Goal: Task Accomplishment & Management: Manage account settings

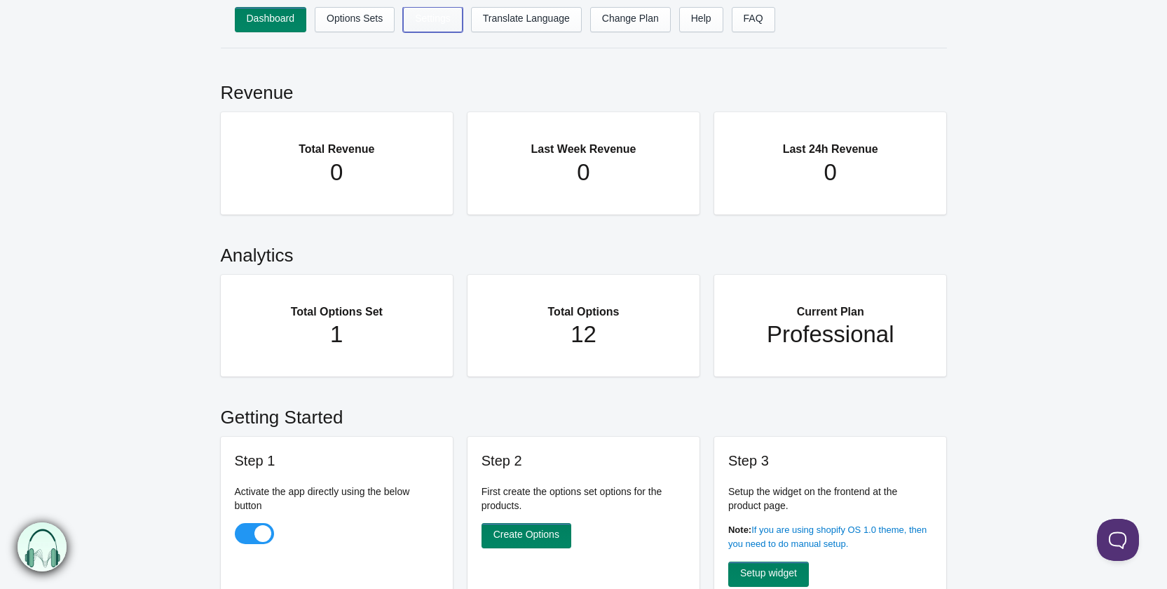
click at [428, 24] on link "Settings" at bounding box center [433, 19] width 60 height 25
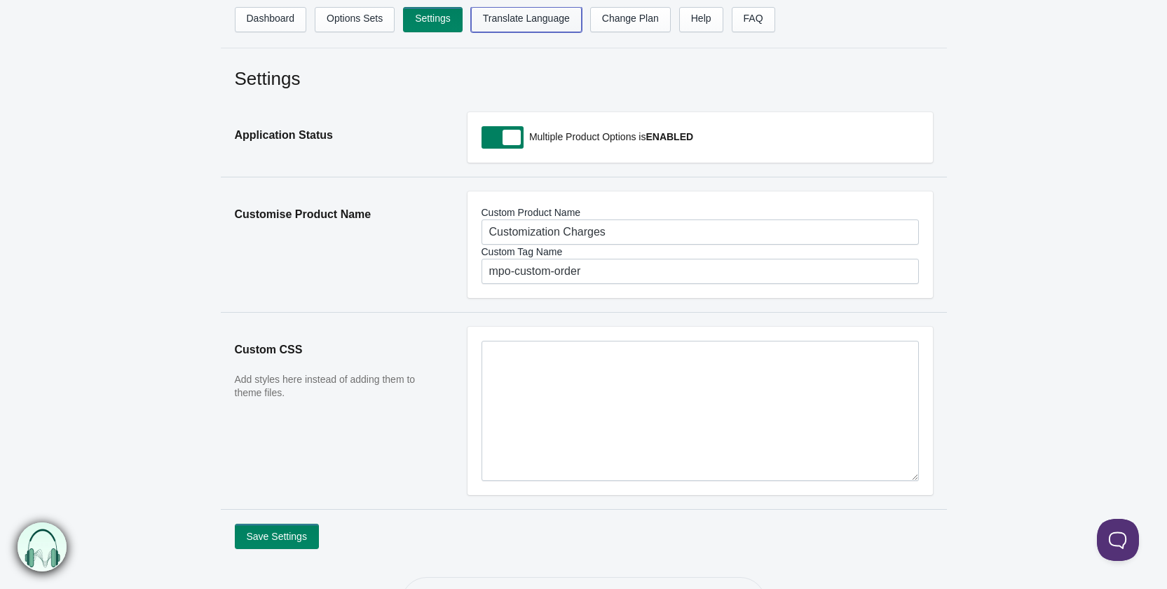
click at [519, 17] on link "Translate Language" at bounding box center [526, 19] width 111 height 25
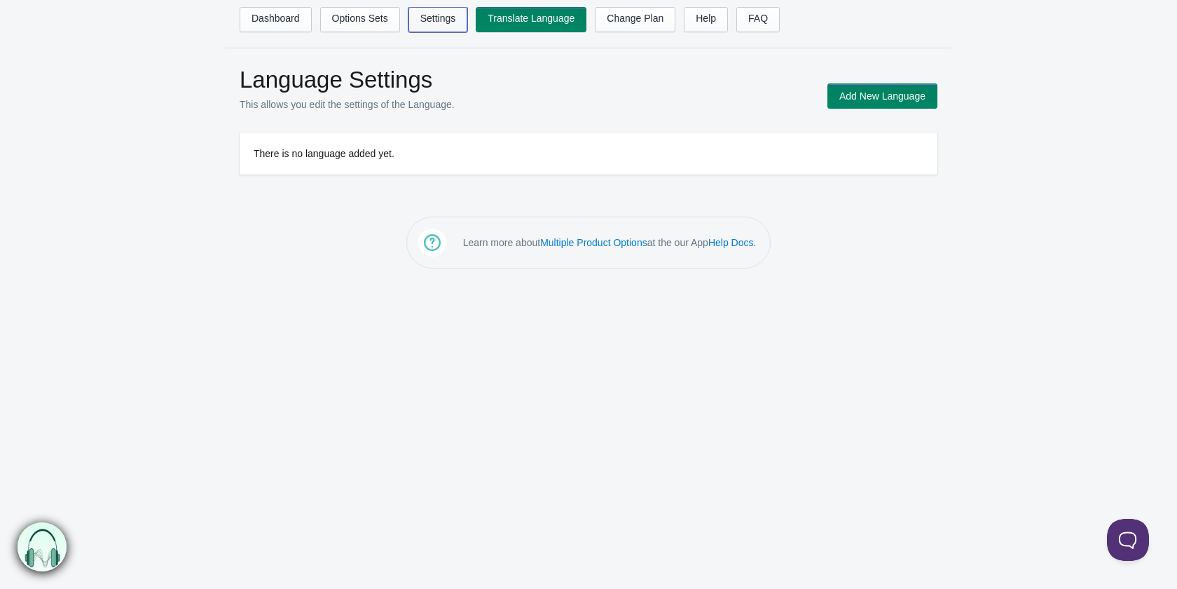
click at [433, 20] on link "Settings" at bounding box center [439, 19] width 60 height 25
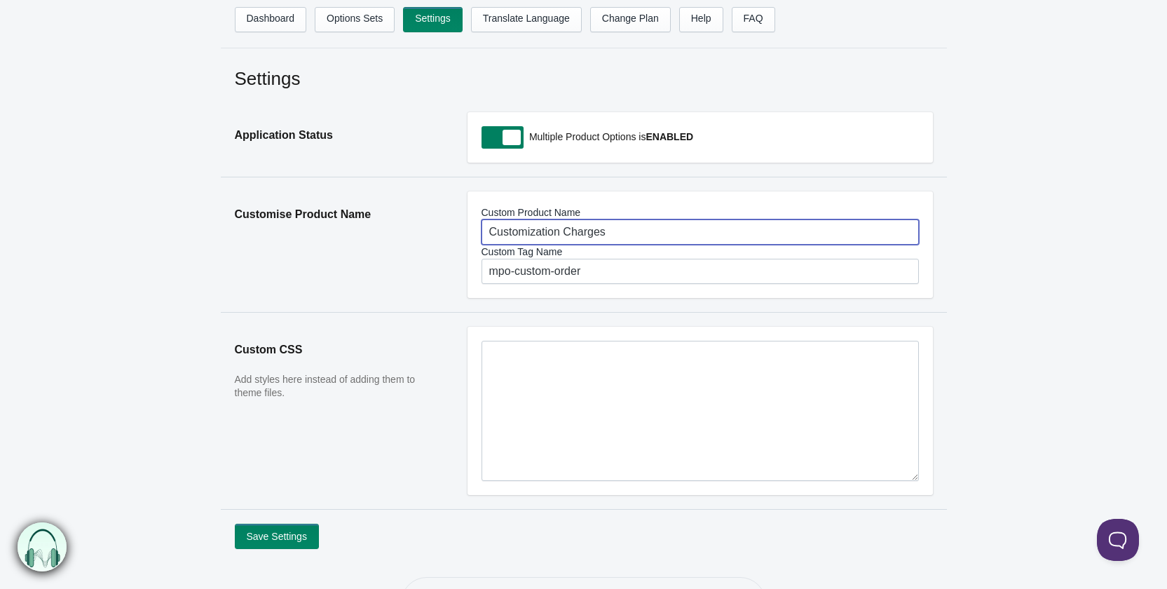
click at [560, 228] on input "Customization Charges" at bounding box center [700, 231] width 437 height 25
click at [952, 210] on div "Settings Application Status Multiple Product Options is ENABLED Customise Produ…" at bounding box center [583, 307] width 1167 height 483
click at [285, 543] on button "Save Settings" at bounding box center [277, 536] width 84 height 25
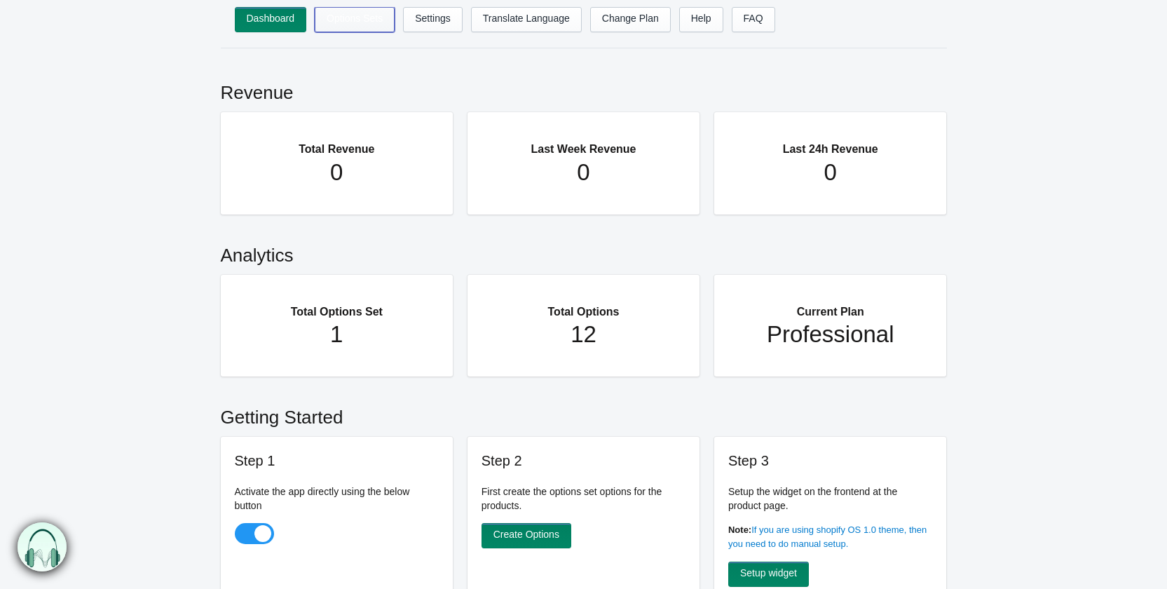
click at [348, 23] on link "Options Sets" at bounding box center [355, 19] width 80 height 25
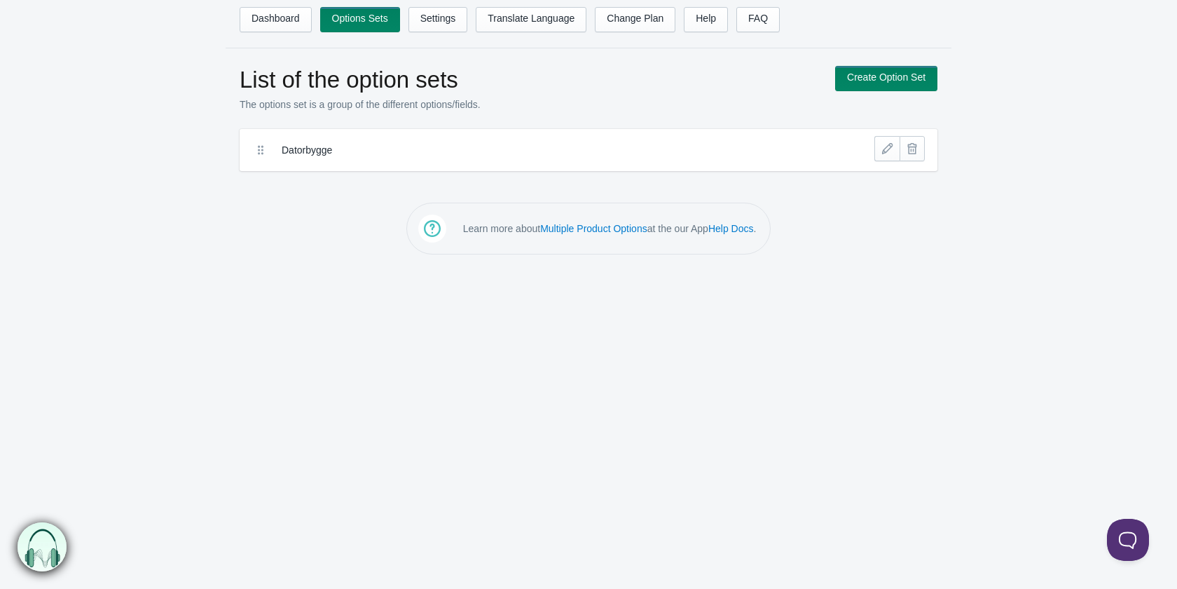
click at [301, 151] on label "Datorbygge" at bounding box center [537, 150] width 511 height 14
click at [887, 152] on link at bounding box center [887, 148] width 25 height 25
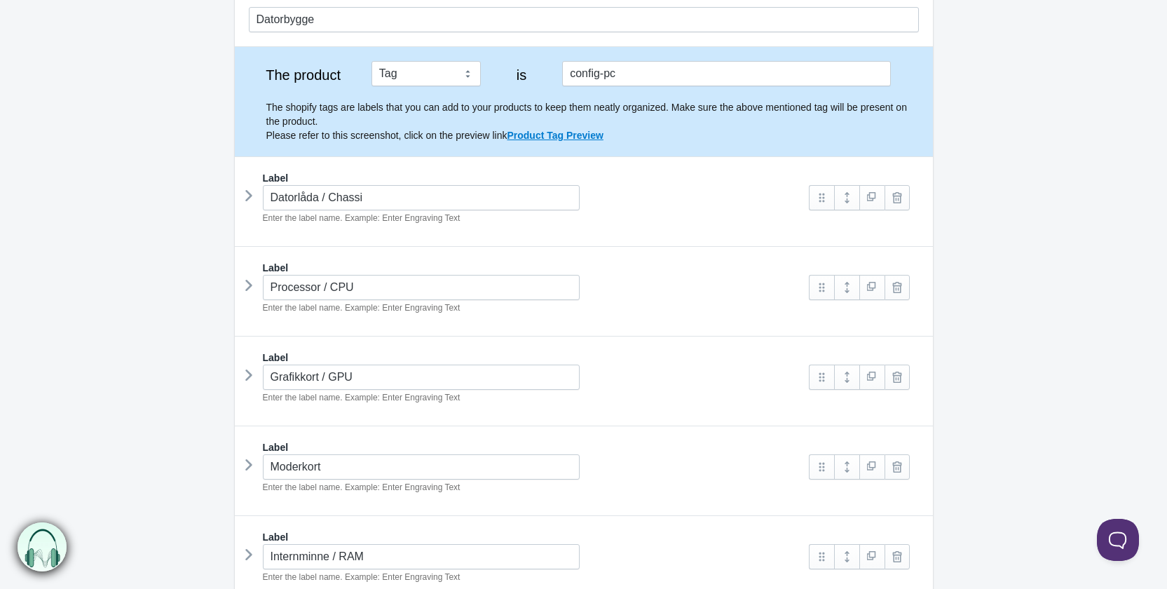
scroll to position [140, 0]
click at [249, 191] on icon at bounding box center [249, 194] width 0 height 21
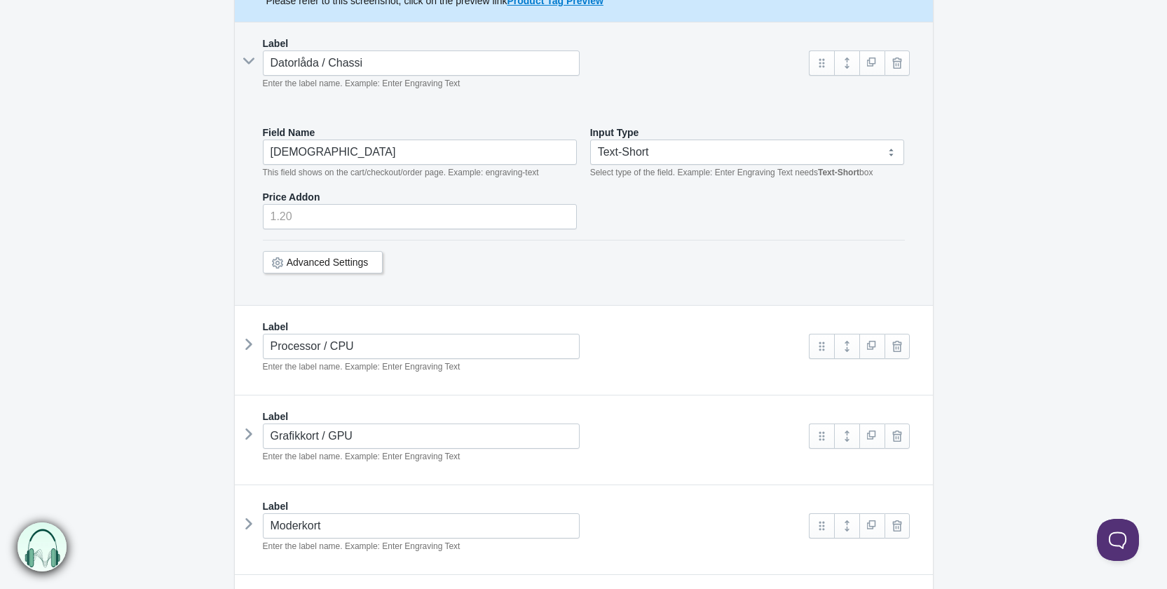
scroll to position [280, 0]
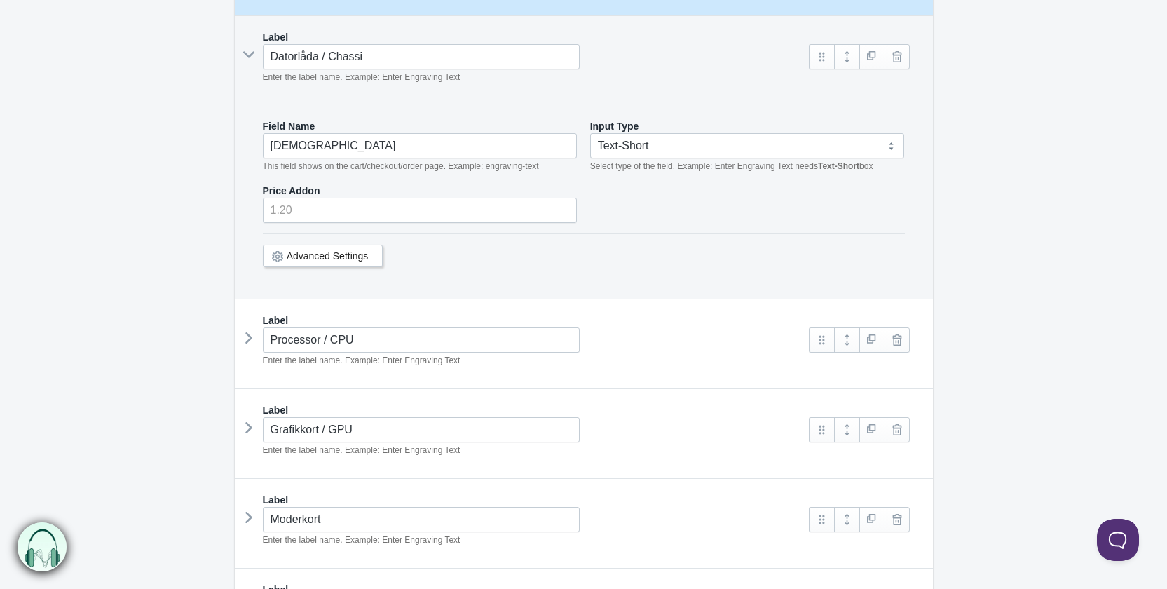
click at [249, 334] on icon at bounding box center [249, 337] width 0 height 21
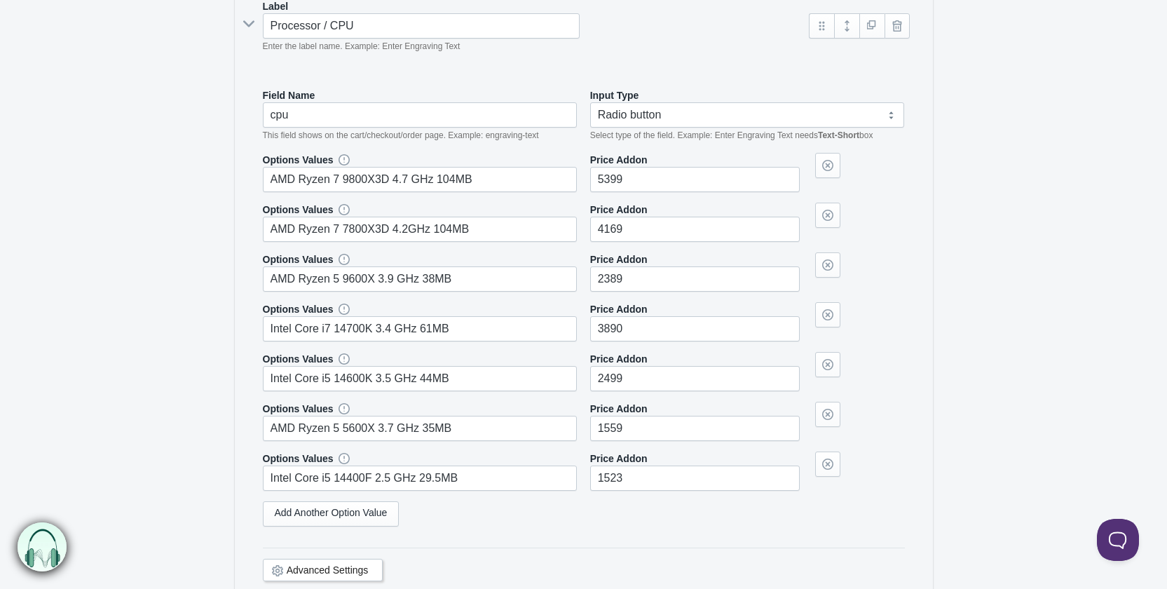
scroll to position [771, 0]
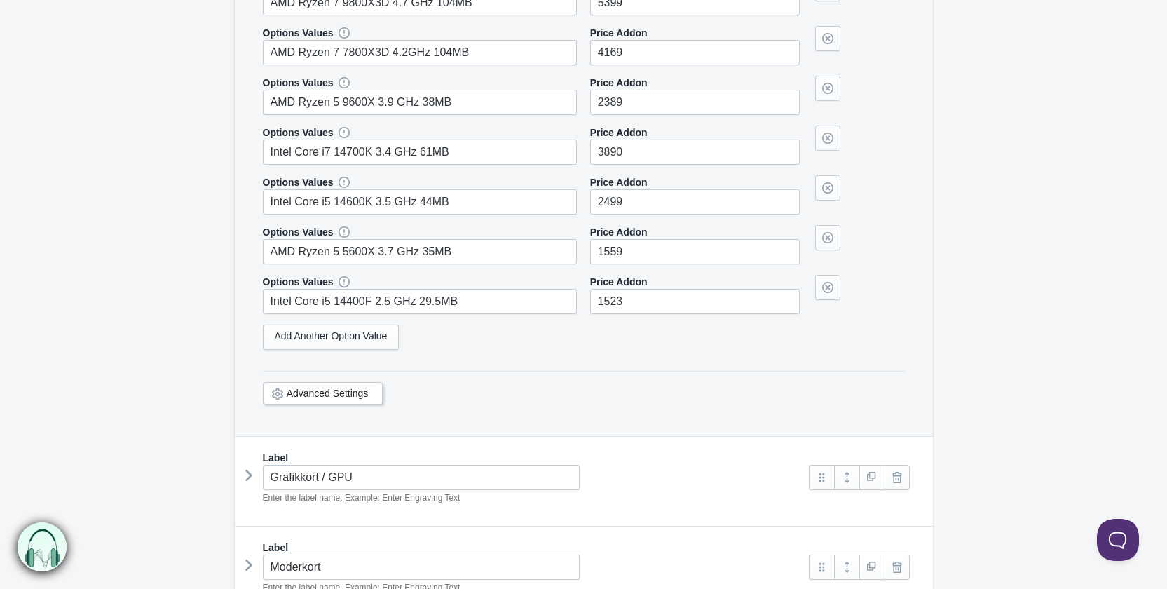
click at [340, 390] on link "Advanced Settings" at bounding box center [328, 393] width 82 height 11
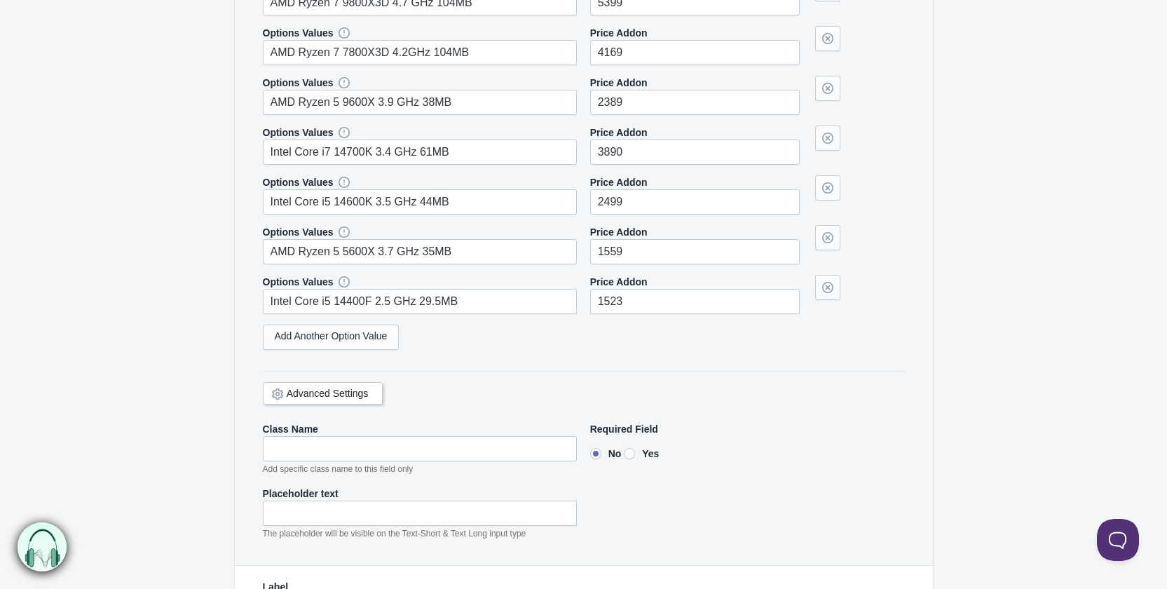
click at [635, 453] on input"] "Yes" at bounding box center [629, 453] width 11 height 11
radio input"] "true"
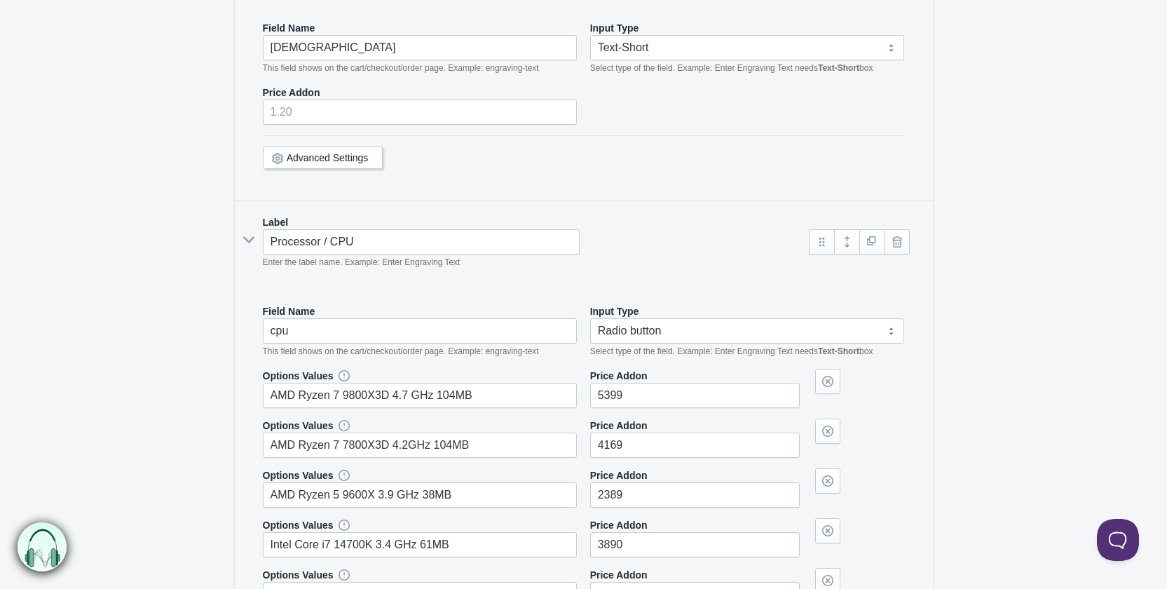
scroll to position [280, 0]
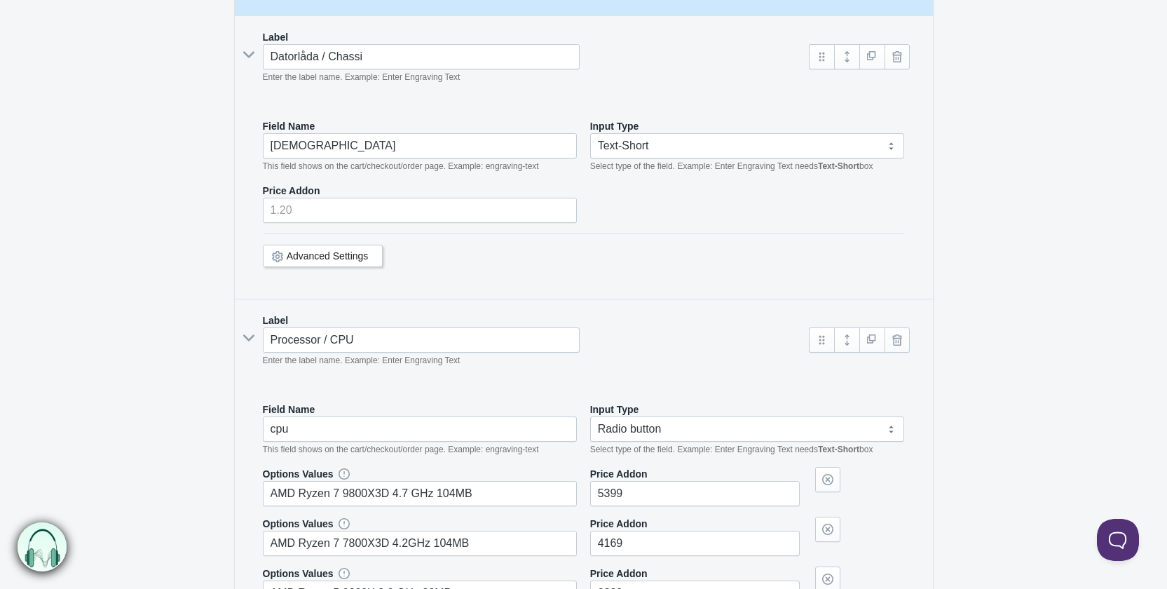
click at [358, 254] on link "Advanced Settings" at bounding box center [328, 255] width 82 height 11
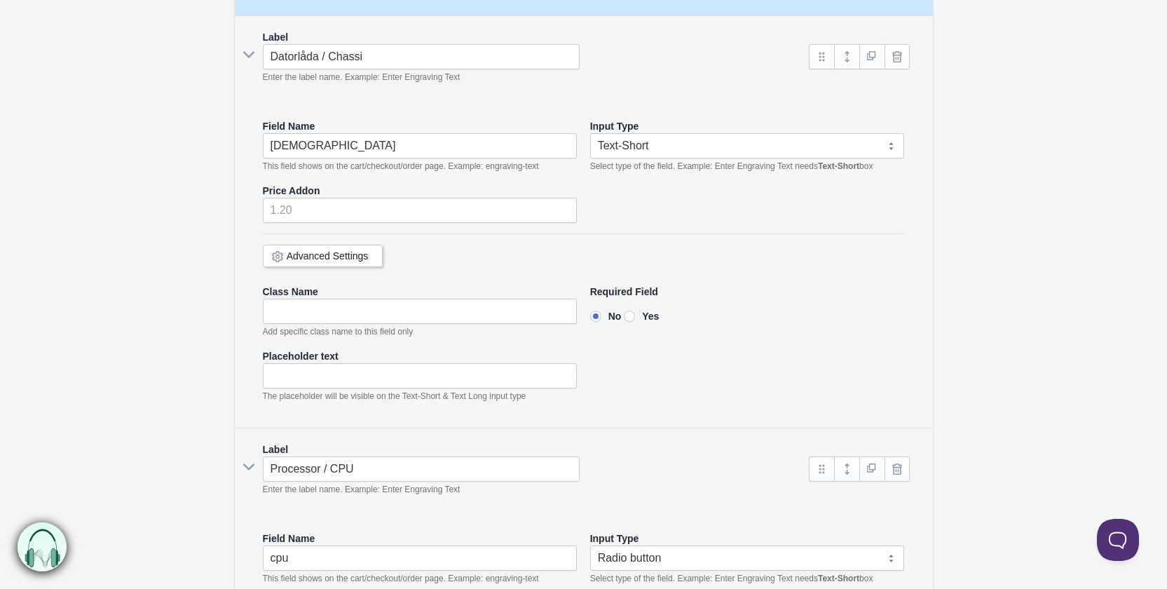
click at [634, 315] on input"] "Yes" at bounding box center [629, 315] width 11 height 11
radio input"] "true"
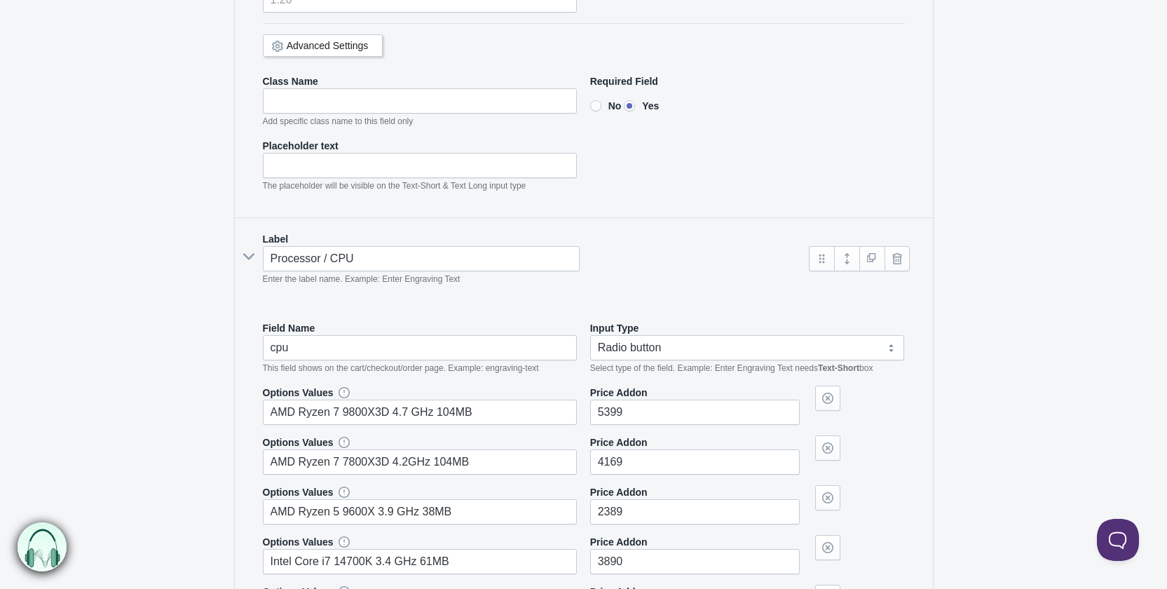
click at [250, 257] on icon at bounding box center [248, 257] width 21 height 0
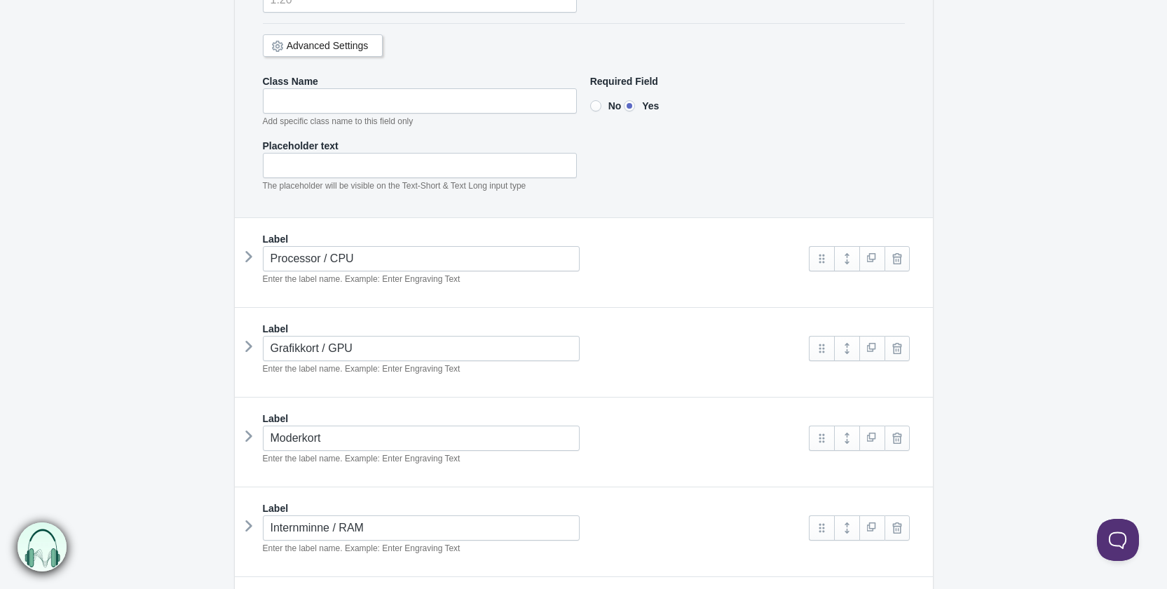
click at [249, 259] on icon at bounding box center [249, 256] width 0 height 21
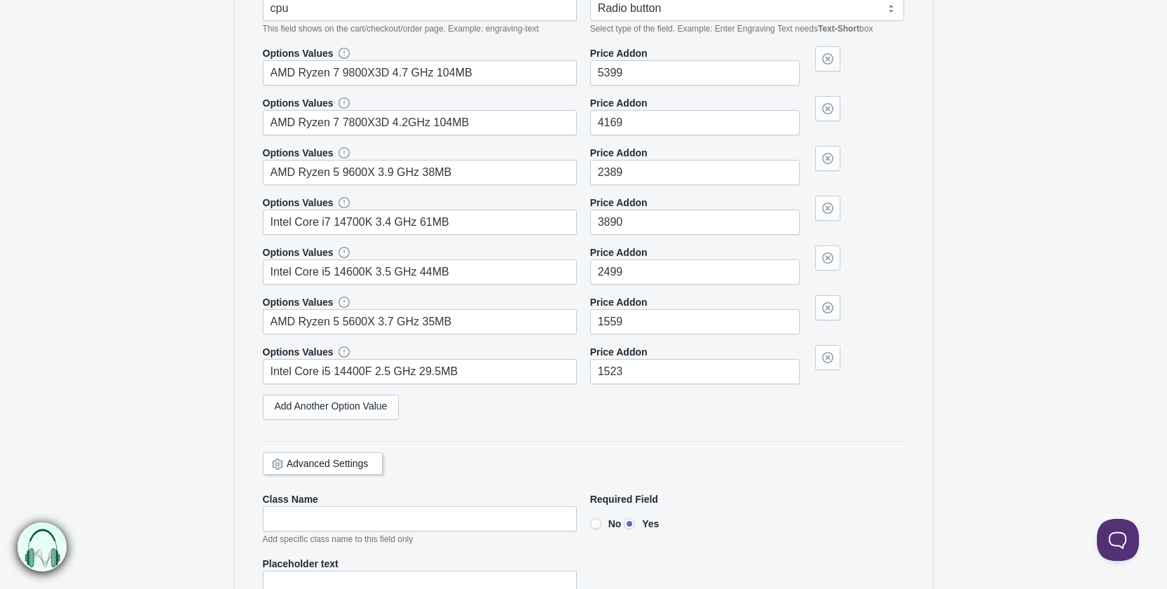
scroll to position [911, 0]
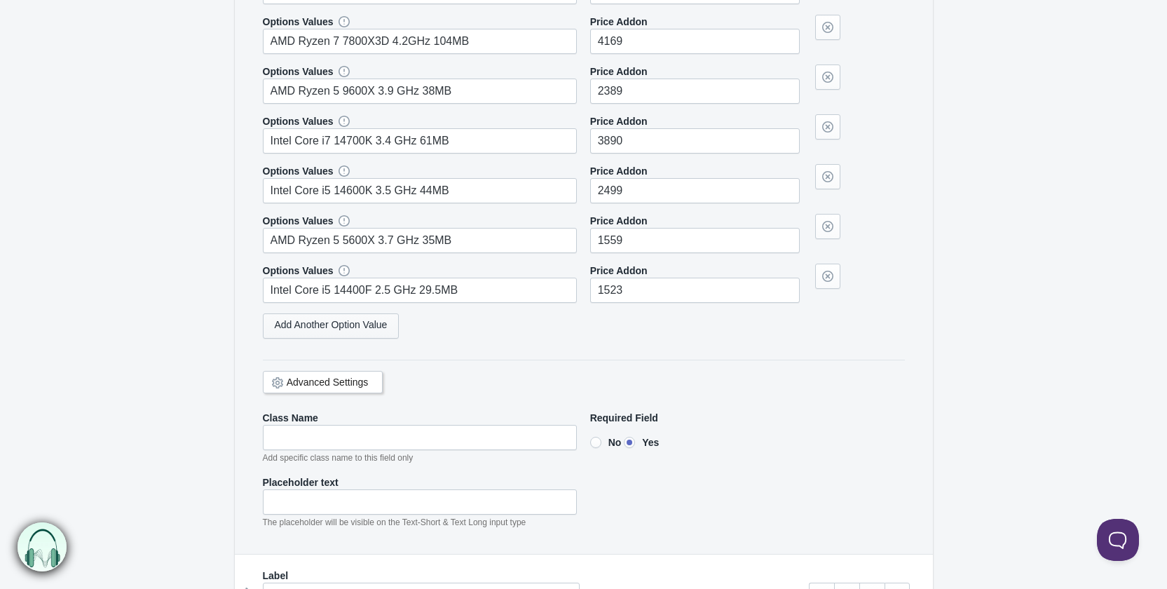
click at [333, 325] on link "Add Another Option Value" at bounding box center [331, 325] width 137 height 25
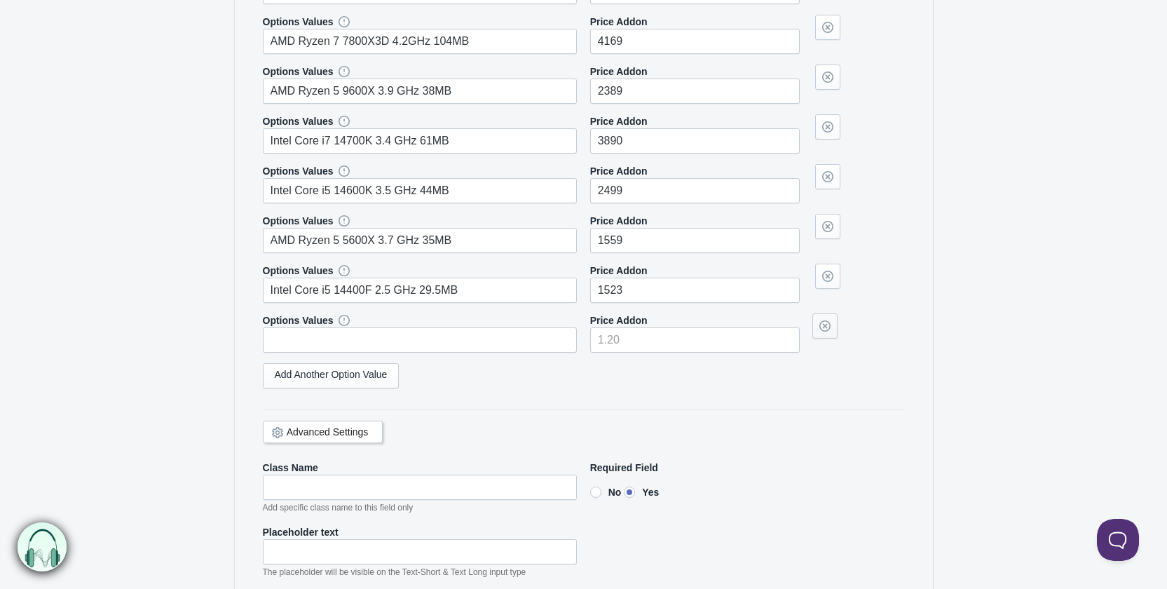
click at [825, 325] on link at bounding box center [824, 325] width 25 height 25
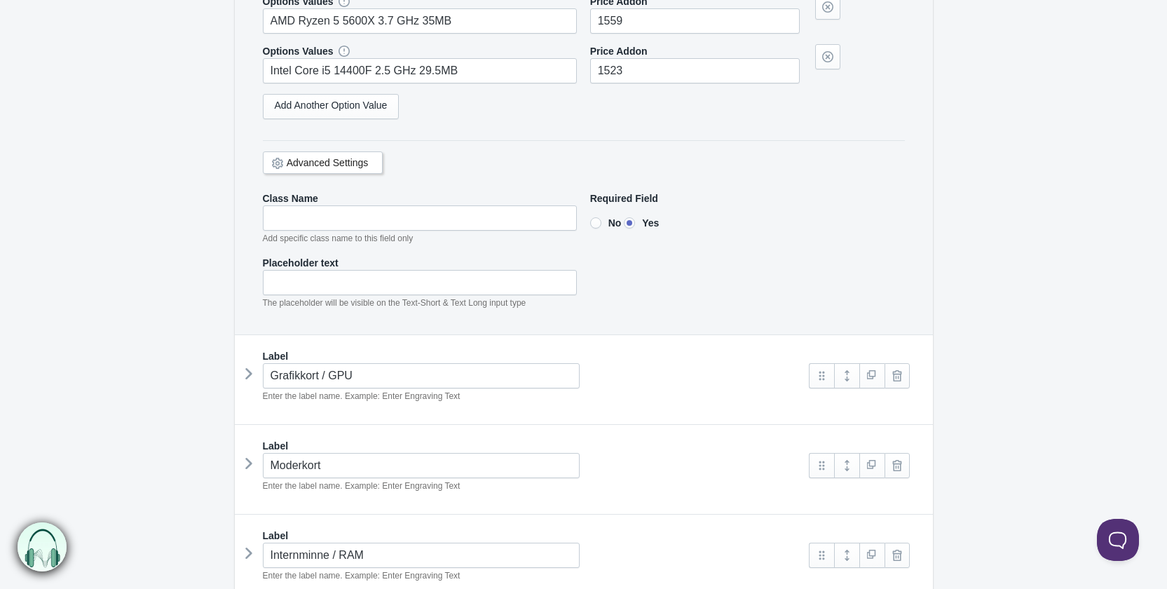
scroll to position [1191, 0]
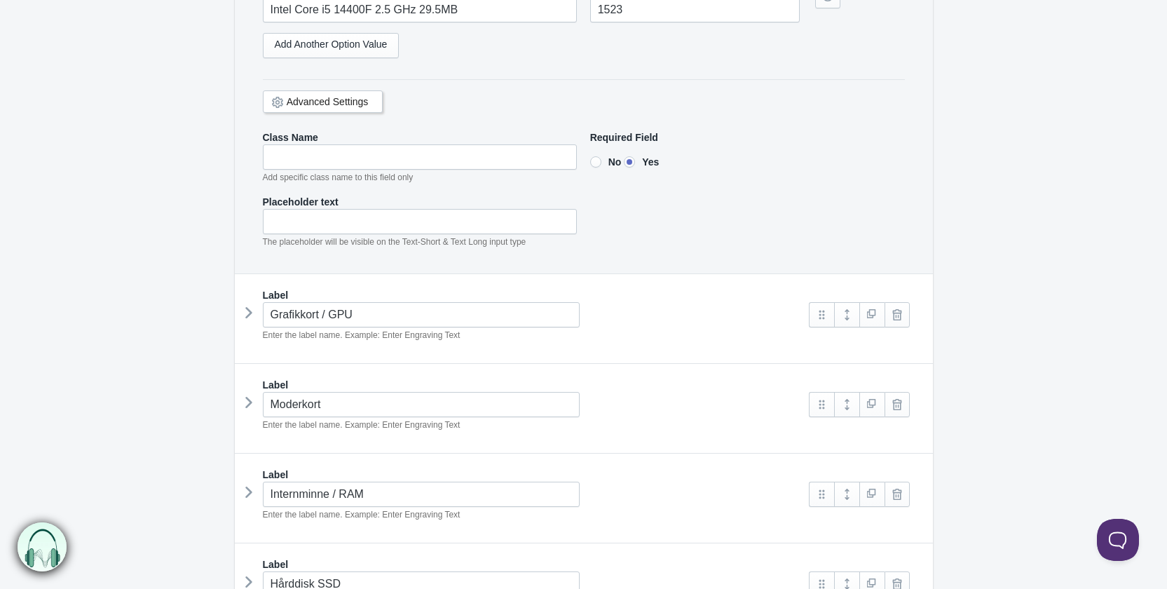
click at [249, 309] on icon at bounding box center [249, 312] width 0 height 21
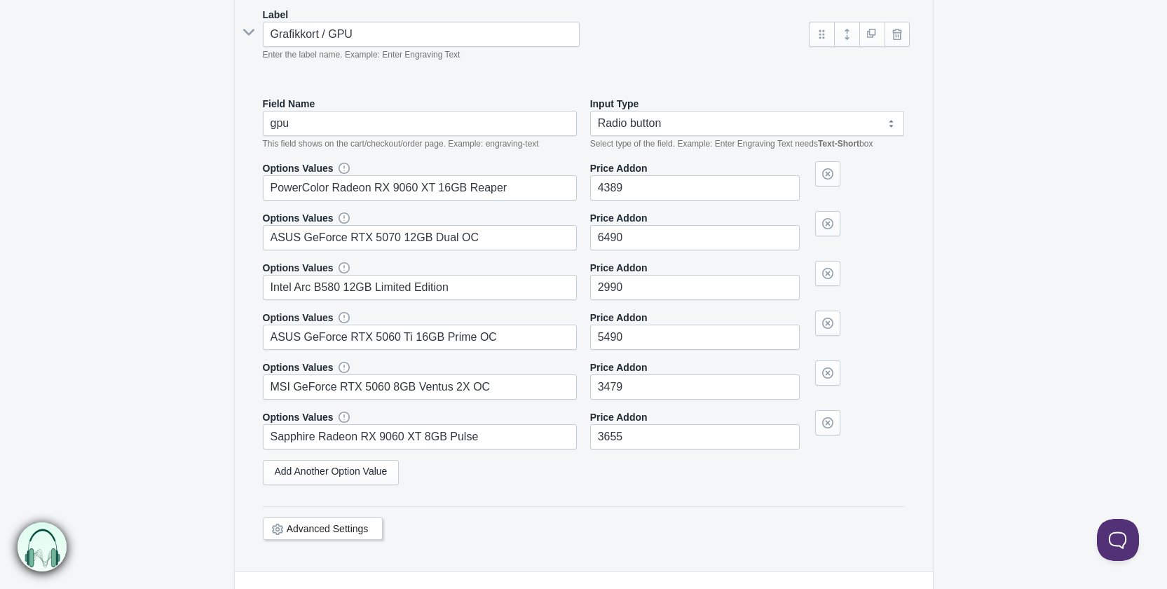
scroll to position [1682, 0]
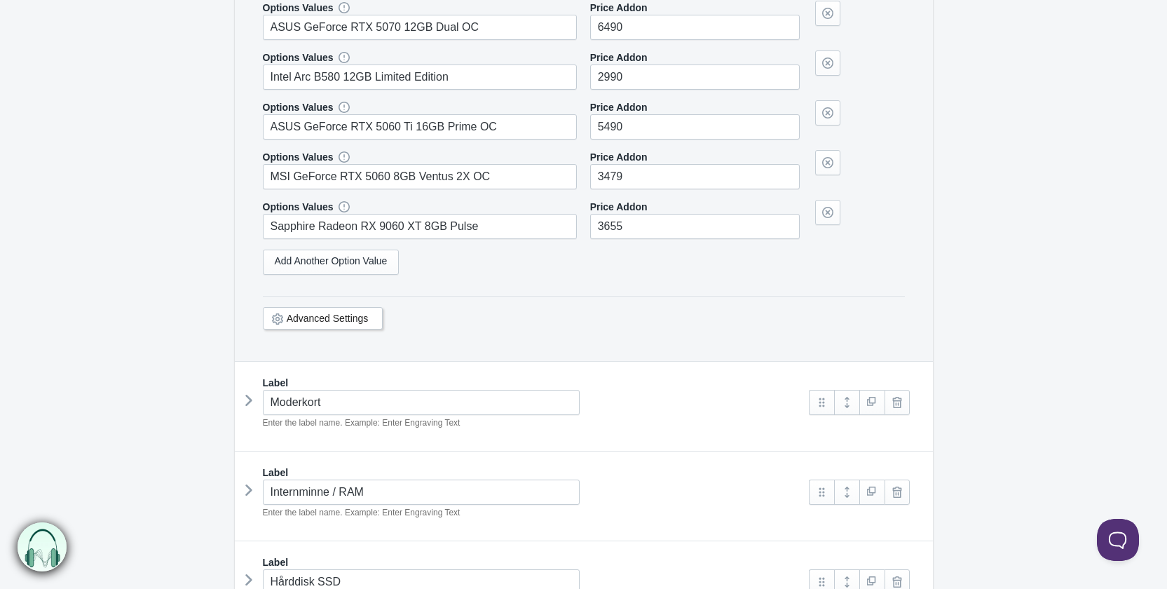
click at [348, 313] on link "Advanced Settings" at bounding box center [328, 318] width 82 height 11
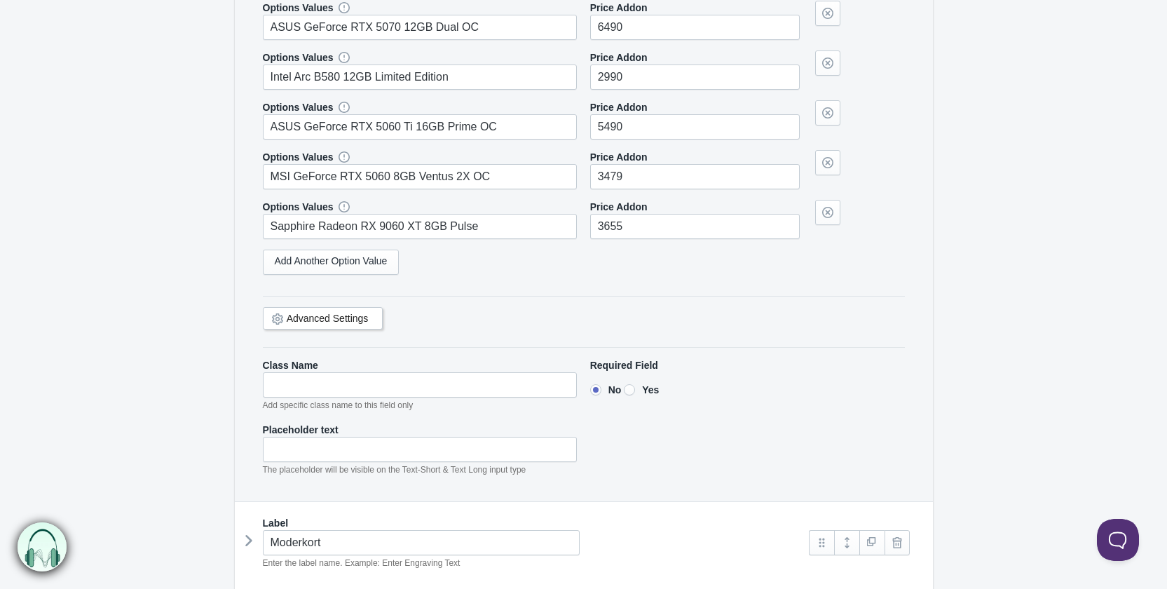
click at [643, 385] on label "Yes" at bounding box center [641, 390] width 35 height 14
click at [635, 385] on input"] "Yes" at bounding box center [629, 389] width 11 height 11
radio input"] "true"
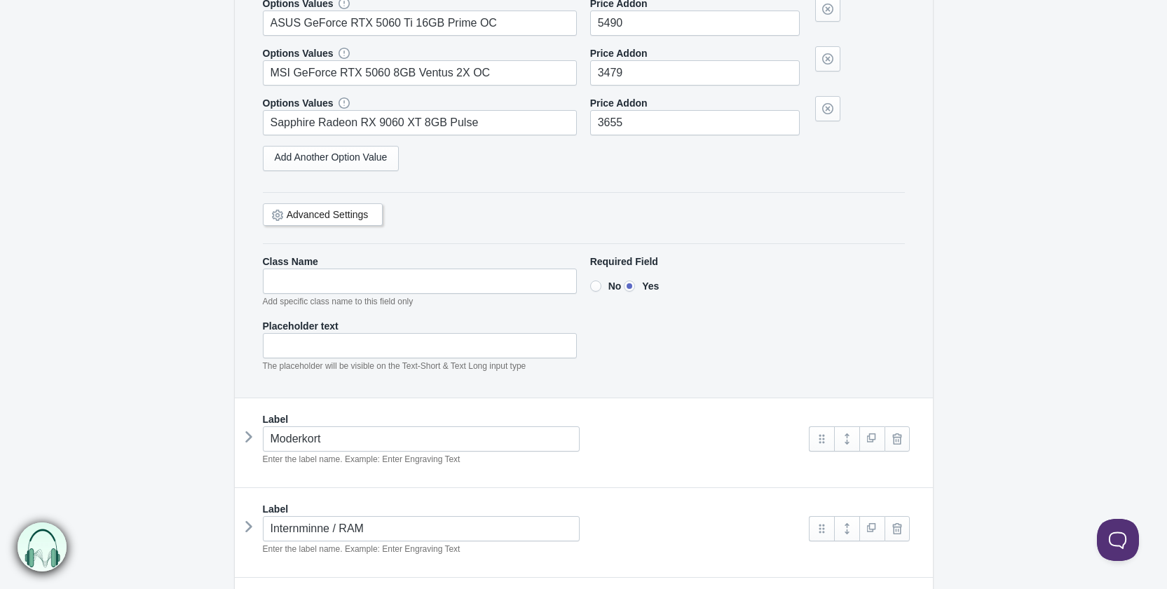
scroll to position [1962, 0]
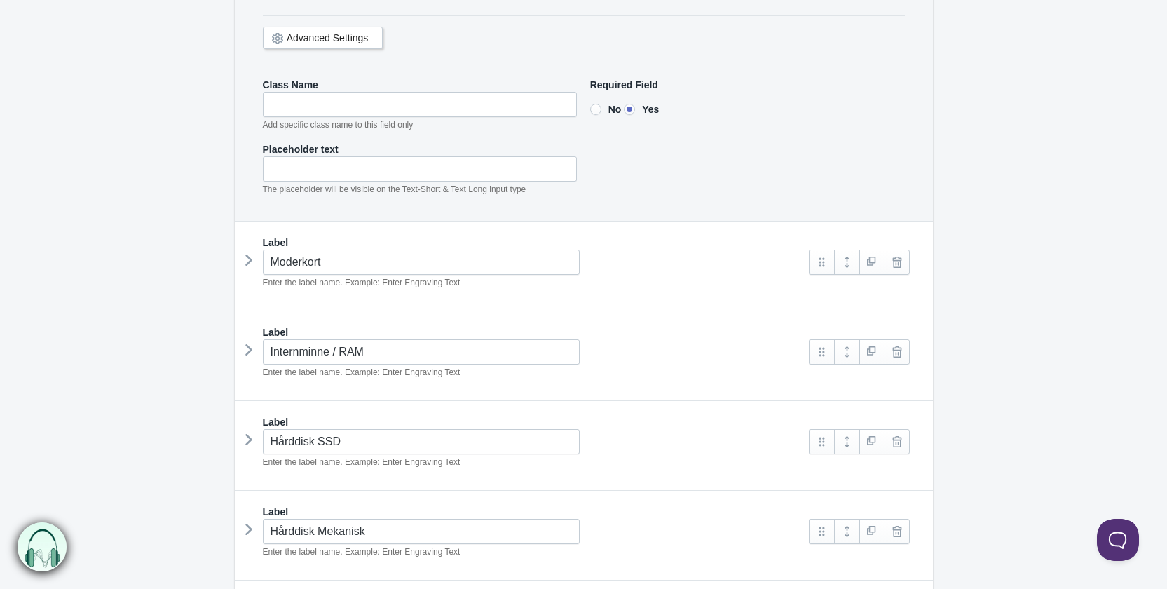
click at [254, 259] on div "Moderkort Enter the label name. Example: Enter Engraving Text" at bounding box center [522, 270] width 547 height 40
click at [249, 258] on icon at bounding box center [249, 260] width 0 height 21
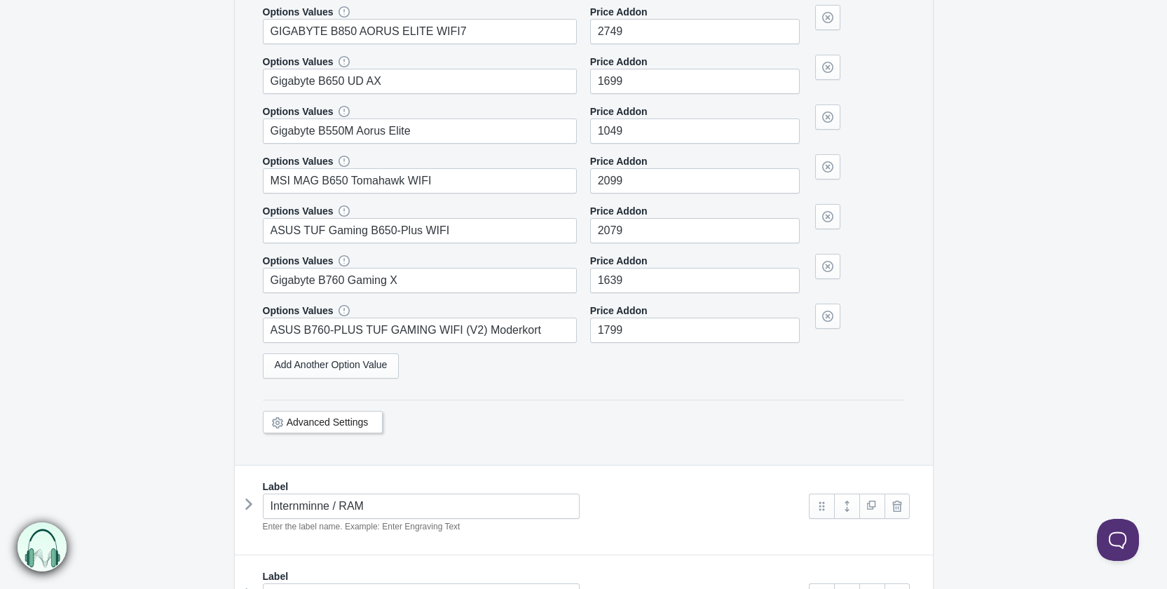
scroll to position [2453, 0]
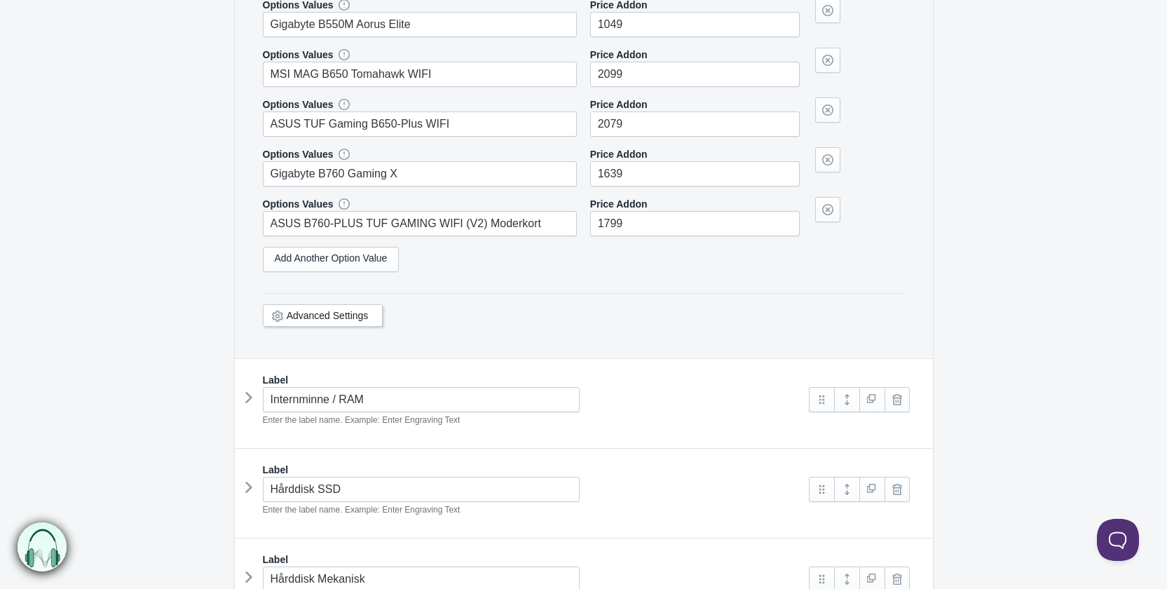
click at [342, 310] on link "Advanced Settings" at bounding box center [328, 315] width 82 height 11
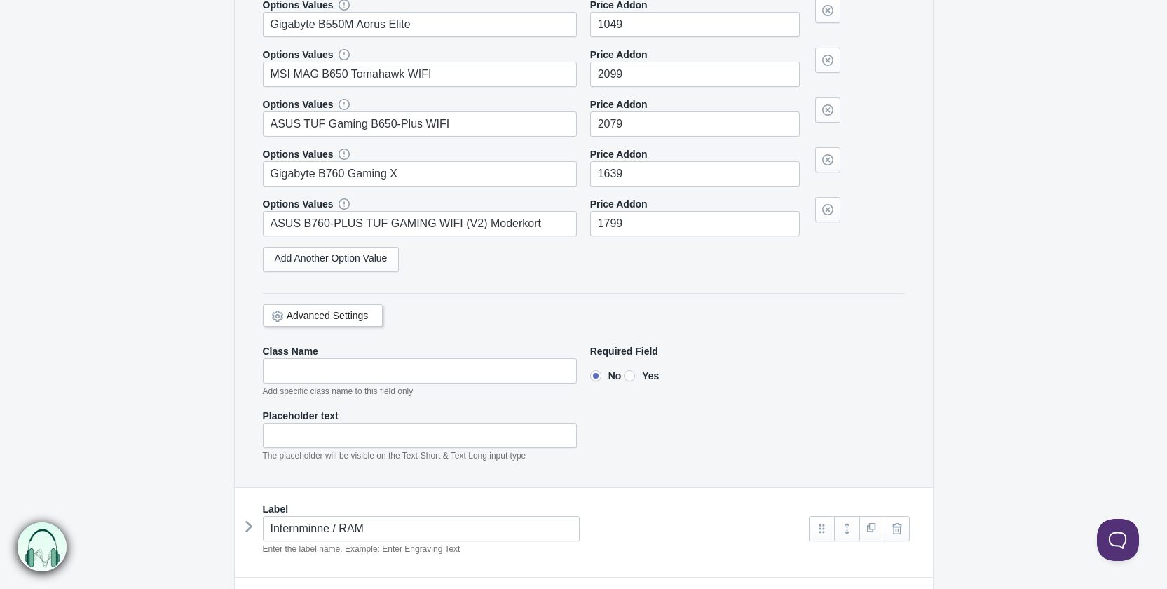
click at [635, 370] on input"] "Yes" at bounding box center [629, 375] width 11 height 11
radio input"] "true"
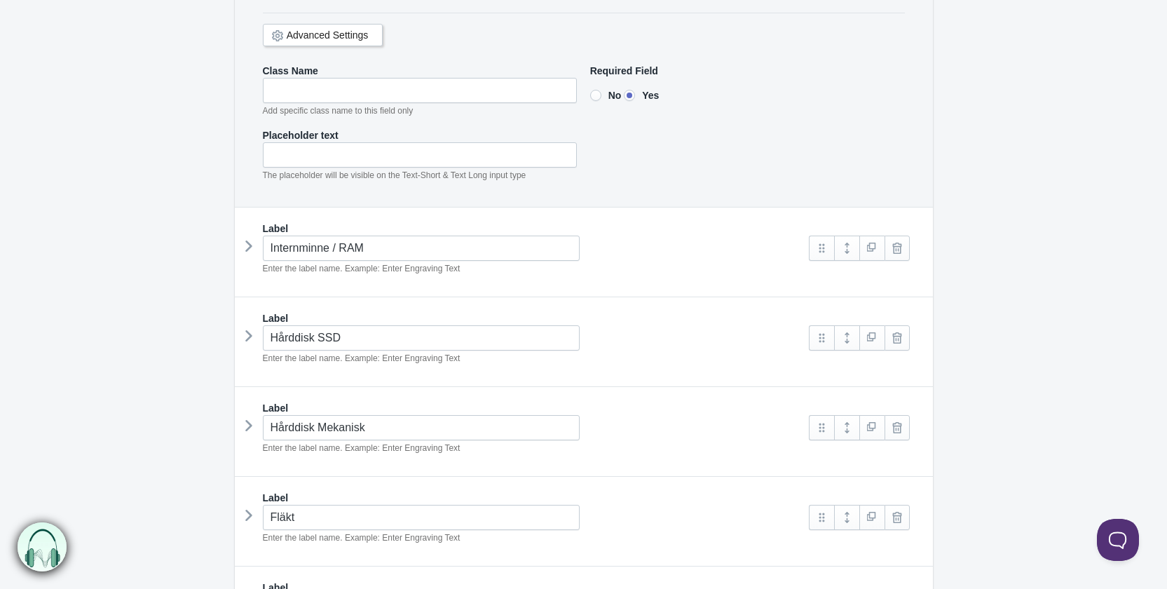
click at [249, 238] on icon at bounding box center [249, 245] width 0 height 21
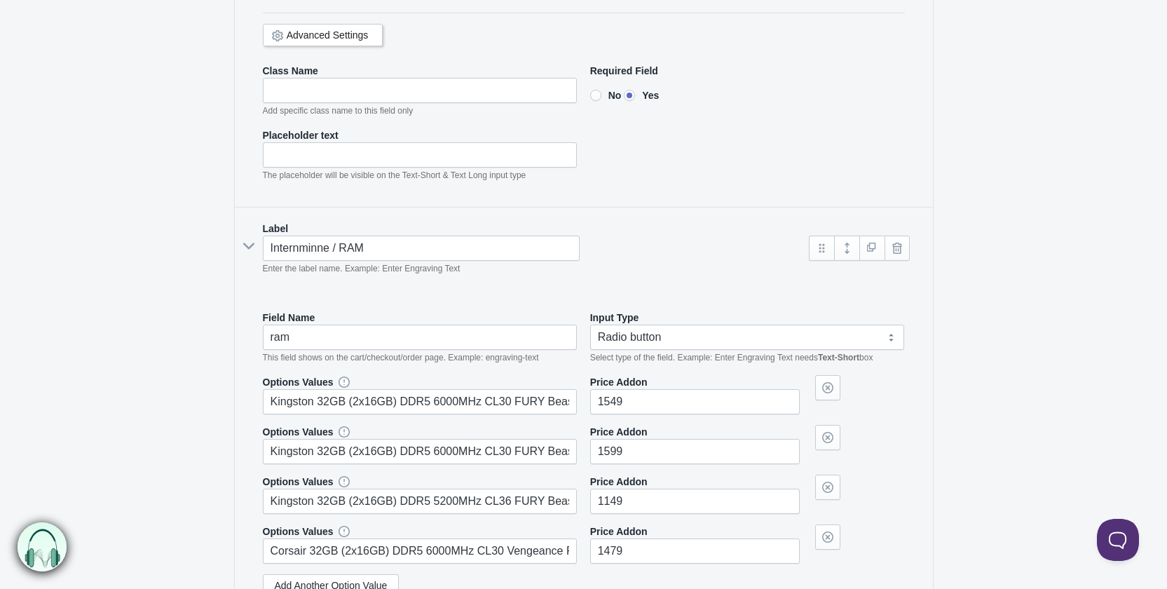
scroll to position [3084, 0]
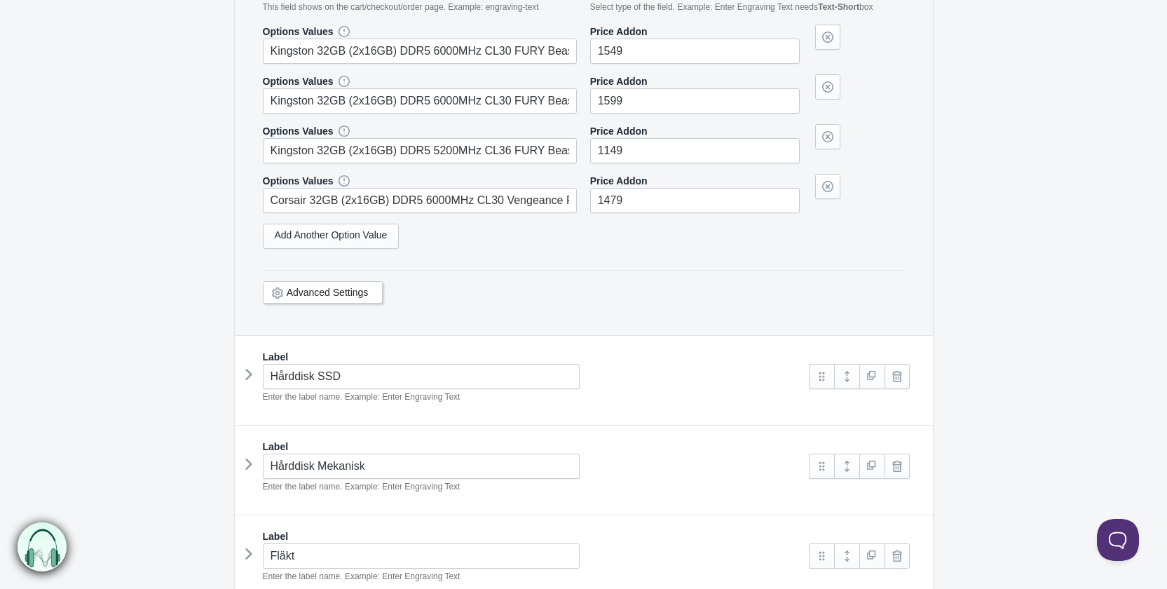
click at [369, 281] on div "Advanced Settings" at bounding box center [323, 292] width 121 height 22
click at [330, 287] on link "Advanced Settings" at bounding box center [328, 292] width 82 height 11
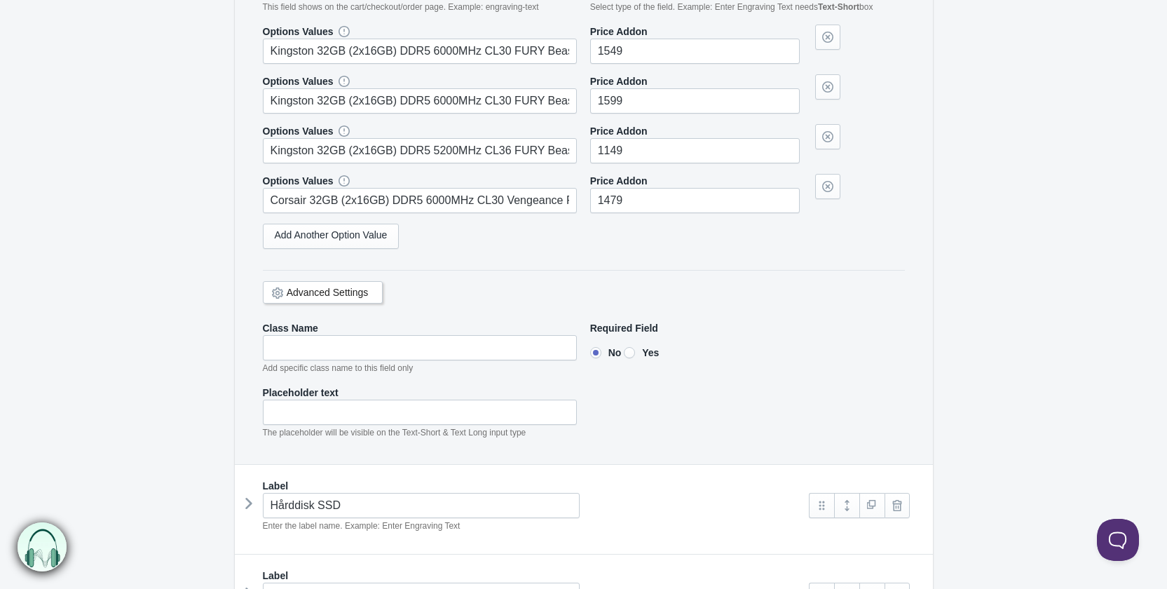
click at [641, 346] on label "Yes" at bounding box center [641, 353] width 35 height 14
click at [635, 347] on input"] "Yes" at bounding box center [629, 352] width 11 height 11
radio input"] "true"
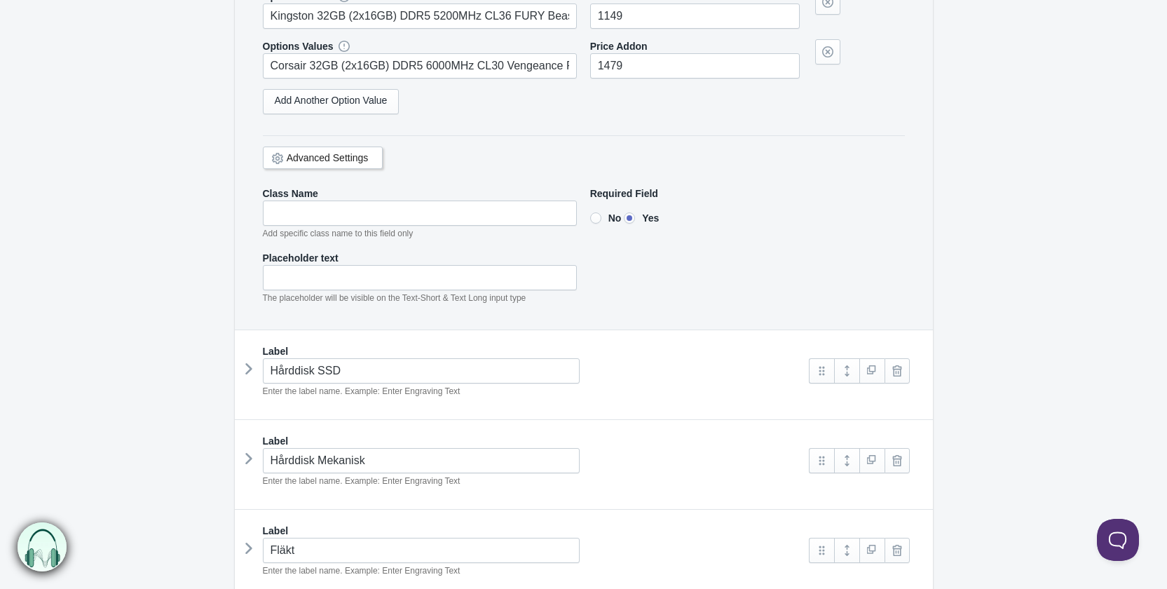
scroll to position [3364, 0]
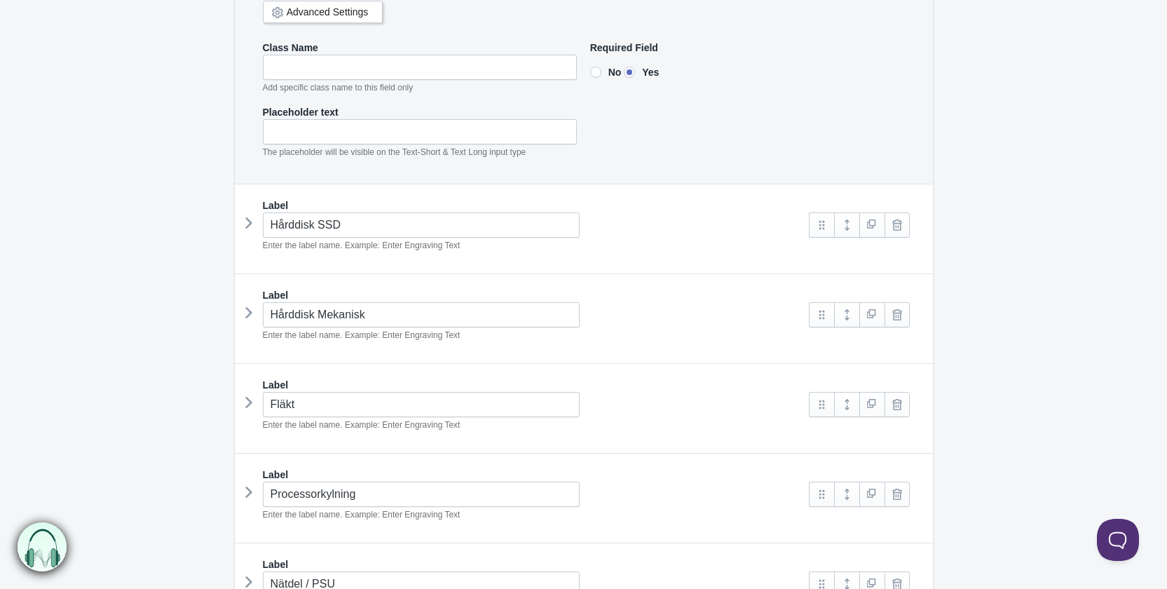
click at [249, 212] on icon at bounding box center [249, 222] width 0 height 21
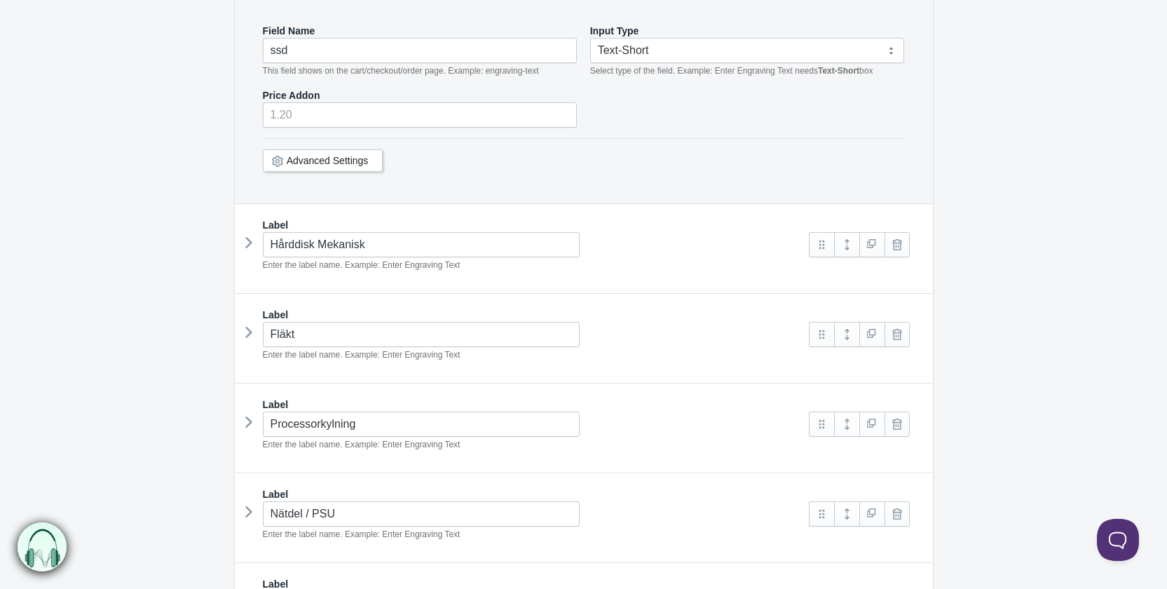
scroll to position [3645, 0]
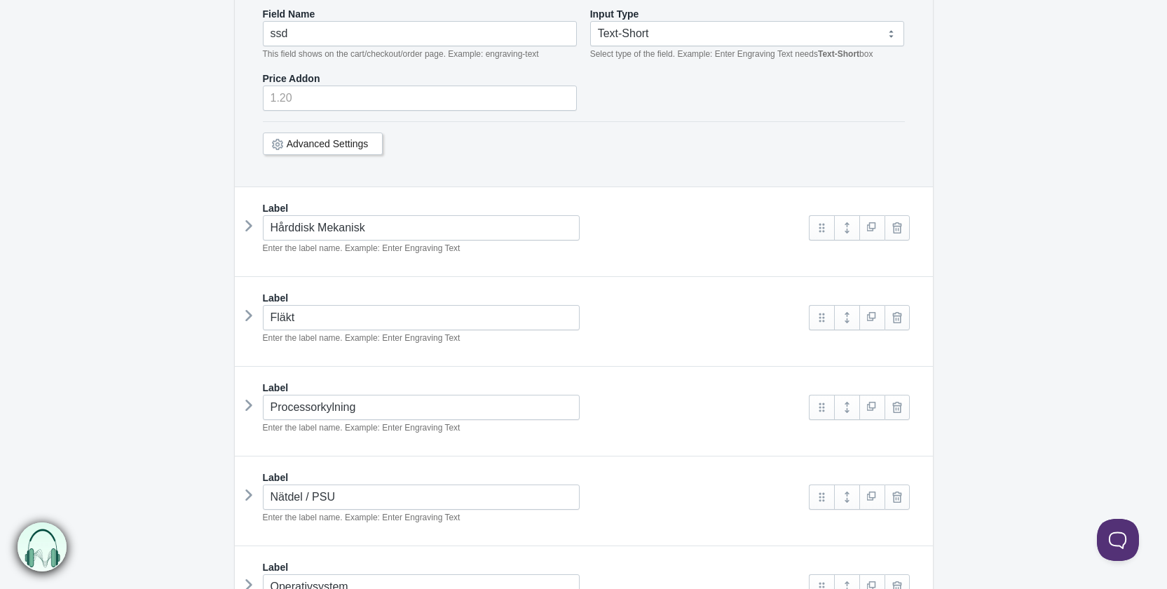
click at [374, 132] on div "Advanced Settings" at bounding box center [323, 143] width 121 height 22
click at [369, 132] on div "Advanced Settings" at bounding box center [323, 143] width 121 height 22
click at [322, 138] on link "Advanced Settings" at bounding box center [328, 143] width 82 height 11
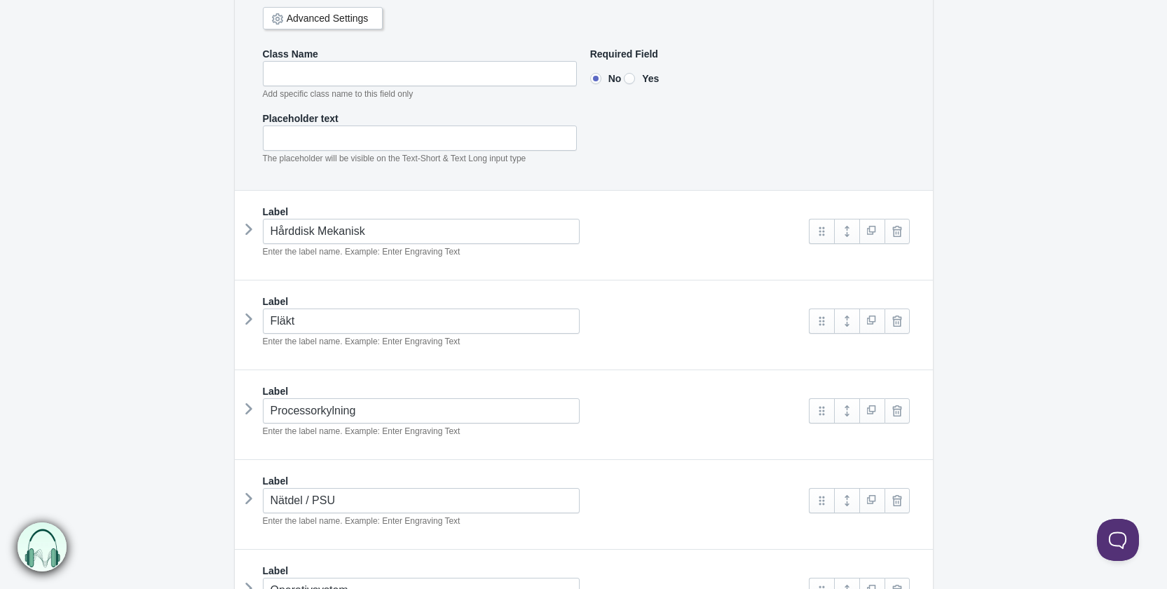
scroll to position [3772, 0]
click at [635, 71] on input"] "Yes" at bounding box center [629, 76] width 11 height 11
radio input"] "true"
click at [259, 217] on div "Hårddisk Mekanisk Enter the label name. Example: Enter Engraving Text" at bounding box center [522, 237] width 547 height 40
click at [249, 217] on icon at bounding box center [249, 227] width 0 height 21
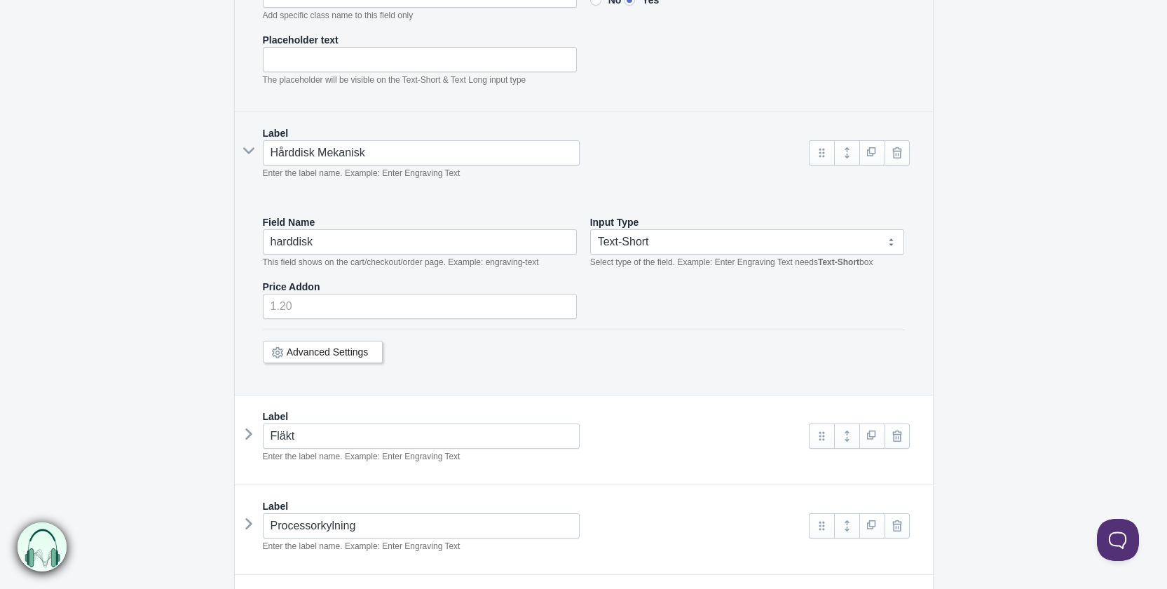
scroll to position [3982, 0]
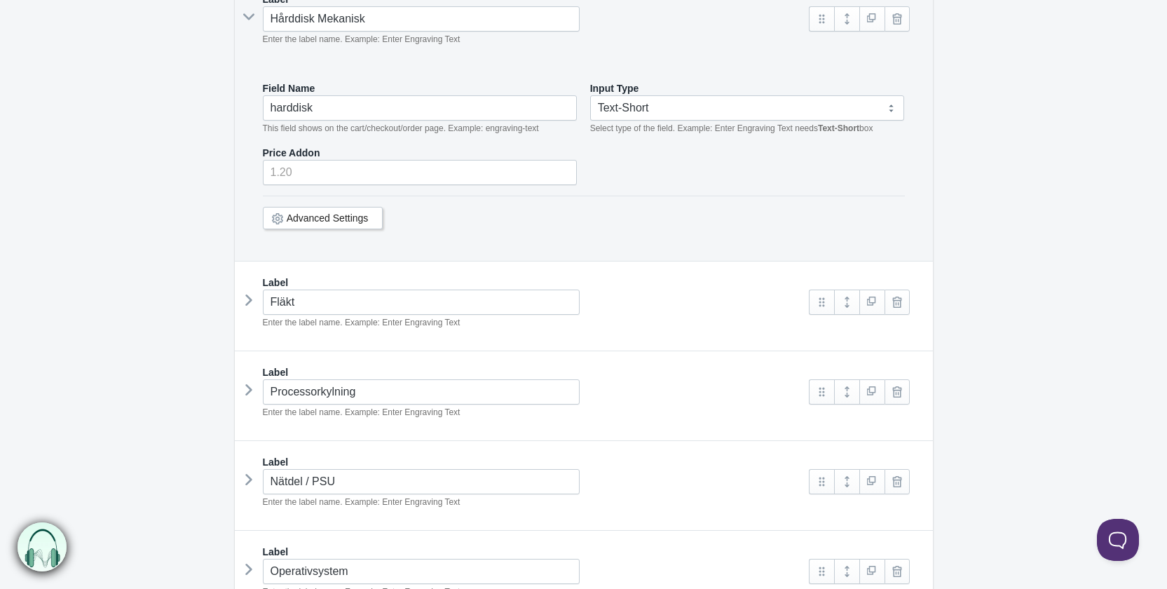
click at [313, 212] on link "Advanced Settings" at bounding box center [328, 217] width 82 height 11
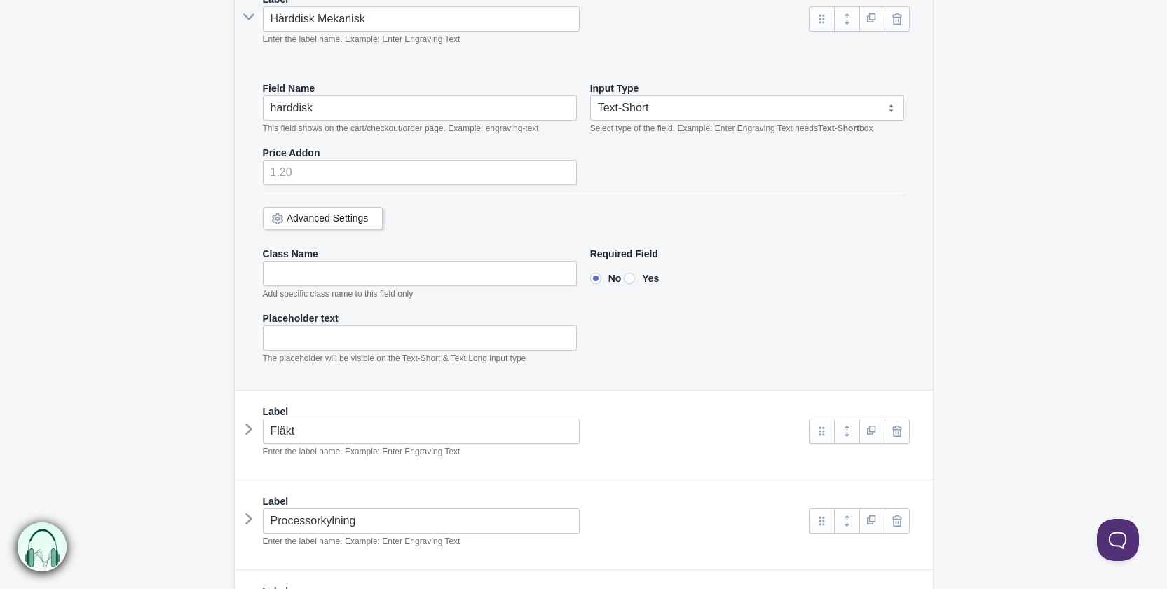
click at [634, 273] on input"] "Yes" at bounding box center [629, 278] width 11 height 11
radio input"] "true"
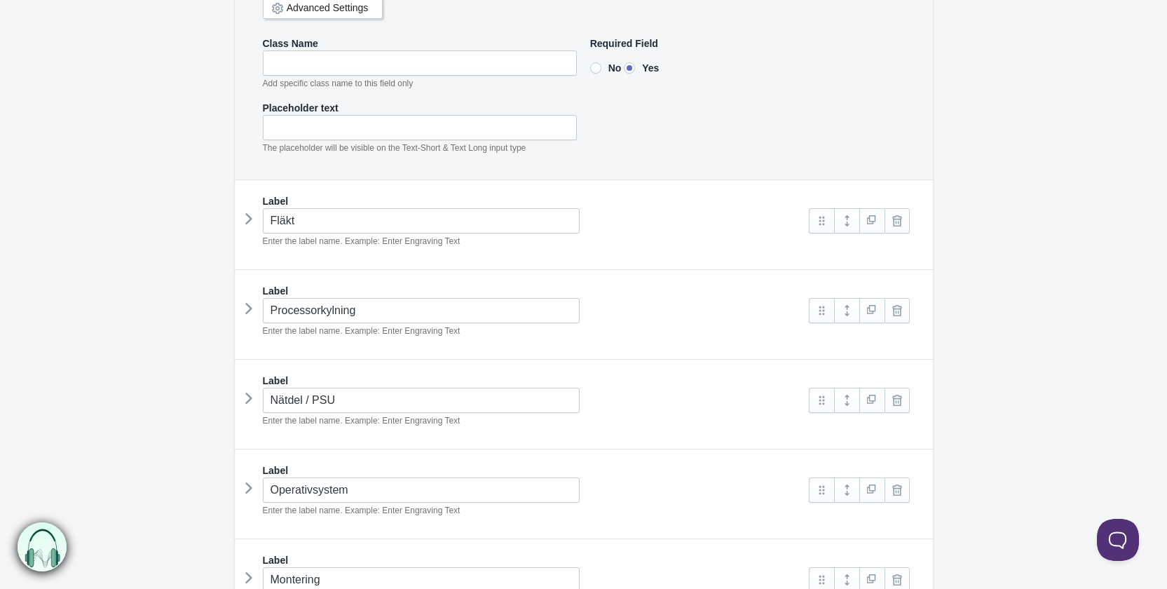
click at [249, 208] on icon at bounding box center [249, 218] width 0 height 21
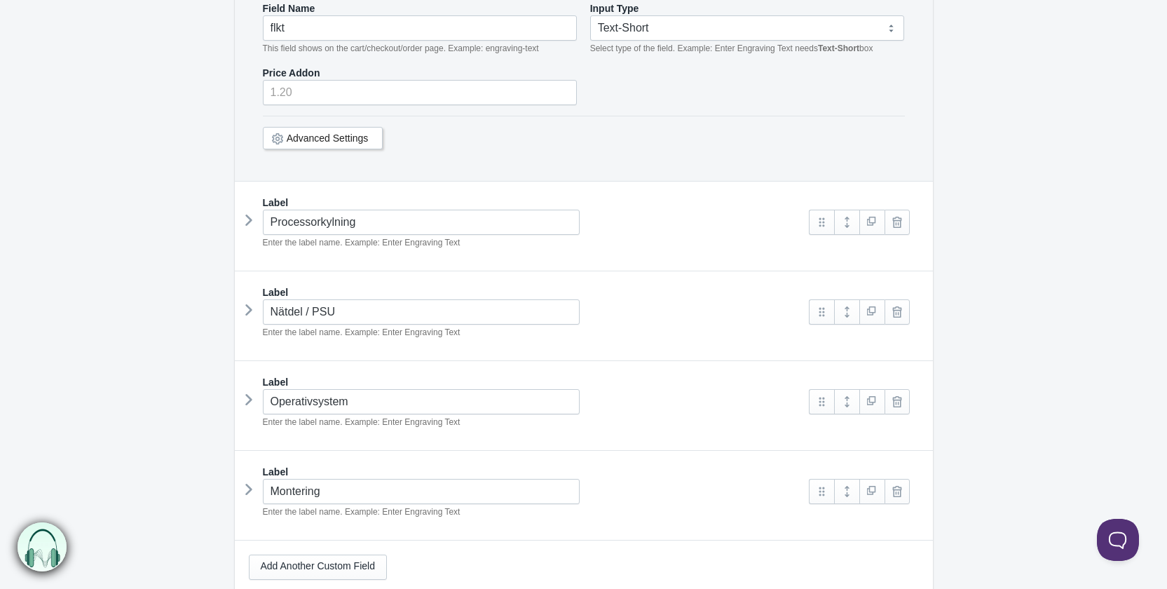
scroll to position [4543, 0]
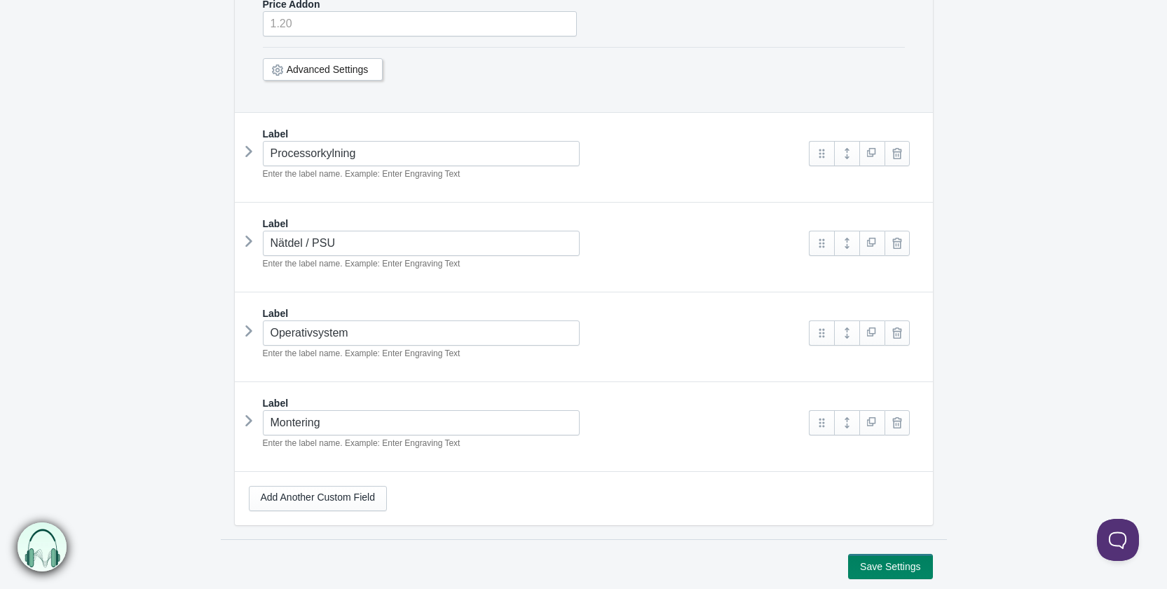
click at [358, 64] on link "Advanced Settings" at bounding box center [328, 69] width 82 height 11
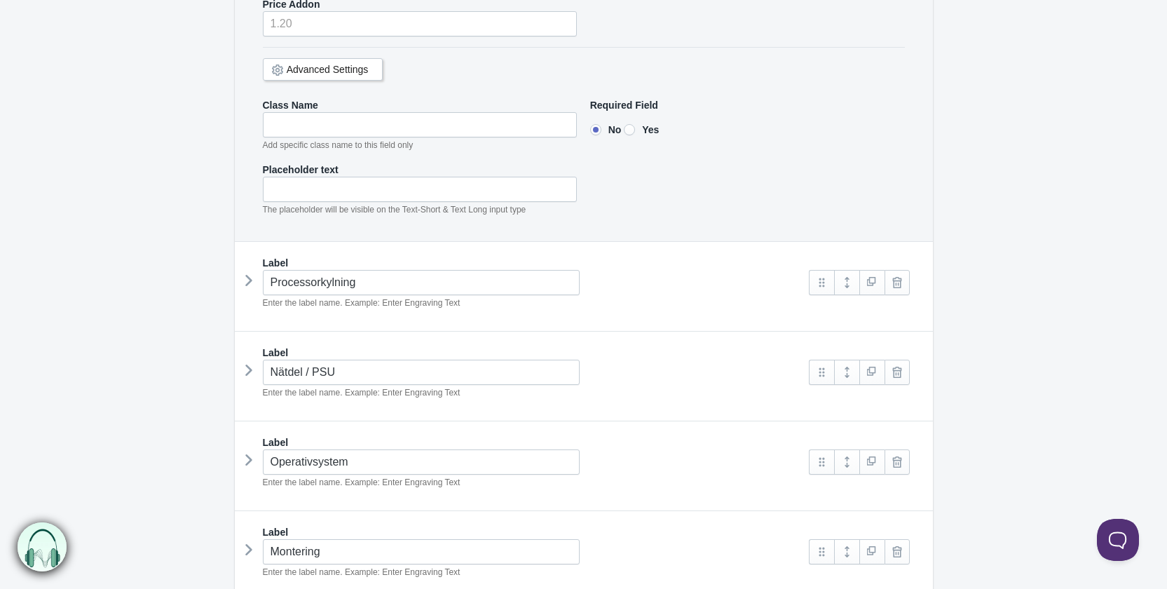
click at [635, 124] on input"] "Yes" at bounding box center [629, 129] width 11 height 11
radio input"] "true"
click at [252, 271] on div "Processorkylning Enter the label name. Example: Enter Engraving Text" at bounding box center [522, 290] width 547 height 40
click at [249, 270] on icon at bounding box center [249, 280] width 0 height 21
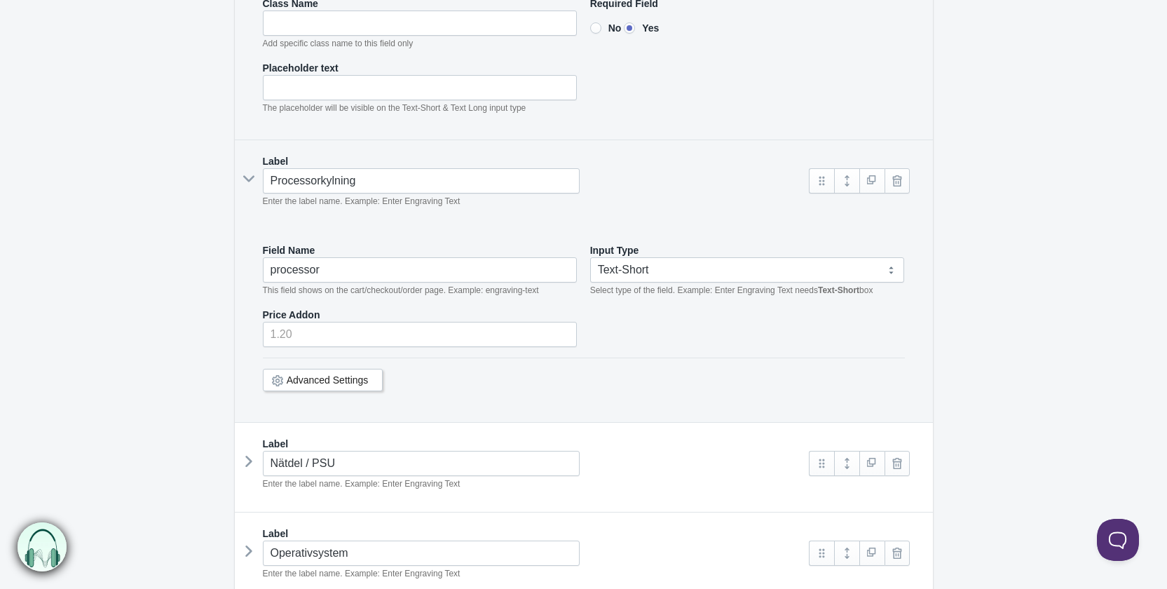
scroll to position [4753, 0]
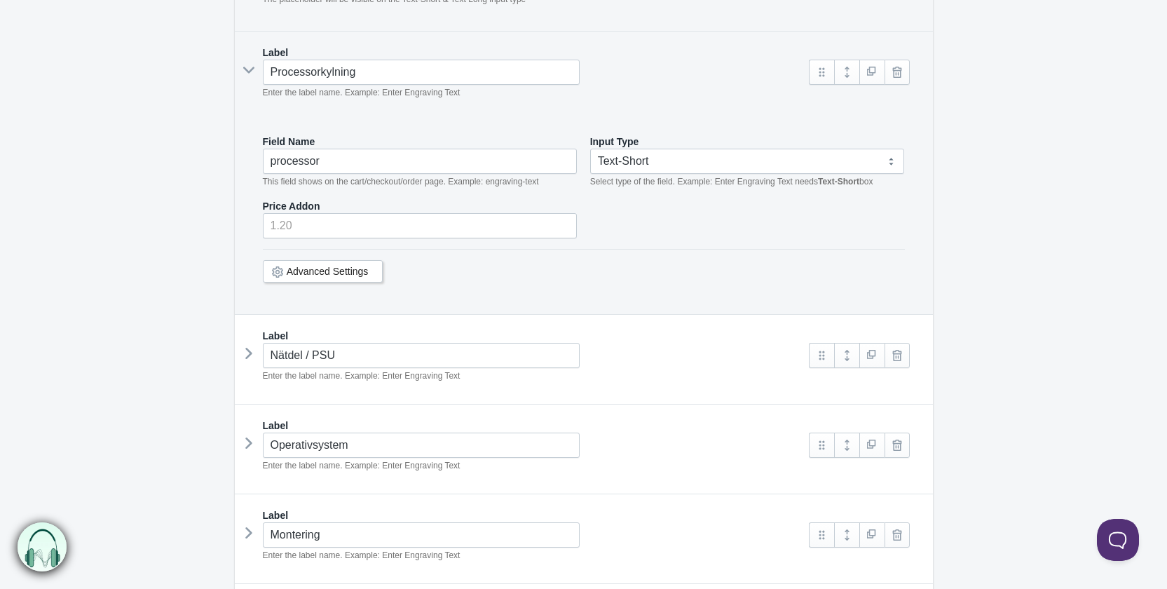
click at [367, 266] on link "Advanced Settings" at bounding box center [328, 271] width 82 height 11
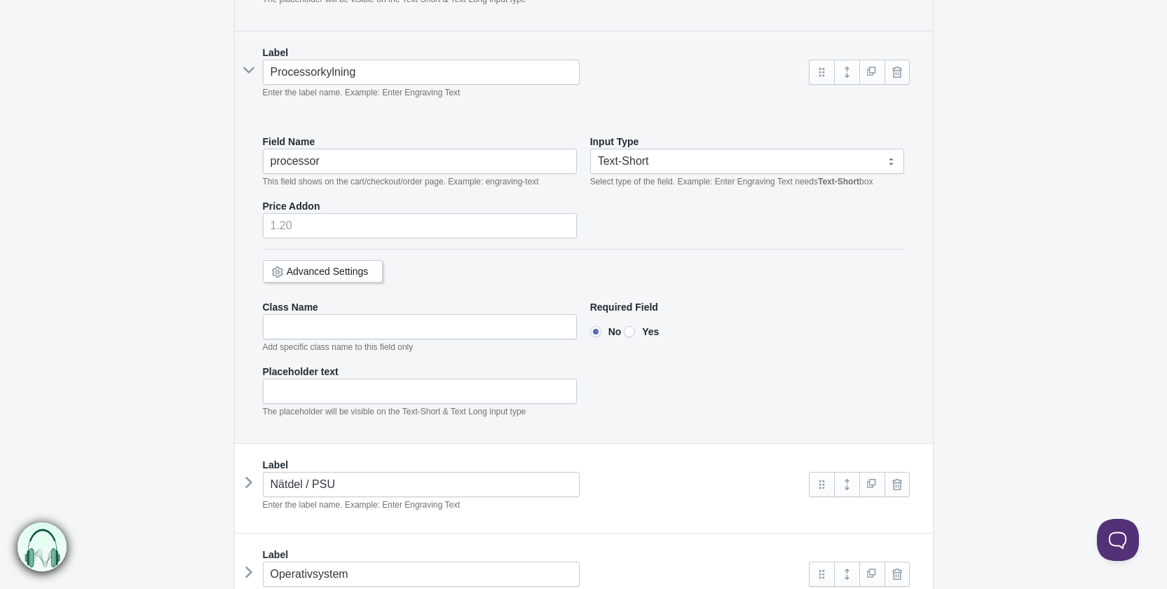
click at [634, 326] on input"] "Yes" at bounding box center [629, 331] width 11 height 11
radio input"] "true"
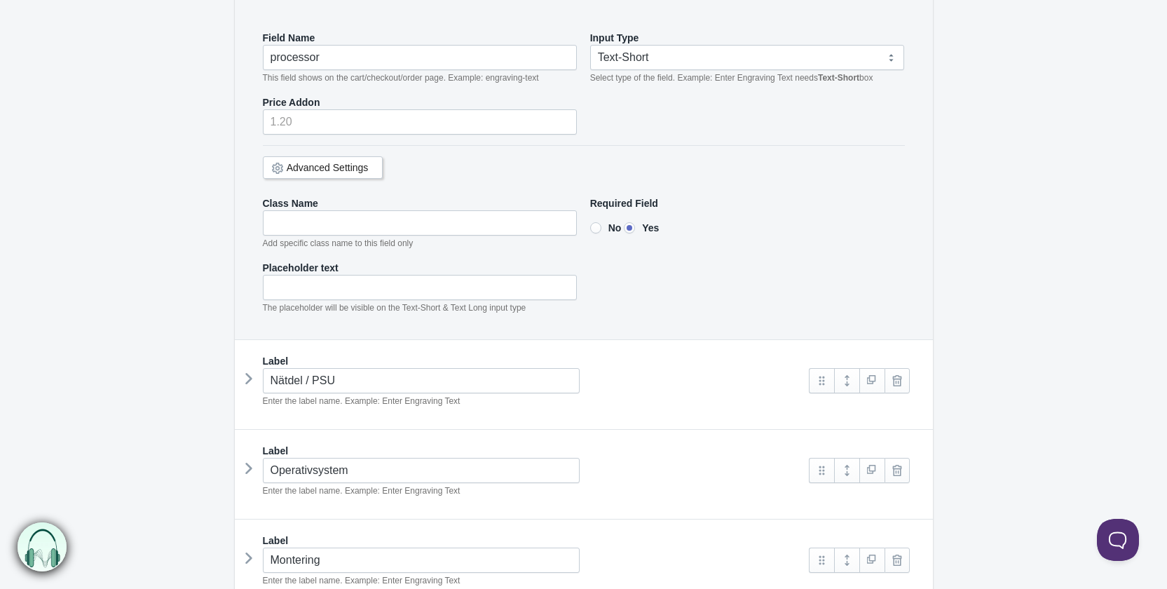
scroll to position [5034, 0]
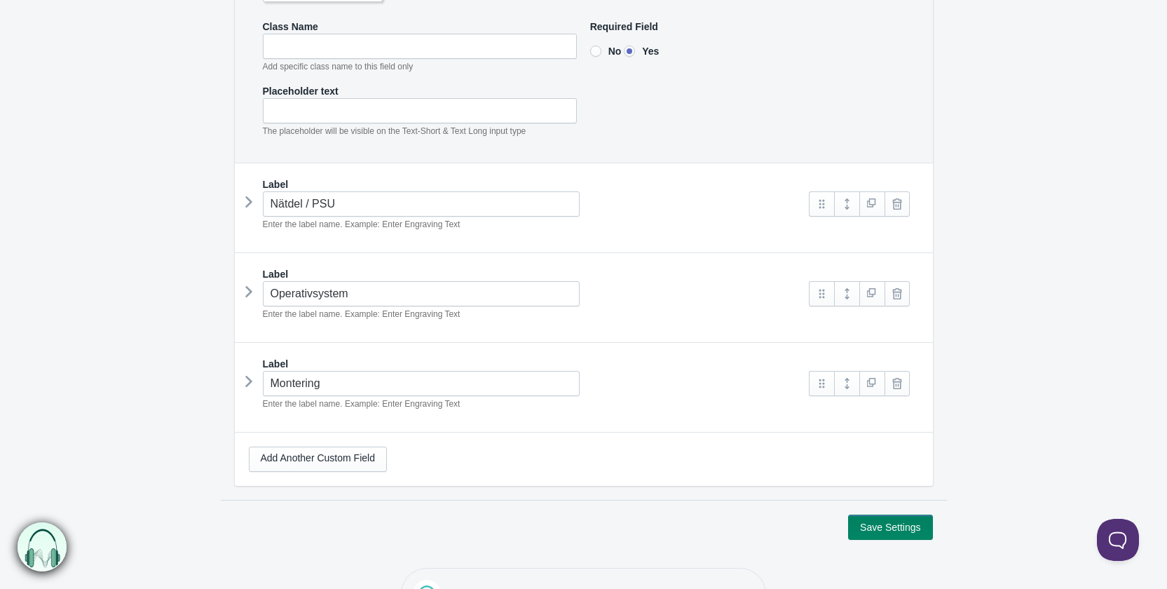
click at [249, 191] on icon at bounding box center [249, 201] width 0 height 21
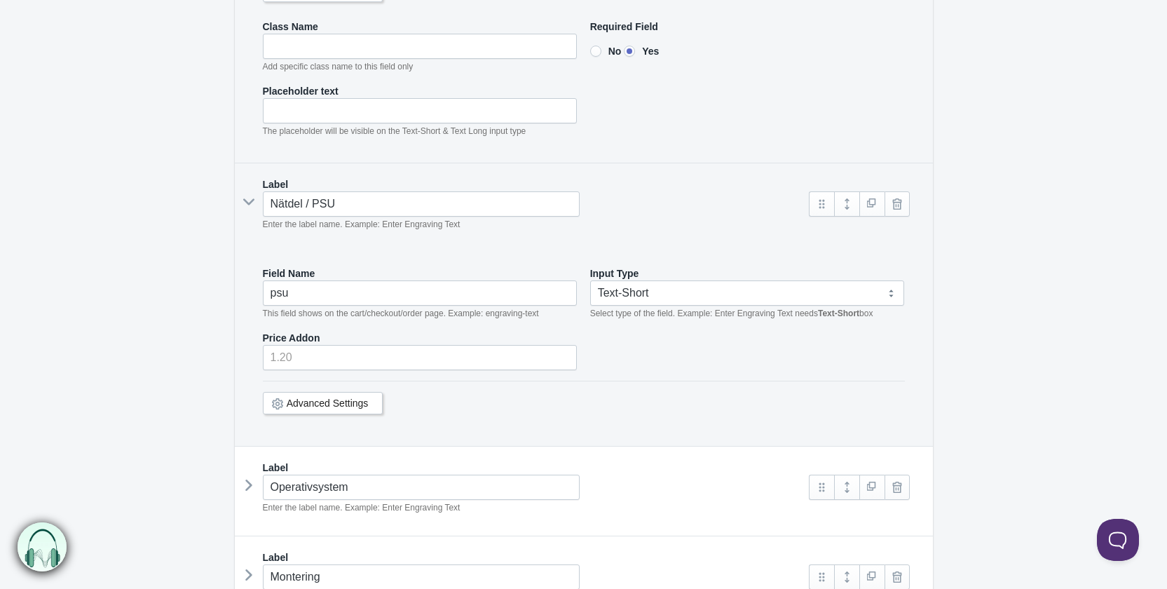
click at [359, 397] on link "Advanced Settings" at bounding box center [328, 402] width 82 height 11
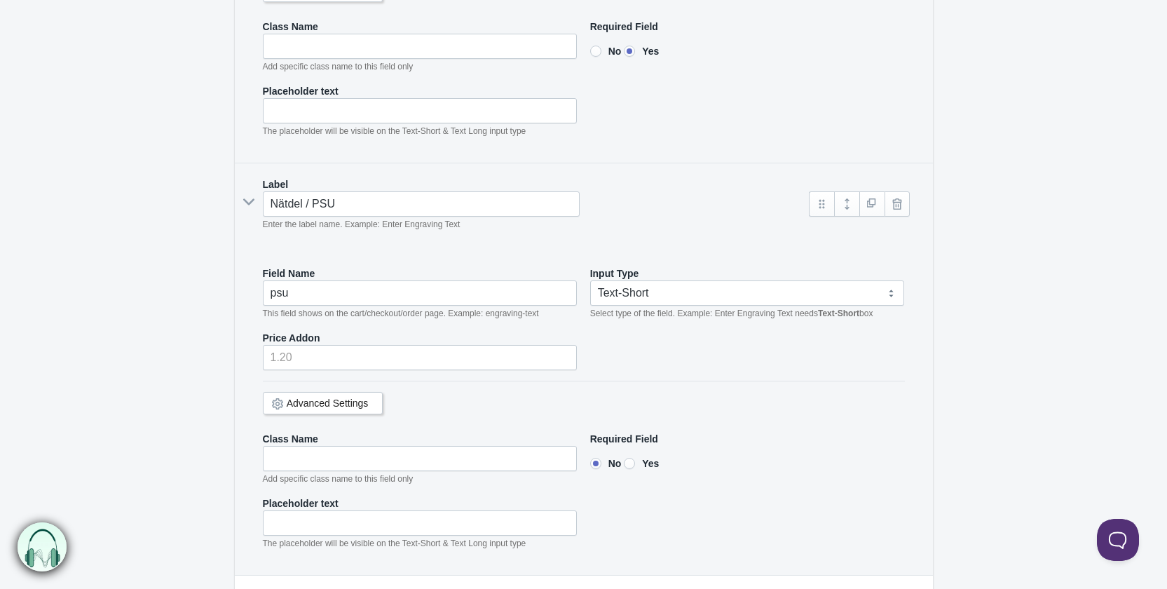
click at [632, 458] on input"] "Yes" at bounding box center [629, 463] width 11 height 11
radio input"] "true"
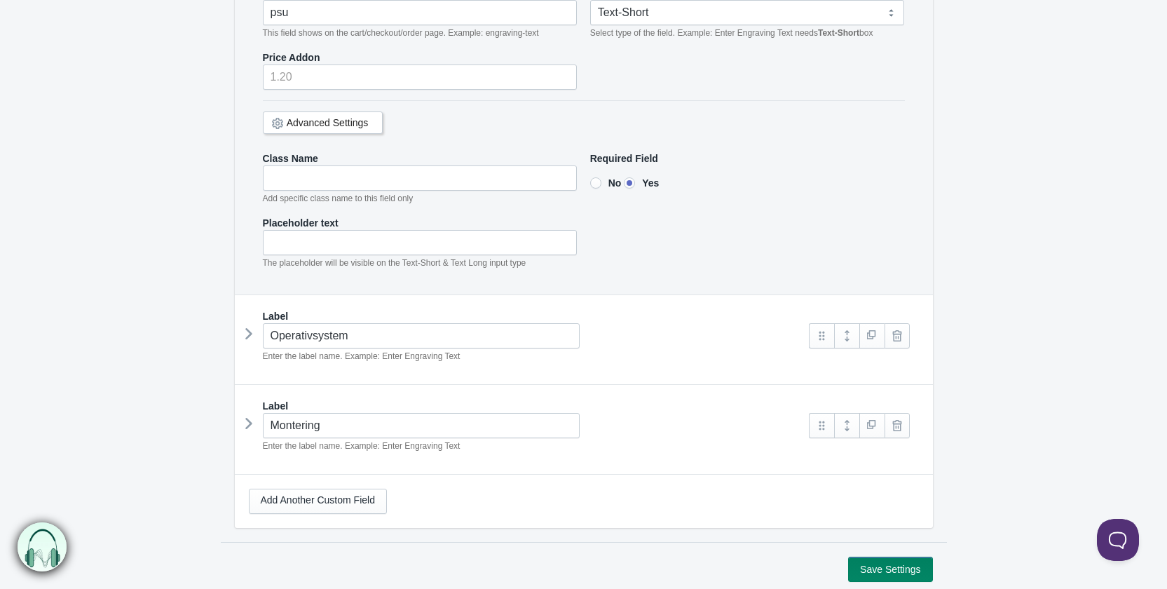
click at [238, 316] on div "Label Operativsystem Enter the label name. Example: Enter Engraving Text os" at bounding box center [584, 340] width 698 height 90
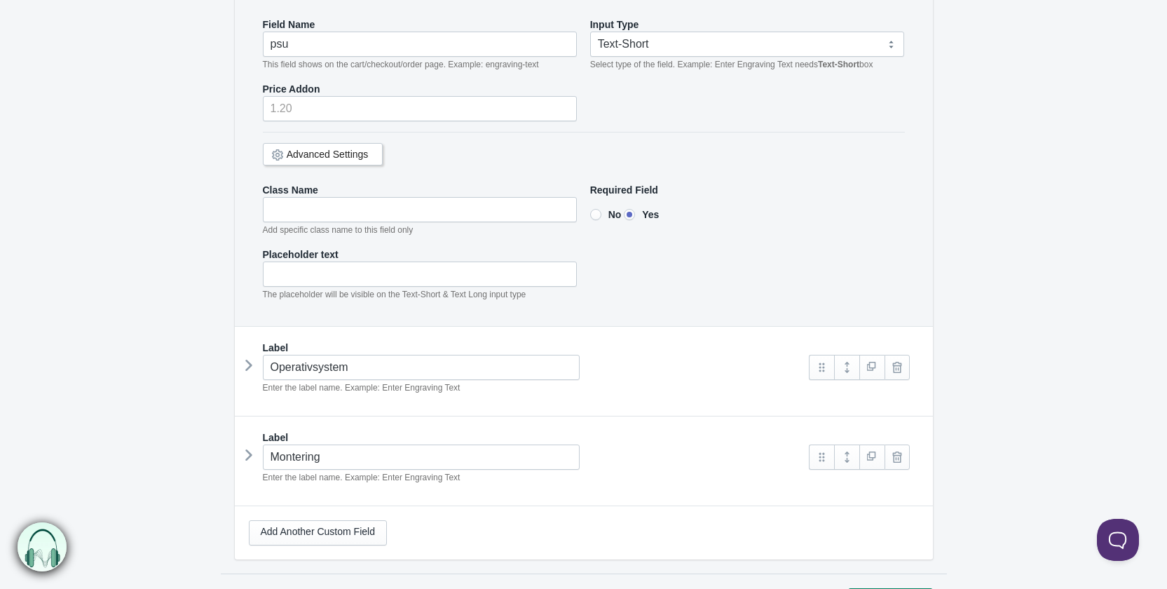
click at [249, 355] on icon at bounding box center [249, 365] width 0 height 21
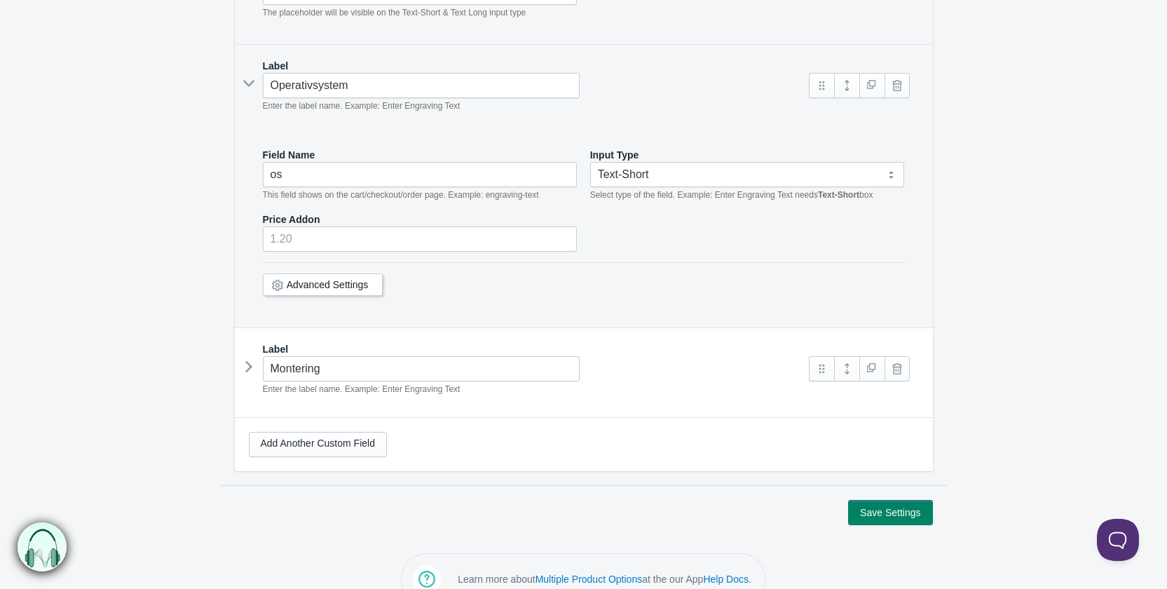
scroll to position [5424, 0]
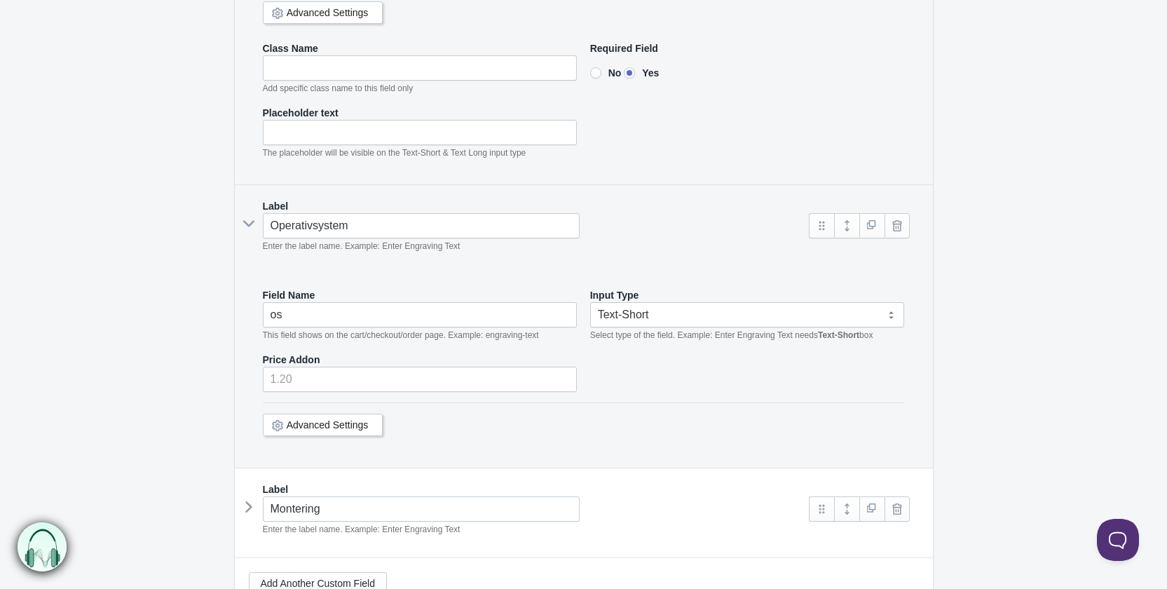
click at [327, 419] on link "Advanced Settings" at bounding box center [328, 424] width 82 height 11
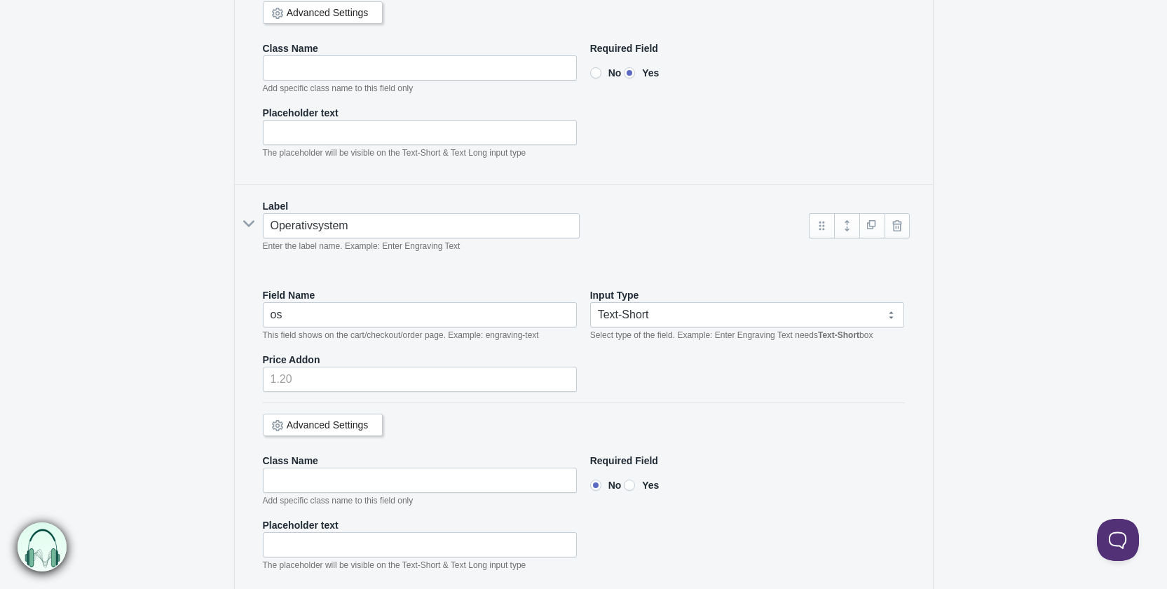
click at [635, 479] on input"] "Yes" at bounding box center [629, 484] width 11 height 11
radio input"] "true"
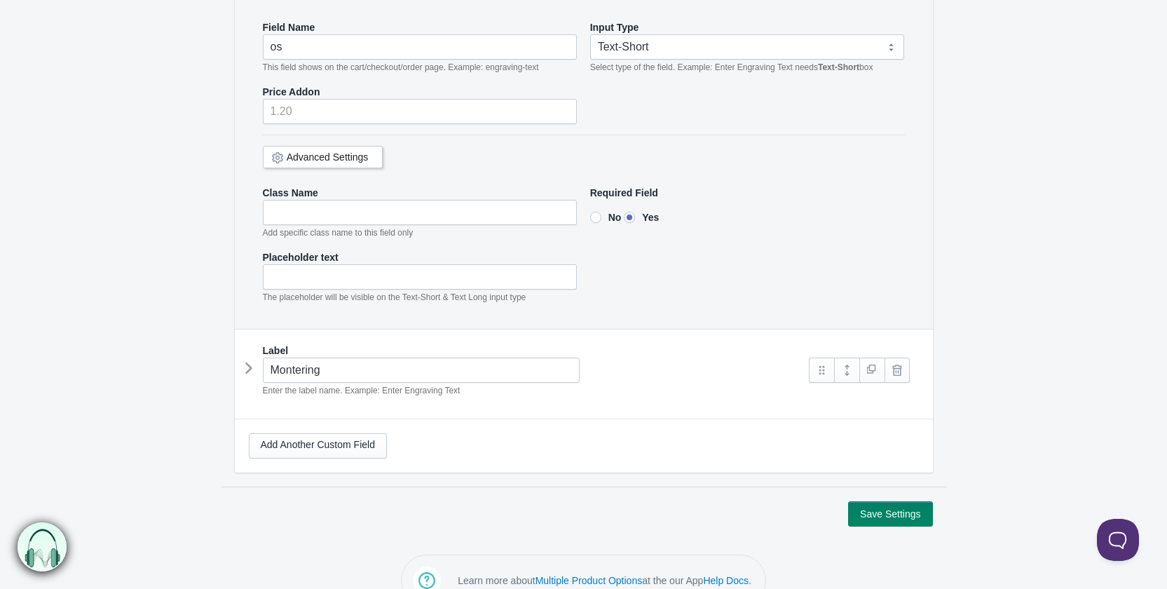
scroll to position [5604, 0]
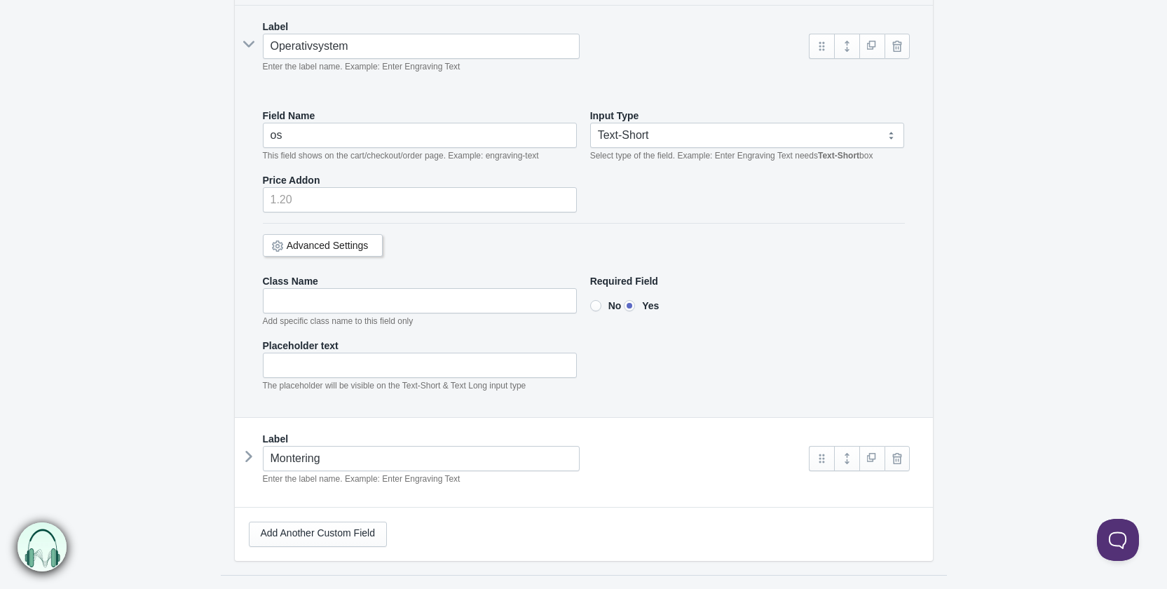
click at [258, 446] on div "Montering Enter the label name. Example: Enter Engraving Text" at bounding box center [522, 466] width 547 height 40
click at [249, 446] on icon at bounding box center [249, 456] width 0 height 21
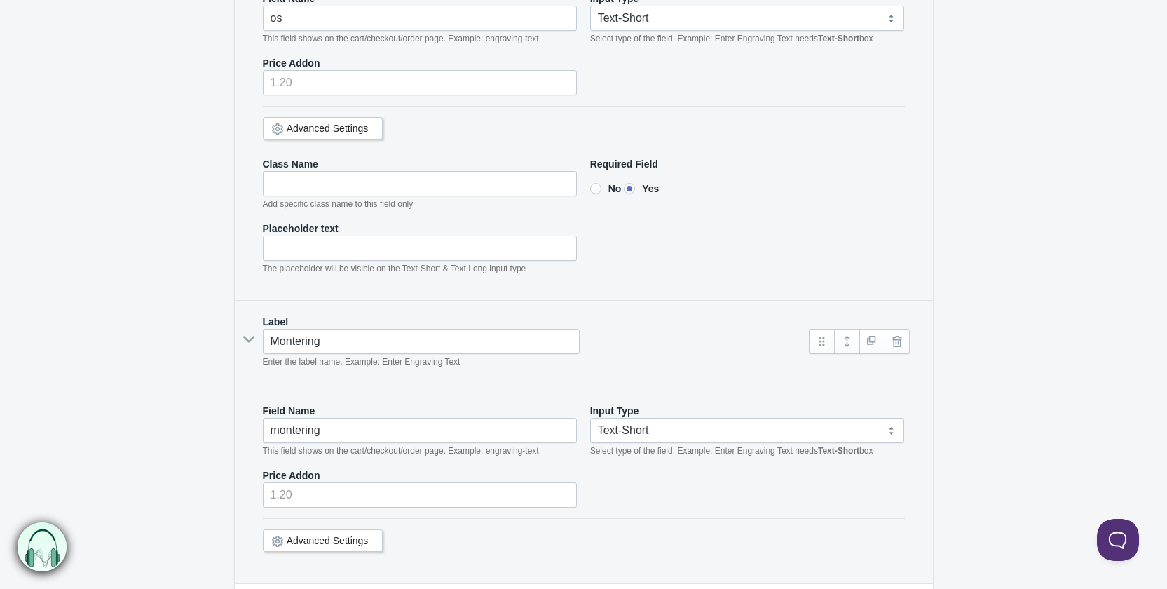
scroll to position [5885, 0]
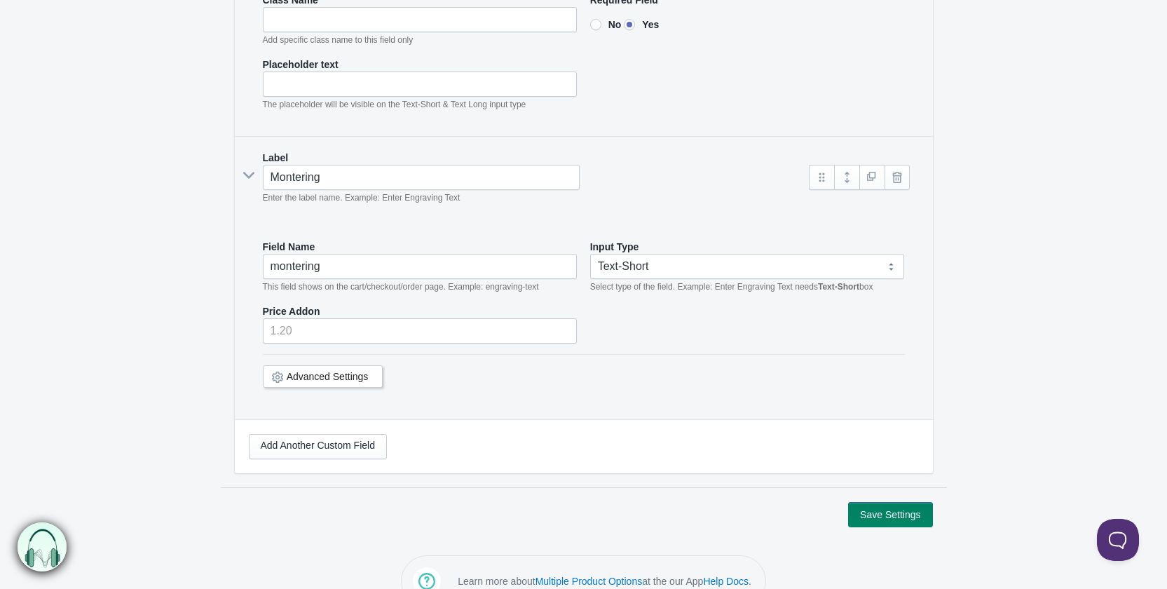
click at [337, 365] on div "Advanced Settings" at bounding box center [323, 376] width 121 height 22
click at [334, 371] on link "Advanced Settings" at bounding box center [328, 376] width 82 height 11
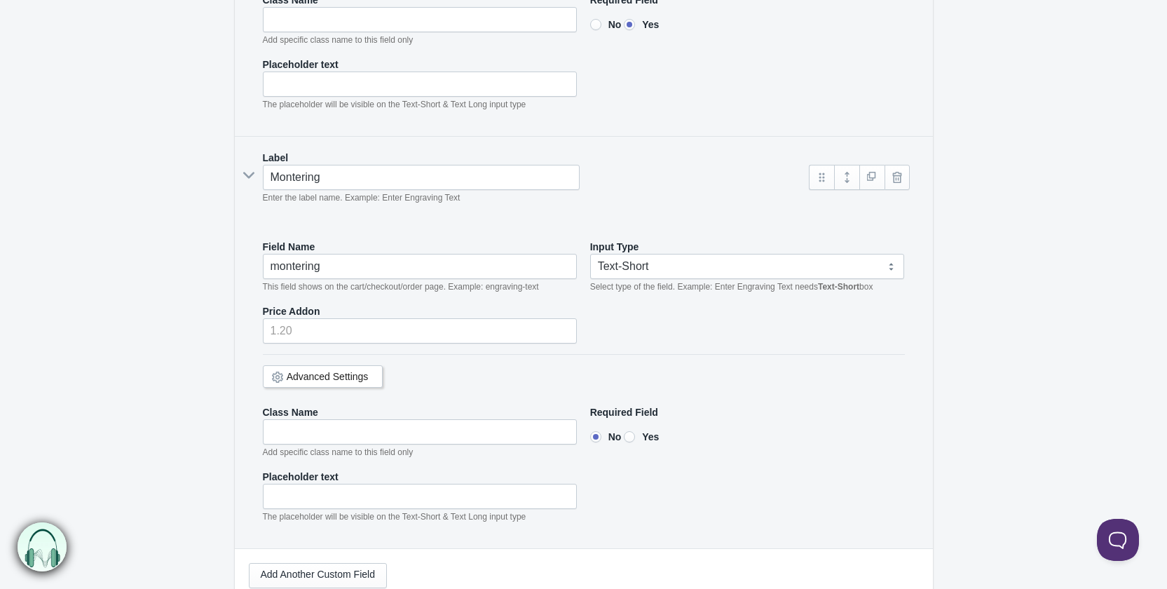
click at [633, 431] on input"] "Yes" at bounding box center [629, 436] width 11 height 11
radio input"] "true"
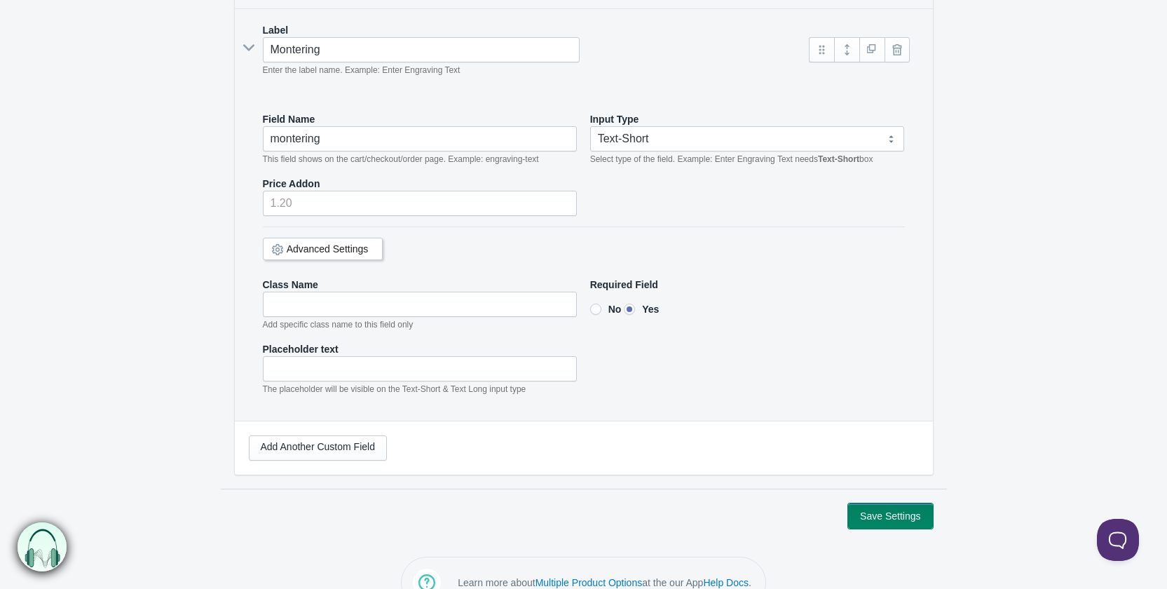
click at [896, 503] on button "Save Settings" at bounding box center [890, 515] width 84 height 25
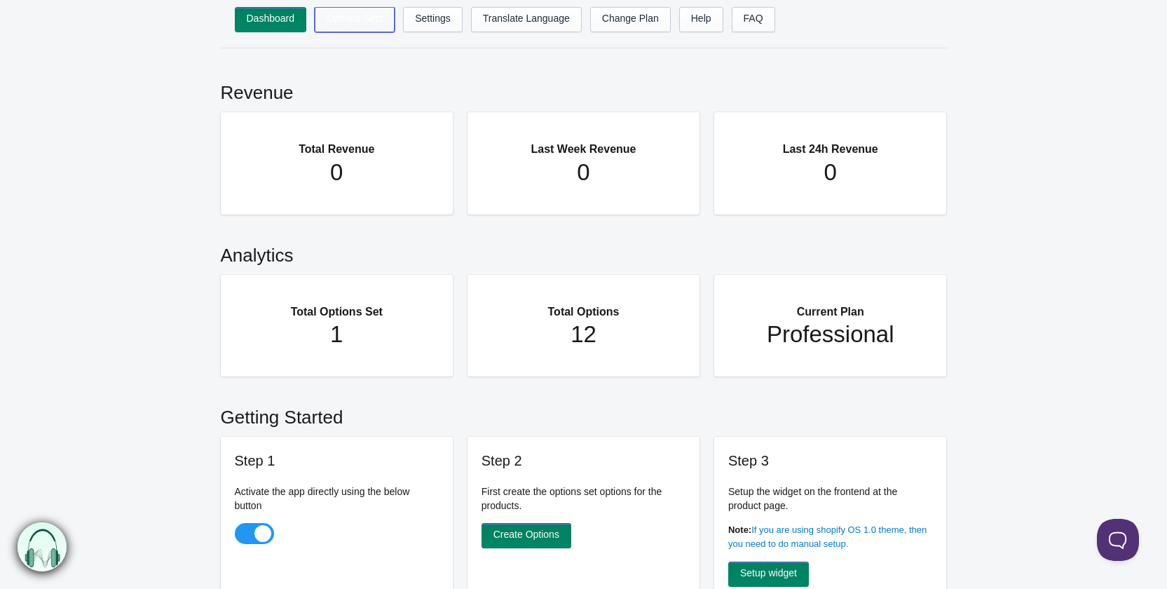
click at [348, 20] on link "Options Sets" at bounding box center [355, 19] width 80 height 25
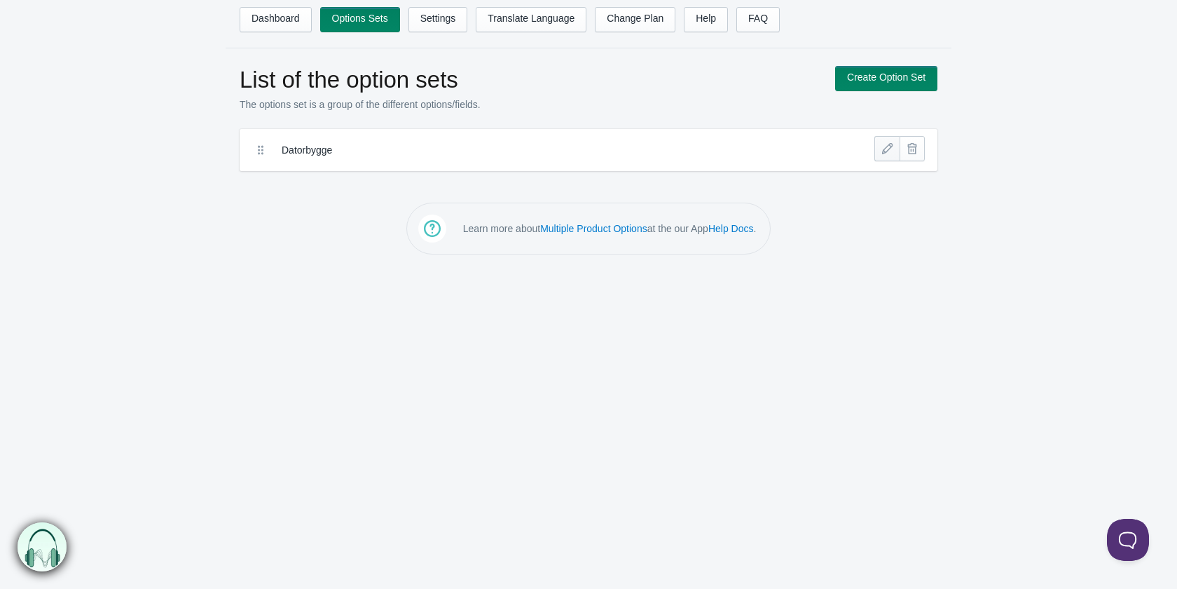
click at [885, 150] on link at bounding box center [887, 148] width 25 height 25
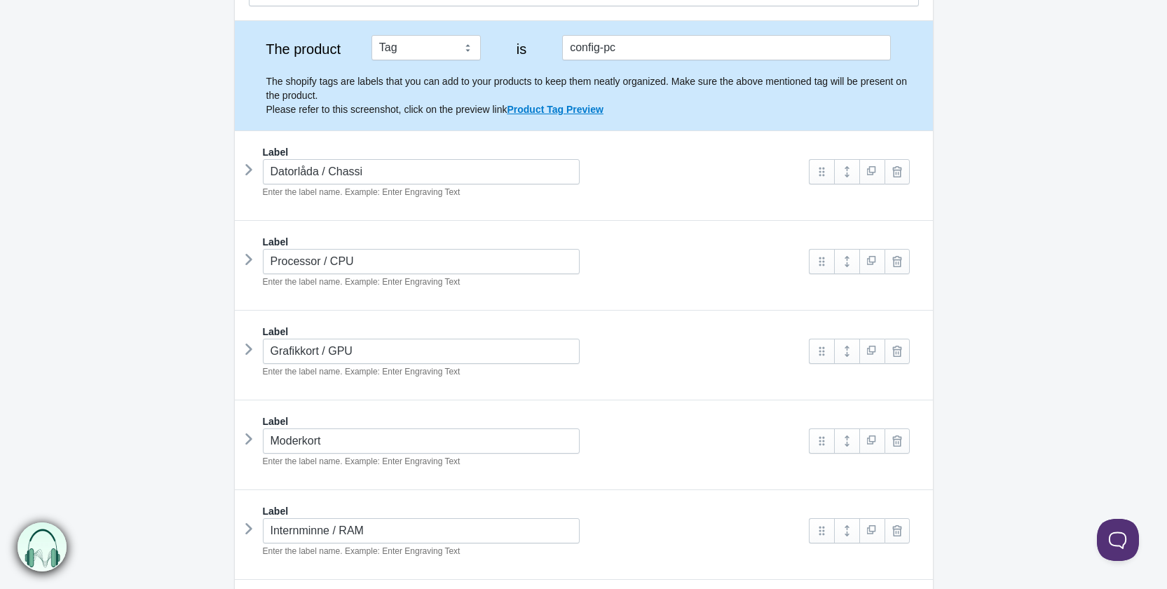
scroll to position [210, 0]
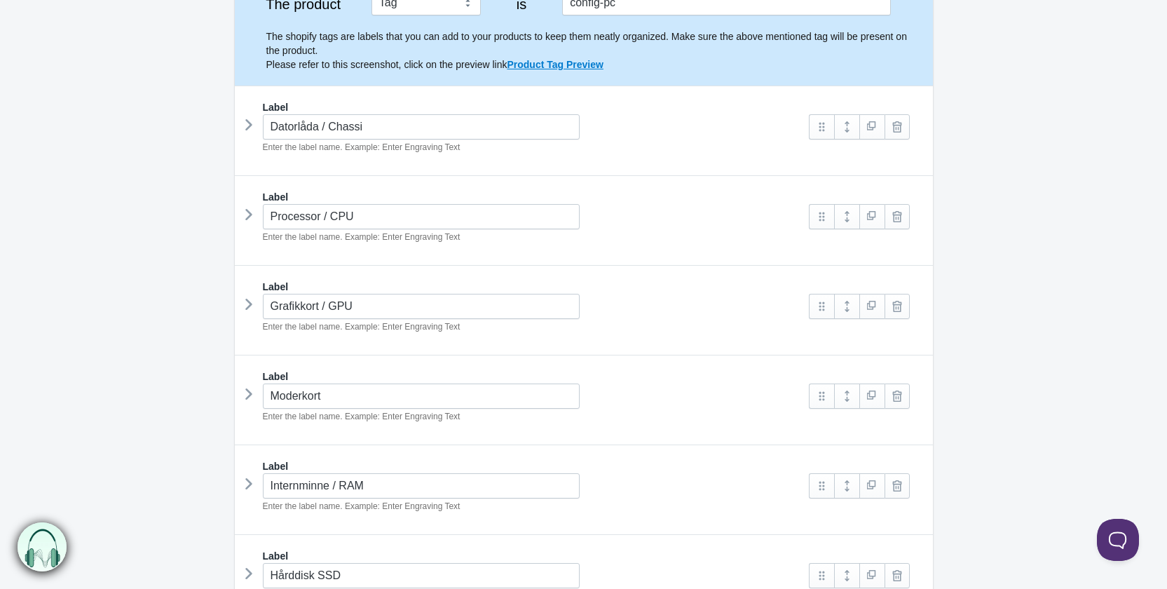
click at [249, 130] on icon at bounding box center [249, 124] width 0 height 21
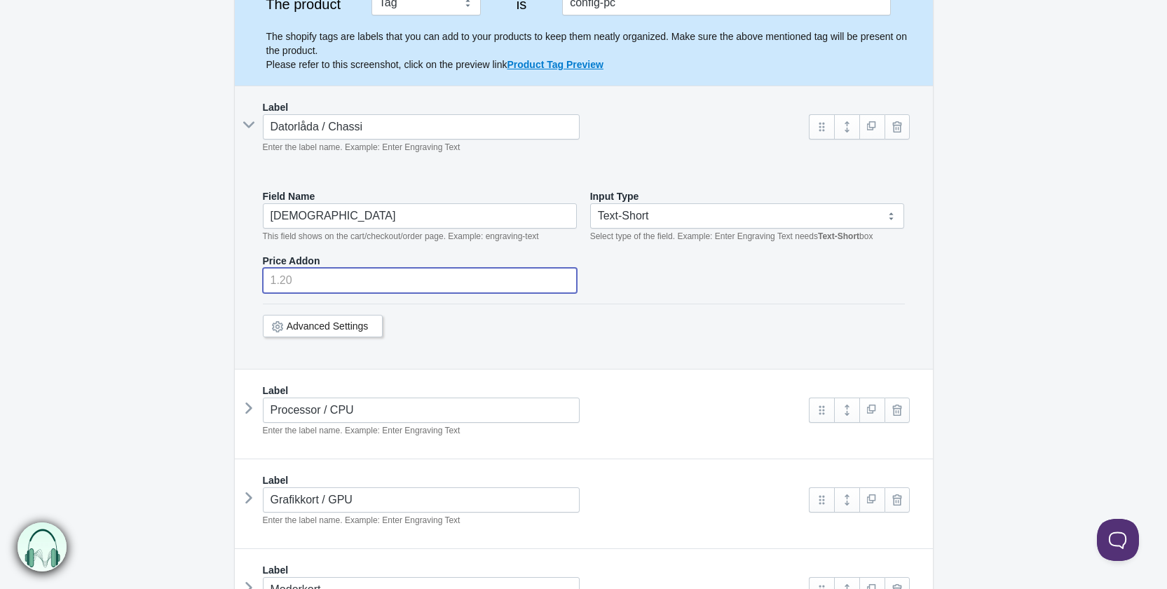
click at [349, 273] on input "number" at bounding box center [420, 280] width 315 height 25
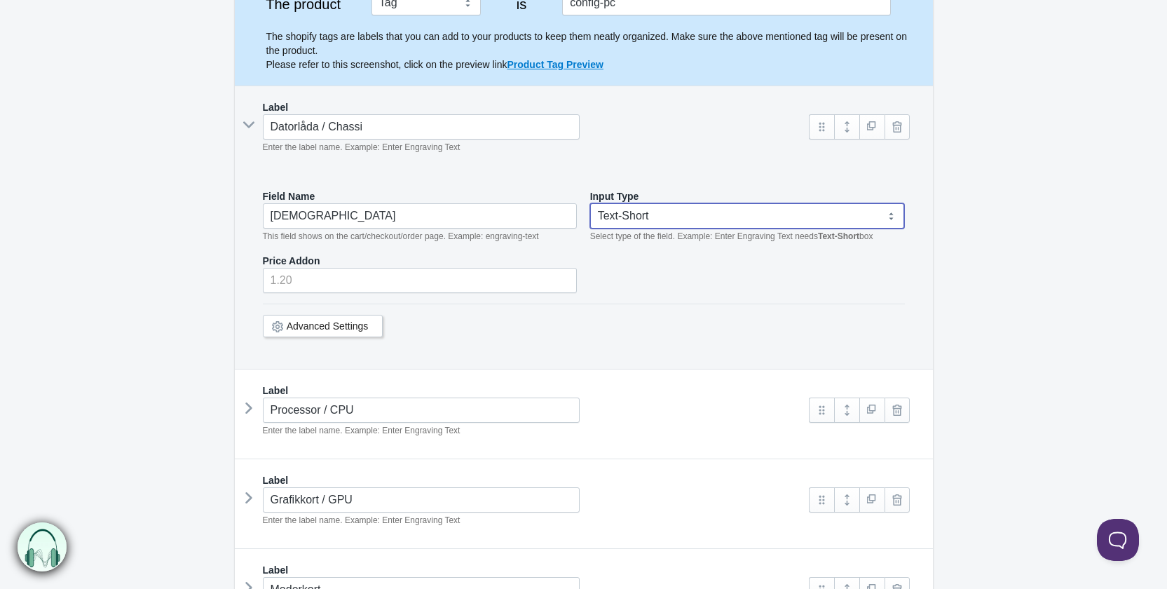
click at [681, 218] on select "Text-Short Text-Long Radio button Drop-down select Image Checkbox Datepicker" at bounding box center [747, 215] width 315 height 25
select select "3"
click at [590, 203] on select "Text-Short Text-Long Radio button Drop-down select Image Checkbox Datepicker" at bounding box center [747, 215] width 315 height 25
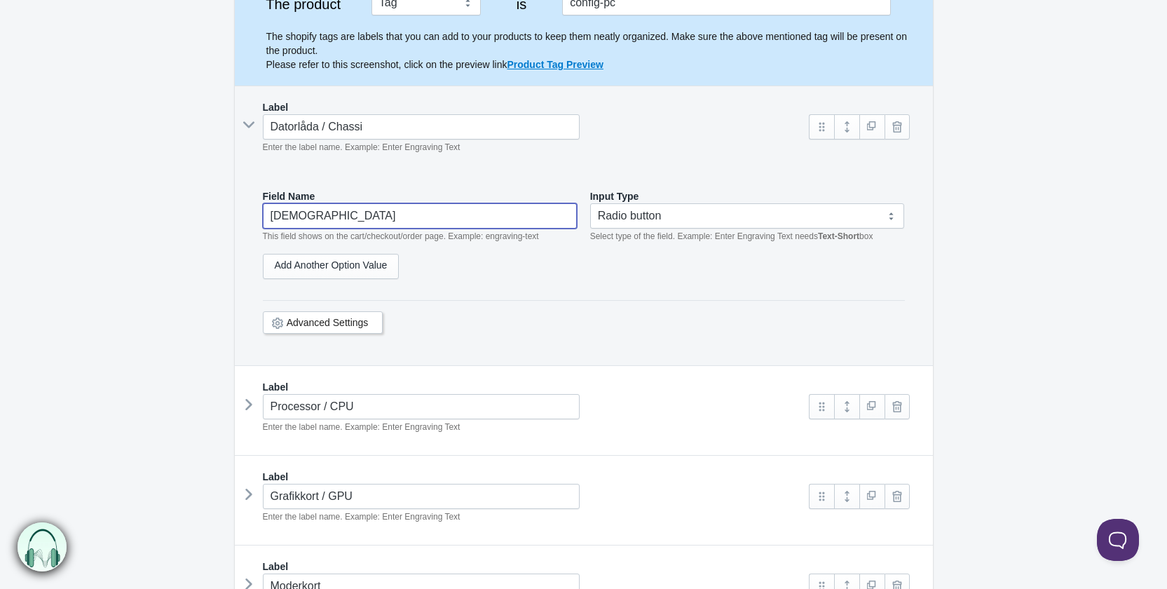
click at [419, 223] on input "[DEMOGRAPHIC_DATA]" at bounding box center [420, 215] width 315 height 25
click at [552, 294] on div "Field Name chassi This field shows on the cart/checkout/order page. Example: en…" at bounding box center [584, 270] width 670 height 190
click at [378, 263] on link "Add Another Option Value" at bounding box center [331, 266] width 137 height 25
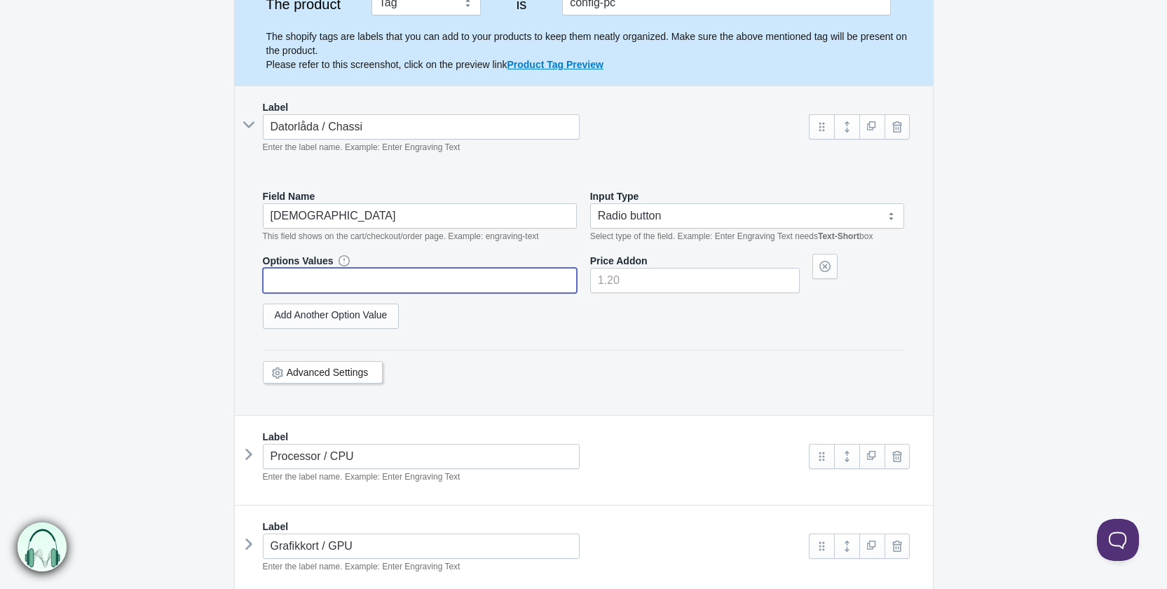
click at [450, 285] on input "text" at bounding box center [420, 280] width 315 height 25
type input "a"
click at [456, 288] on input "test" at bounding box center [420, 280] width 315 height 25
type input "test"
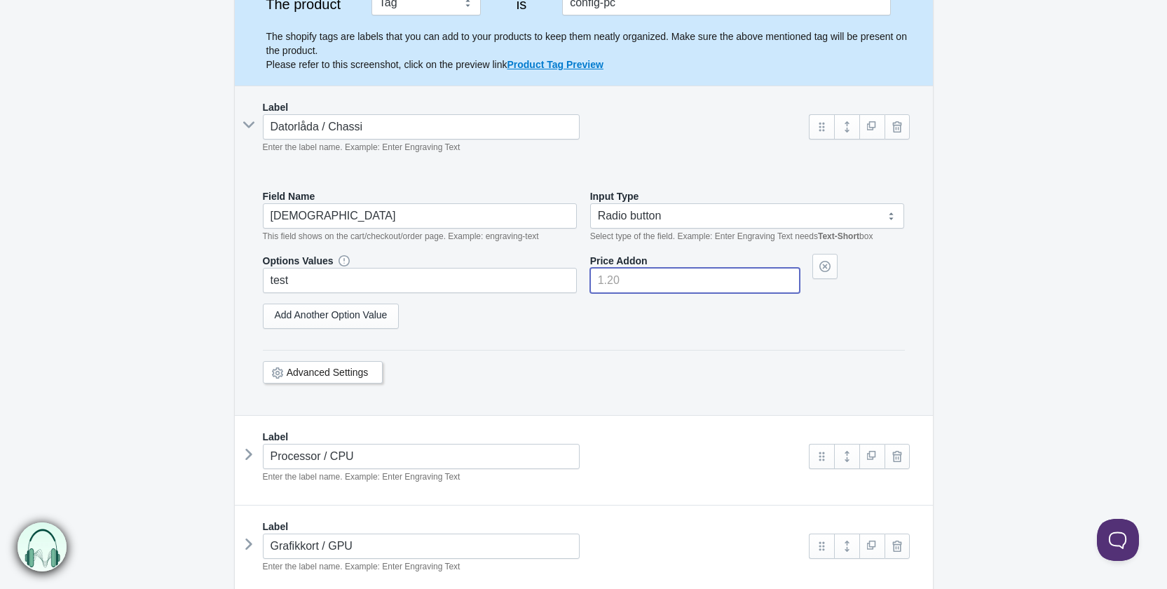
click at [636, 280] on input"] "number" at bounding box center [695, 280] width 210 height 25
click at [554, 332] on div "Options Values test Price Addon 120 Add Another Option Value" at bounding box center [584, 297] width 642 height 86
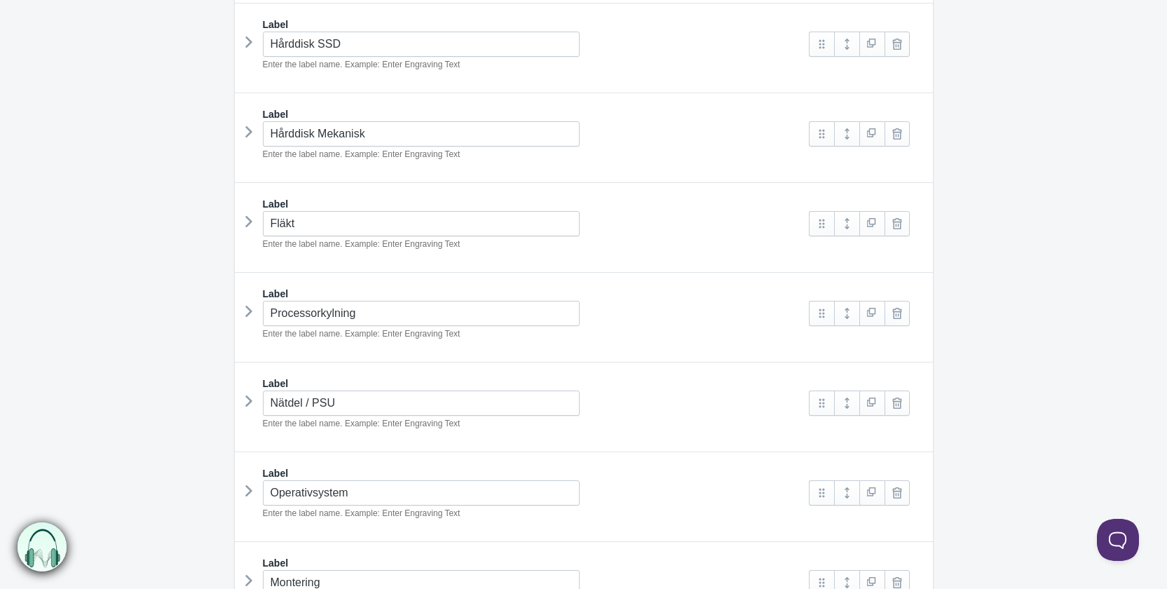
scroll to position [1216, 0]
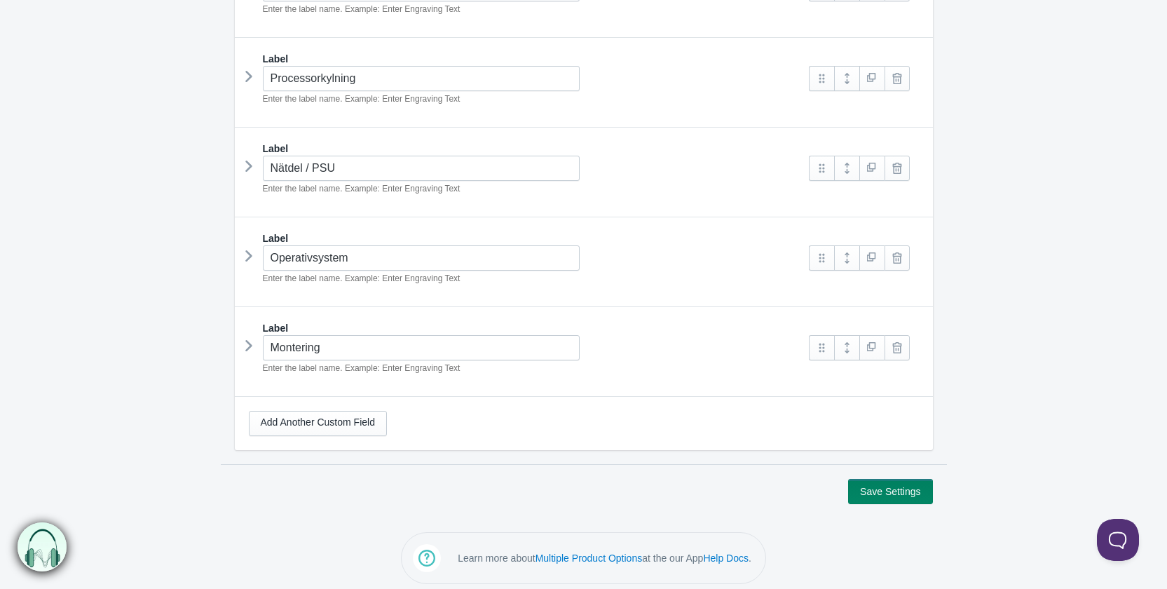
type input"] "120"
click at [899, 484] on button "Save Settings" at bounding box center [890, 491] width 84 height 25
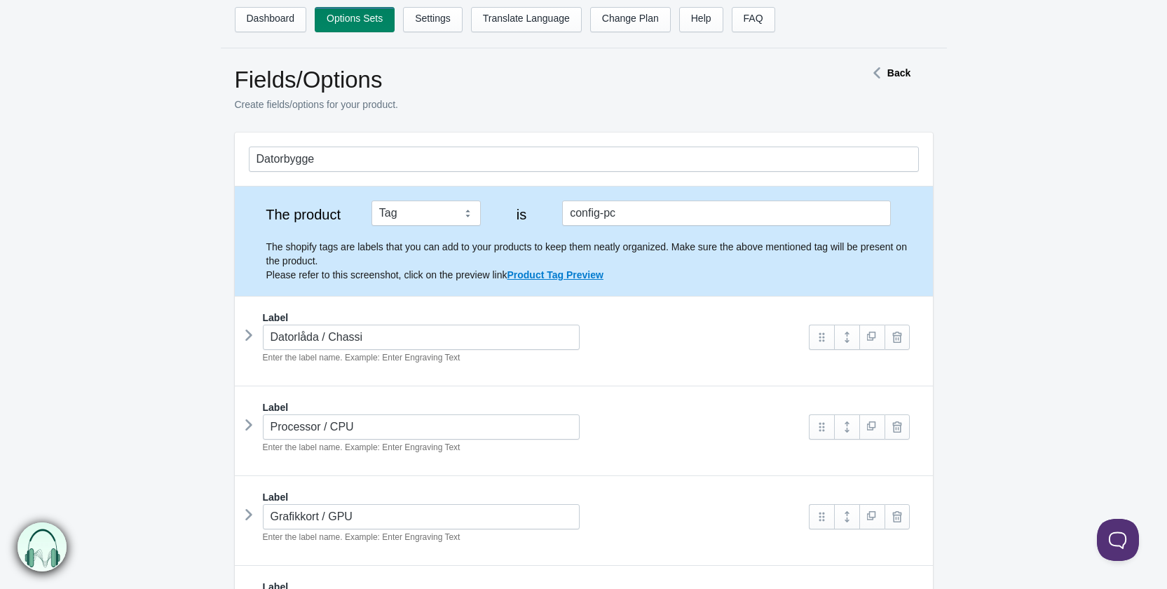
click at [249, 332] on icon at bounding box center [249, 335] width 0 height 21
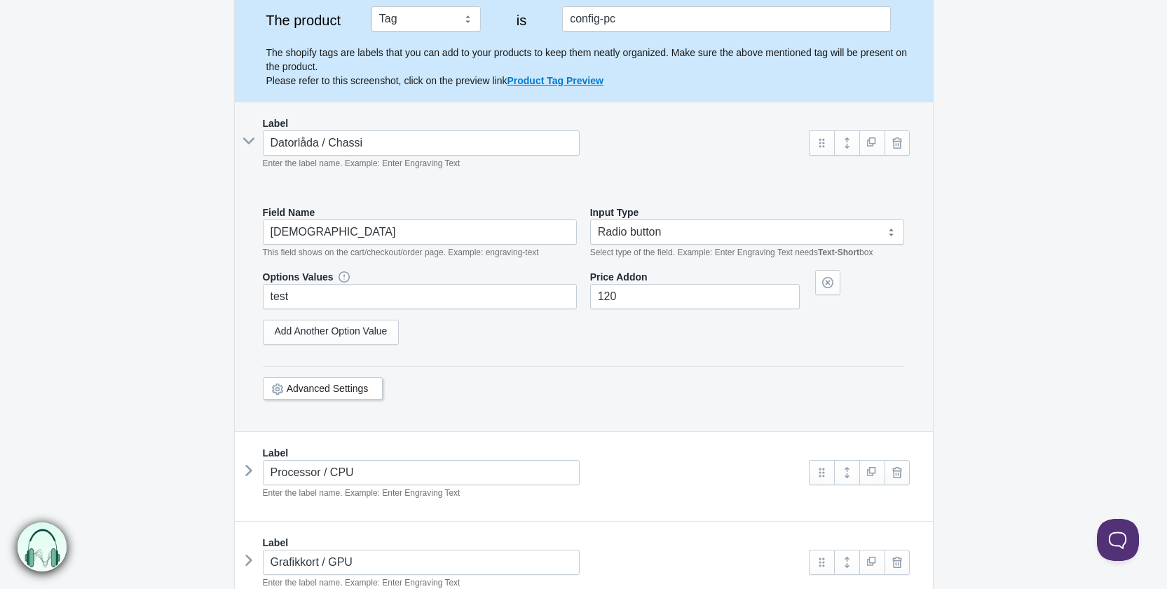
scroll to position [210, 0]
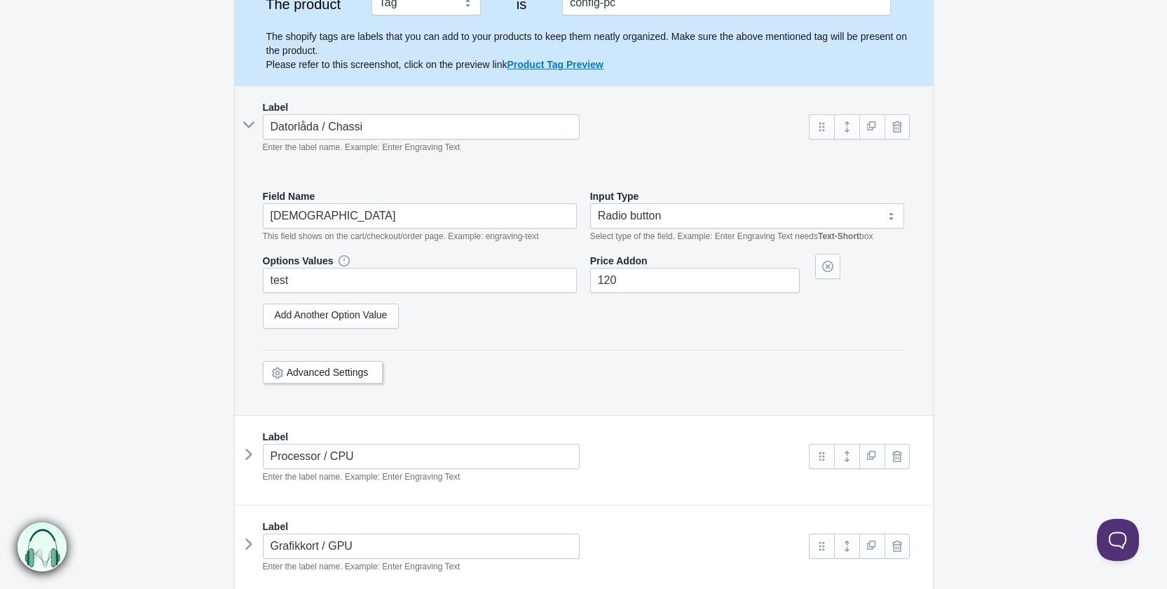
click at [252, 125] on icon at bounding box center [248, 125] width 21 height 0
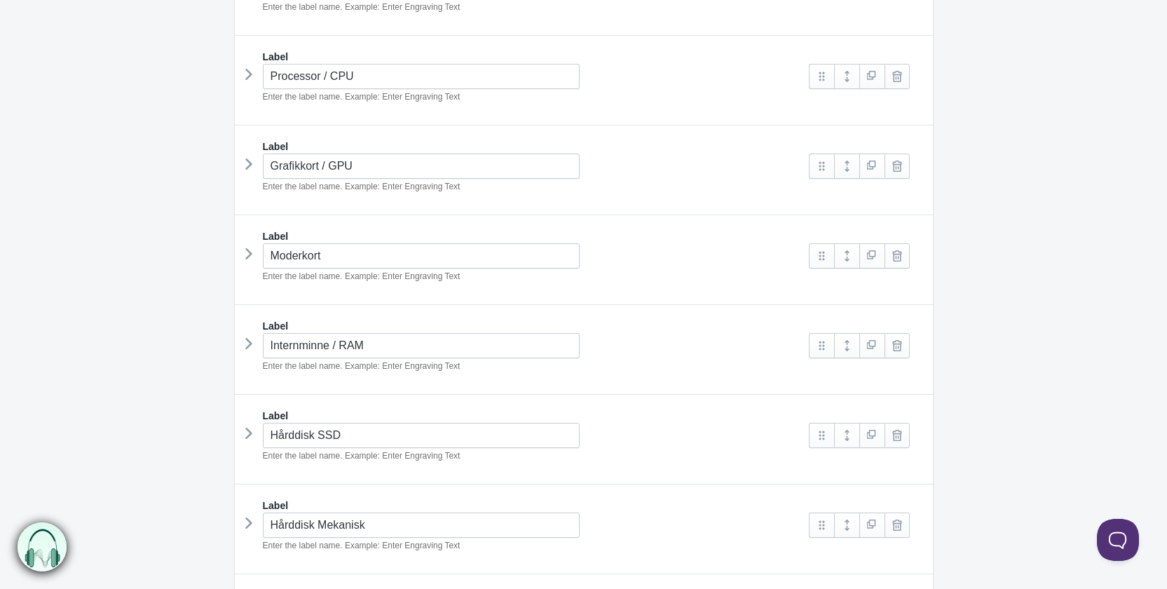
scroll to position [491, 0]
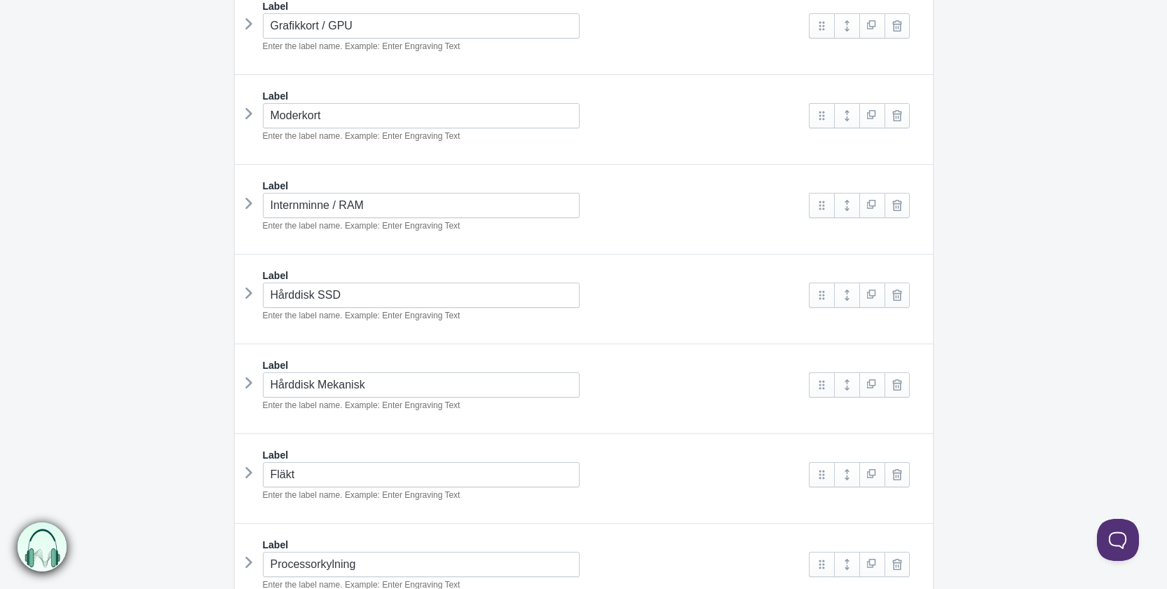
click at [249, 203] on icon at bounding box center [249, 203] width 0 height 21
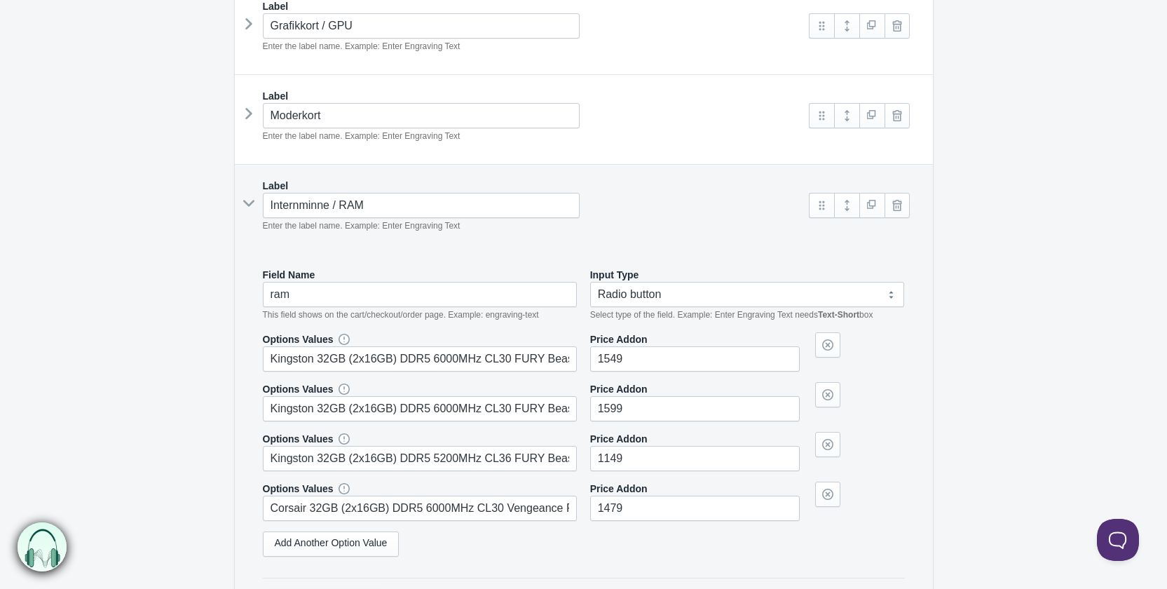
click at [248, 203] on icon at bounding box center [248, 203] width 21 height 0
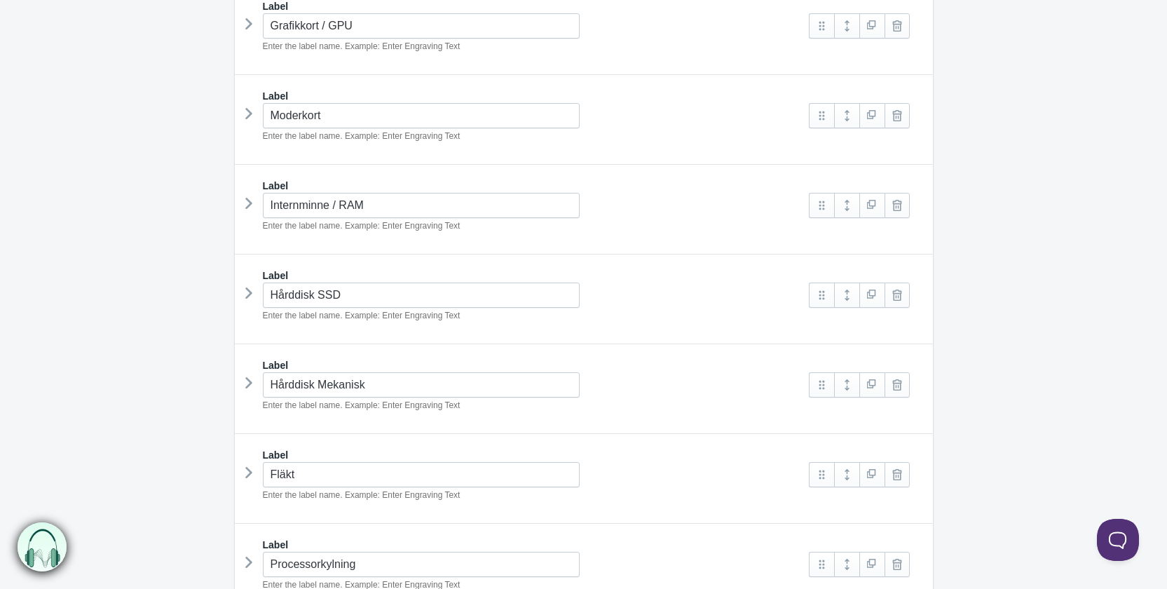
click at [249, 295] on icon at bounding box center [249, 292] width 0 height 21
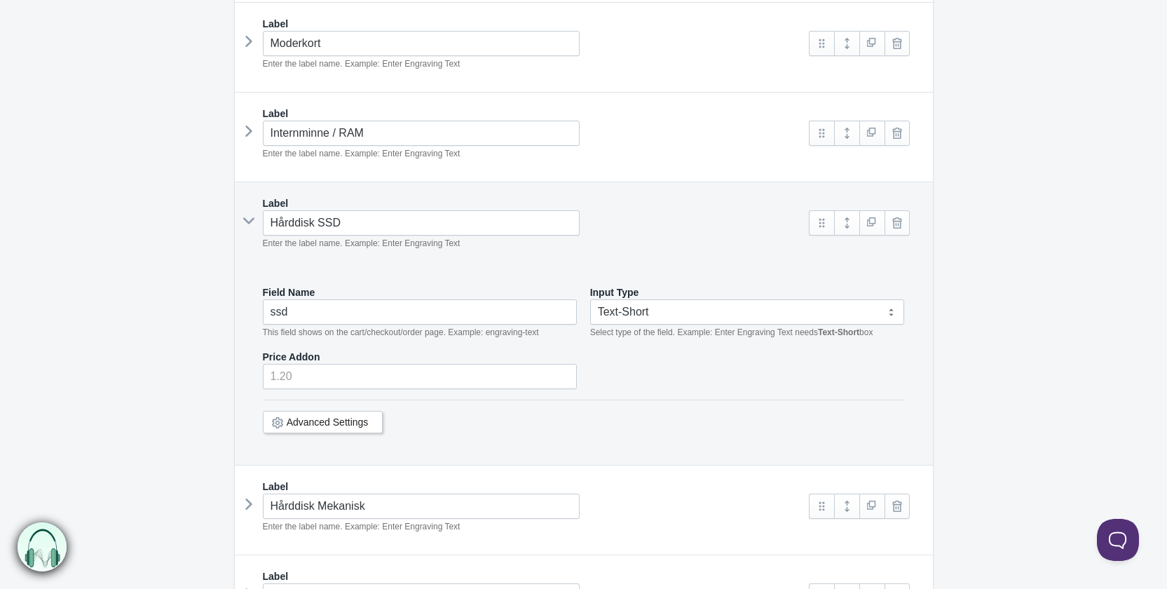
scroll to position [631, 0]
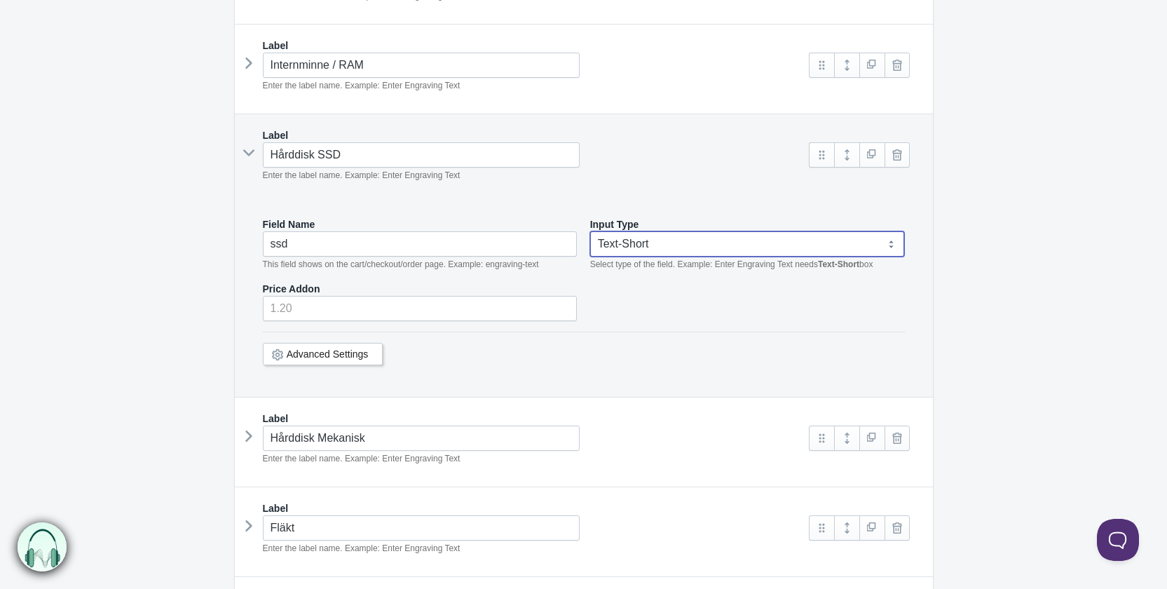
click at [684, 238] on select "Text-Short Text-Long Radio button Drop-down select Image Checkbox Datepicker" at bounding box center [747, 243] width 315 height 25
select select "3"
click at [590, 231] on select "Text-Short Text-Long Radio button Drop-down select Image Checkbox Datepicker" at bounding box center [747, 243] width 315 height 25
click at [351, 282] on link "Add Another Option Value" at bounding box center [331, 294] width 137 height 25
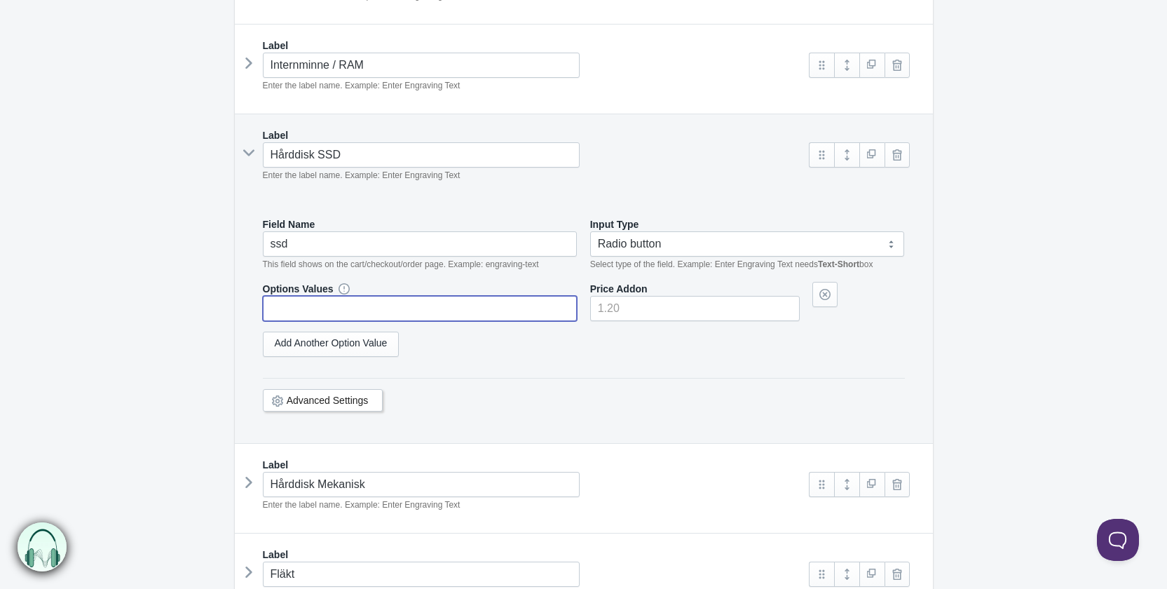
click at [327, 311] on input "text" at bounding box center [420, 308] width 315 height 25
paste input "test"
click at [664, 317] on div "Options Values test Price Addon Add Another Option Value" at bounding box center [584, 325] width 642 height 86
type input "test"
click at [655, 311] on input"] "number" at bounding box center [695, 308] width 210 height 25
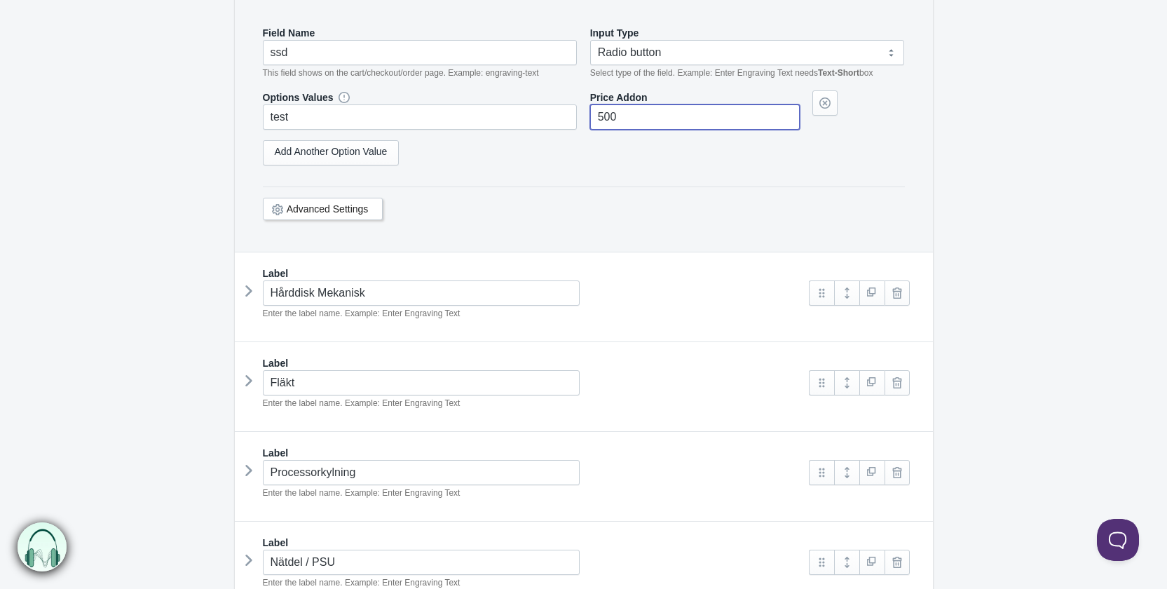
scroll to position [841, 0]
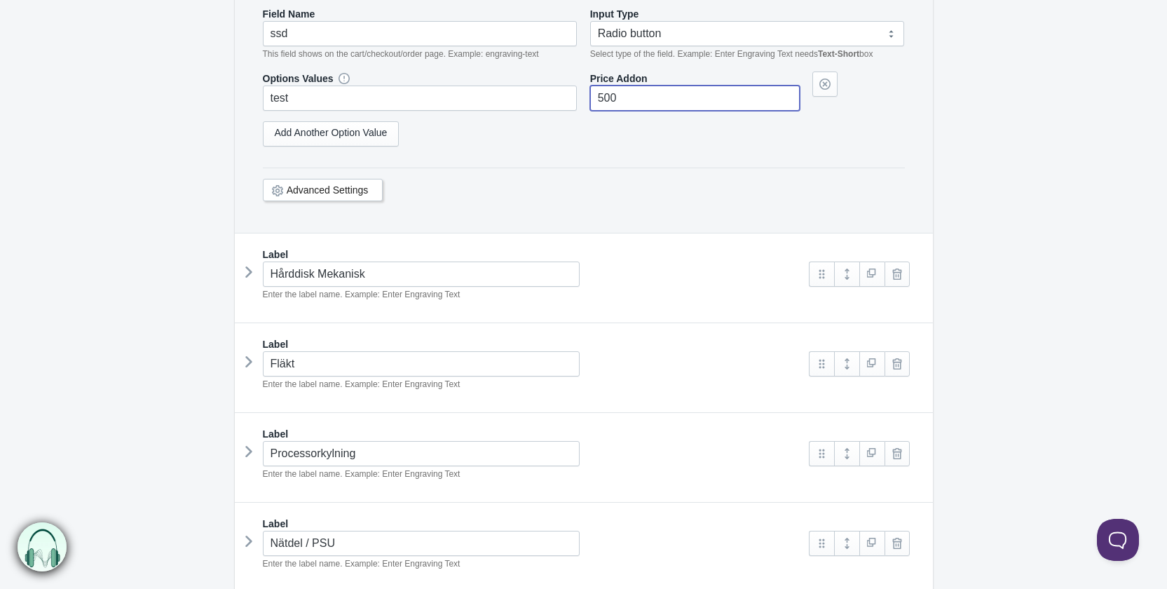
click at [249, 267] on icon at bounding box center [249, 271] width 0 height 21
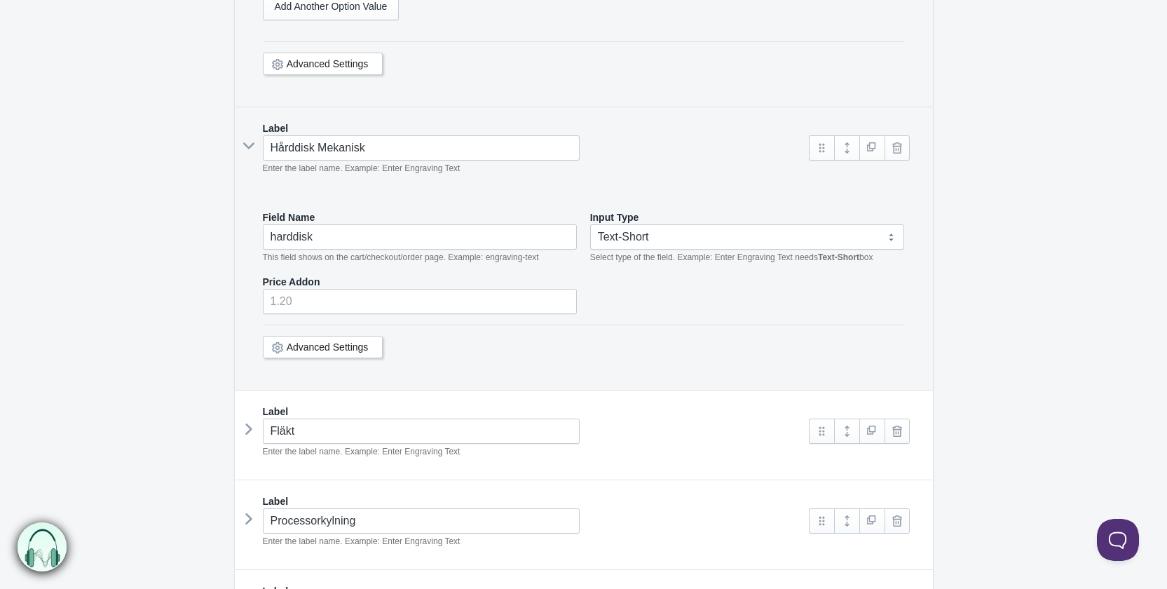
scroll to position [981, 0]
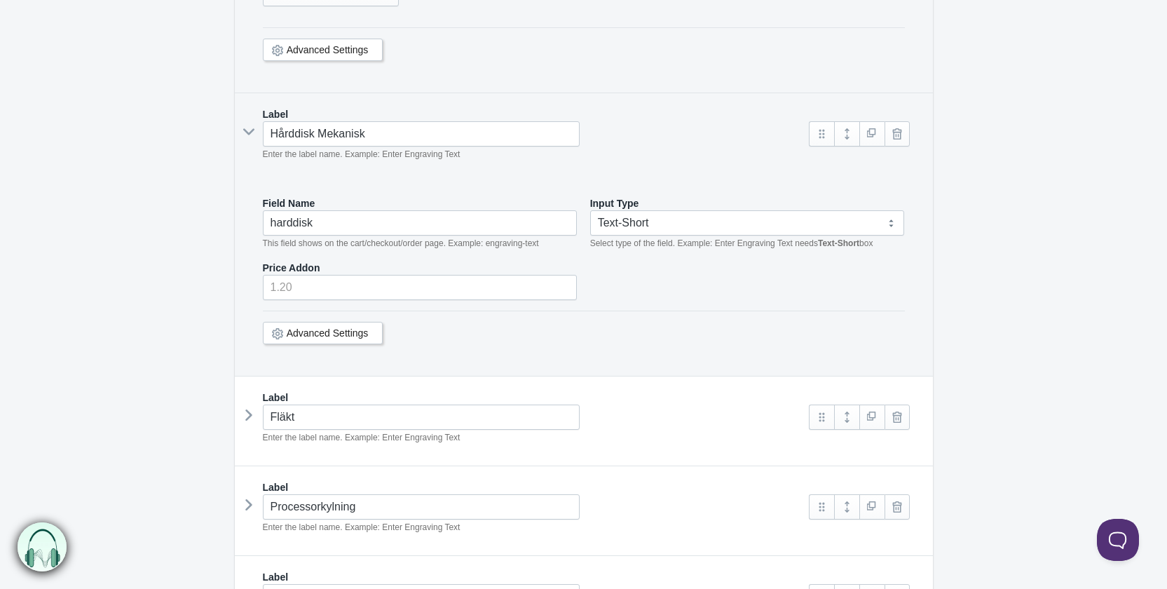
type input"] "500"
drag, startPoint x: 634, startPoint y: 213, endPoint x: 636, endPoint y: 225, distance: 12.2
click at [634, 213] on select "Text-Short Text-Long Radio button Drop-down select Image Checkbox Datepicker" at bounding box center [747, 222] width 315 height 25
click at [656, 217] on select "Text-Short Text-Long Radio button Drop-down select Image Checkbox Datepicker" at bounding box center [747, 222] width 315 height 25
select select "3"
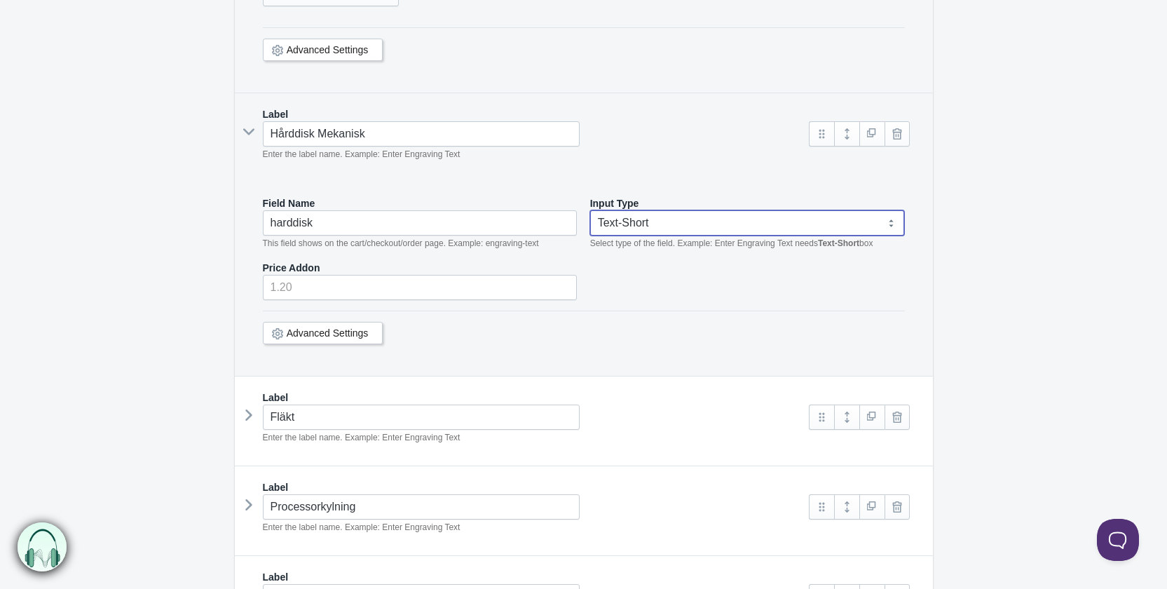
click at [590, 210] on select "Text-Short Text-Long Radio button Drop-down select Image Checkbox Datepicker" at bounding box center [747, 222] width 315 height 25
click at [364, 261] on link "Add Another Option Value" at bounding box center [331, 273] width 137 height 25
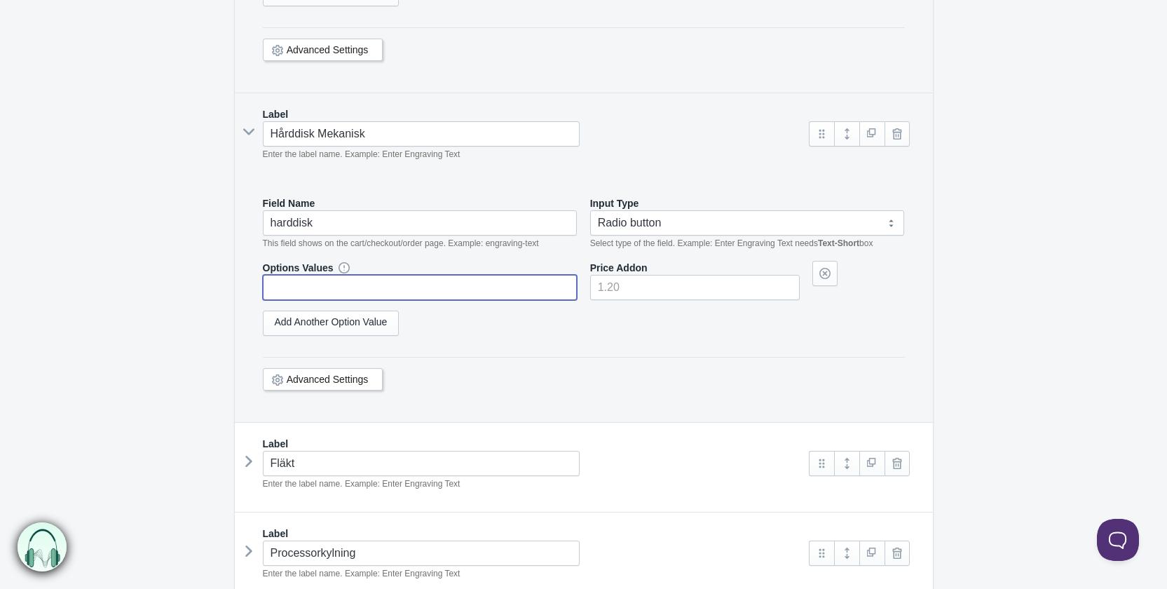
click at [353, 285] on input "text" at bounding box center [420, 287] width 315 height 25
paste input "test"
type input "test"
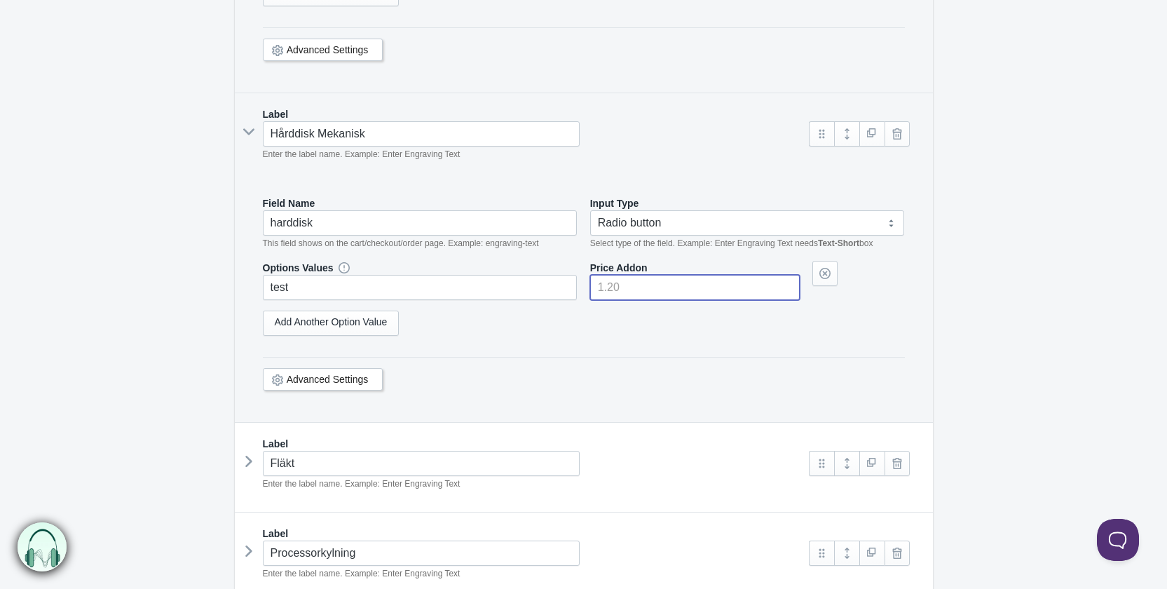
click at [644, 292] on input"] "number" at bounding box center [695, 287] width 210 height 25
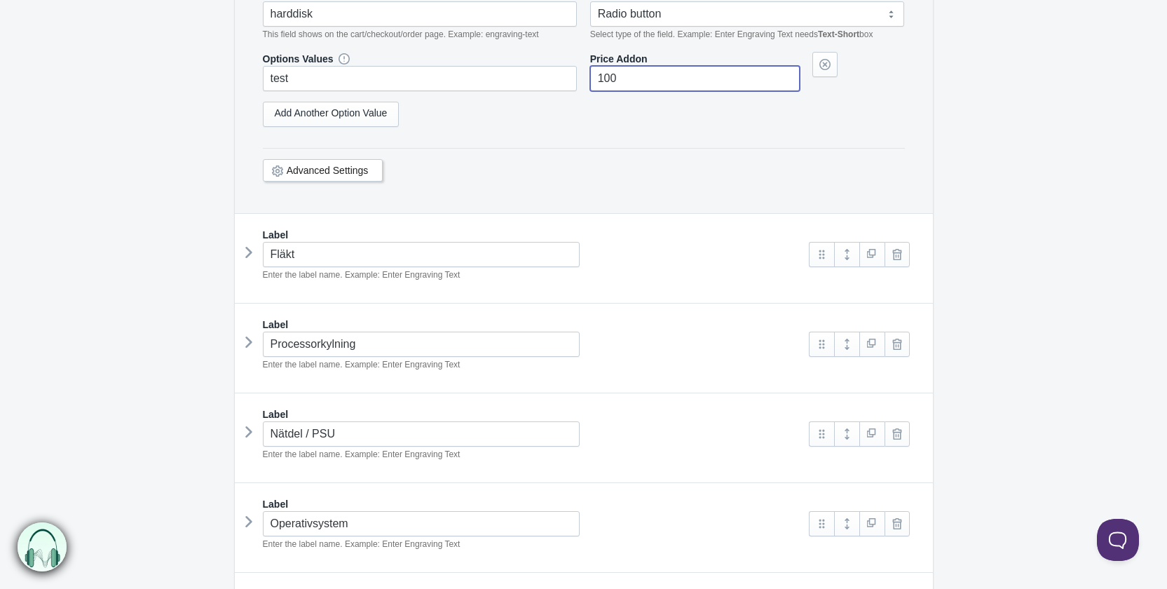
scroll to position [1191, 0]
type input"] "100"
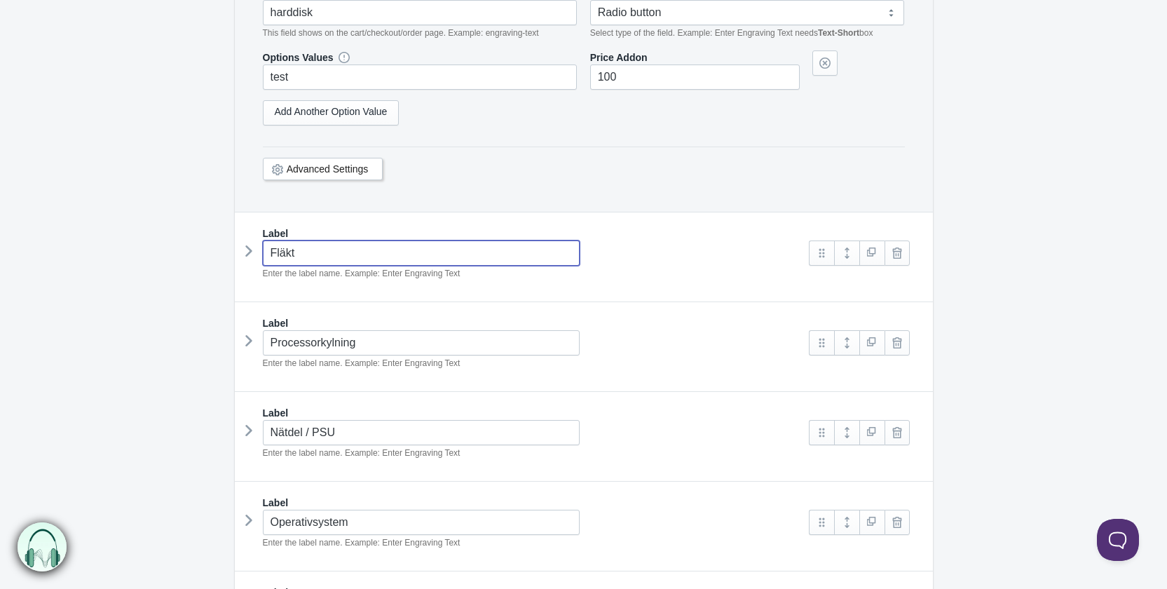
click at [339, 250] on input "Fläkt" at bounding box center [421, 252] width 317 height 25
click at [249, 247] on icon at bounding box center [249, 250] width 0 height 21
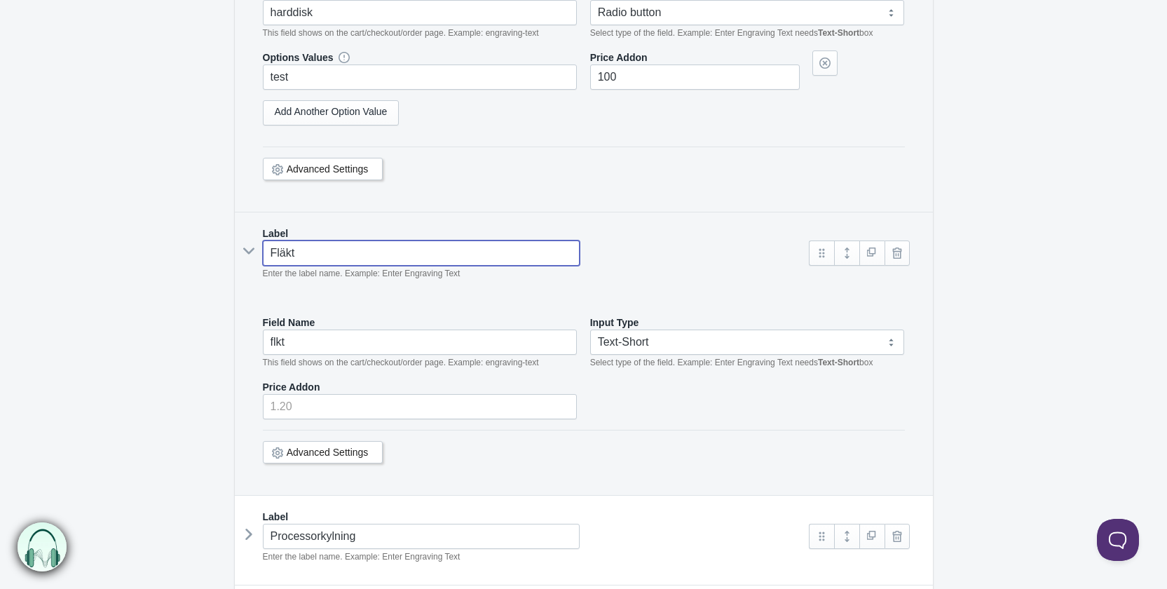
scroll to position [1402, 0]
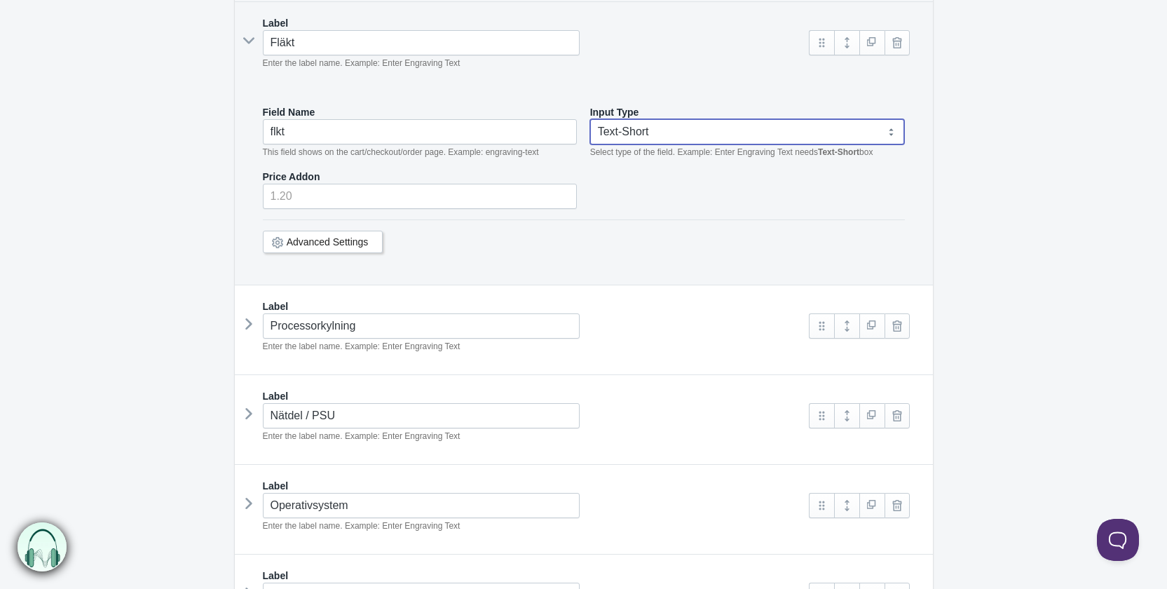
click at [674, 121] on select "Text-Short Text-Long Radio button Drop-down select Image Checkbox Datepicker" at bounding box center [747, 131] width 315 height 25
select select "3"
click at [590, 119] on select "Text-Short Text-Long Radio button Drop-down select Image Checkbox Datepicker" at bounding box center [747, 131] width 315 height 25
click at [374, 178] on link "Add Another Option Value" at bounding box center [331, 182] width 137 height 25
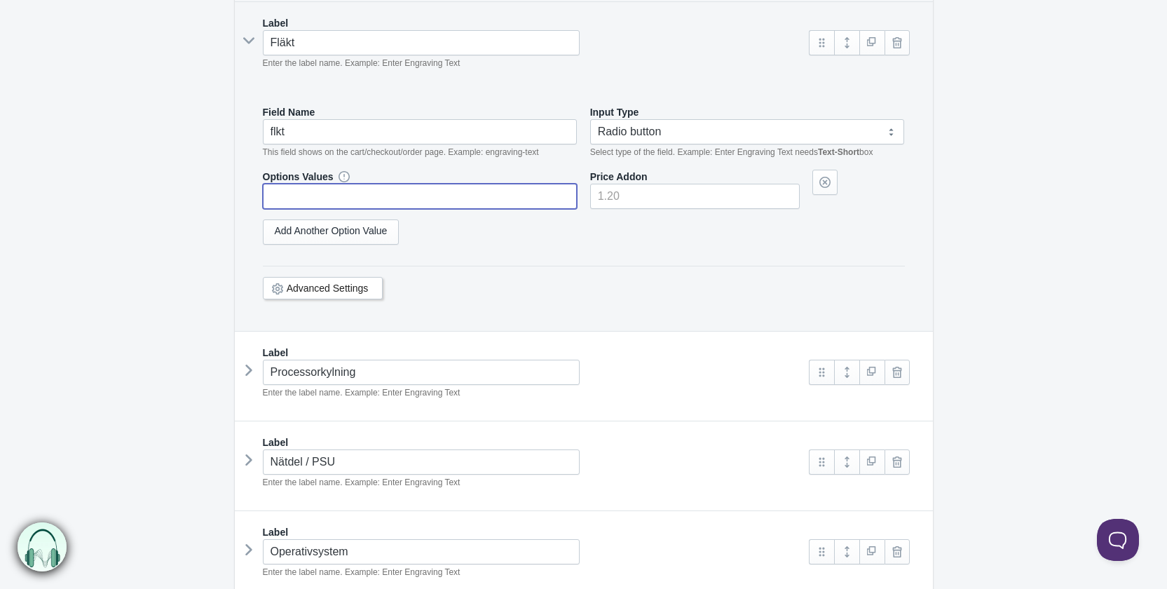
click at [387, 186] on input "text" at bounding box center [420, 196] width 315 height 25
paste input "test"
type input "test"
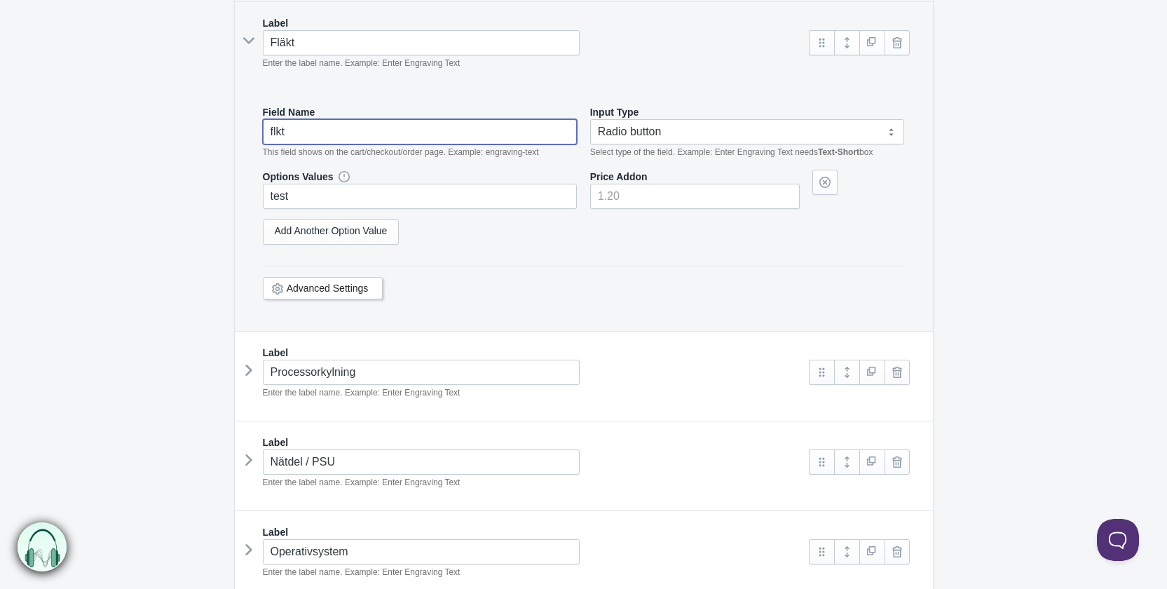
click at [275, 125] on input "flkt" at bounding box center [420, 131] width 315 height 25
type input "fläkt"
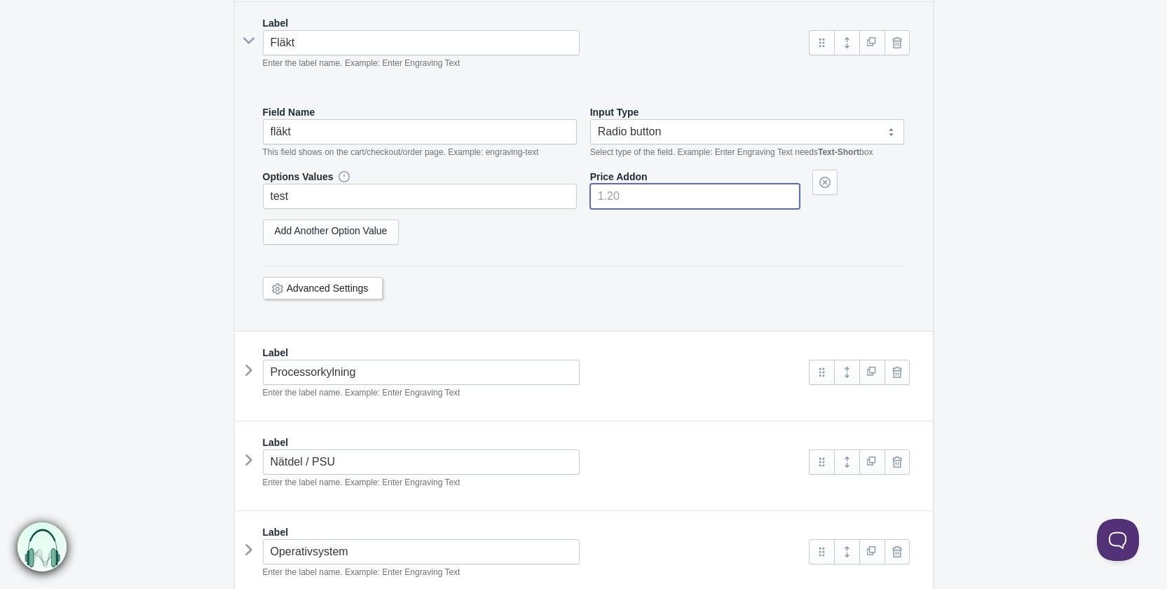
click at [693, 187] on input"] "number" at bounding box center [695, 196] width 210 height 25
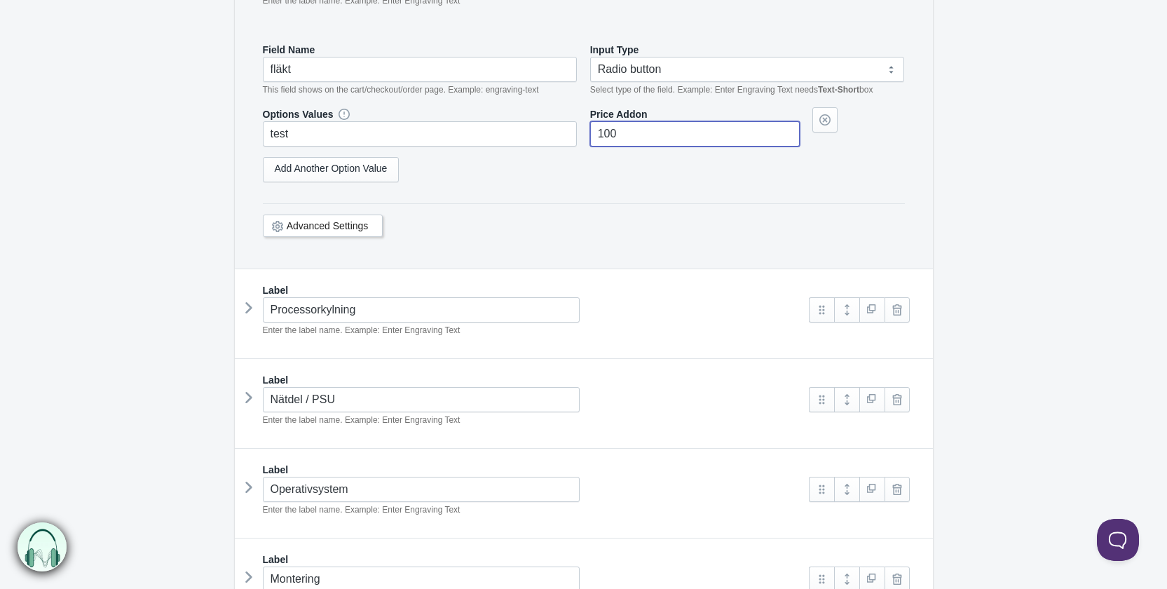
scroll to position [1542, 0]
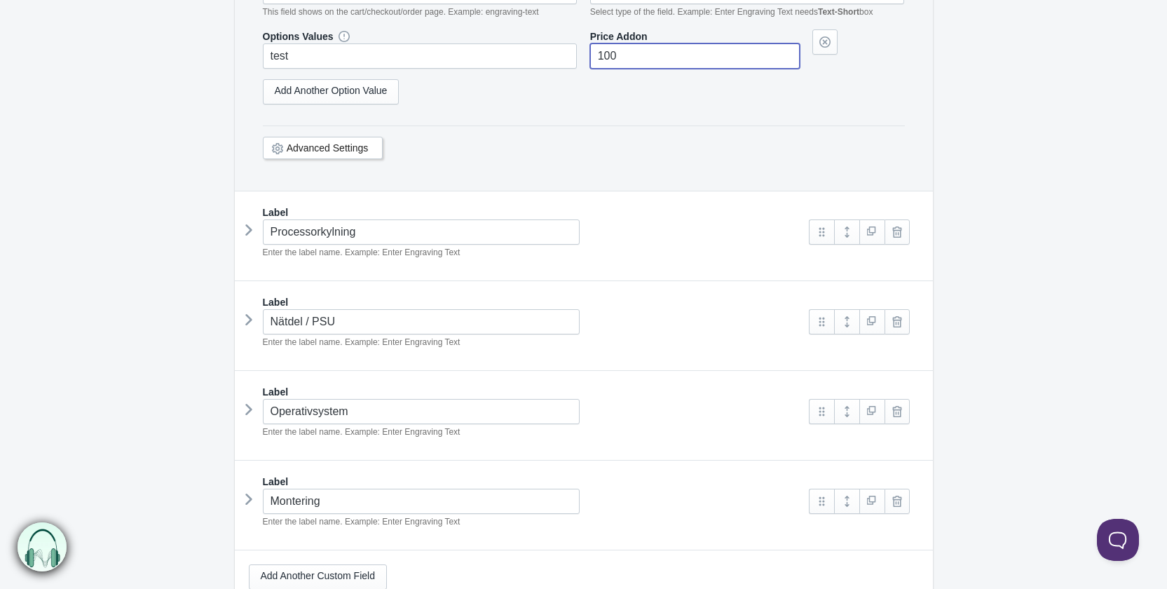
click at [249, 219] on icon at bounding box center [249, 229] width 0 height 21
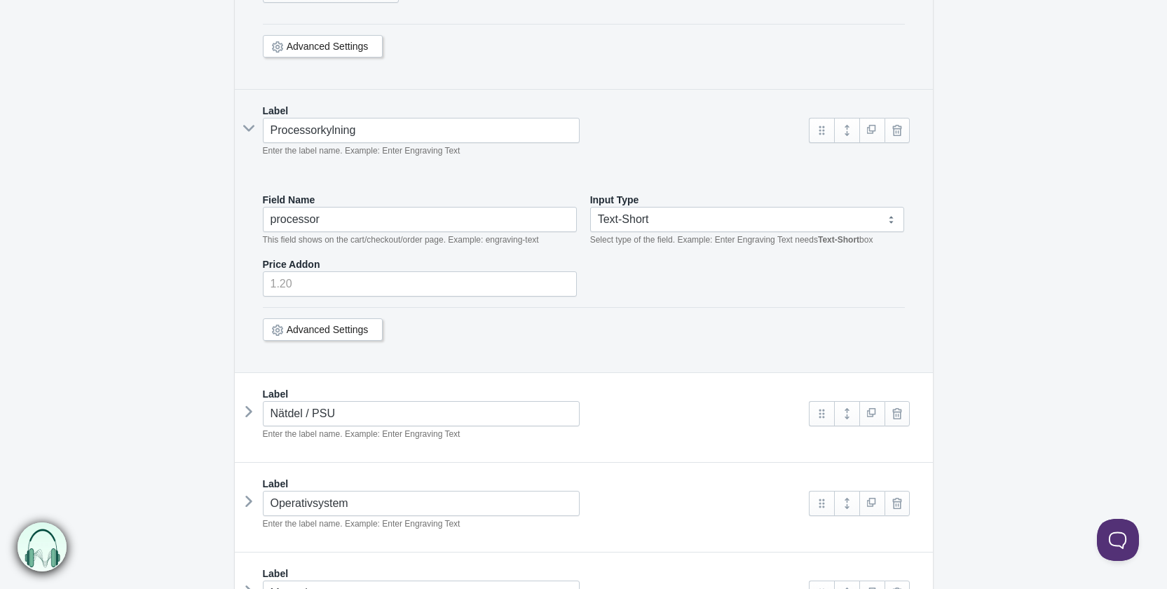
scroll to position [1752, 0]
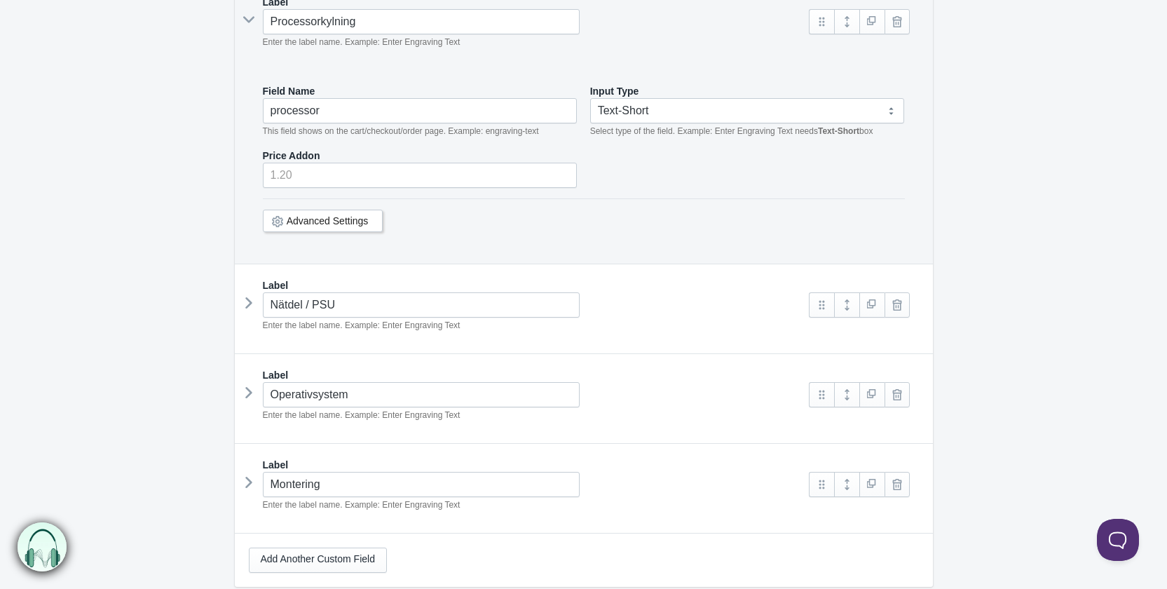
type input"] "100"
drag, startPoint x: 684, startPoint y: 93, endPoint x: 683, endPoint y: 100, distance: 7.1
click at [684, 98] on select "Text-Short Text-Long Radio button Drop-down select Image Checkbox Datepicker" at bounding box center [747, 110] width 315 height 25
select select "3"
click at [590, 98] on select "Text-Short Text-Long Radio button Drop-down select Image Checkbox Datepicker" at bounding box center [747, 110] width 315 height 25
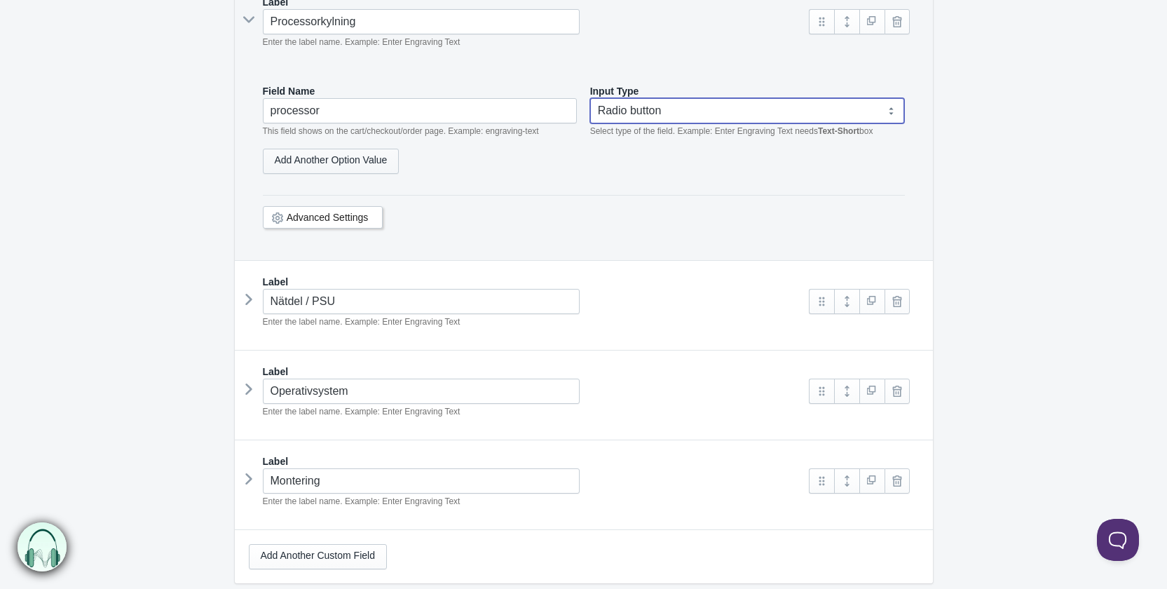
click at [338, 156] on link "Add Another Option Value" at bounding box center [331, 161] width 137 height 25
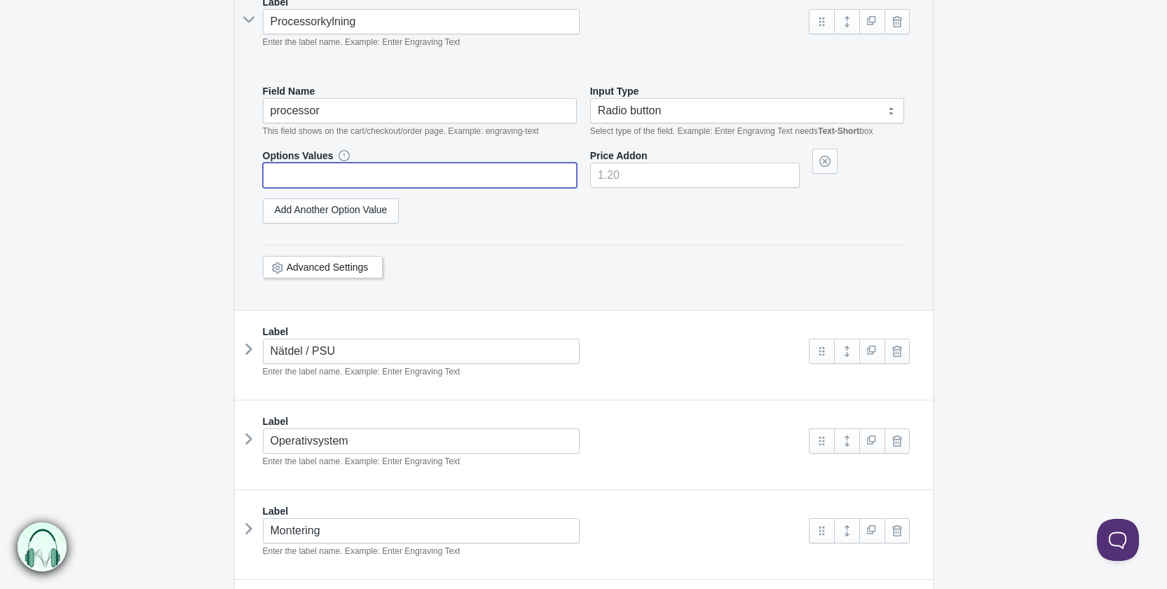
click at [366, 175] on input "text" at bounding box center [420, 175] width 315 height 25
paste input "test"
type input "test"
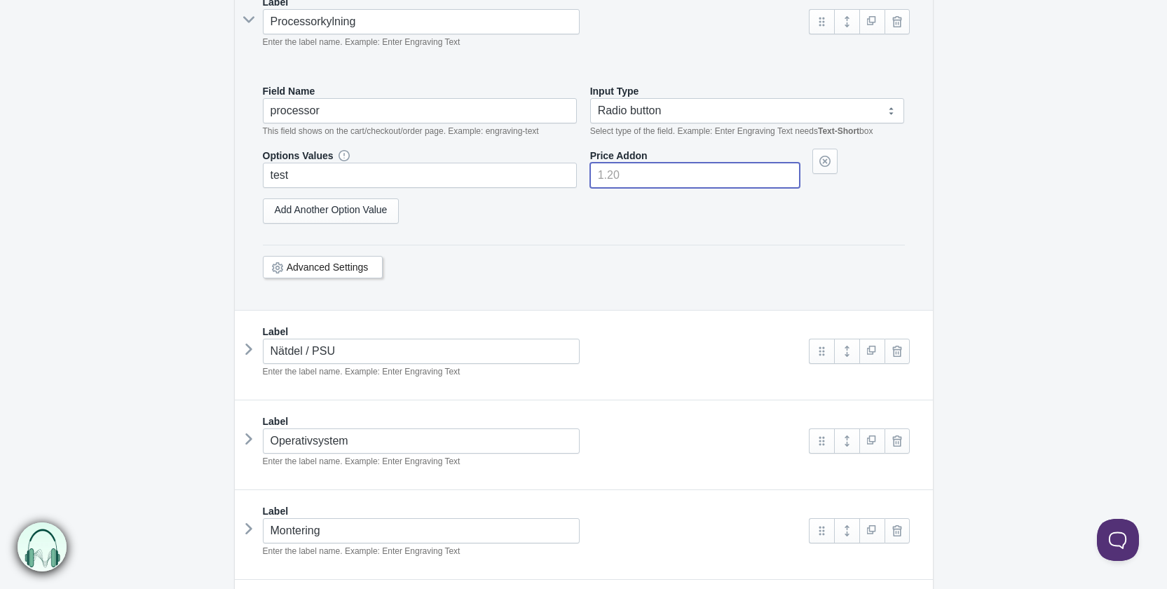
click at [657, 171] on input"] "number" at bounding box center [695, 175] width 210 height 25
click at [679, 198] on div "Add Another Option Value" at bounding box center [584, 210] width 642 height 25
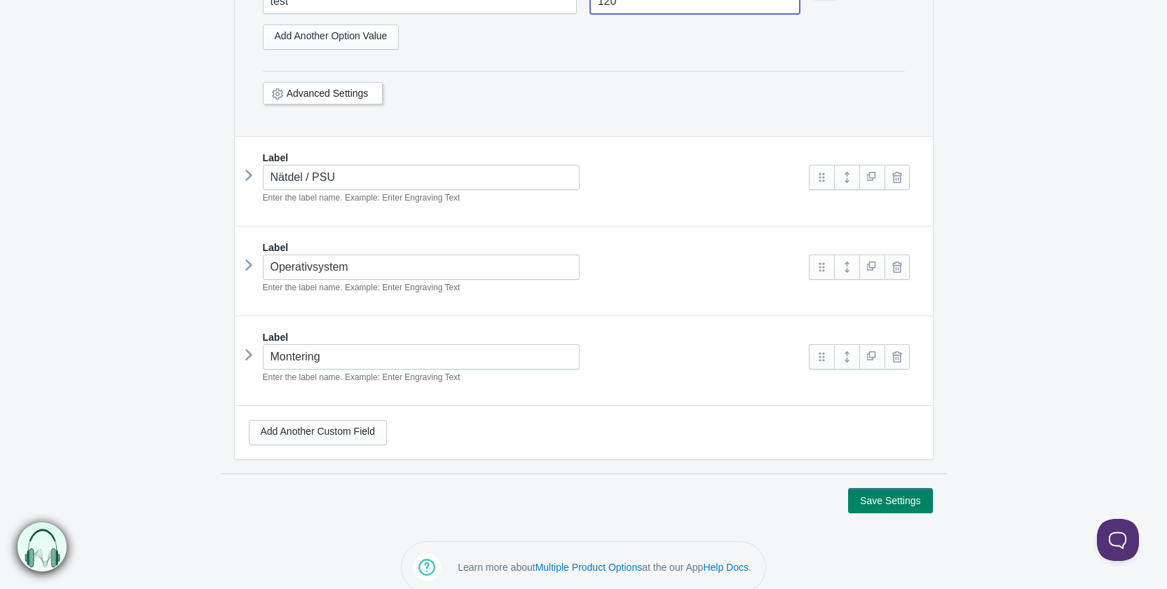
scroll to position [1933, 0]
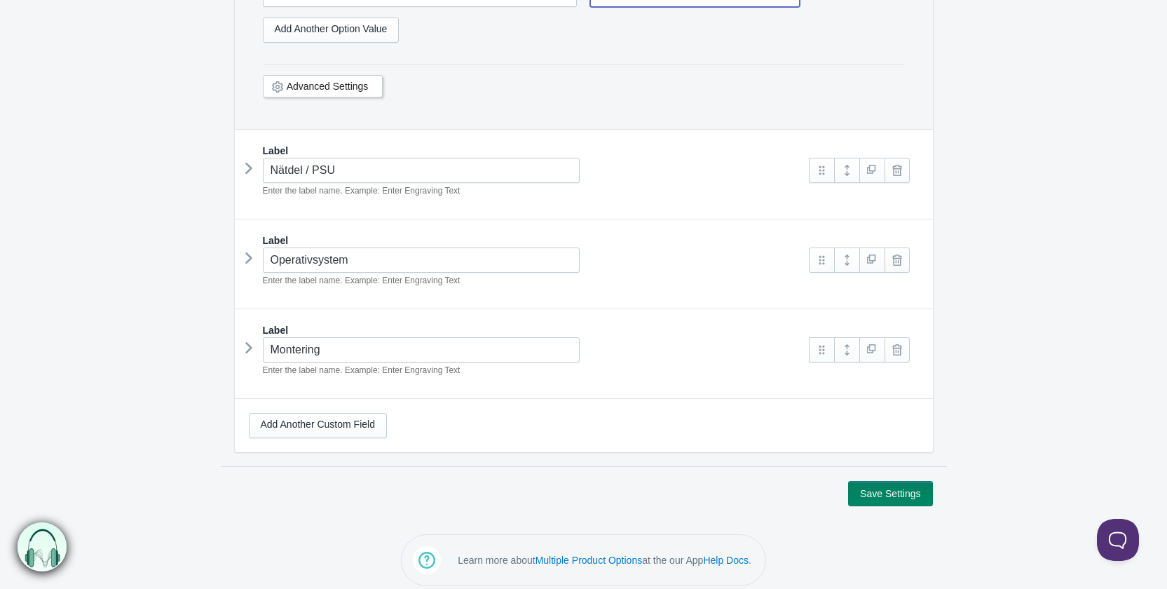
click at [249, 168] on icon at bounding box center [249, 168] width 0 height 21
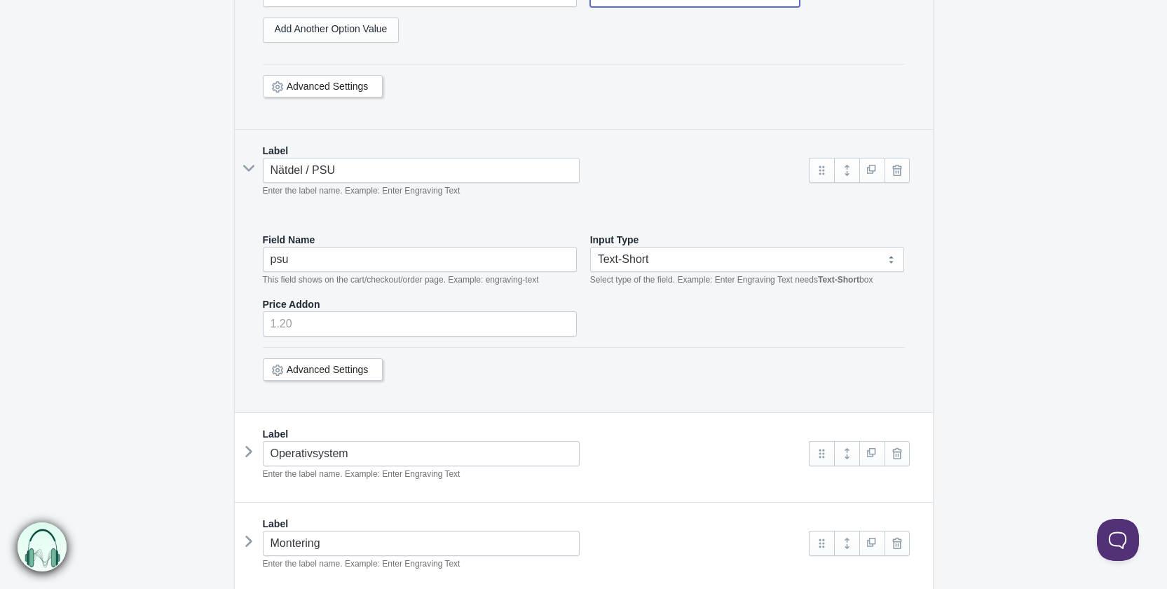
type input"] "120"
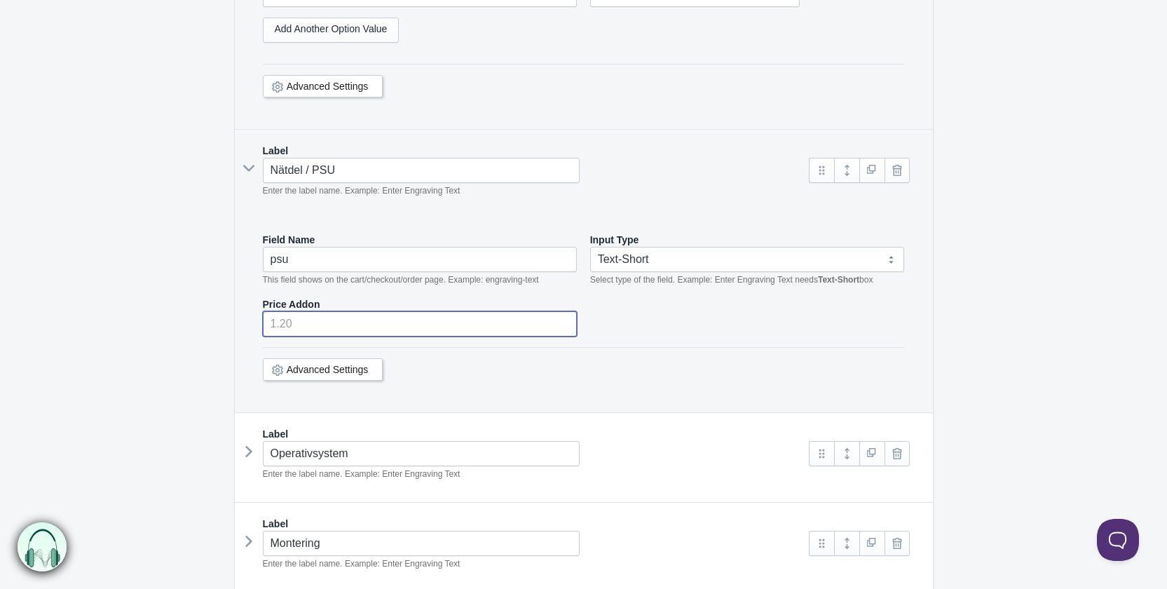
click at [333, 324] on input "number" at bounding box center [420, 323] width 315 height 25
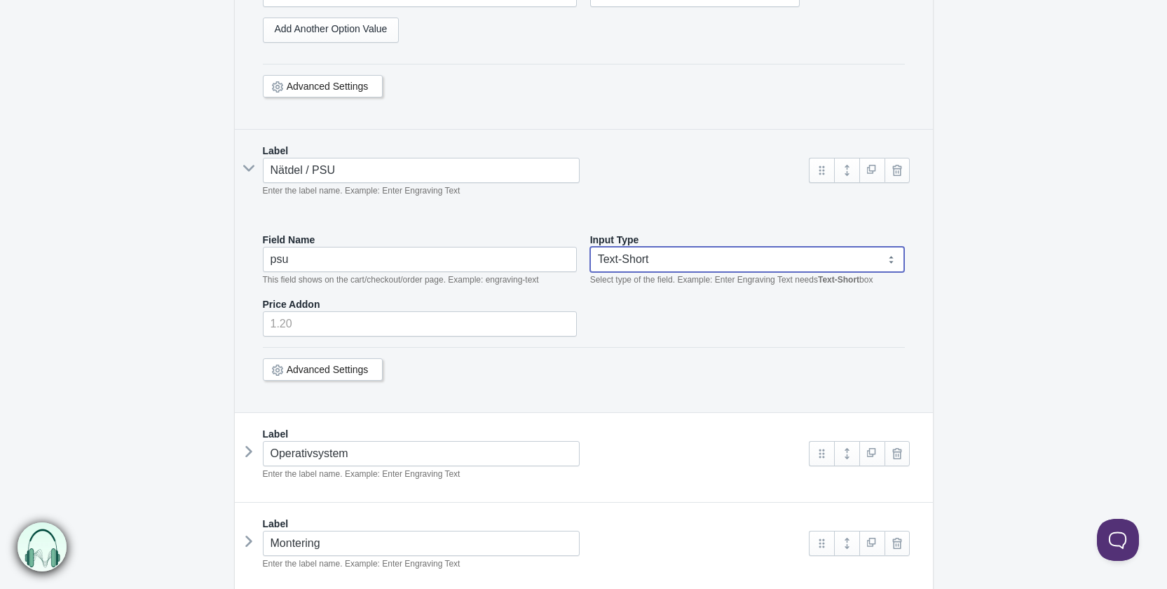
drag, startPoint x: 639, startPoint y: 250, endPoint x: 651, endPoint y: 269, distance: 22.7
click at [639, 250] on select "Text-Short Text-Long Radio button Drop-down select Image Checkbox Datepicker" at bounding box center [747, 259] width 315 height 25
click at [651, 258] on select "Text-Short Text-Long Radio button Drop-down select Image Checkbox Datepicker" at bounding box center [747, 259] width 315 height 25
select select "3"
click at [590, 247] on select "Text-Short Text-Long Radio button Drop-down select Image Checkbox Datepicker" at bounding box center [747, 259] width 315 height 25
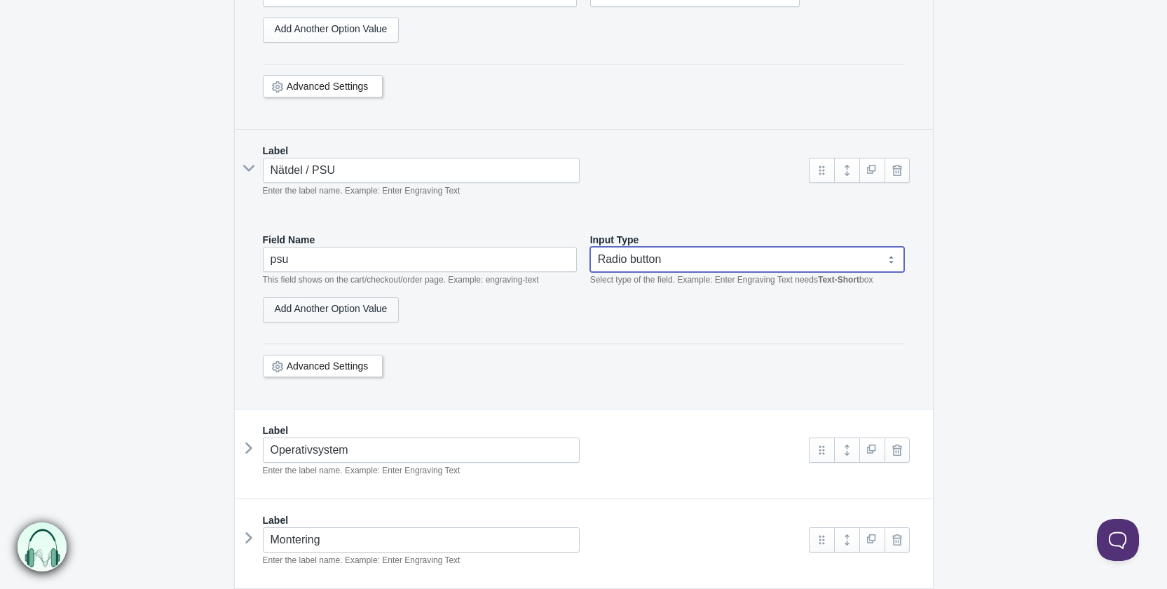
click at [329, 305] on link "Add Another Option Value" at bounding box center [331, 309] width 137 height 25
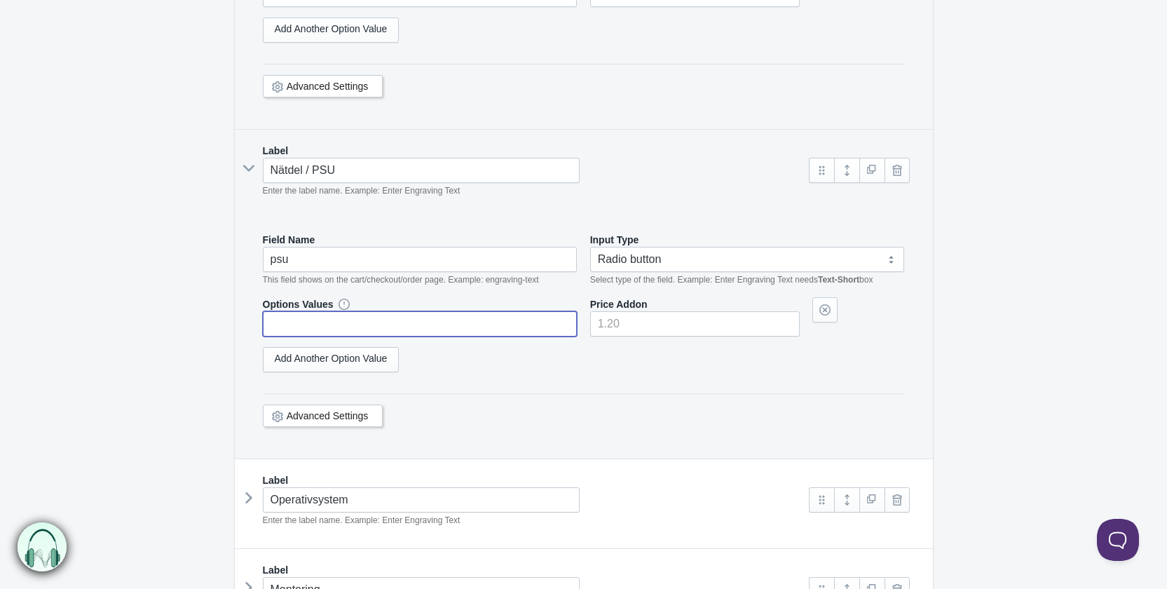
click at [339, 319] on input "text" at bounding box center [420, 323] width 315 height 25
paste input "test"
type input "test"
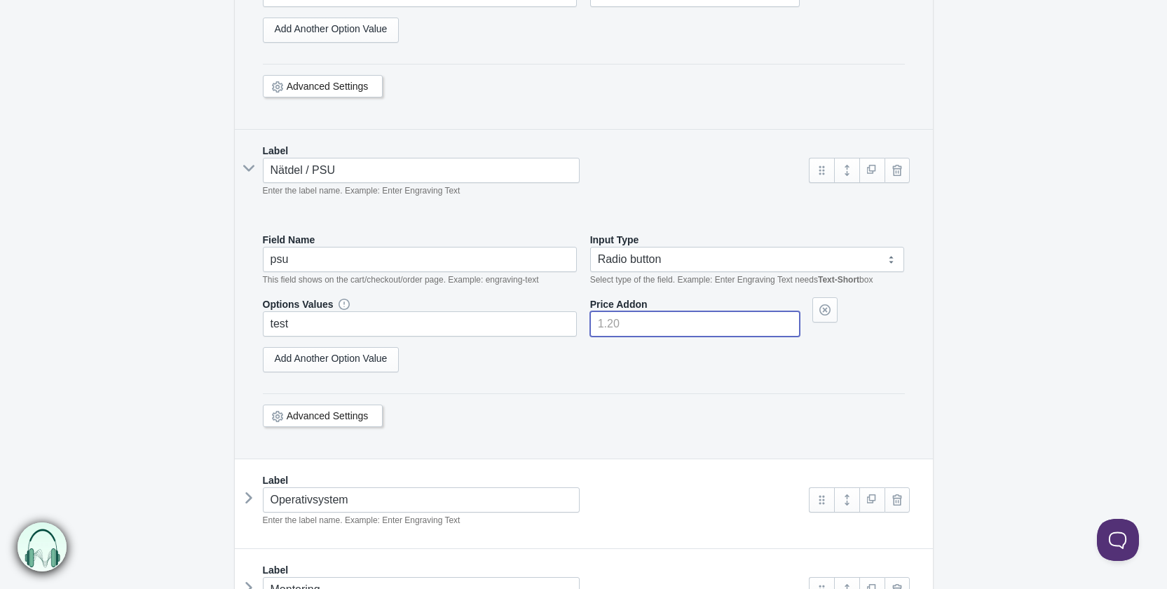
click at [641, 324] on input"] "number" at bounding box center [695, 323] width 210 height 25
type input"] "100"
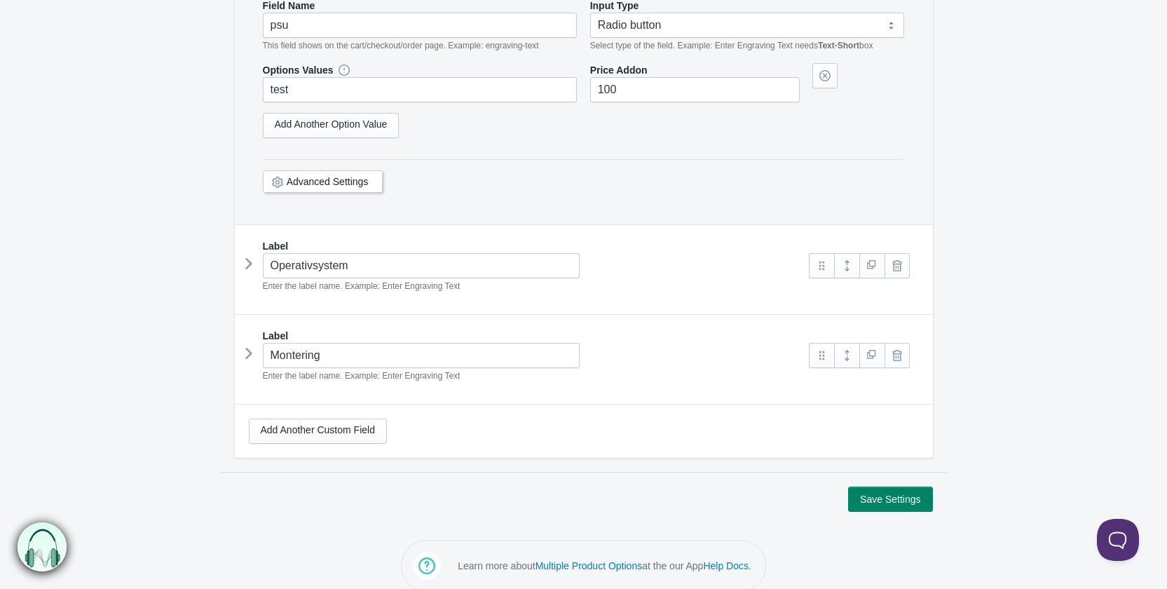
scroll to position [2172, 0]
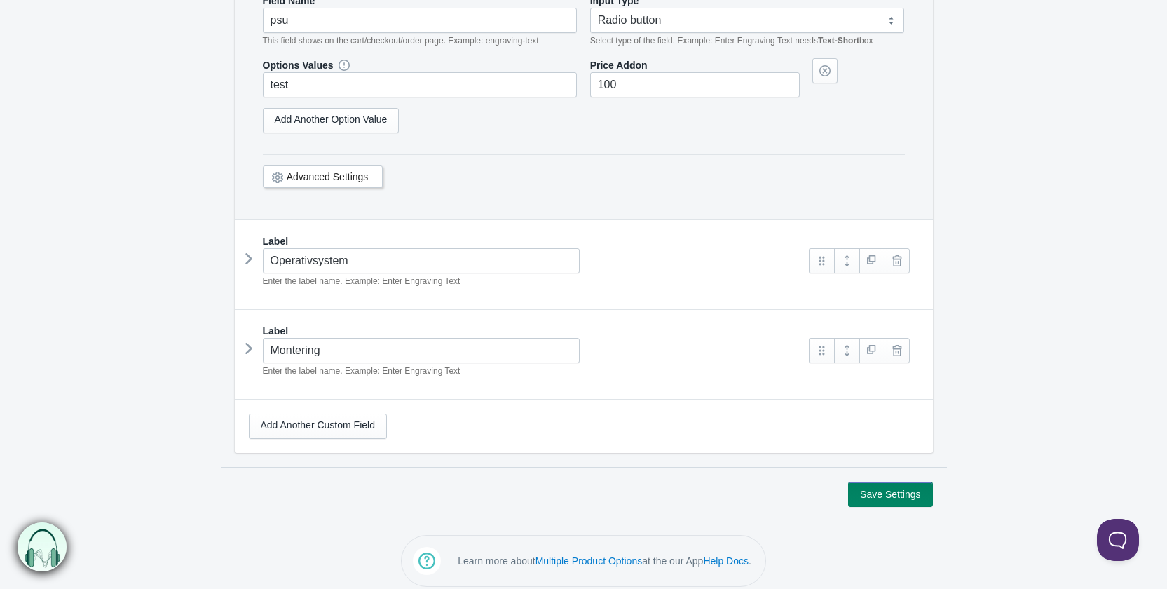
click at [256, 250] on div "Operativsystem Enter the label name. Example: Enter Engraving Text" at bounding box center [522, 268] width 547 height 40
click at [249, 249] on icon at bounding box center [249, 258] width 0 height 21
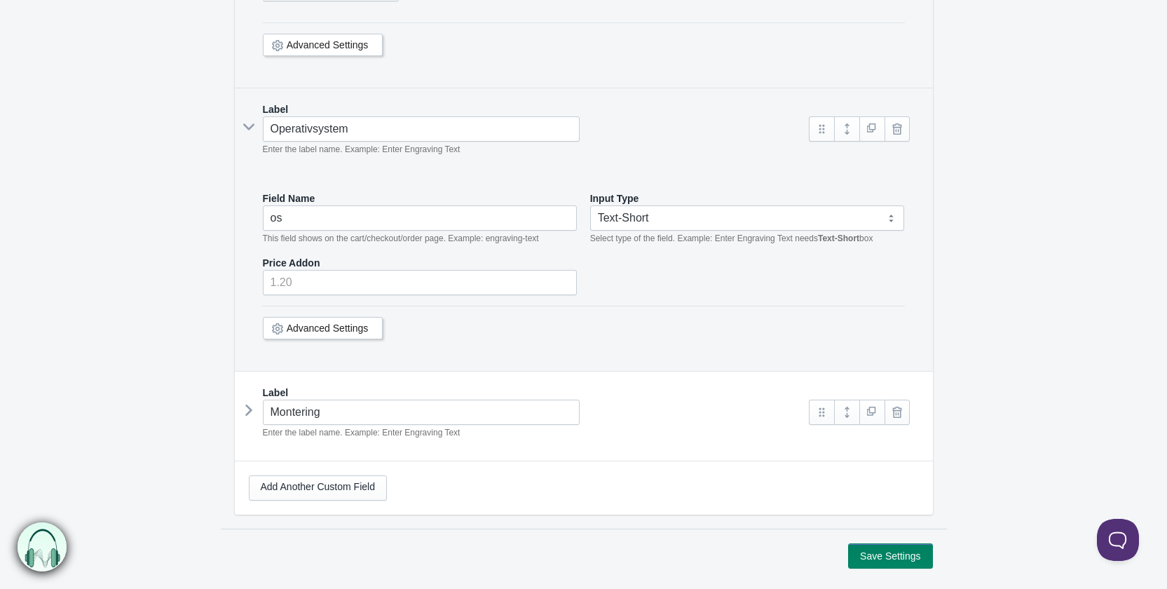
scroll to position [2312, 0]
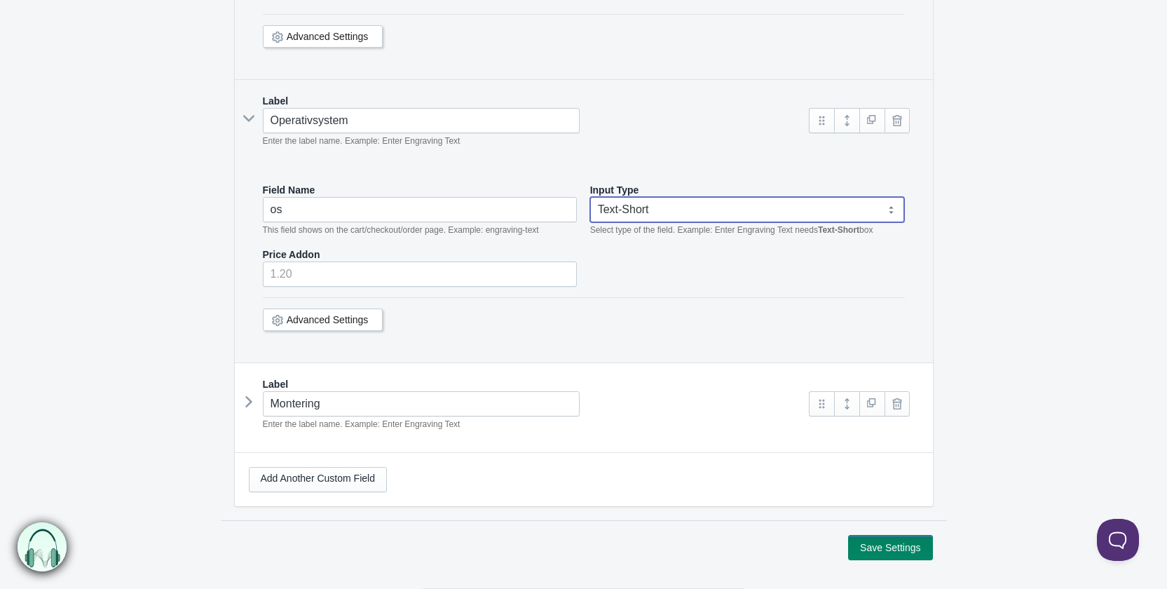
click at [718, 200] on select "Text-Short Text-Long Radio button Drop-down select Image Checkbox Datepicker" at bounding box center [747, 209] width 315 height 25
select select "3"
click at [590, 197] on select "Text-Short Text-Long Radio button Drop-down select Image Checkbox Datepicker" at bounding box center [747, 209] width 315 height 25
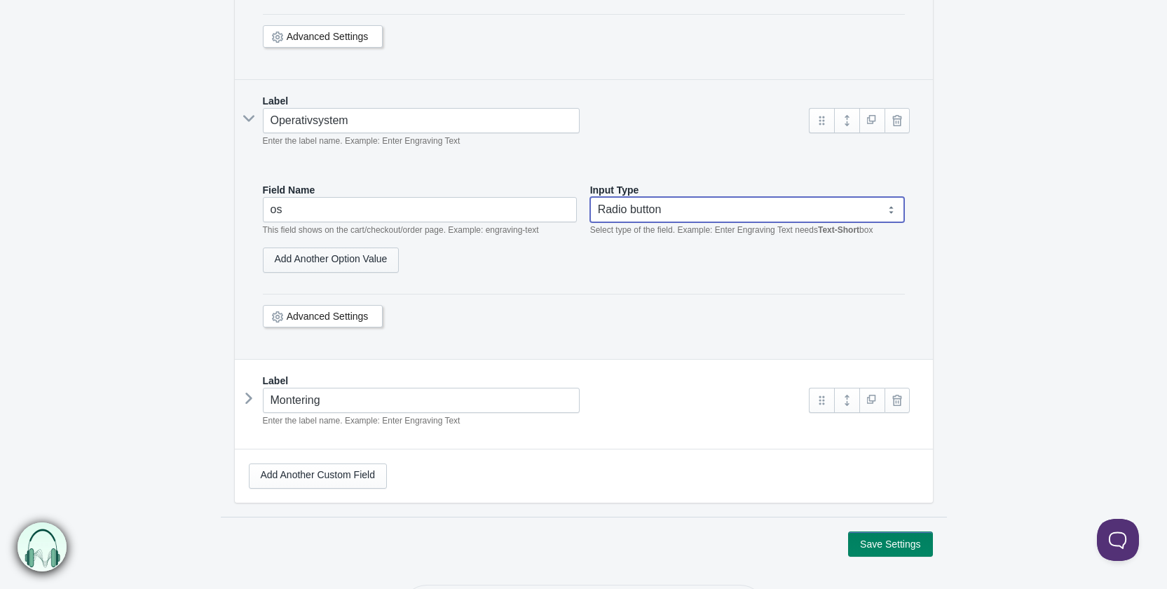
click at [360, 258] on link "Add Another Option Value" at bounding box center [331, 259] width 137 height 25
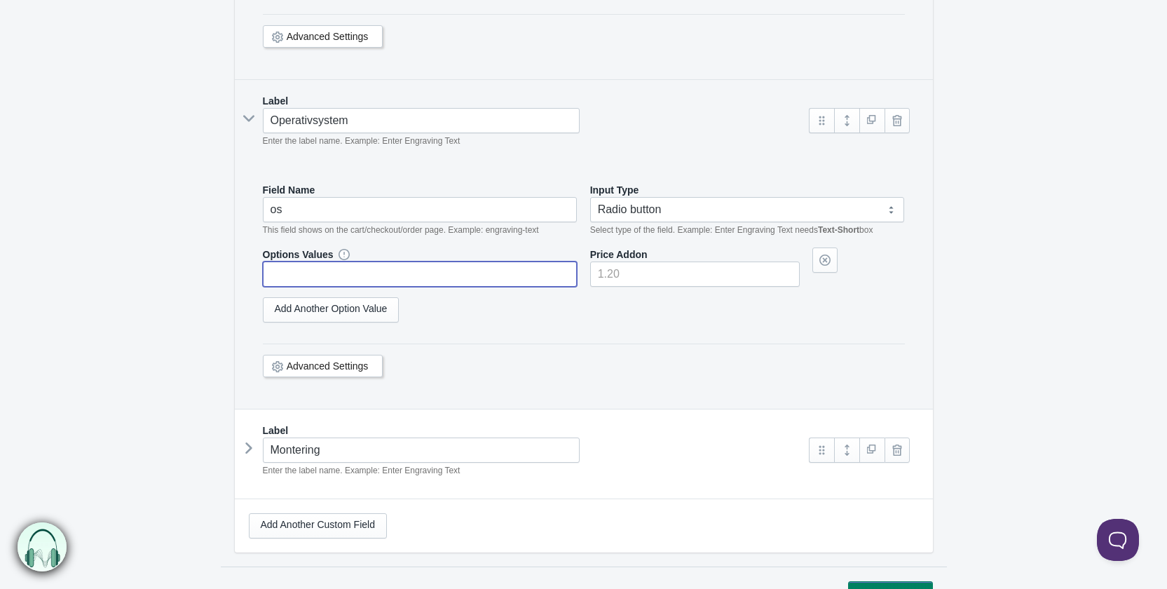
click at [356, 270] on input "text" at bounding box center [420, 273] width 315 height 25
paste input "test"
type input "test"
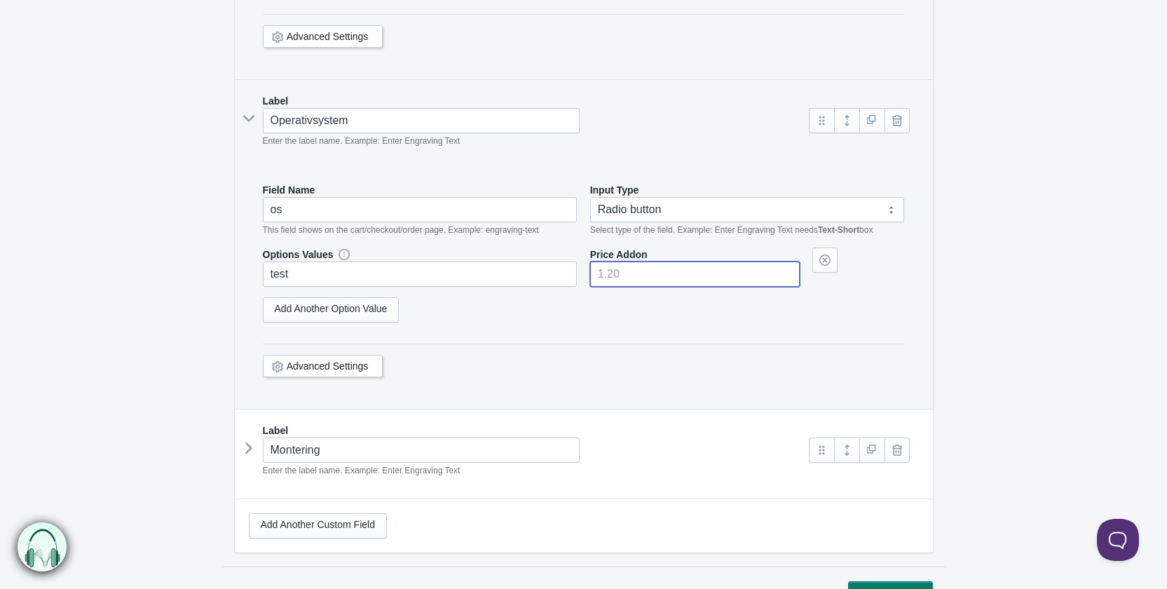
click at [617, 262] on input"] "number" at bounding box center [695, 273] width 210 height 25
type input"] "100"
click at [249, 444] on icon at bounding box center [249, 447] width 0 height 21
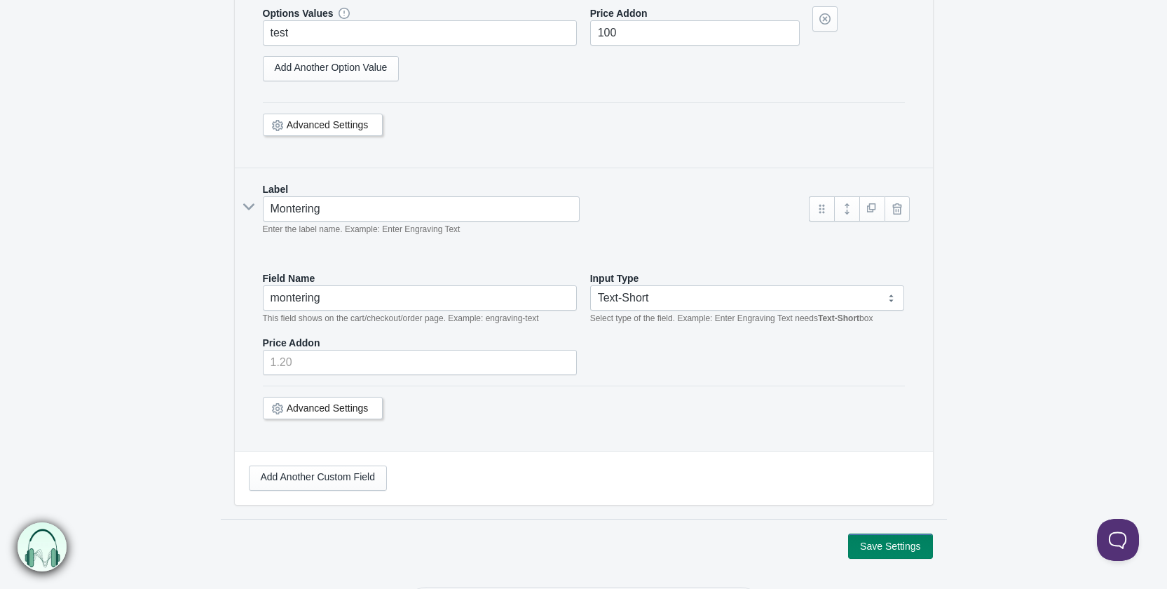
scroll to position [2593, 0]
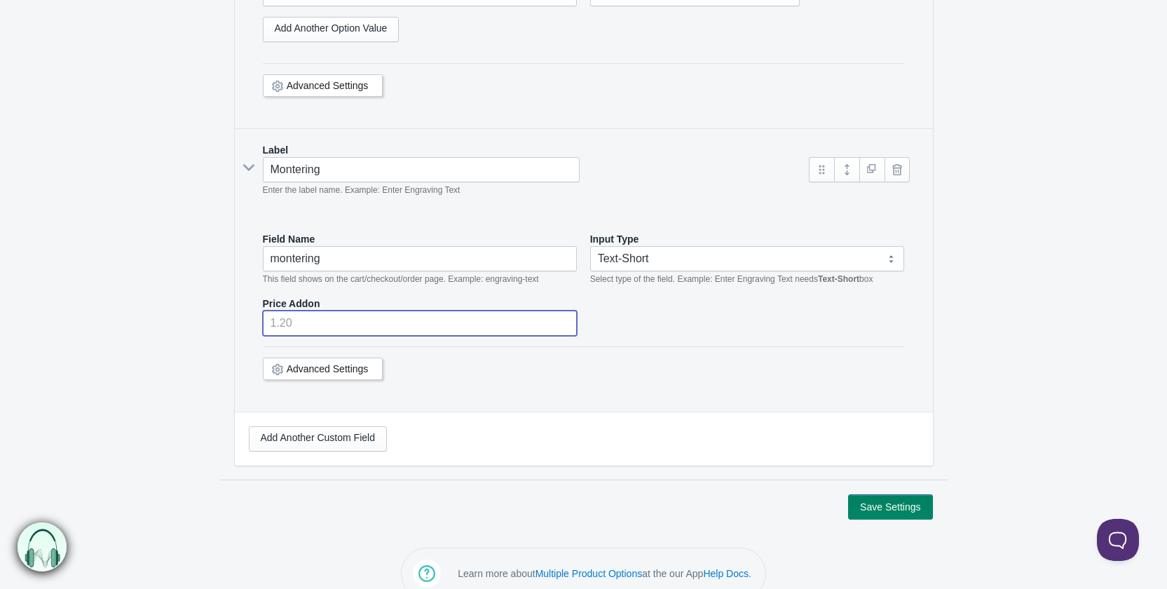
click at [351, 322] on input "number" at bounding box center [420, 322] width 315 height 25
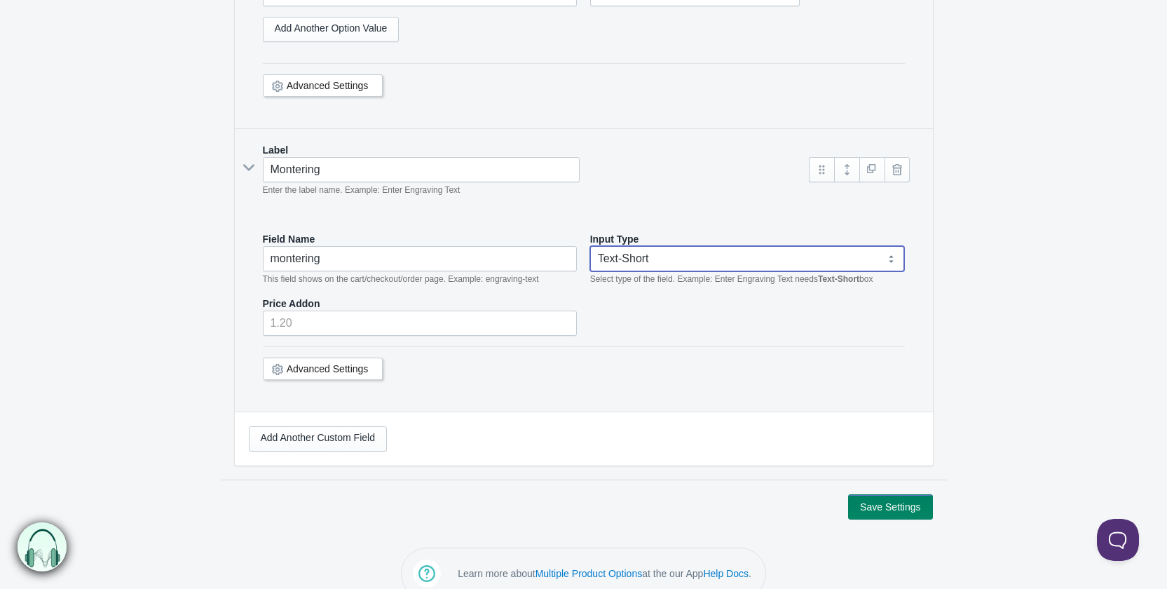
click at [653, 254] on select "Text-Short Text-Long Radio button Drop-down select Image Checkbox Datepicker" at bounding box center [747, 258] width 315 height 25
select select "3"
click at [590, 246] on select "Text-Short Text-Long Radio button Drop-down select Image Checkbox Datepicker" at bounding box center [747, 258] width 315 height 25
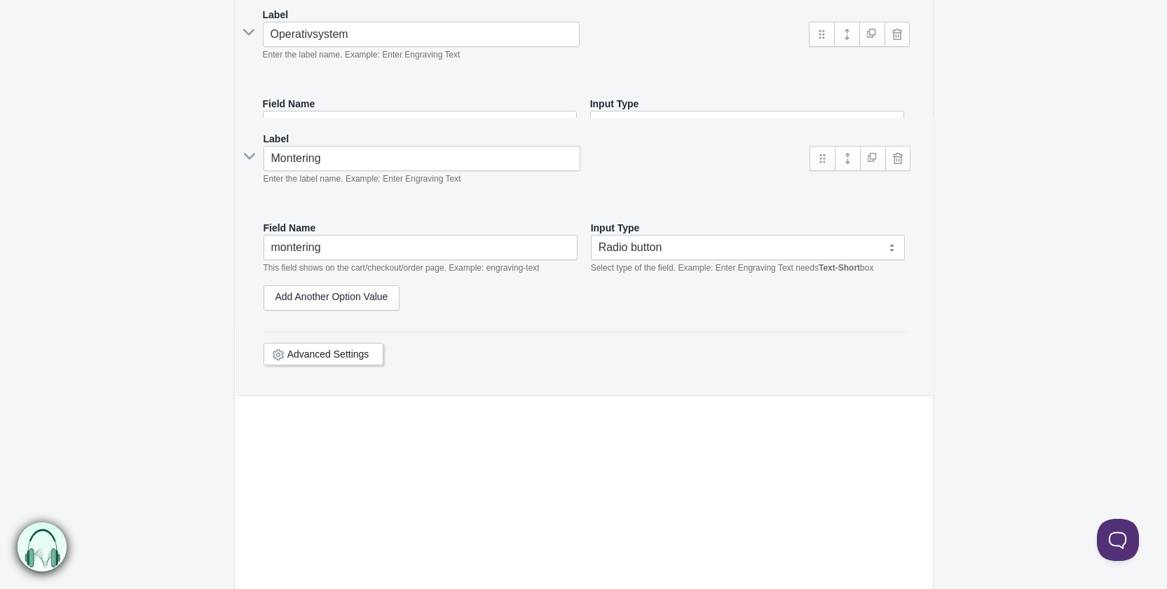
select select "3"
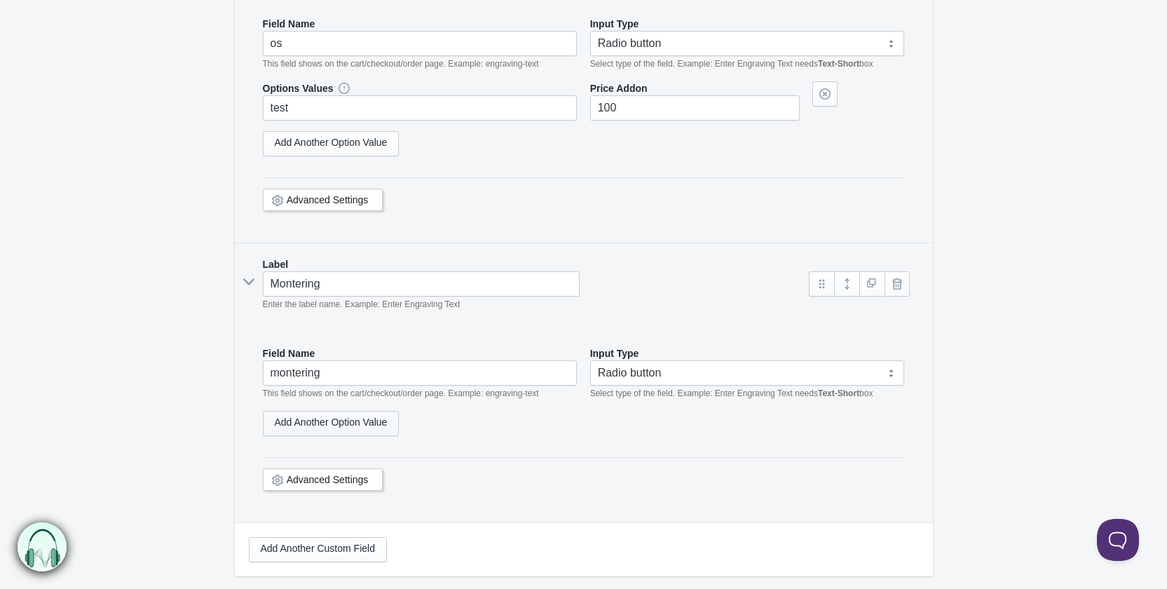
scroll to position [2600, 0]
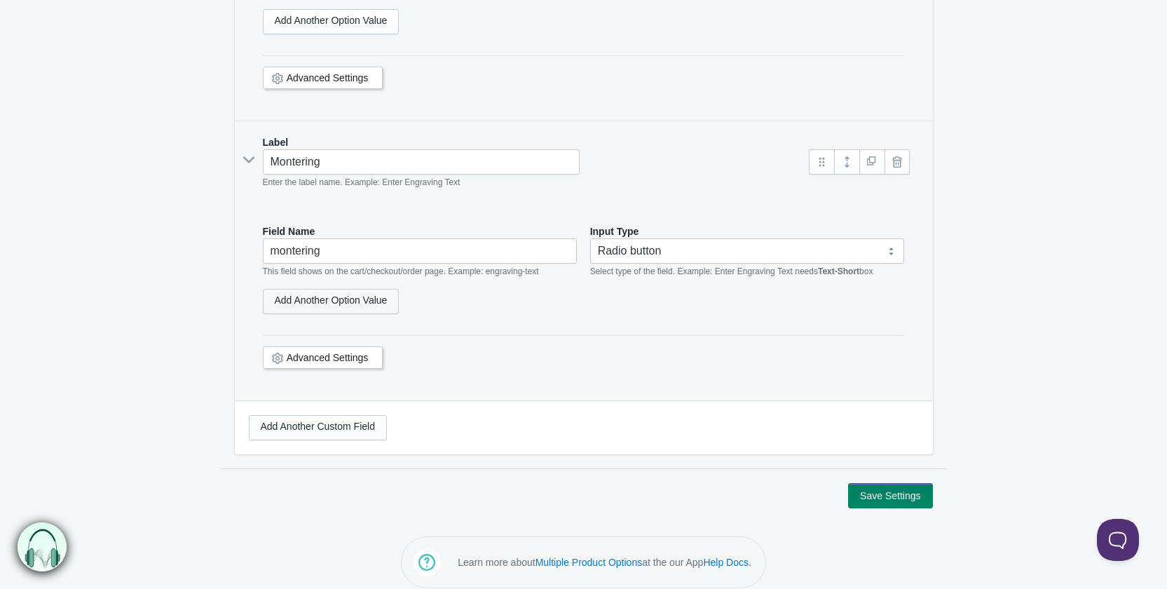
click at [368, 289] on link "Add Another Option Value" at bounding box center [331, 301] width 137 height 25
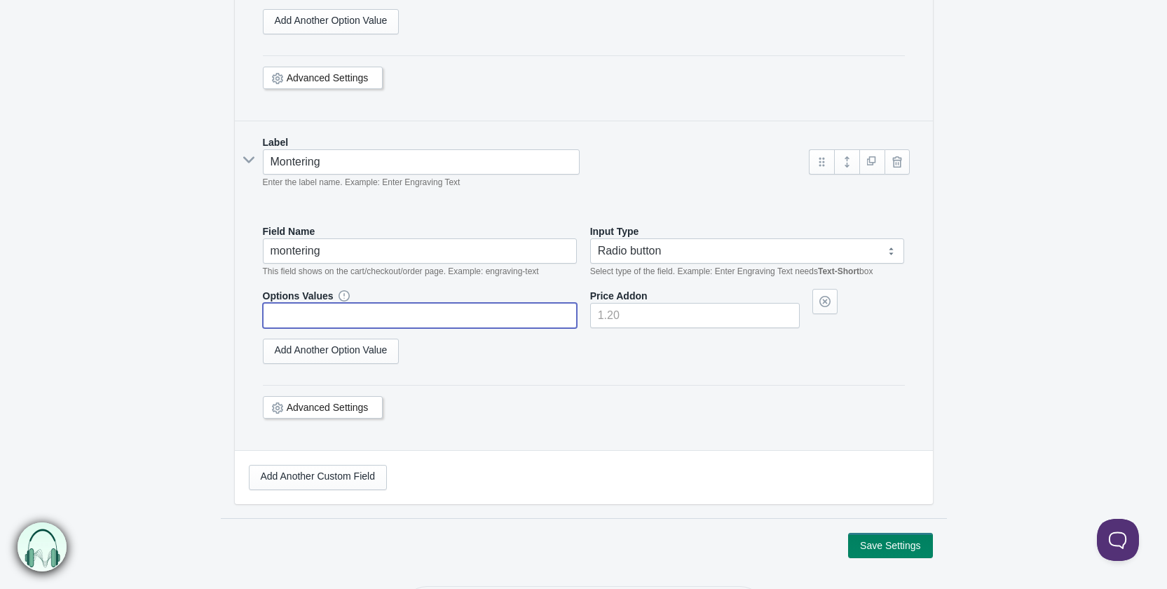
click at [347, 314] on input "text" at bounding box center [420, 315] width 315 height 25
paste input "test"
type input "test"
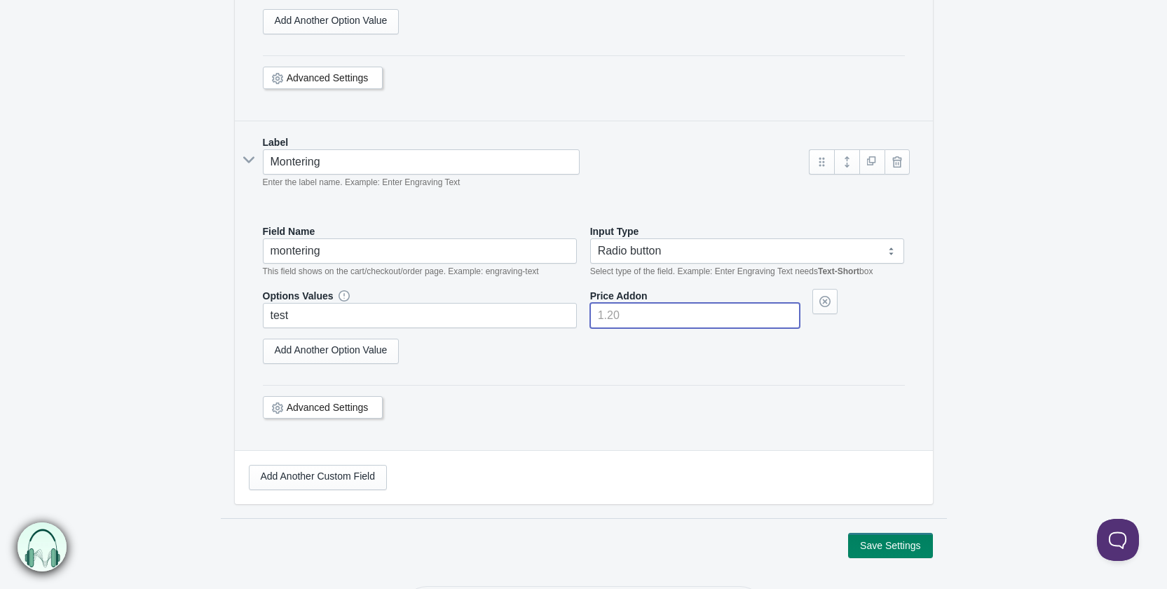
click at [650, 304] on input"] "number" at bounding box center [695, 315] width 210 height 25
type input"] "100"
click at [903, 535] on button "Save Settings" at bounding box center [890, 545] width 84 height 25
click at [919, 535] on button "Save Settings" at bounding box center [890, 545] width 84 height 25
click at [871, 533] on button "Save Settings" at bounding box center [890, 545] width 84 height 25
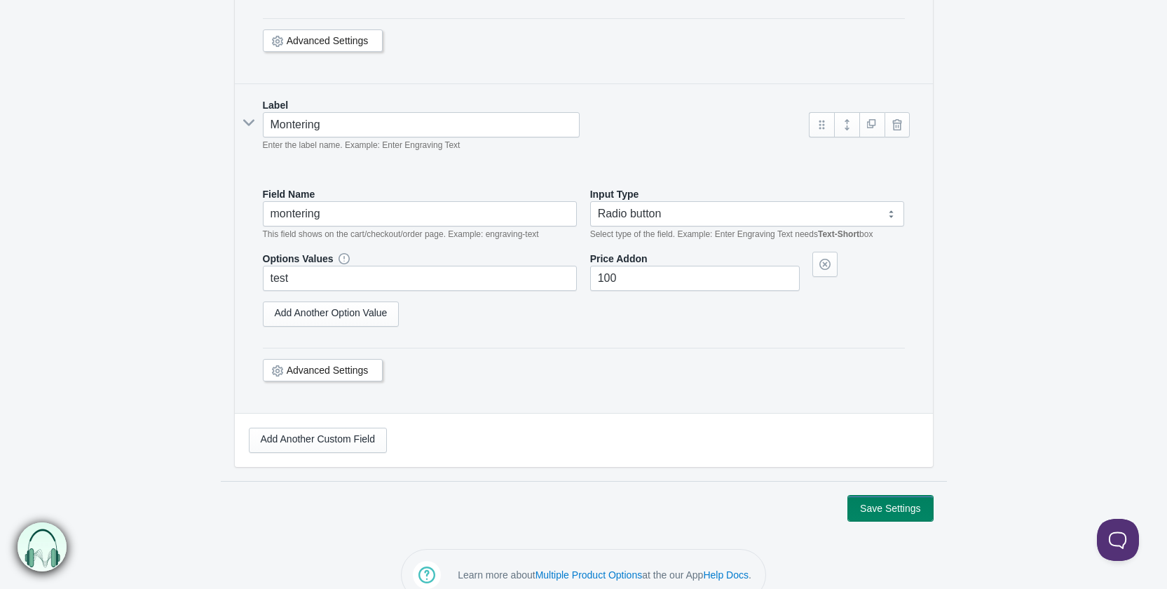
scroll to position [2650, 0]
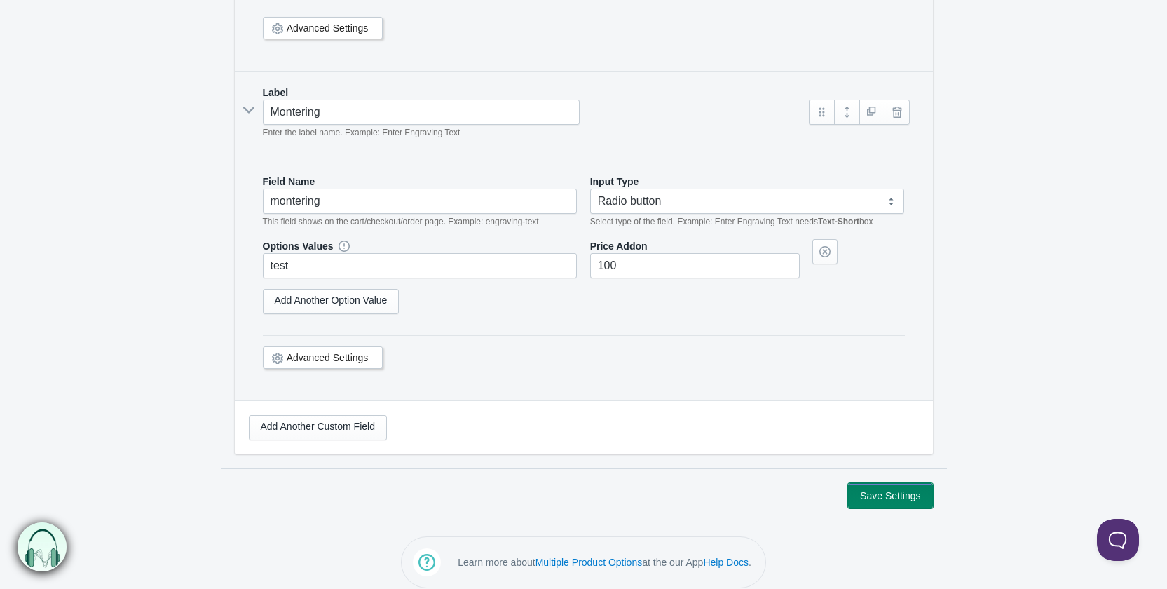
click at [870, 483] on button "Save Settings" at bounding box center [890, 495] width 84 height 25
click at [906, 483] on button "Save Settings" at bounding box center [890, 495] width 84 height 25
click at [911, 484] on button "Save Settings" at bounding box center [890, 495] width 84 height 25
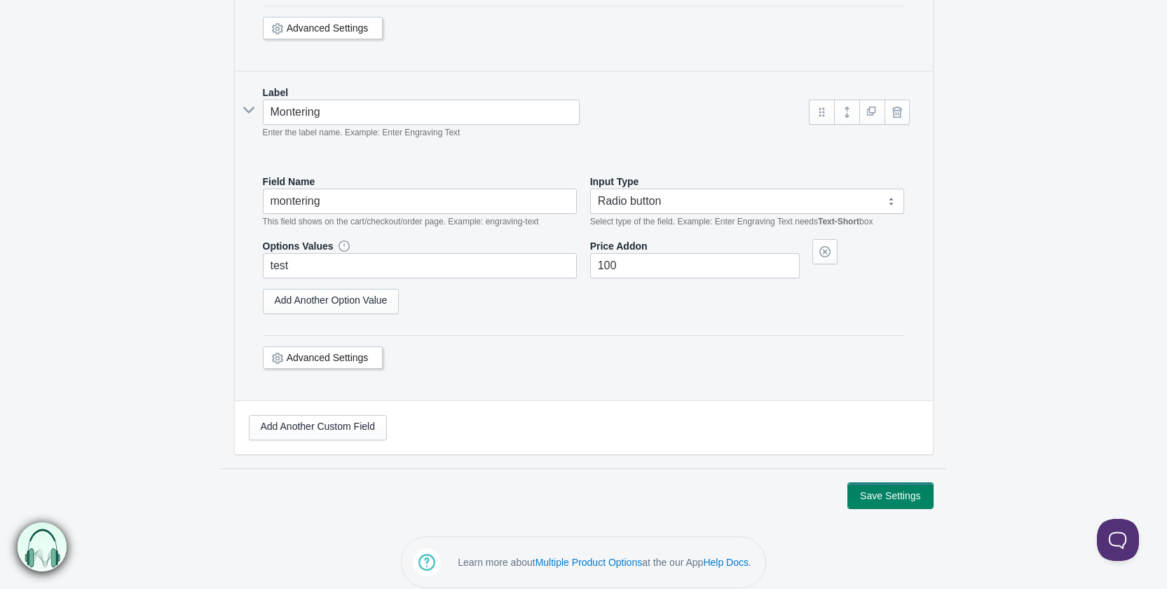
click at [911, 484] on button "Save Settings" at bounding box center [890, 495] width 84 height 25
drag, startPoint x: 910, startPoint y: 484, endPoint x: 672, endPoint y: 415, distance: 248.0
click at [672, 415] on div "Add Another Custom Field" at bounding box center [584, 427] width 670 height 25
click at [356, 295] on link "Add Another Option Value" at bounding box center [331, 301] width 137 height 25
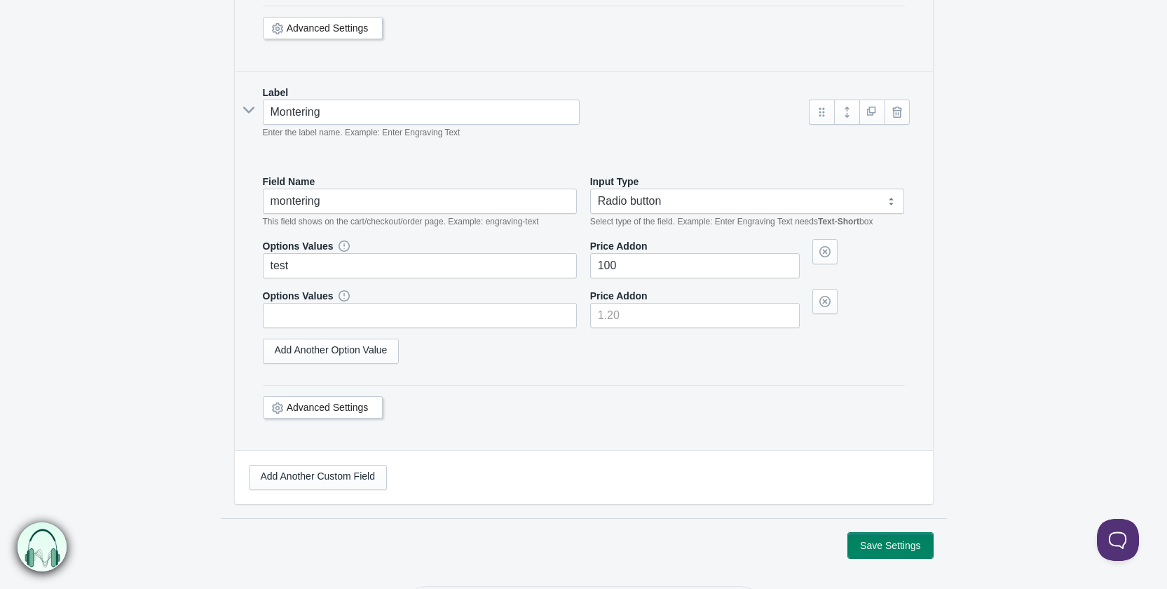
click at [876, 533] on button "Save Settings" at bounding box center [890, 545] width 84 height 25
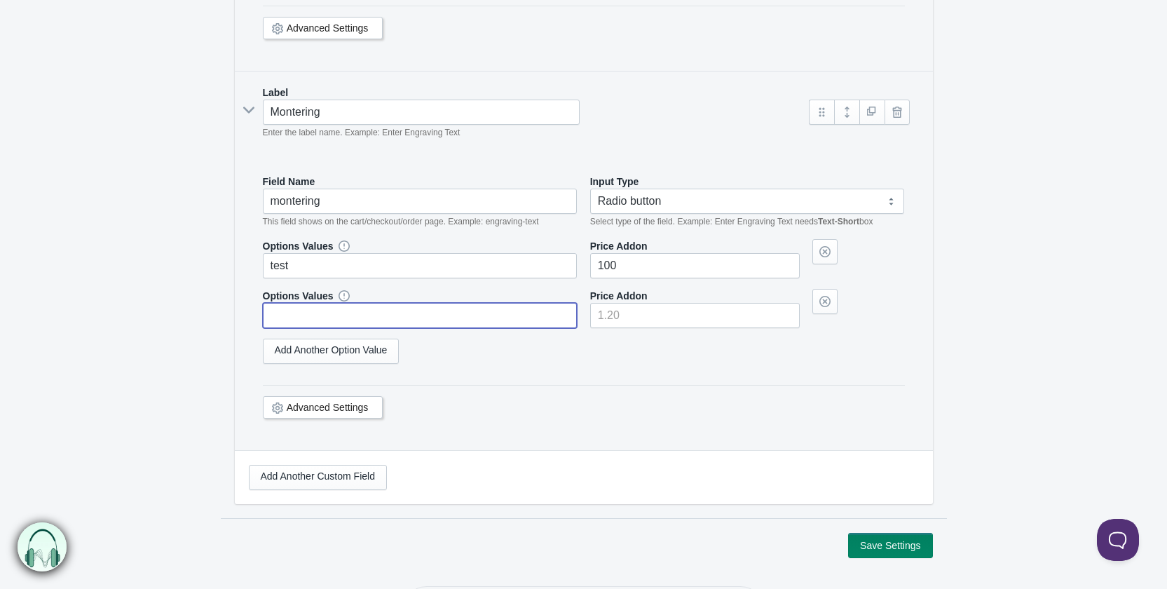
click at [420, 303] on input "text" at bounding box center [420, 315] width 315 height 25
click at [824, 289] on link at bounding box center [824, 301] width 25 height 25
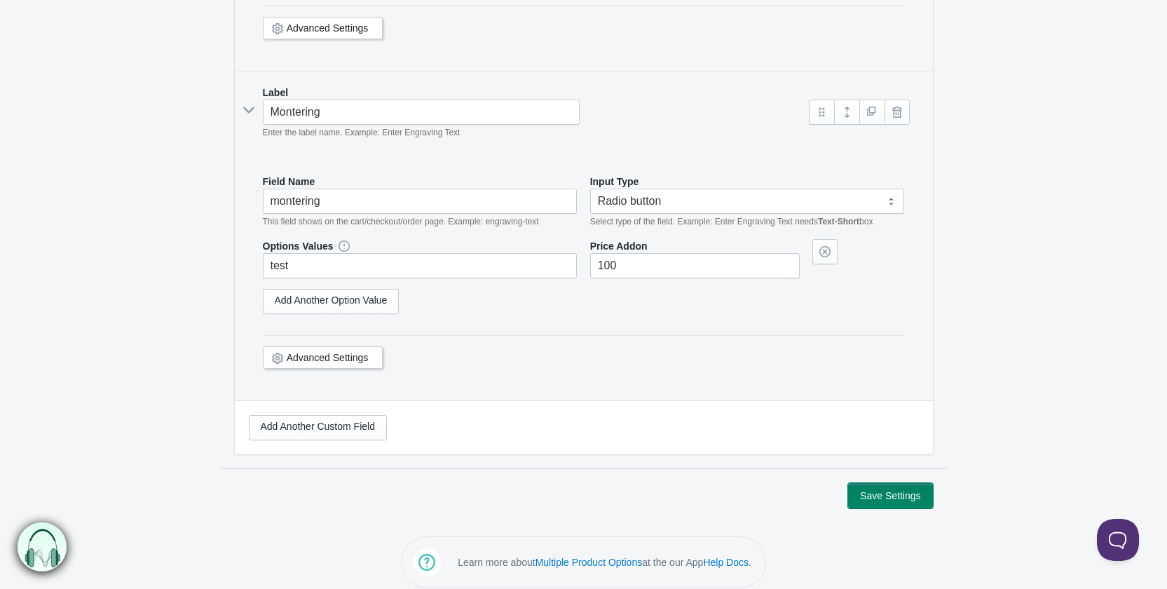
click at [895, 486] on button "Save Settings" at bounding box center [890, 495] width 84 height 25
drag, startPoint x: 895, startPoint y: 486, endPoint x: 904, endPoint y: 460, distance: 28.1
click at [896, 486] on button "Save Settings" at bounding box center [890, 495] width 84 height 25
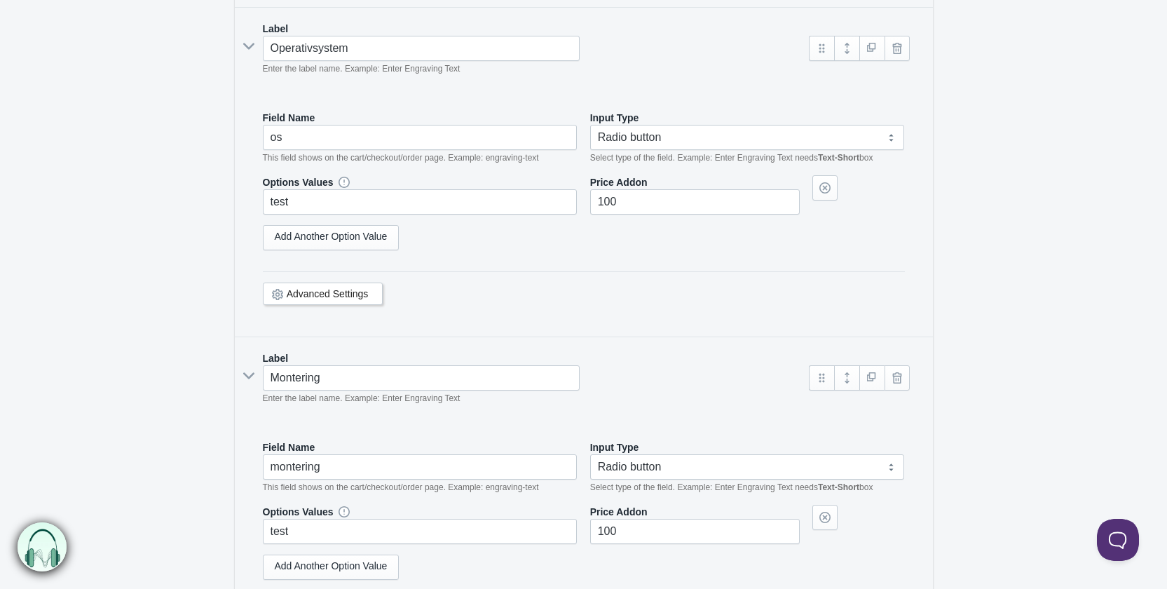
scroll to position [2230, 0]
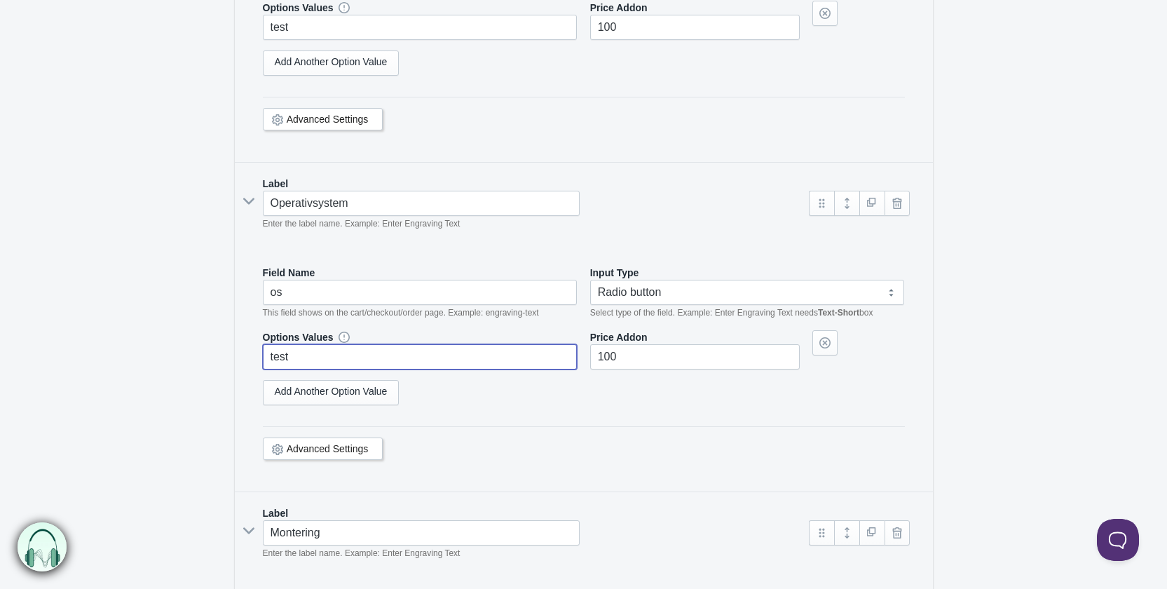
click at [374, 344] on input "test" at bounding box center [420, 356] width 315 height 25
click at [314, 348] on input "test" at bounding box center [420, 356] width 315 height 25
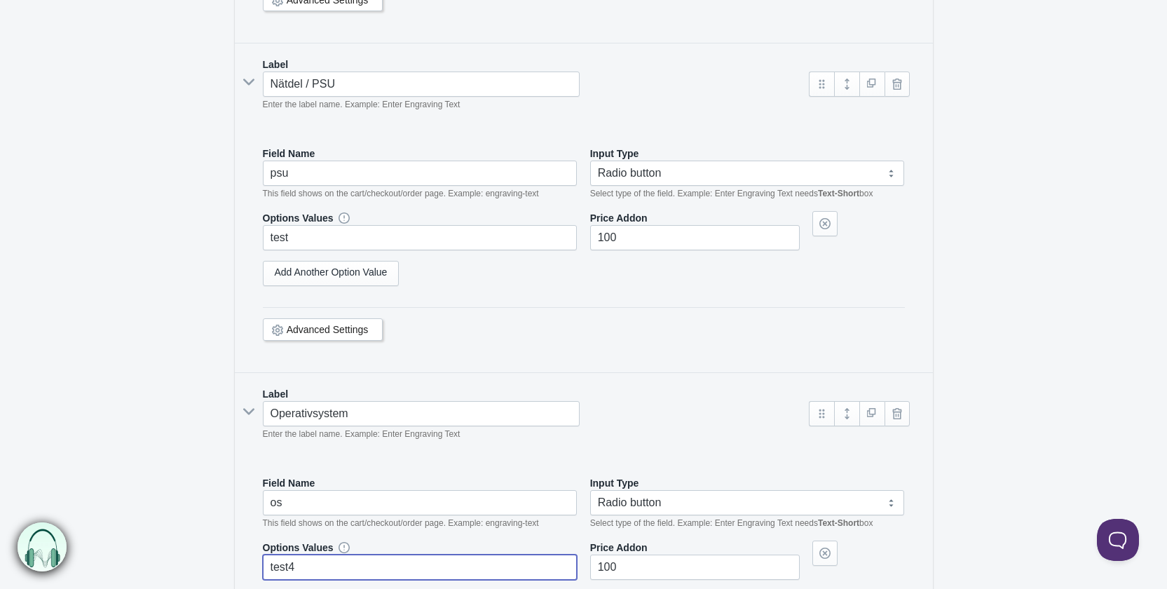
type input "test4"
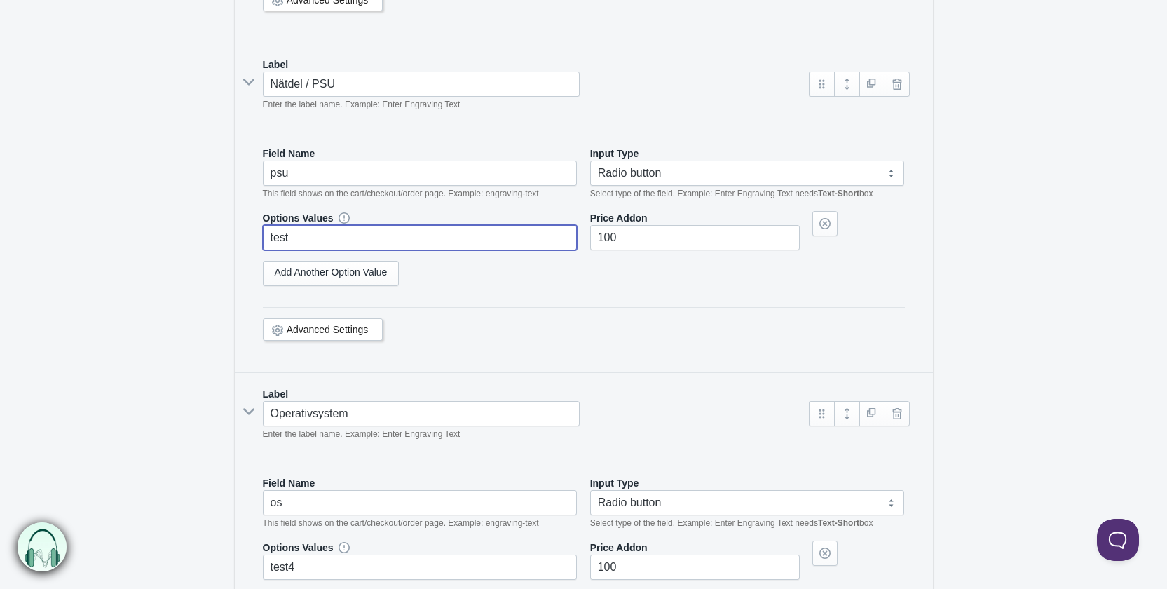
click at [326, 234] on input "test" at bounding box center [420, 237] width 315 height 25
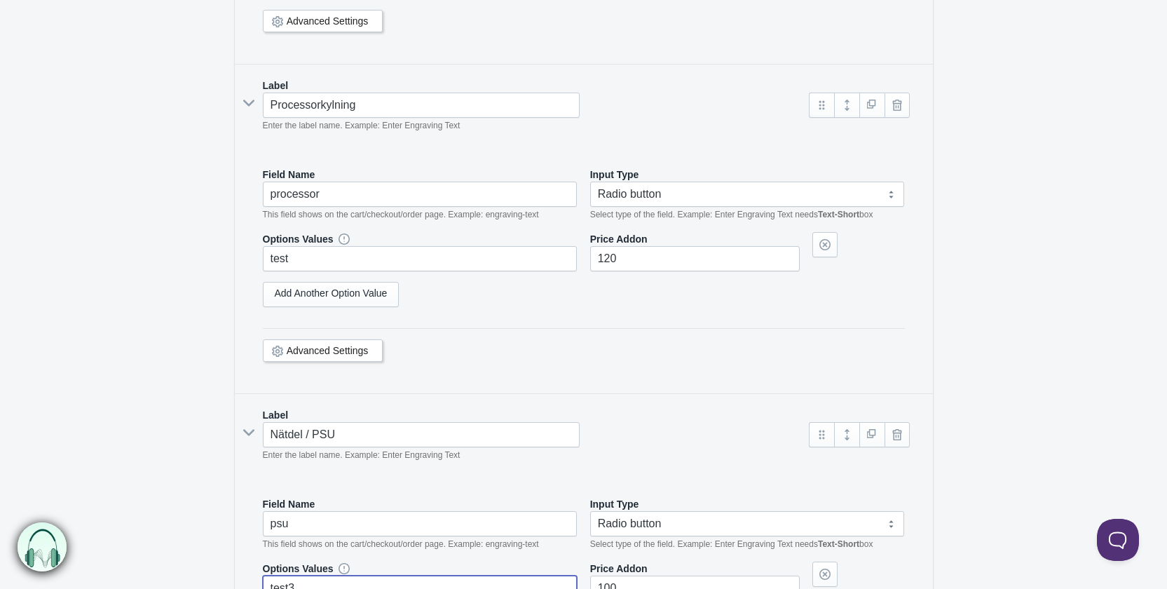
type input "test3"
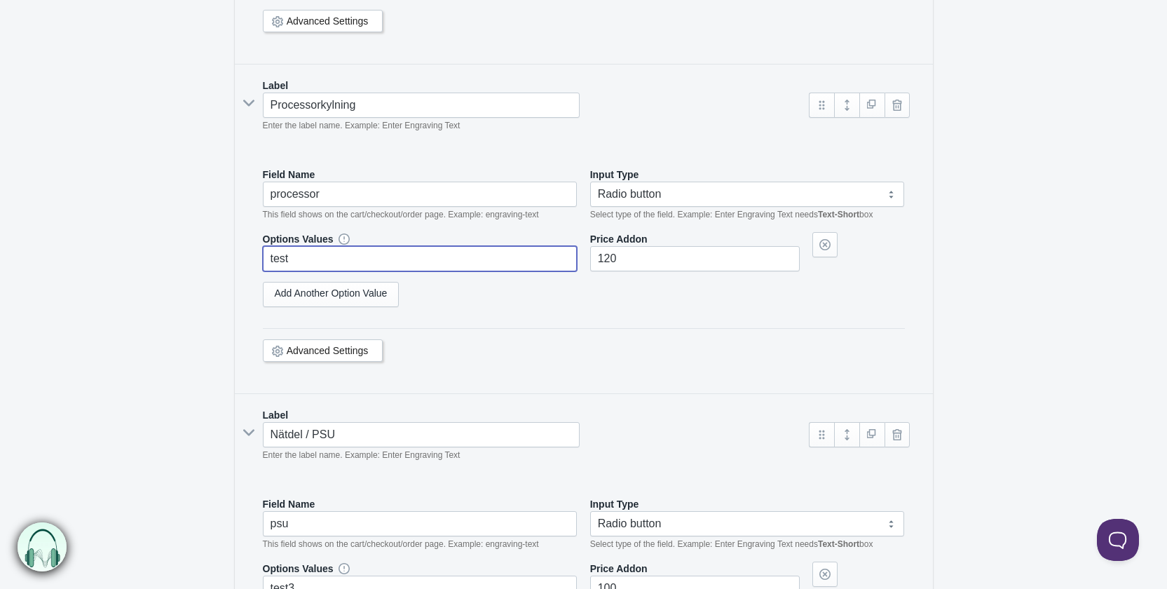
click at [334, 259] on input "test" at bounding box center [420, 258] width 315 height 25
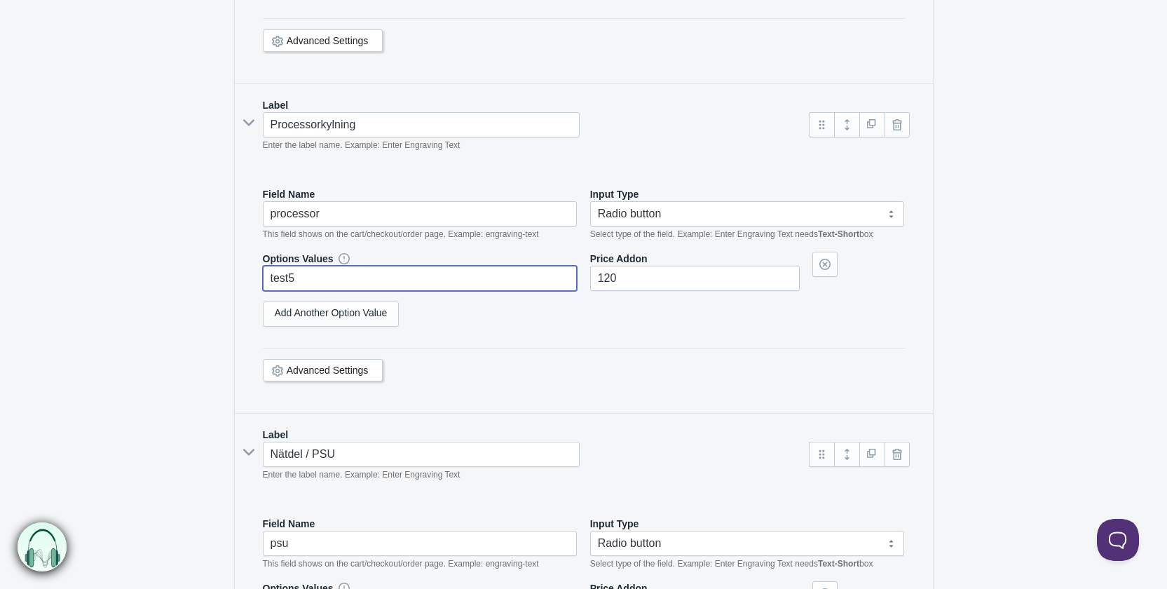
scroll to position [1459, 0]
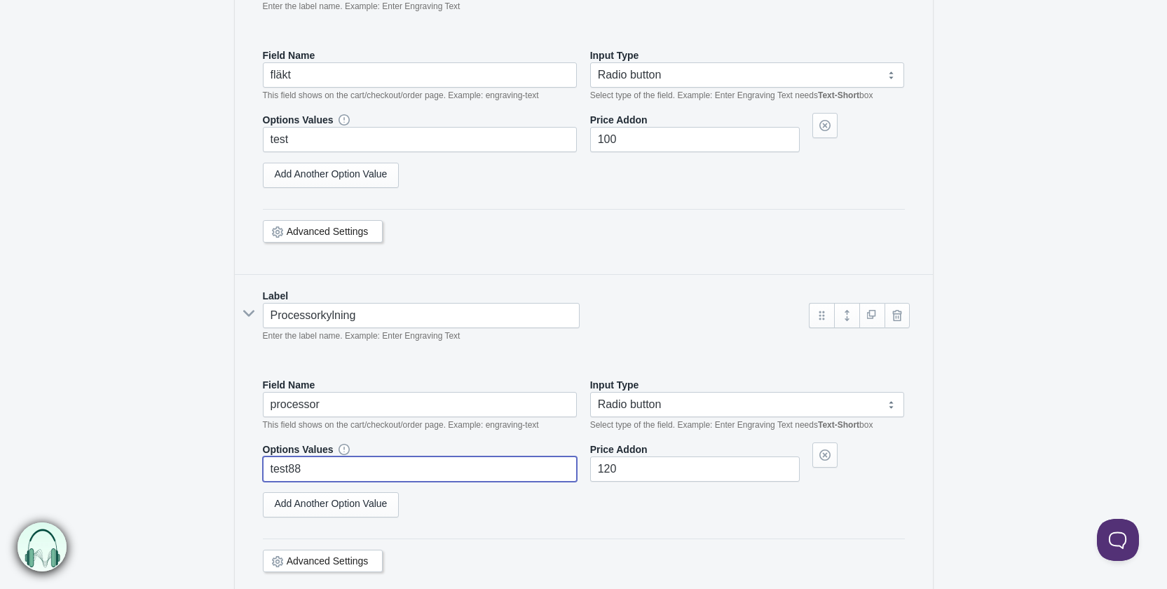
type input "test88"
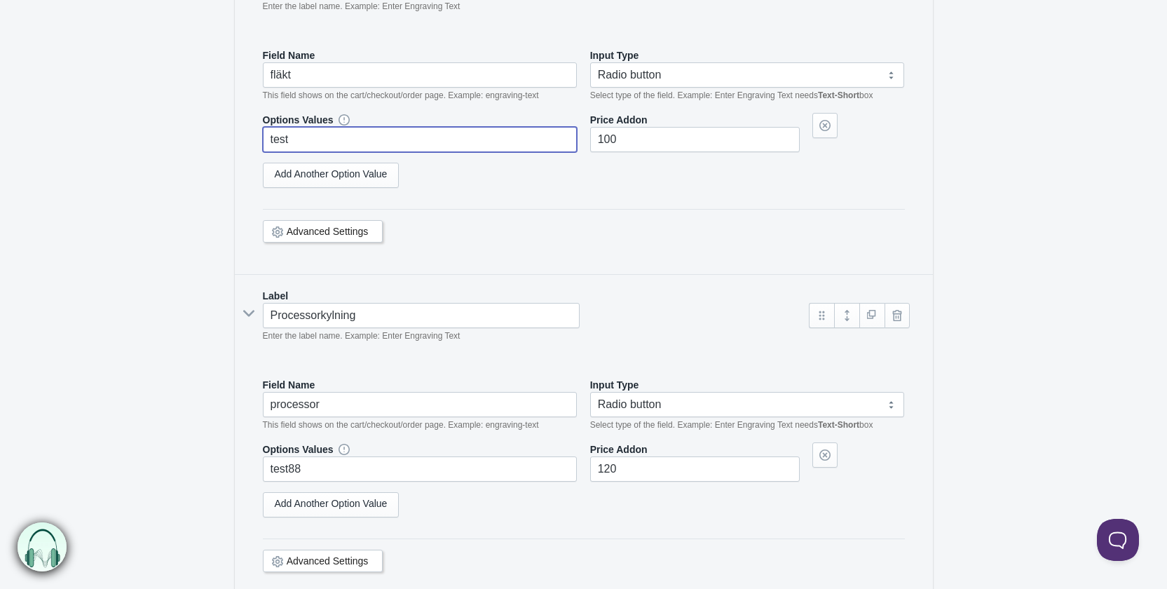
click at [324, 135] on input "test" at bounding box center [420, 139] width 315 height 25
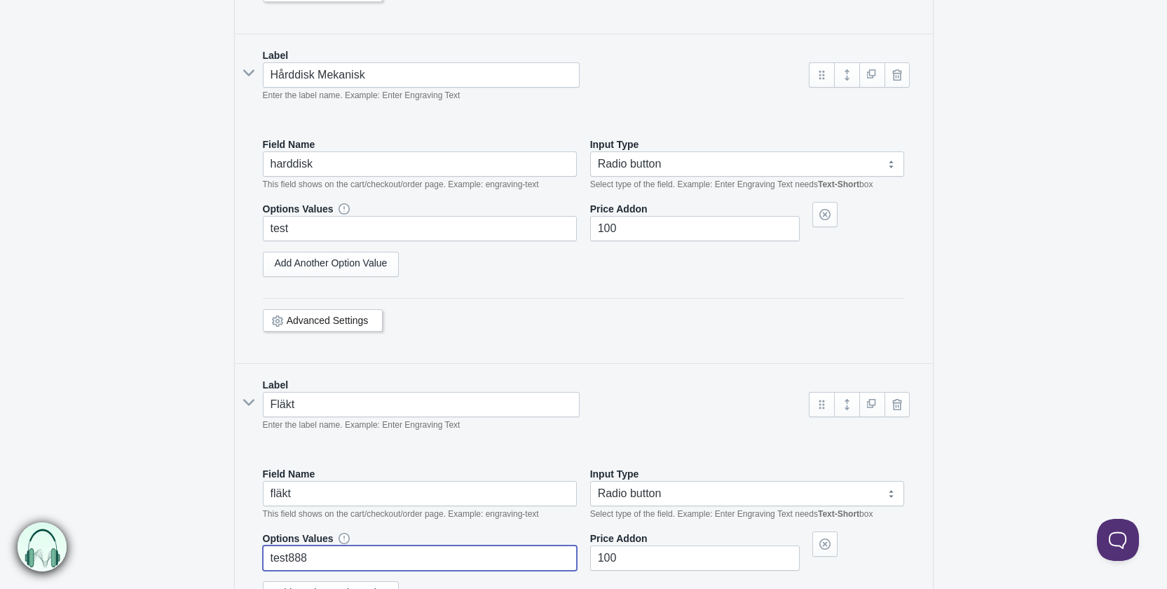
scroll to position [1038, 0]
type input "test888"
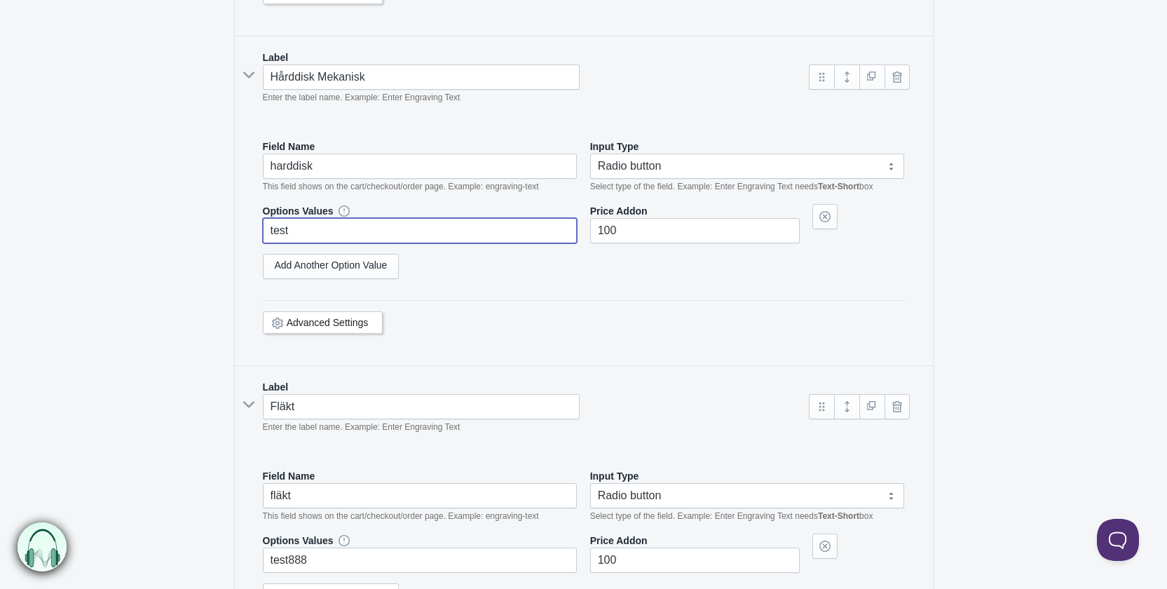
click at [341, 227] on input "test" at bounding box center [420, 230] width 315 height 25
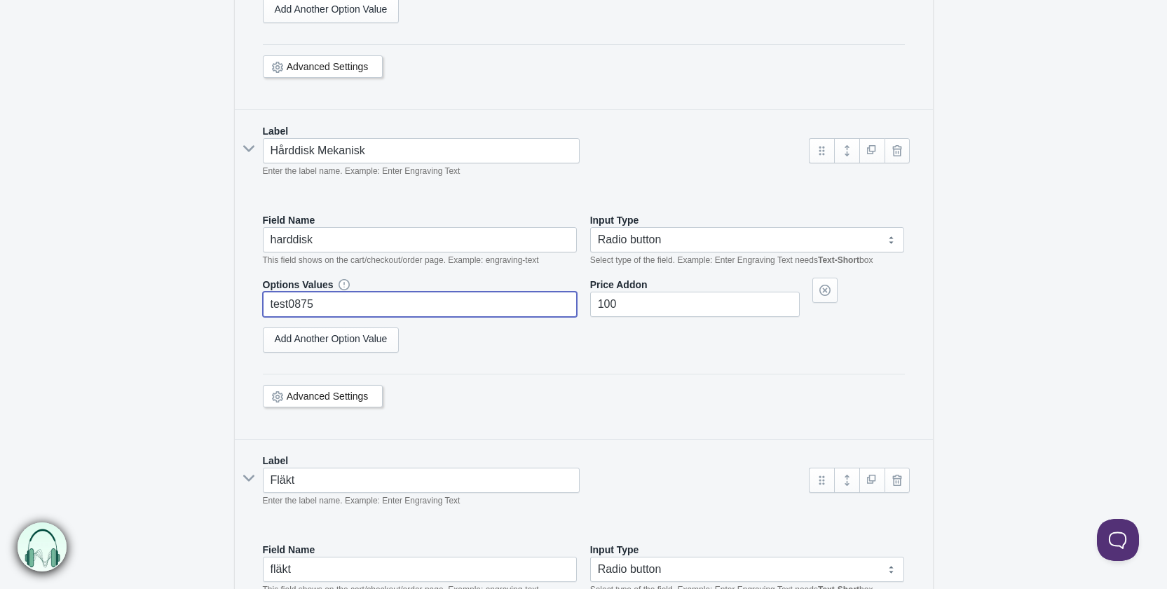
scroll to position [828, 0]
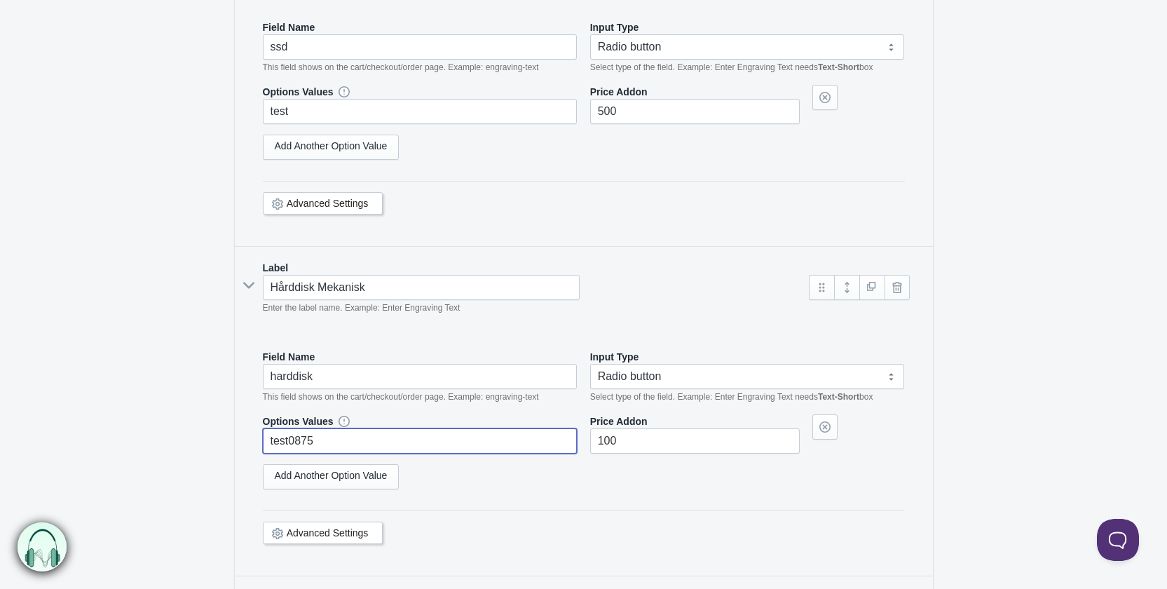
click at [251, 285] on icon at bounding box center [248, 285] width 21 height 0
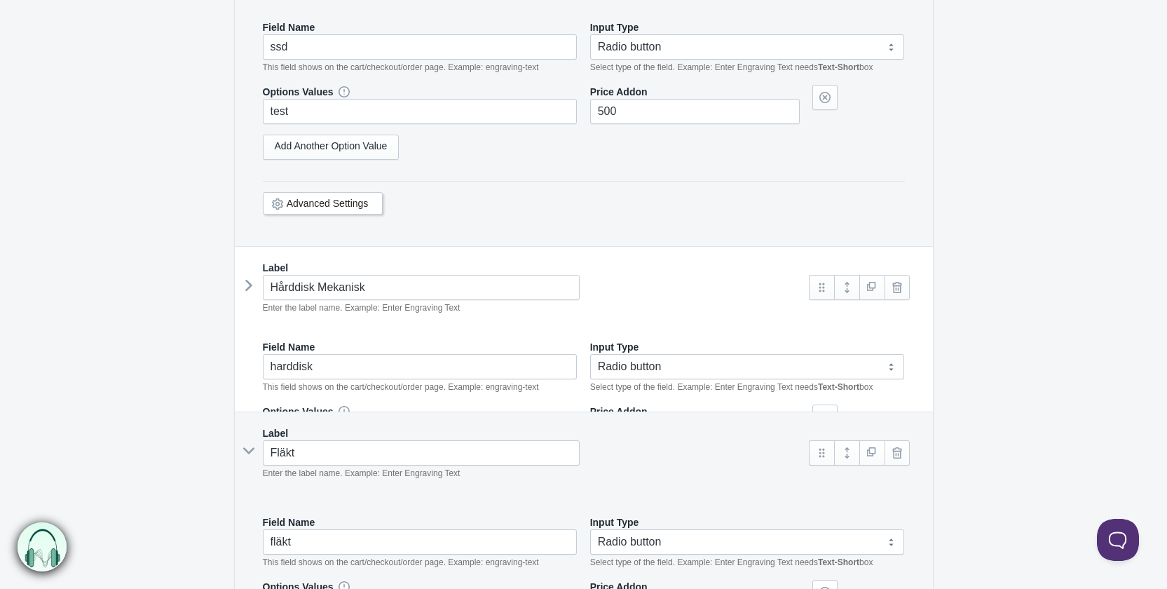
type input "test0875"
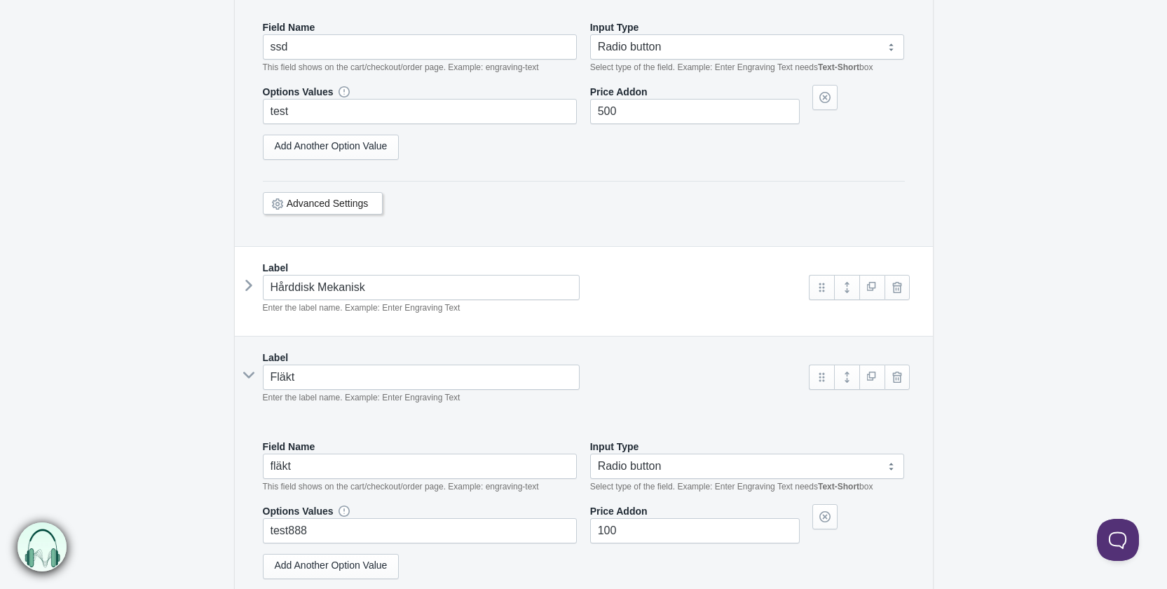
click at [249, 280] on icon at bounding box center [249, 285] width 0 height 21
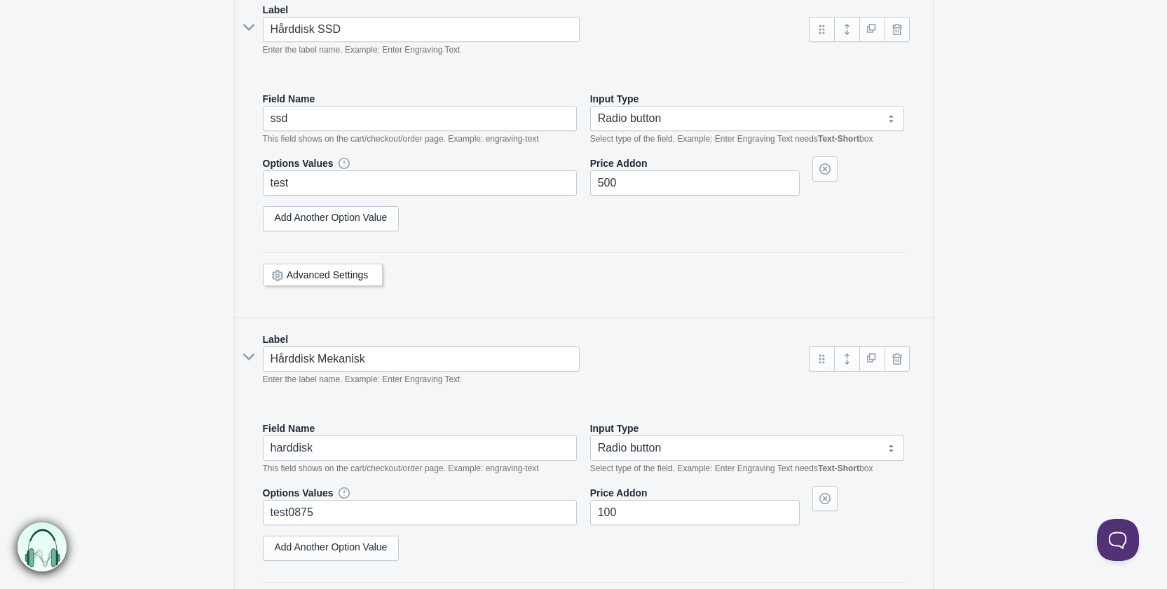
scroll to position [688, 0]
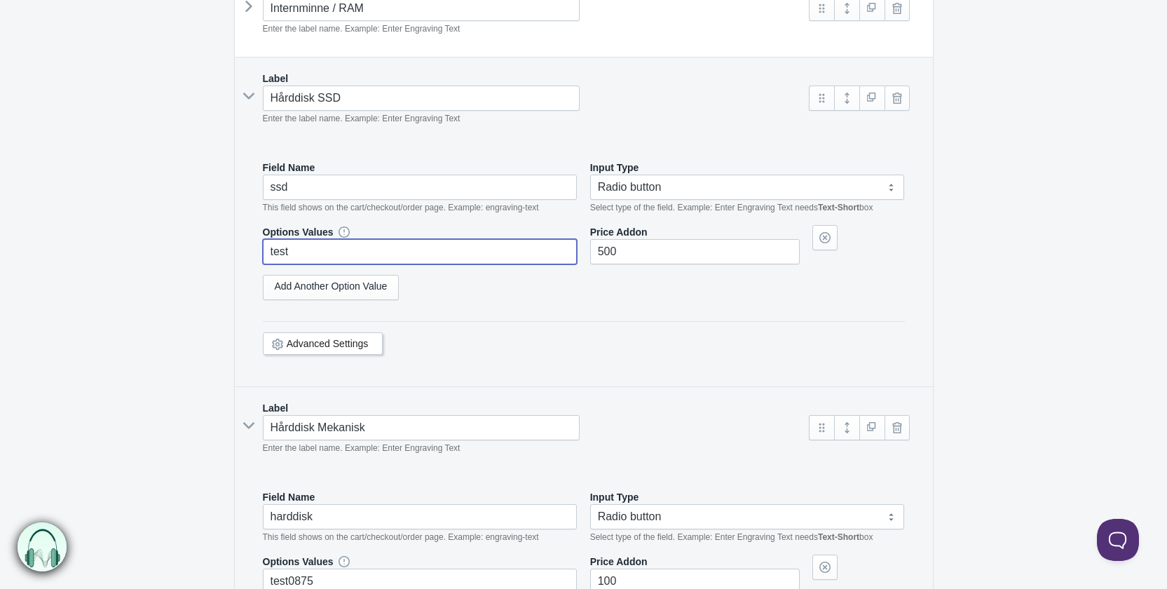
click at [378, 255] on input "test" at bounding box center [420, 251] width 315 height 25
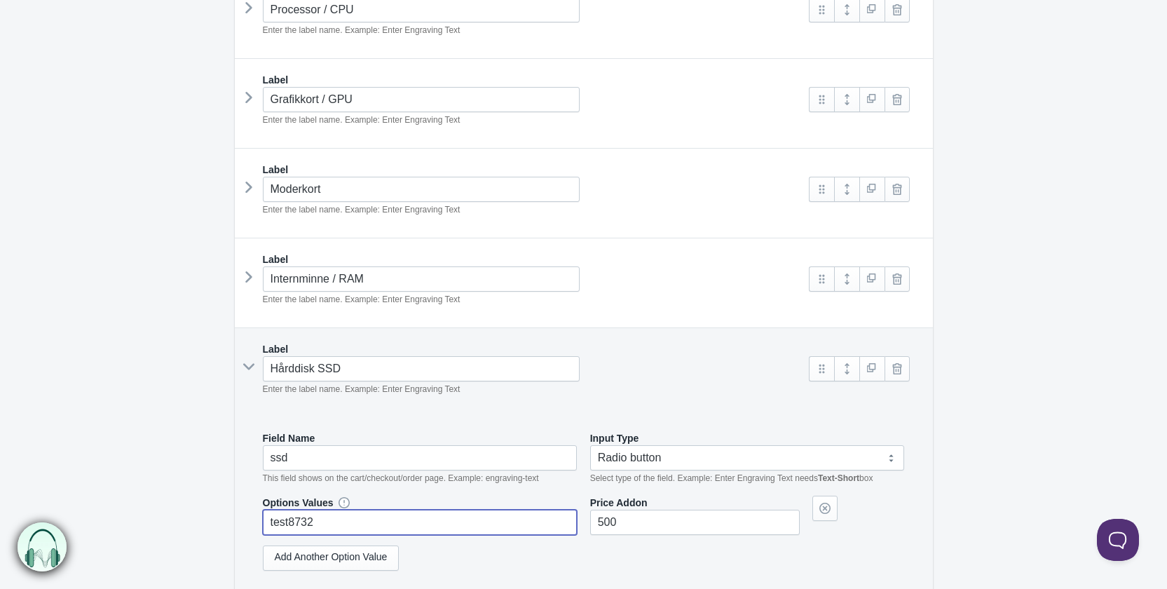
scroll to position [407, 0]
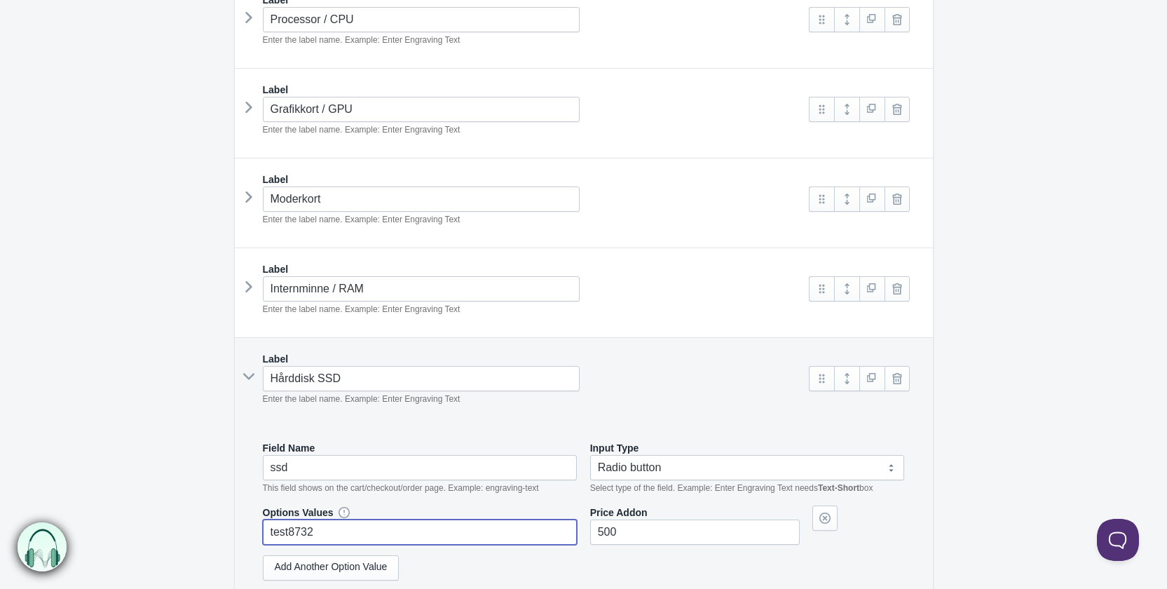
type input "test8732"
select select "3"
click at [241, 280] on div "Label Internminne / RAM Enter the label name. Example: Enter Engraving Text" at bounding box center [584, 293] width 698 height 90
click at [249, 284] on icon at bounding box center [249, 286] width 0 height 21
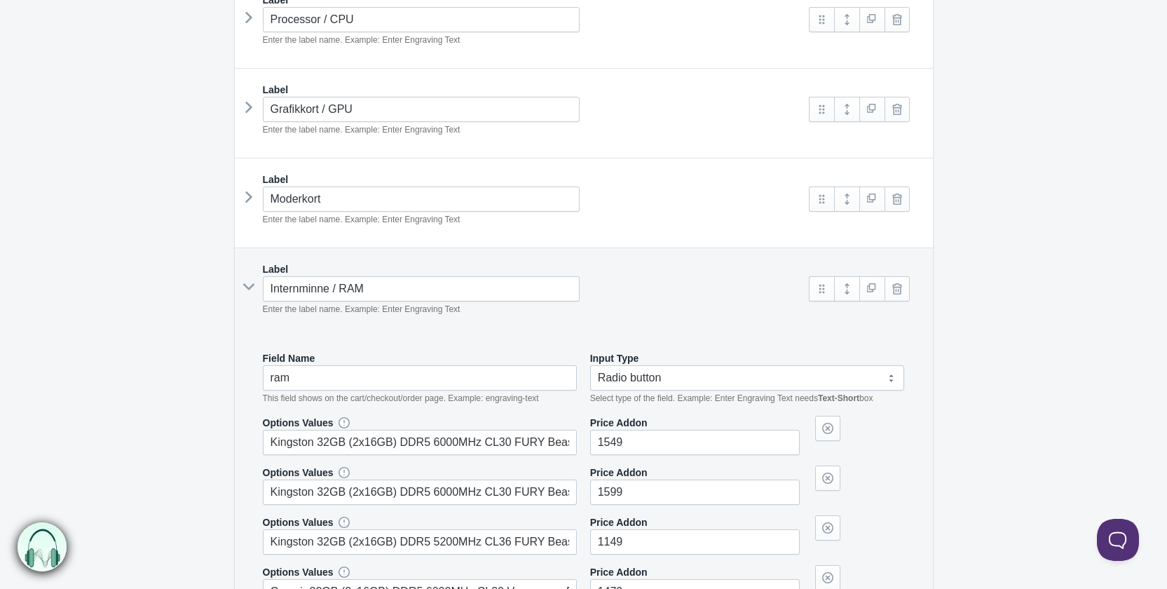
click at [247, 287] on icon at bounding box center [248, 287] width 21 height 0
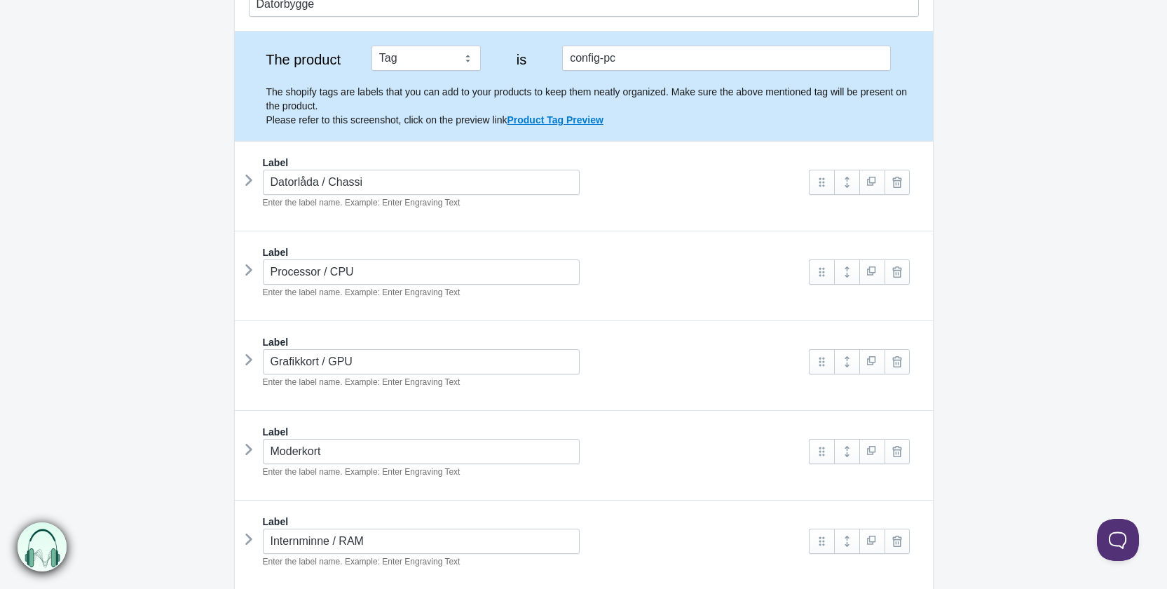
scroll to position [127, 0]
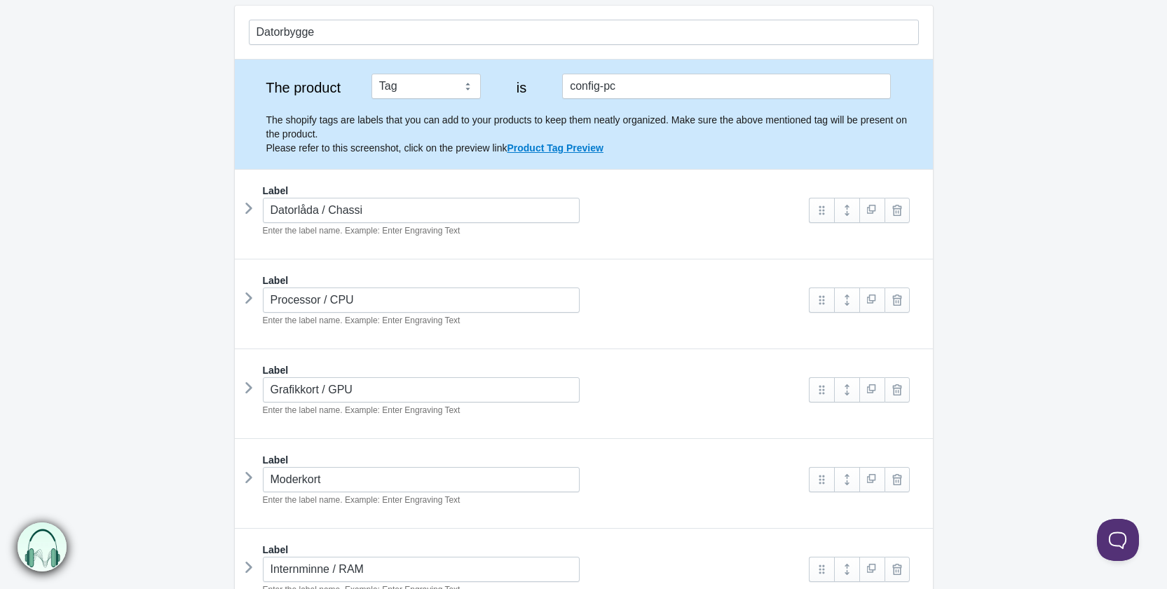
click at [249, 207] on icon at bounding box center [249, 208] width 0 height 21
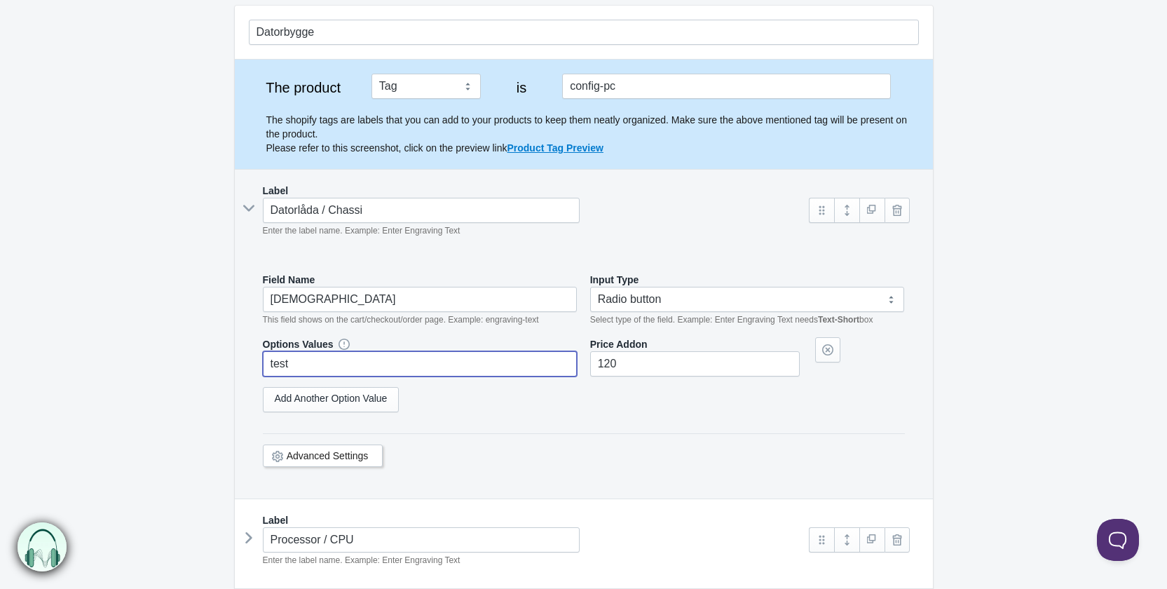
click at [328, 365] on input "test" at bounding box center [420, 363] width 315 height 25
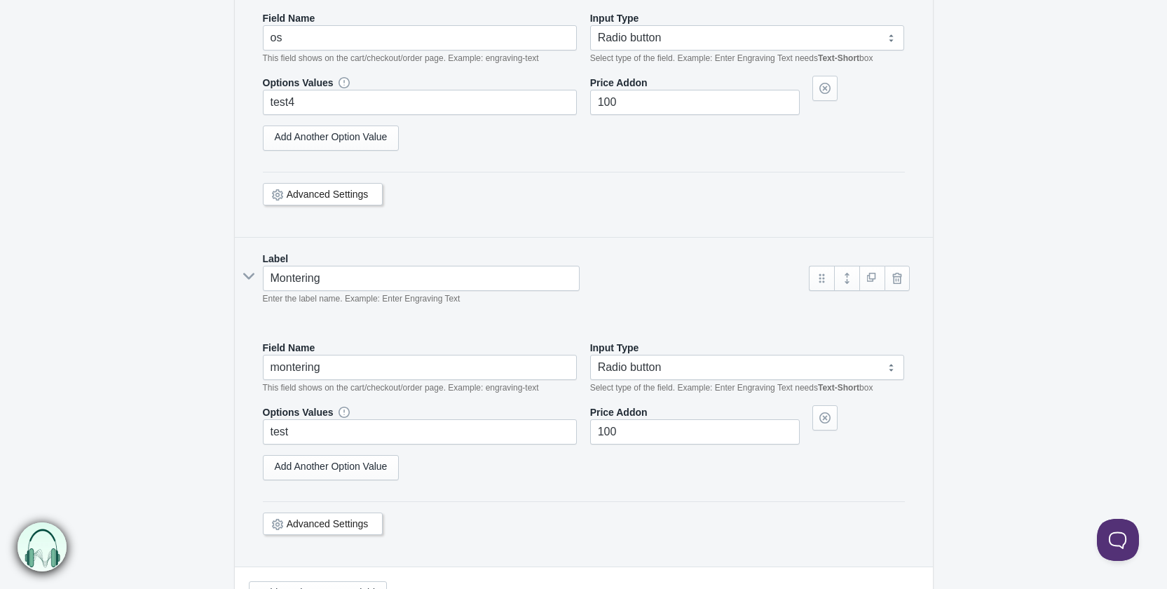
scroll to position [2860, 0]
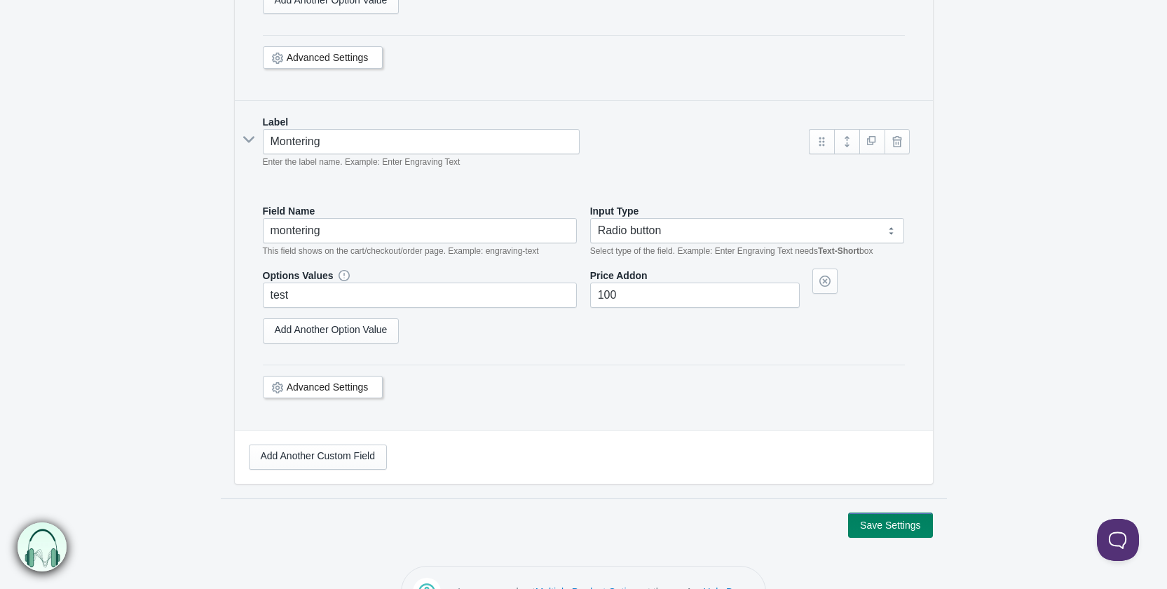
type input "test234"
click at [889, 514] on button "Save Settings" at bounding box center [890, 524] width 84 height 25
click at [327, 444] on link "Add Another Custom Field" at bounding box center [318, 456] width 138 height 25
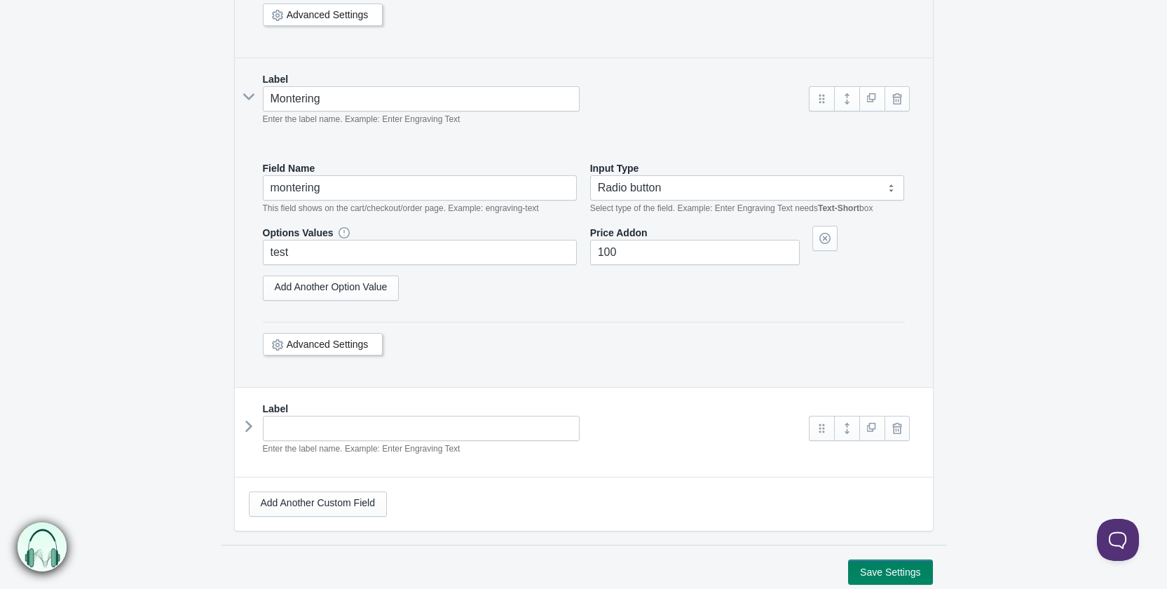
scroll to position [2978, 0]
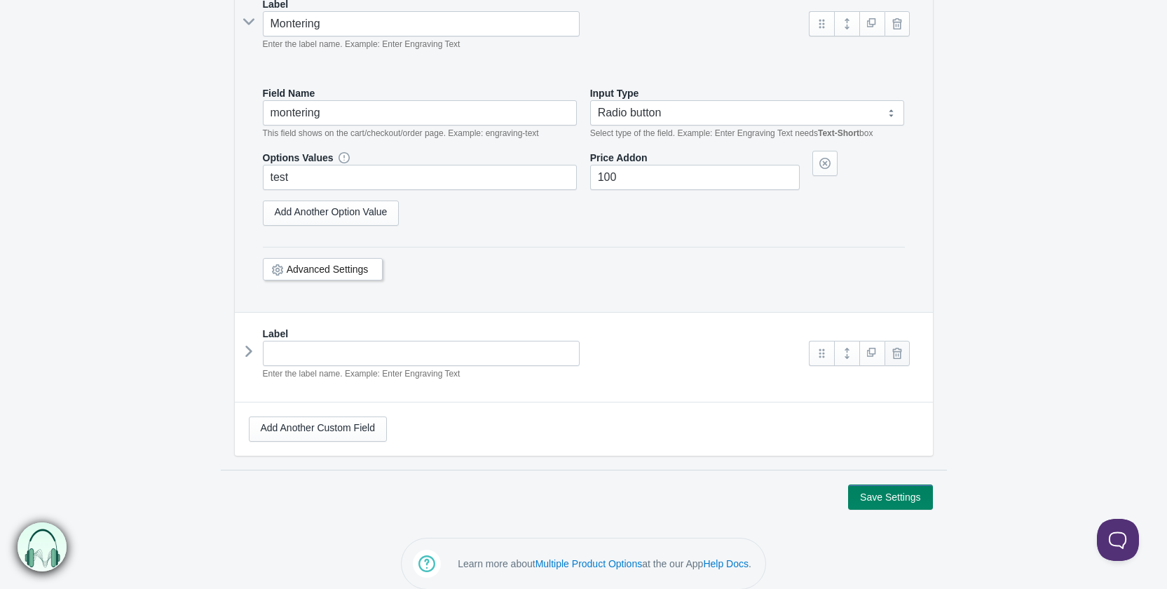
click at [902, 346] on link at bounding box center [897, 353] width 25 height 25
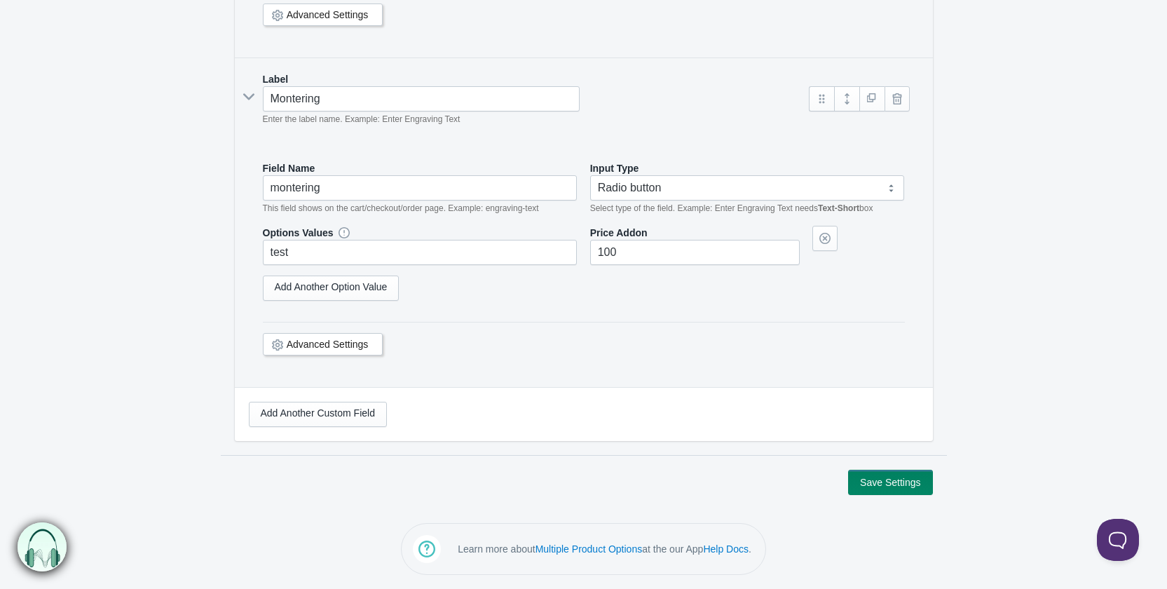
scroll to position [2889, 0]
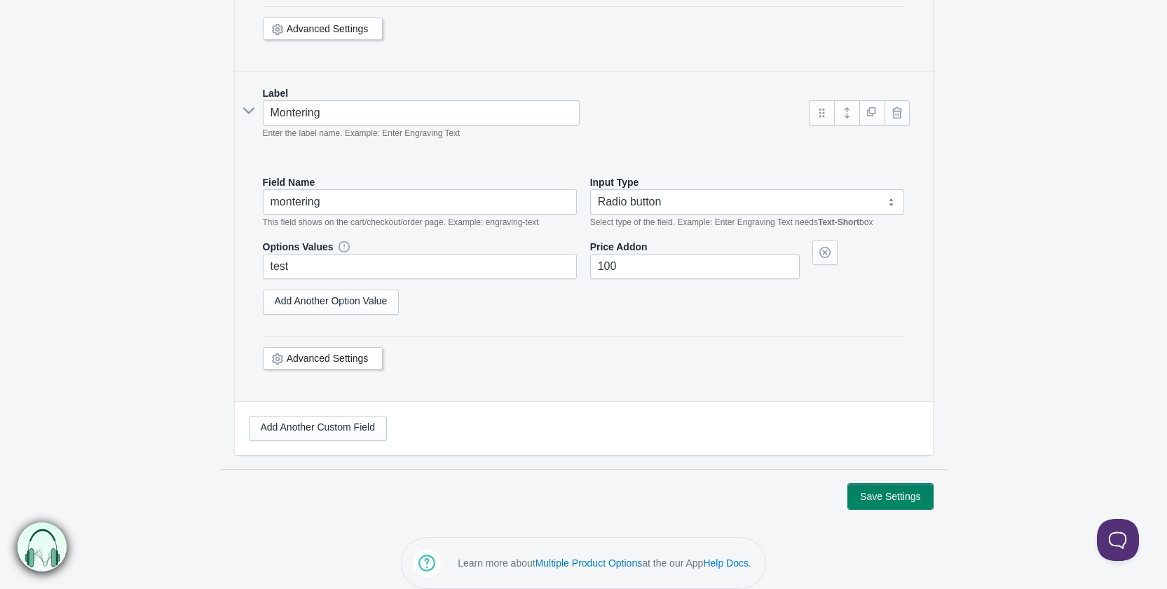
click at [910, 491] on button "Save Settings" at bounding box center [890, 496] width 84 height 25
click at [899, 484] on button "Save Settings" at bounding box center [890, 496] width 84 height 25
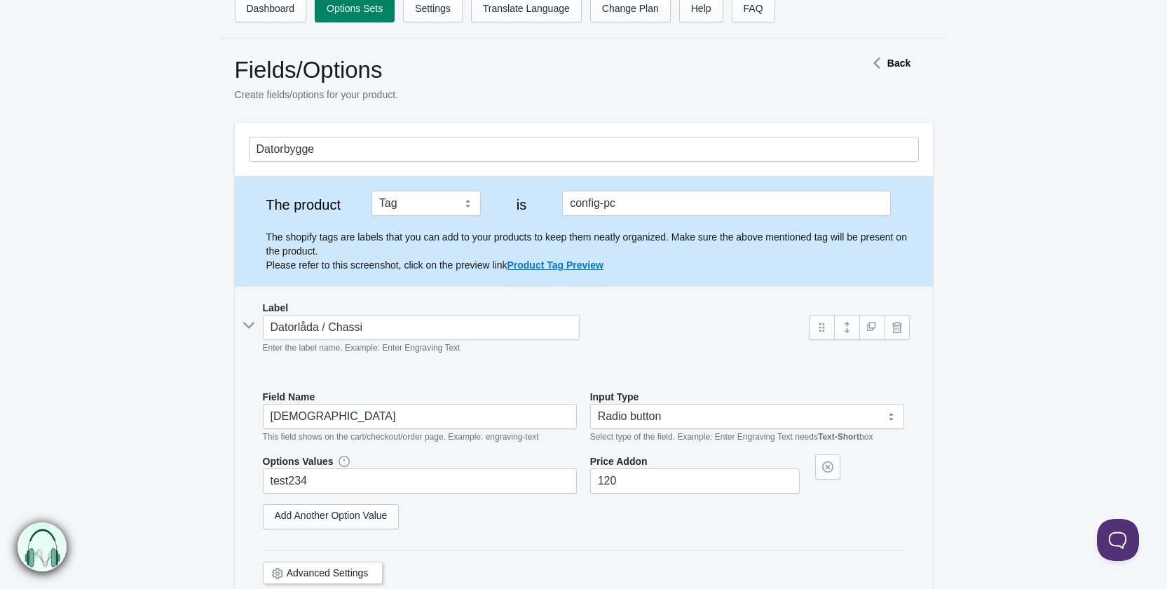
scroll to position [0, 0]
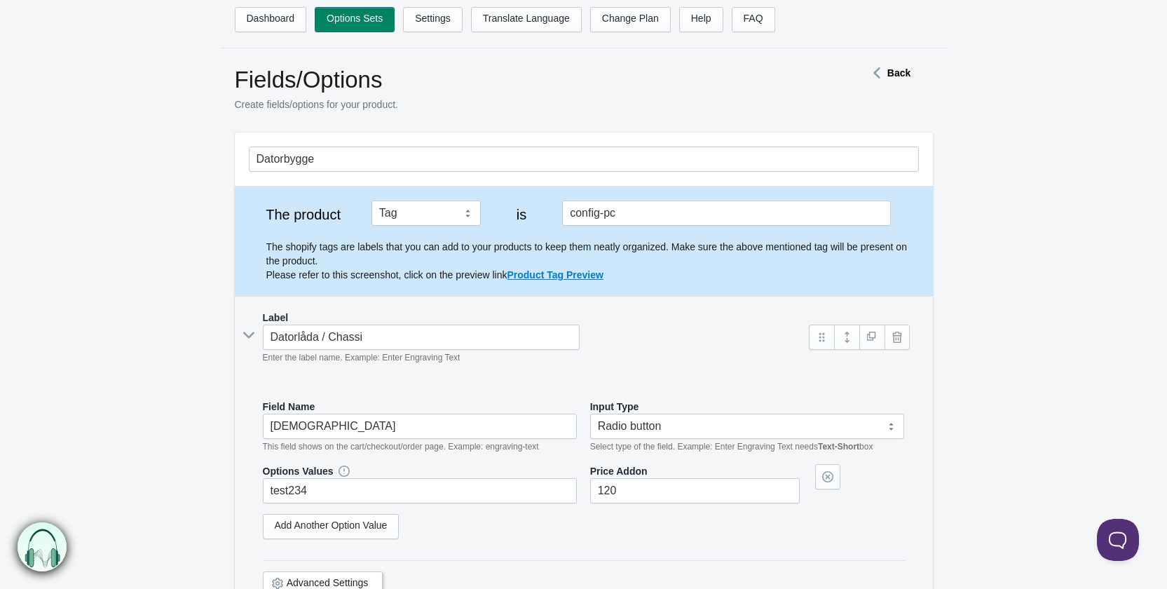
click at [440, 34] on ul "Dashboard Options Sets Settings Translate Language Change Plan Help FAQ Hook te…" at bounding box center [598, 24] width 726 height 34
click at [442, 27] on link "Settings" at bounding box center [433, 19] width 60 height 25
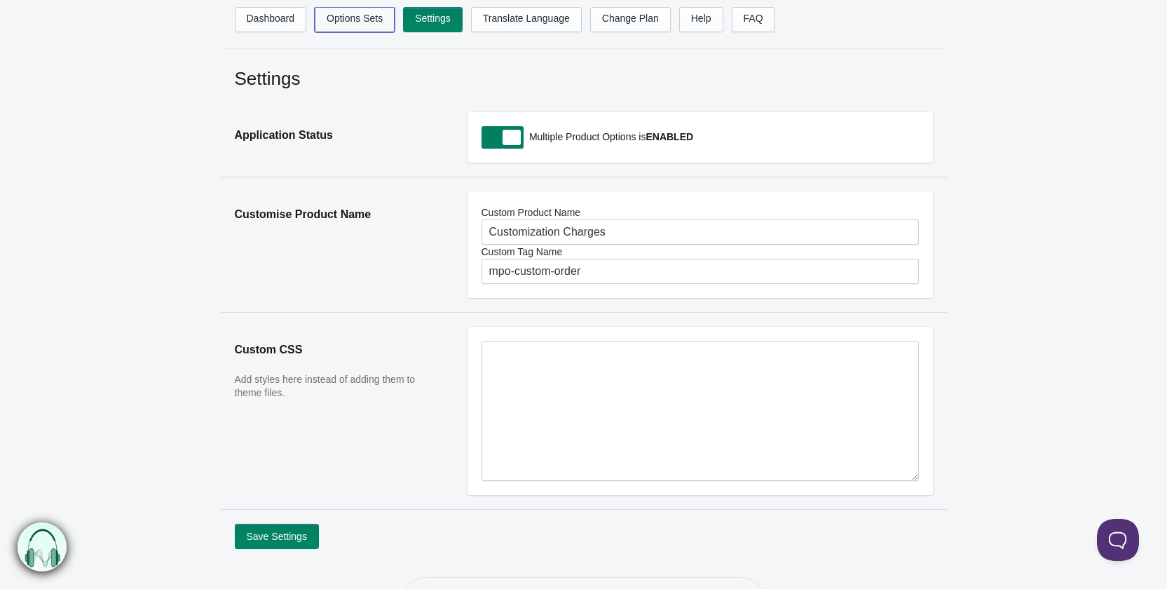
click at [374, 20] on link "Options Sets" at bounding box center [355, 19] width 80 height 25
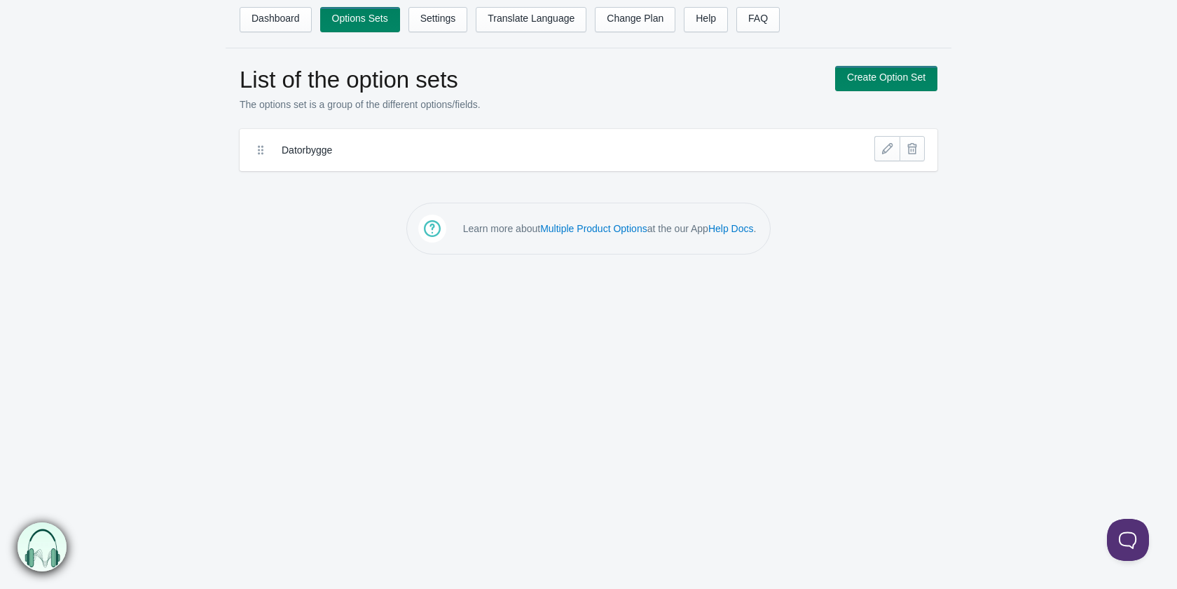
click at [299, 150] on label "Datorbygge" at bounding box center [537, 150] width 511 height 14
click at [878, 156] on link at bounding box center [887, 148] width 25 height 25
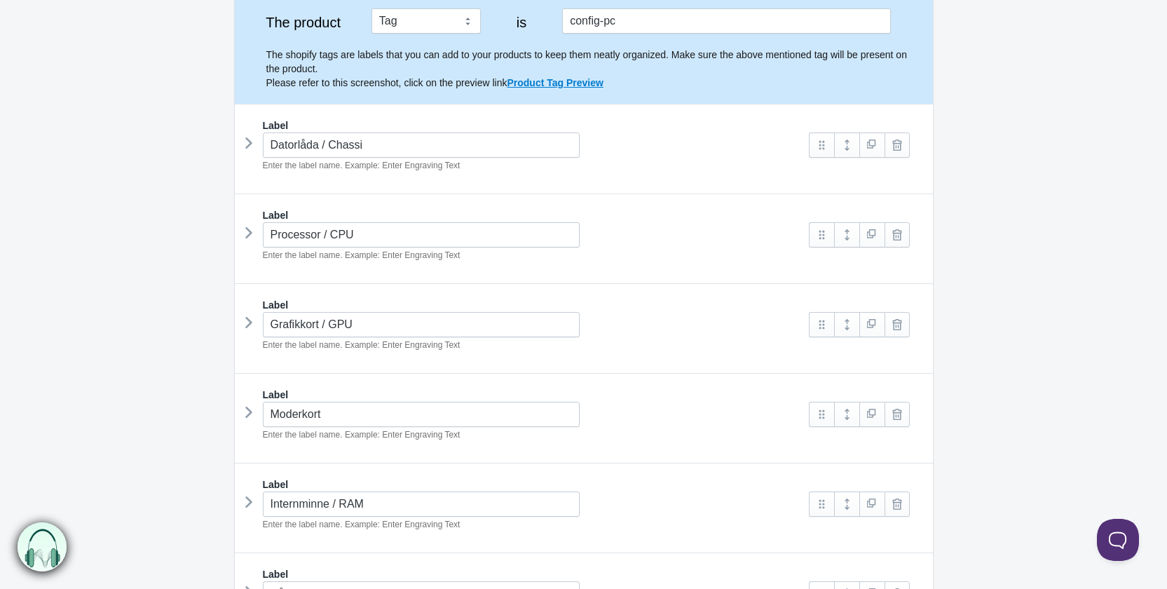
scroll to position [210, 0]
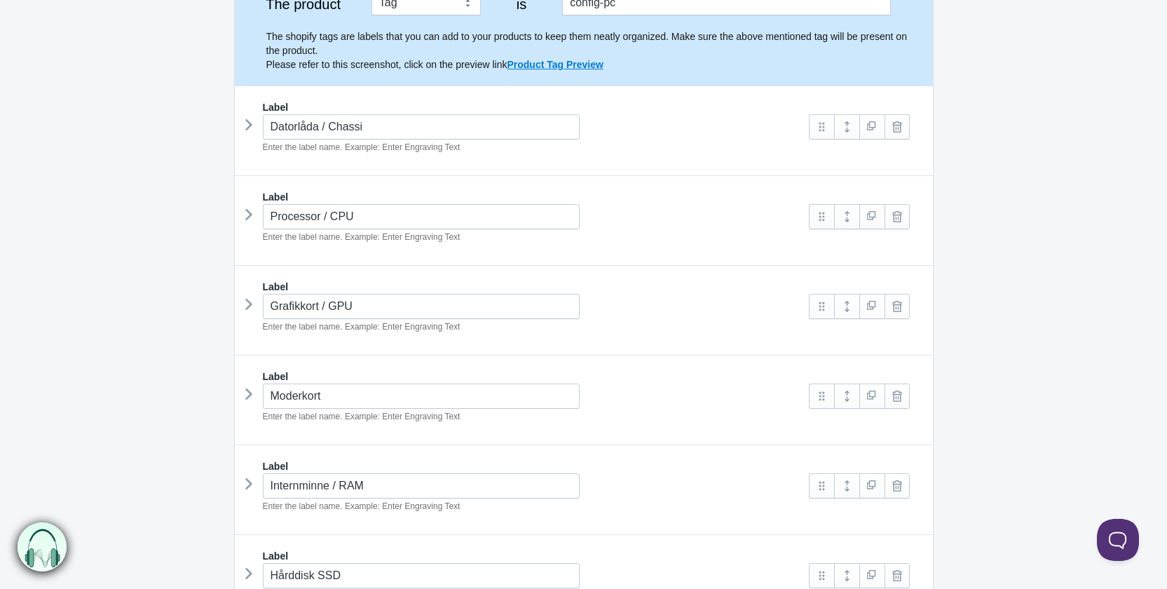
click at [249, 131] on icon at bounding box center [249, 124] width 0 height 21
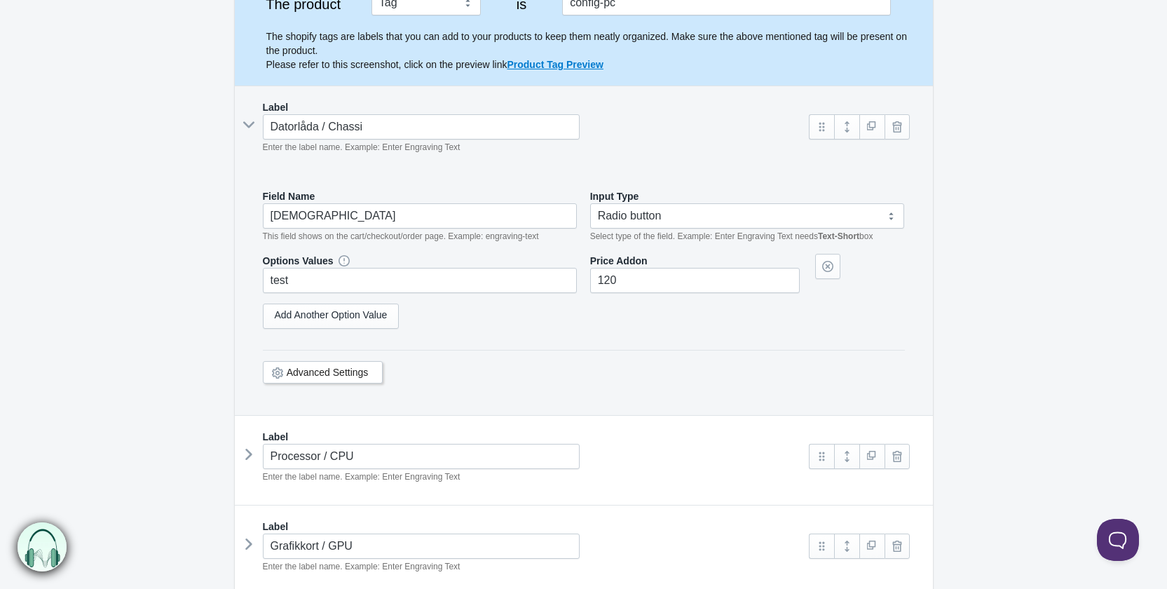
click at [246, 131] on div "Label Datorlåda / [PERSON_NAME] Enter the label name. Example: Enter Engraving …" at bounding box center [584, 250] width 698 height 329
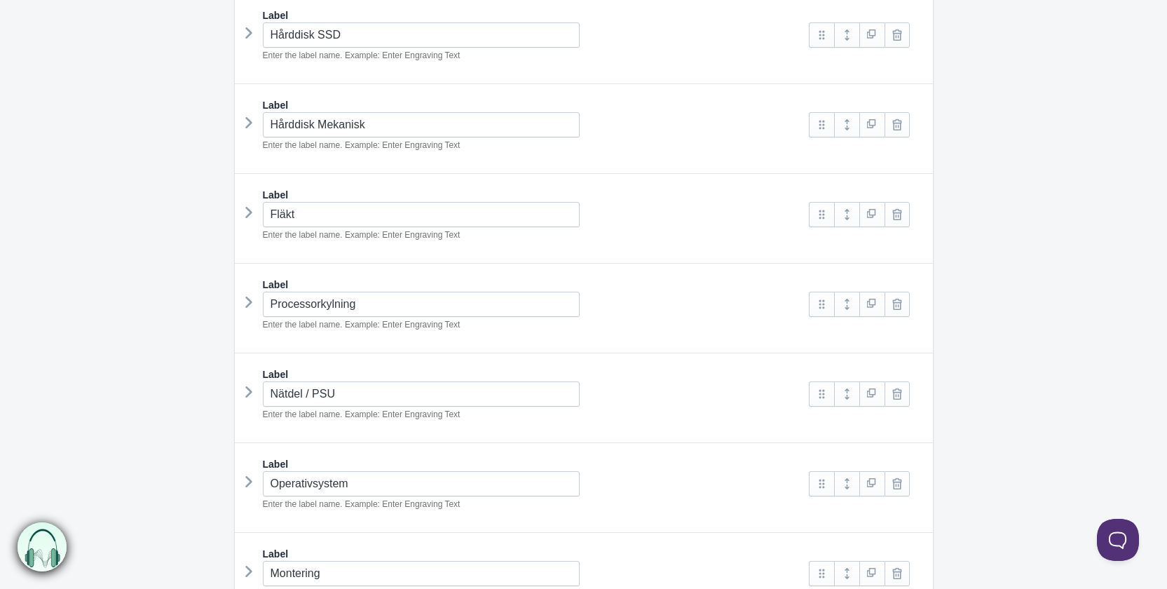
scroll to position [1051, 0]
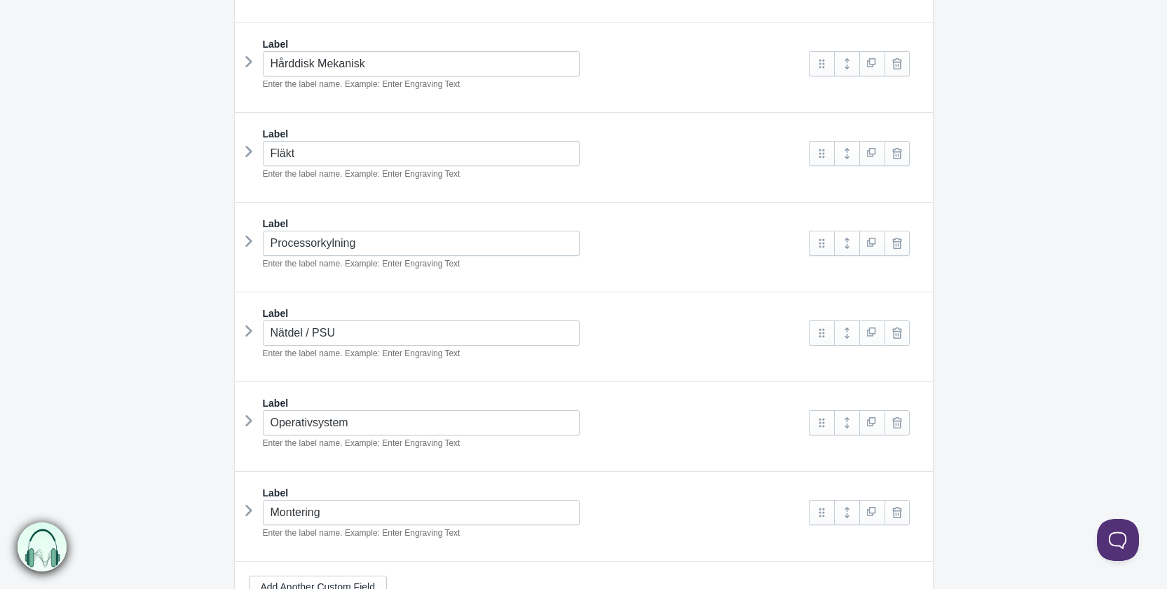
click at [249, 238] on icon at bounding box center [249, 241] width 0 height 21
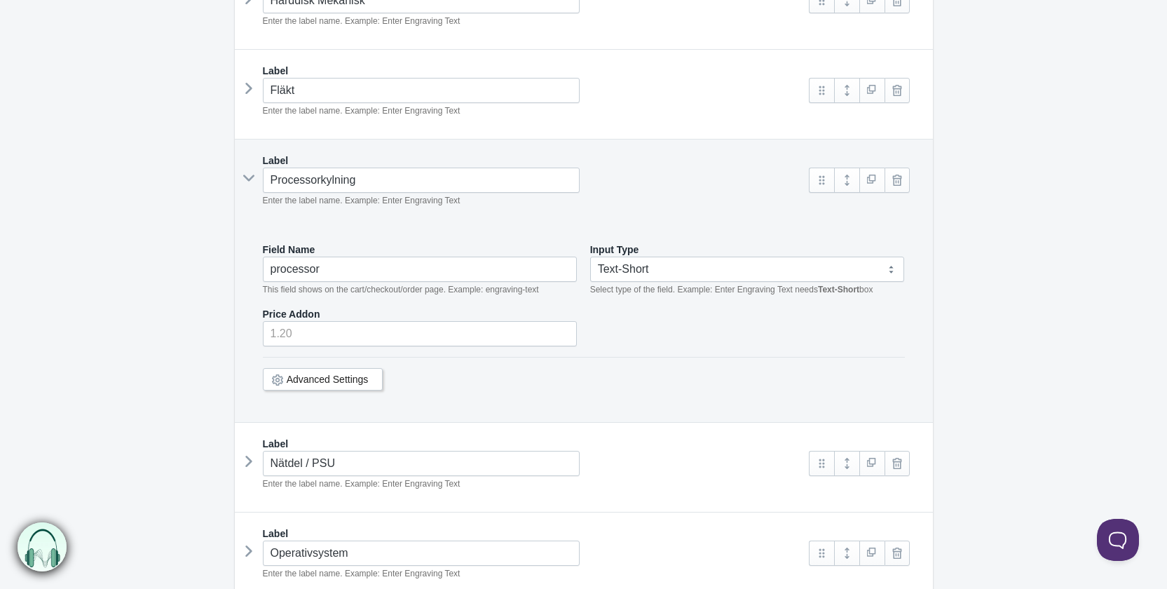
scroll to position [1191, 0]
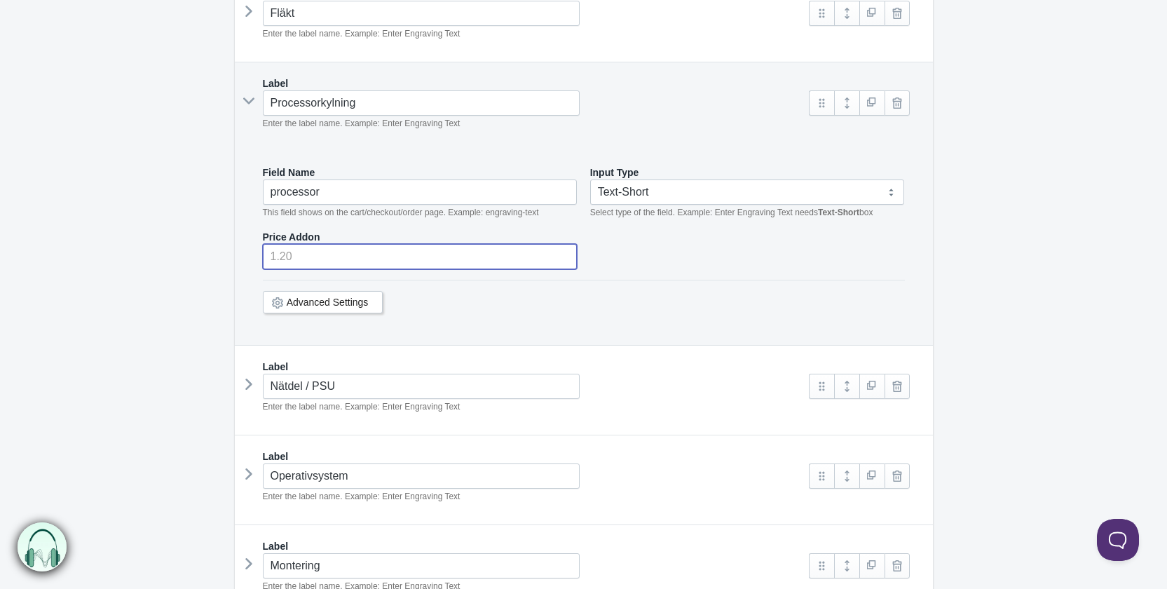
click at [320, 248] on input "number" at bounding box center [420, 256] width 315 height 25
type input "566"
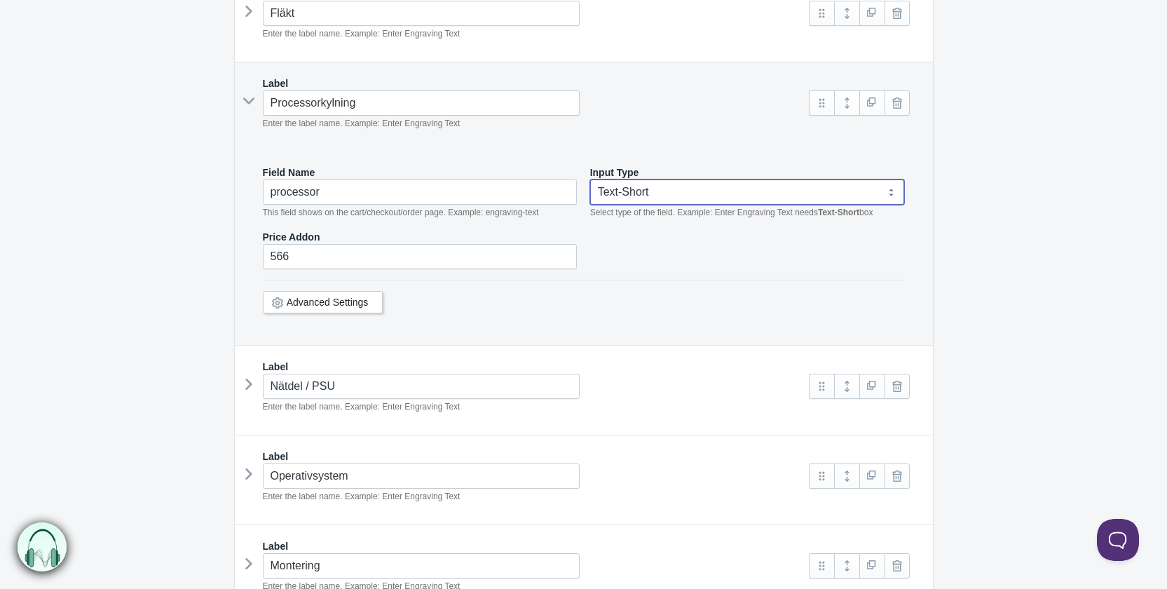
click at [706, 194] on select "Text-Short Text-Long Radio button Drop-down select Image Checkbox Datepicker" at bounding box center [747, 191] width 315 height 25
select select "3"
click at [590, 179] on select "Text-Short Text-Long Radio button Drop-down select Image Checkbox Datepicker" at bounding box center [747, 191] width 315 height 25
click at [366, 230] on link "Add Another Option Value" at bounding box center [331, 242] width 137 height 25
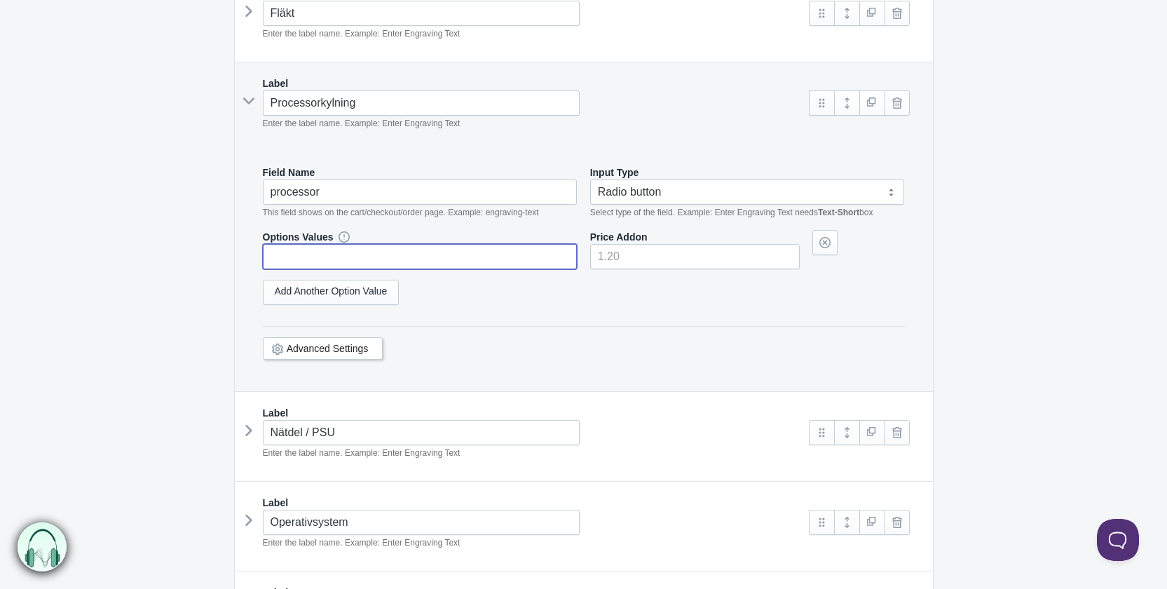
click at [362, 255] on input "text" at bounding box center [420, 256] width 315 height 25
type input "truyrt"
click at [629, 254] on input"] "number" at bounding box center [695, 256] width 210 height 25
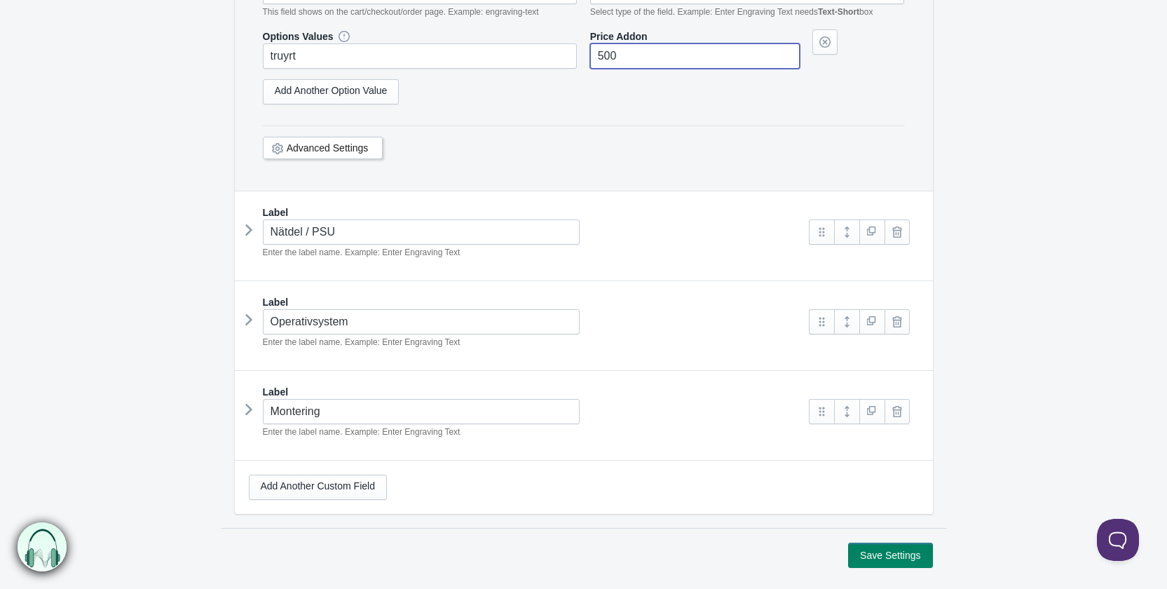
scroll to position [1455, 0]
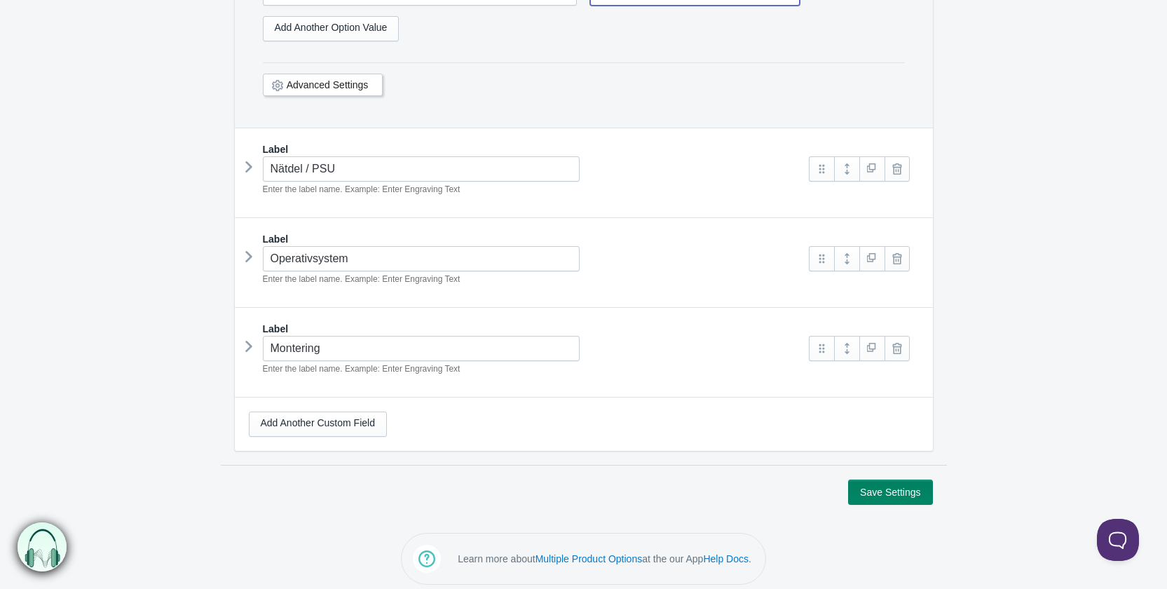
type input"] "500"
click at [902, 484] on button "Save Settings" at bounding box center [890, 491] width 84 height 25
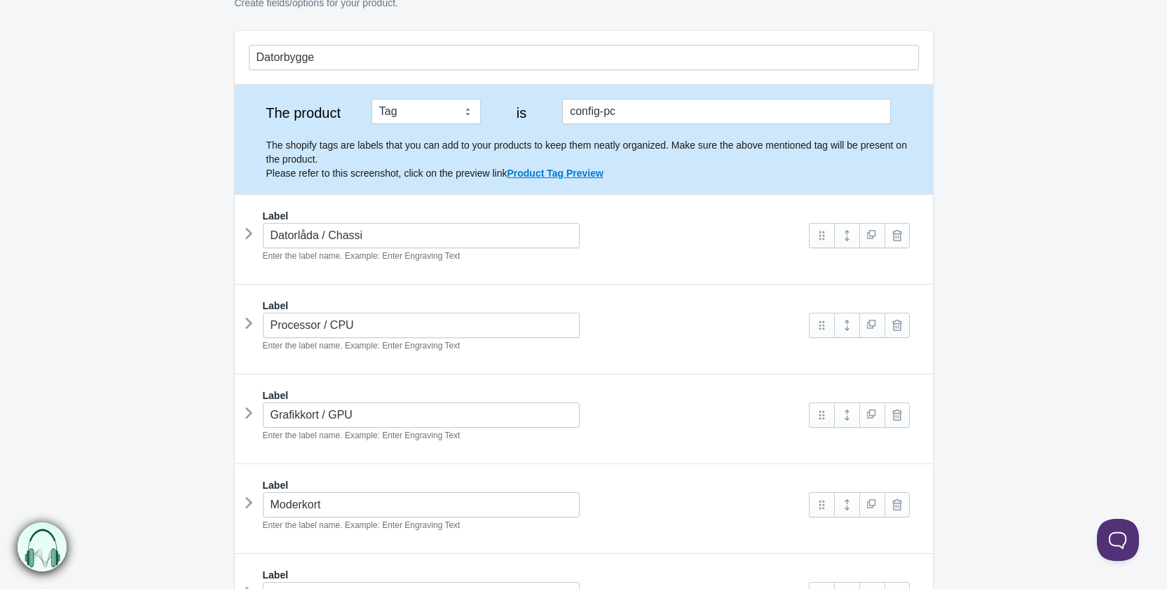
scroll to position [210, 0]
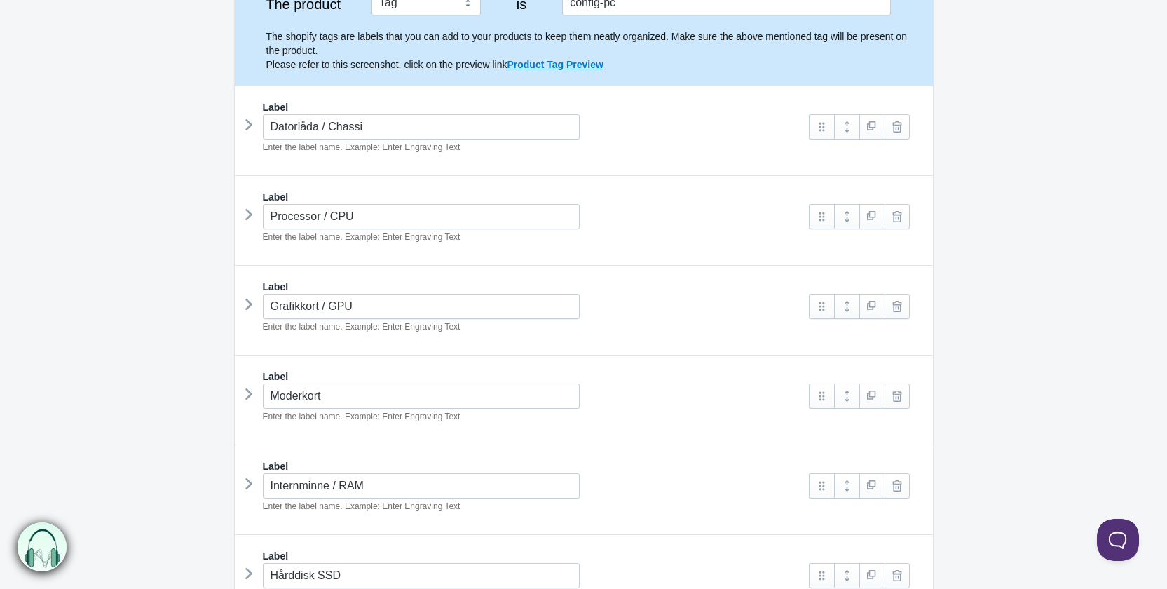
click at [249, 127] on icon at bounding box center [249, 124] width 0 height 21
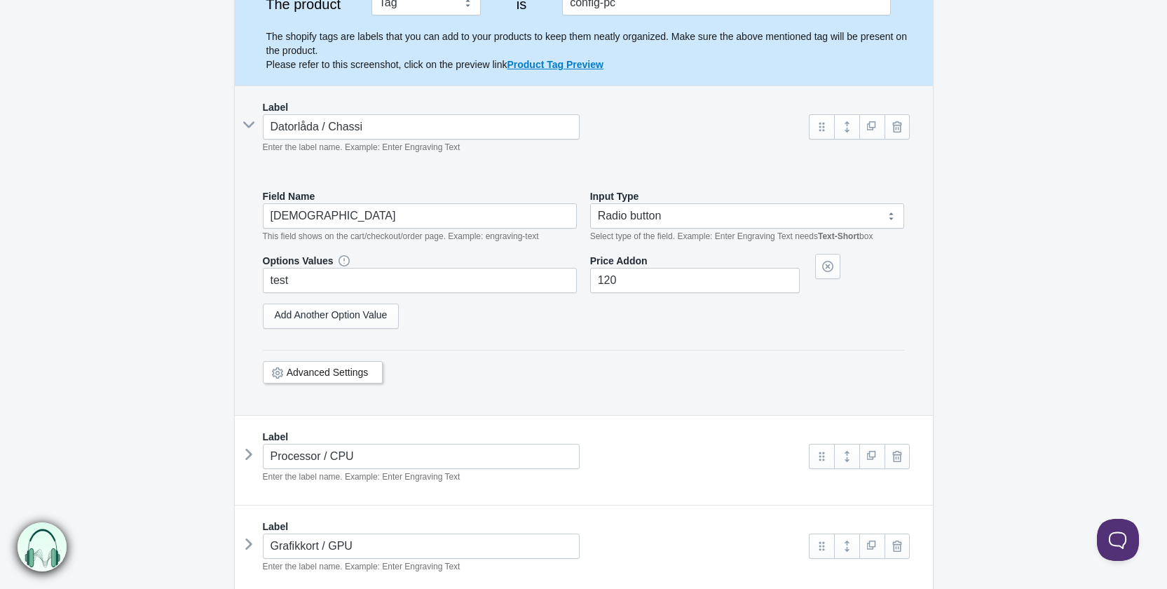
click at [250, 125] on icon at bounding box center [248, 125] width 21 height 0
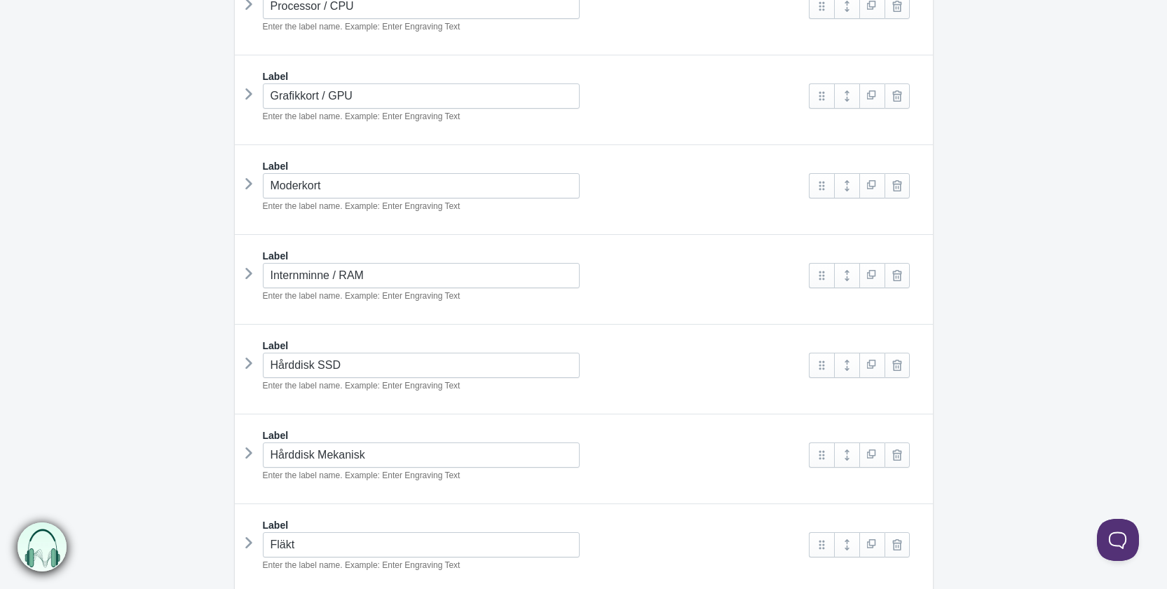
scroll to position [561, 0]
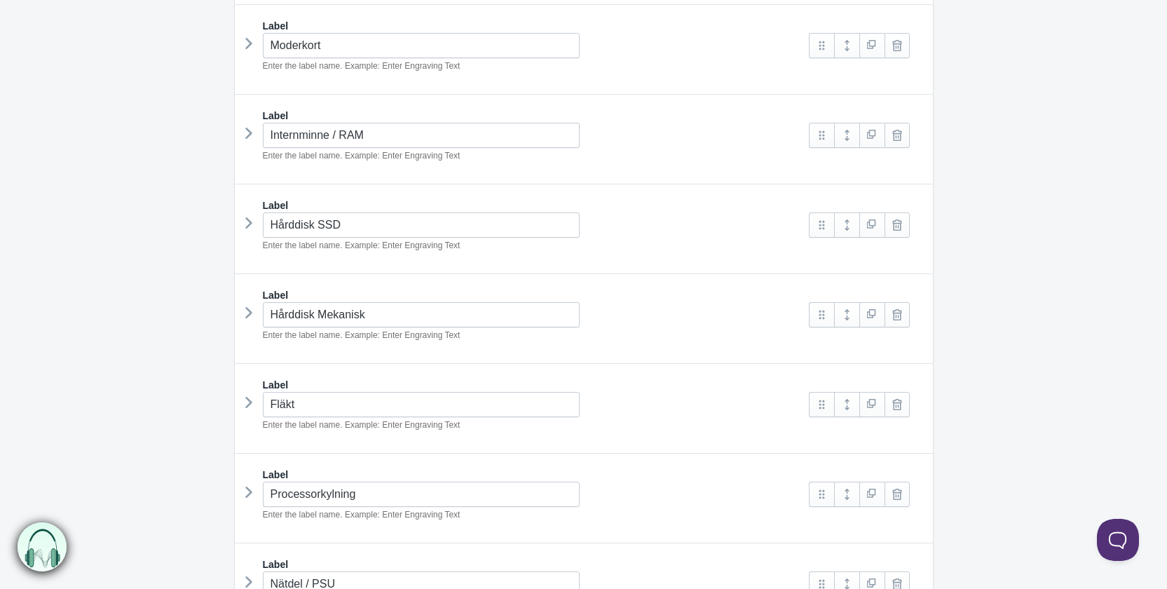
click at [249, 214] on icon at bounding box center [249, 222] width 0 height 21
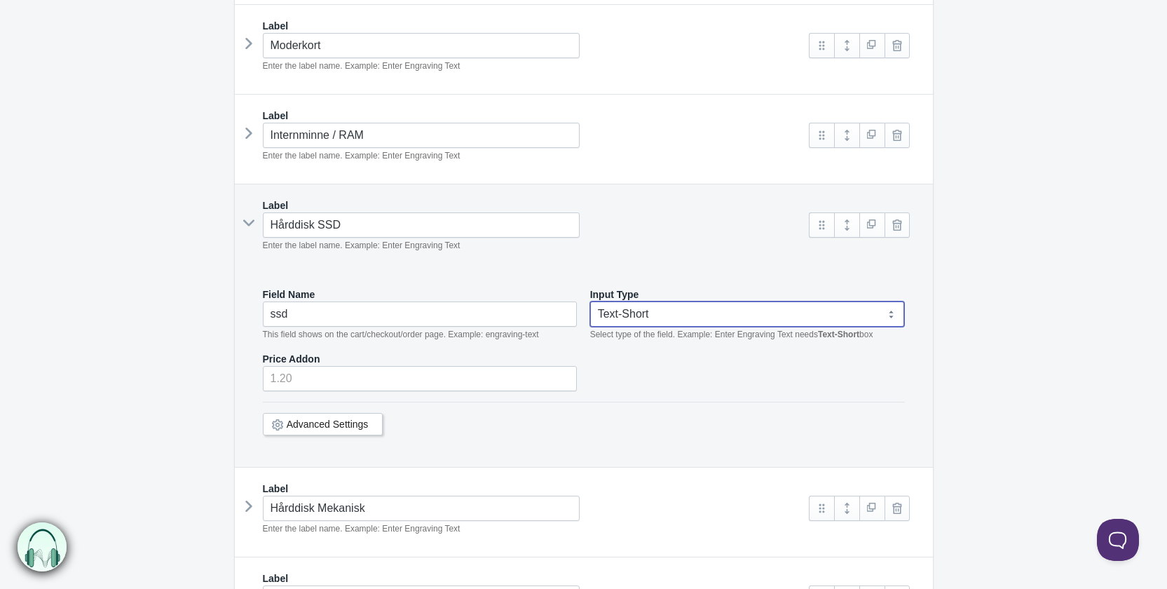
click at [676, 315] on select "Text-Short Text-Long Radio button Drop-down select Image Checkbox Datepicker" at bounding box center [747, 313] width 315 height 25
select select "3"
click at [590, 301] on select "Text-Short Text-Long Radio button Drop-down select Image Checkbox Datepicker" at bounding box center [747, 313] width 315 height 25
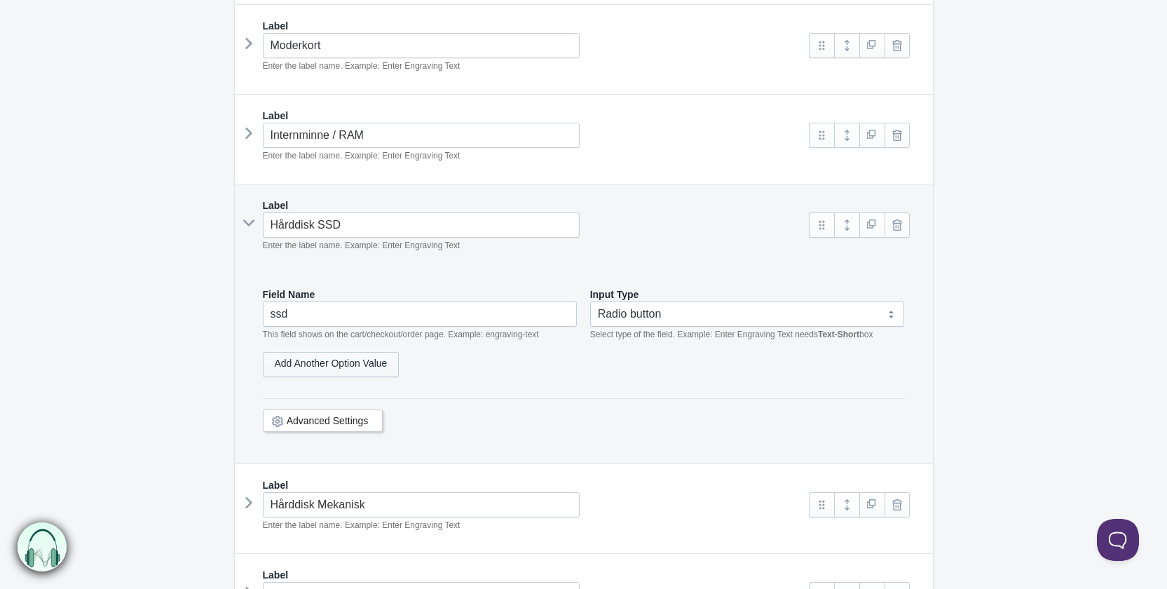
select select "3"
click at [342, 357] on link "Add Another Option Value" at bounding box center [331, 364] width 137 height 25
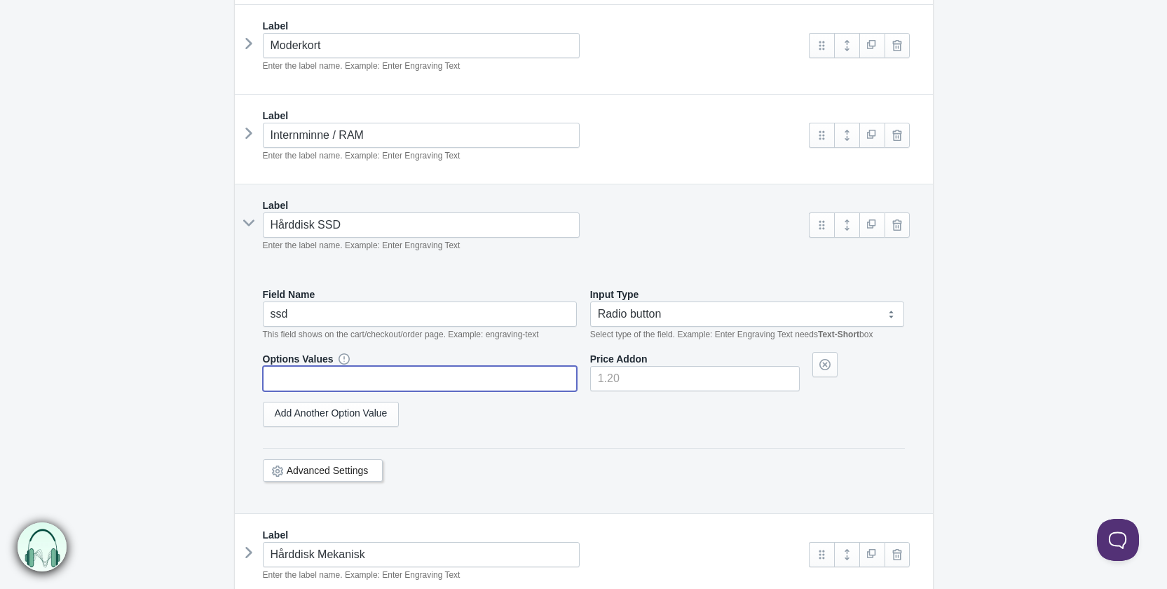
click at [347, 375] on input "text" at bounding box center [420, 378] width 315 height 25
type input "e"
paste input "test"
type input "test"
click at [615, 378] on input"] "number" at bounding box center [695, 378] width 210 height 25
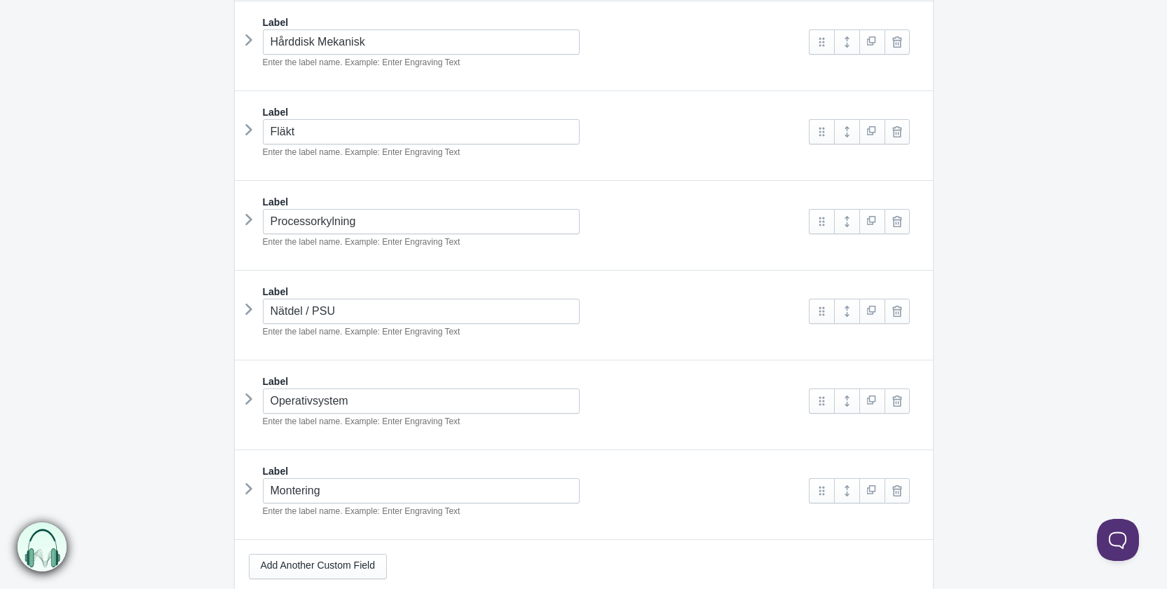
scroll to position [1216, 0]
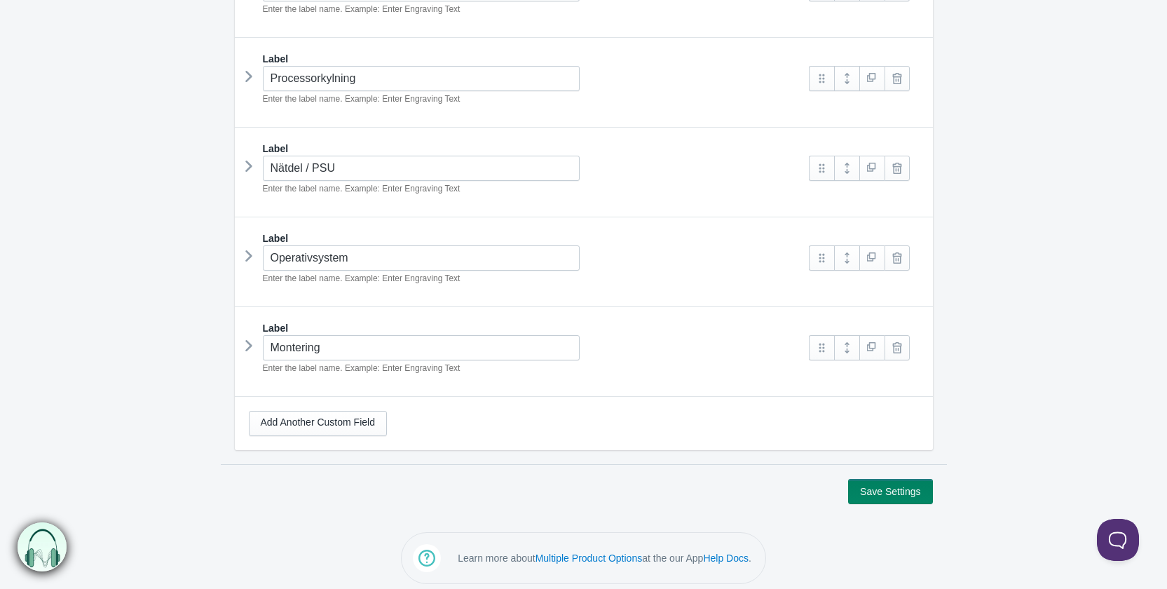
type input"] "500"
click at [884, 484] on button "Save Settings" at bounding box center [890, 491] width 84 height 25
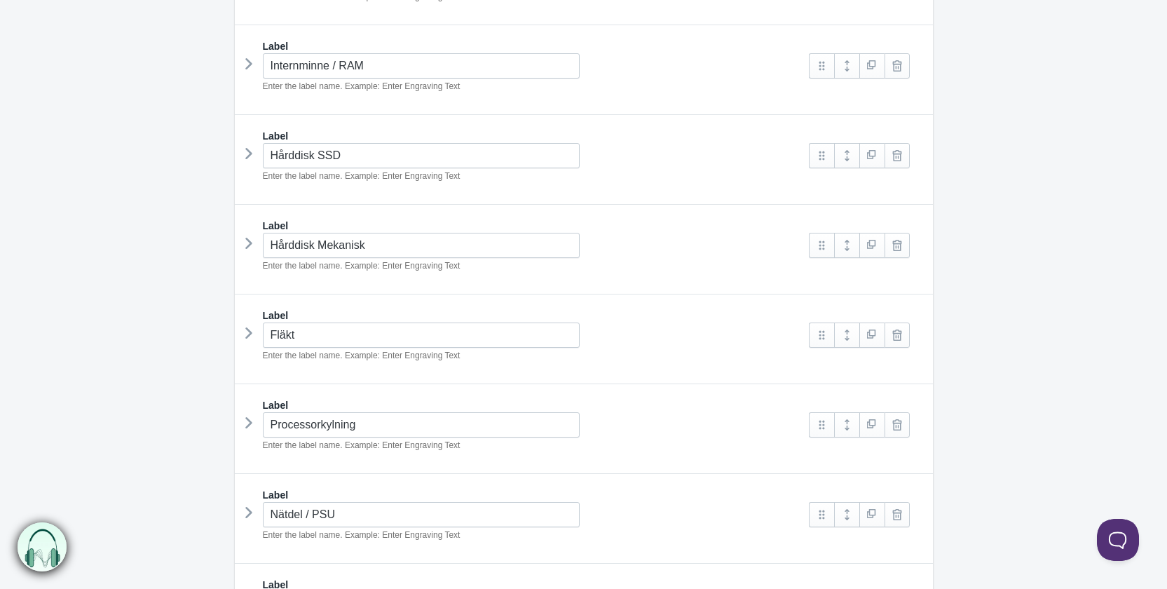
scroll to position [631, 0]
click at [249, 238] on icon at bounding box center [249, 242] width 0 height 21
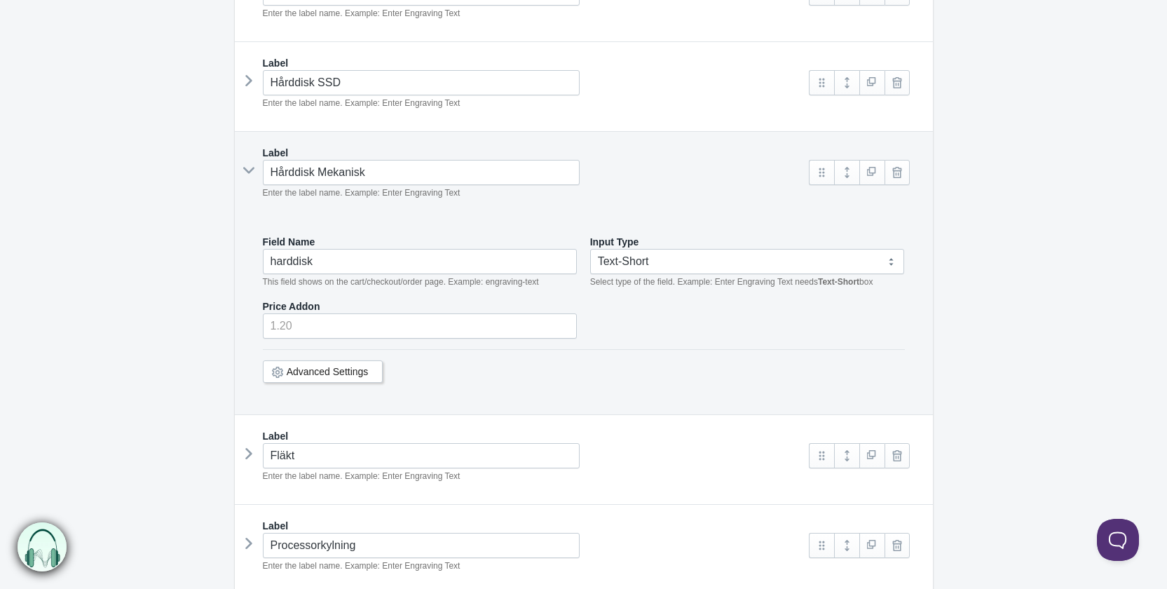
scroll to position [771, 0]
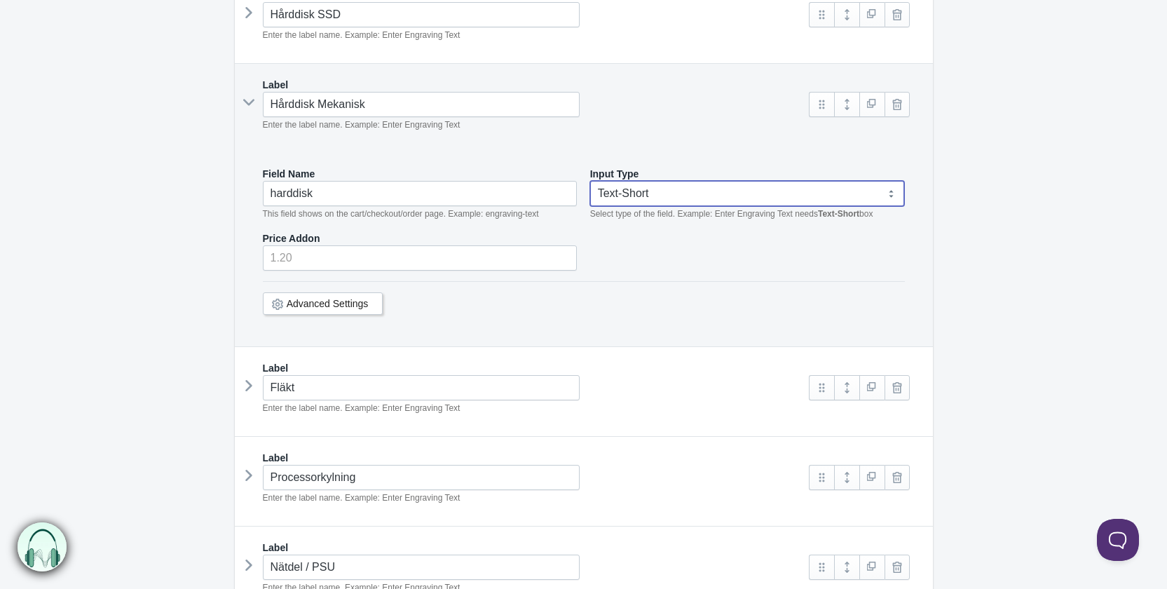
click at [742, 198] on select "Text-Short Text-Long Radio button Drop-down select Image Checkbox Datepicker" at bounding box center [747, 193] width 315 height 25
select select "3"
click at [590, 181] on select "Text-Short Text-Long Radio button Drop-down select Image Checkbox Datepicker" at bounding box center [747, 193] width 315 height 25
click at [340, 240] on link "Add Another Option Value" at bounding box center [331, 243] width 137 height 25
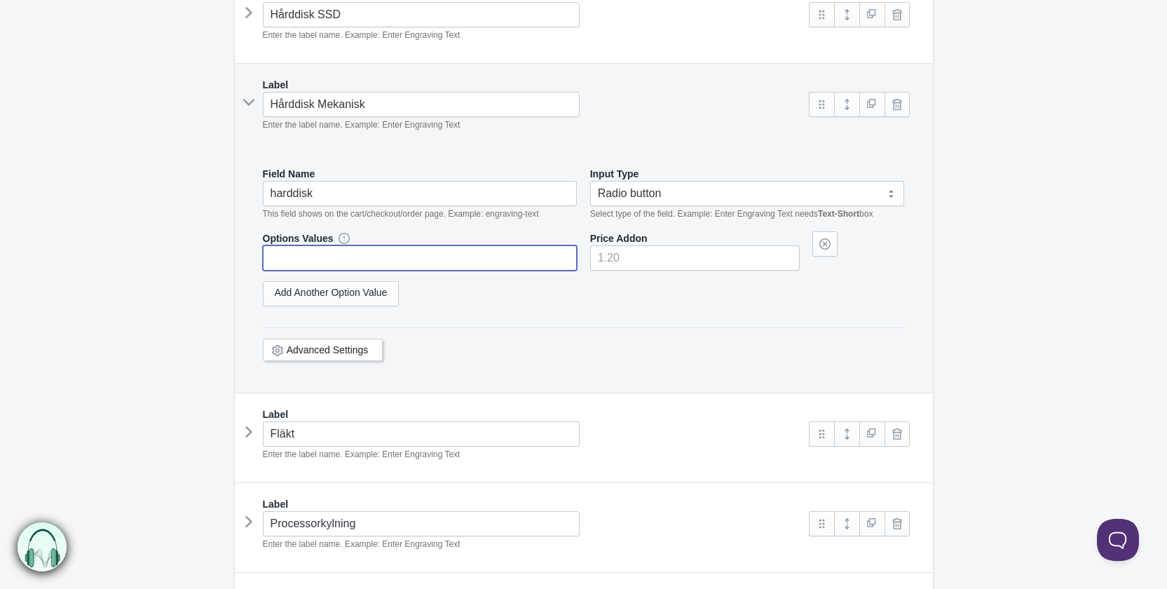
click at [348, 261] on input "text" at bounding box center [420, 257] width 315 height 25
paste input "test"
type input "test21"
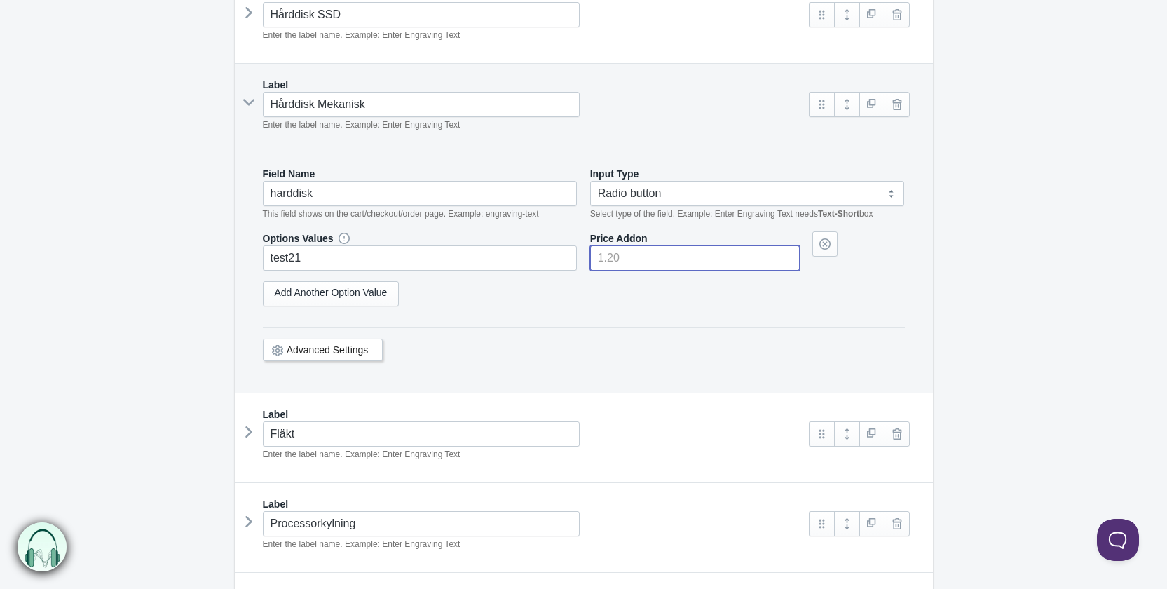
click at [608, 257] on input"] "number" at bounding box center [695, 257] width 210 height 25
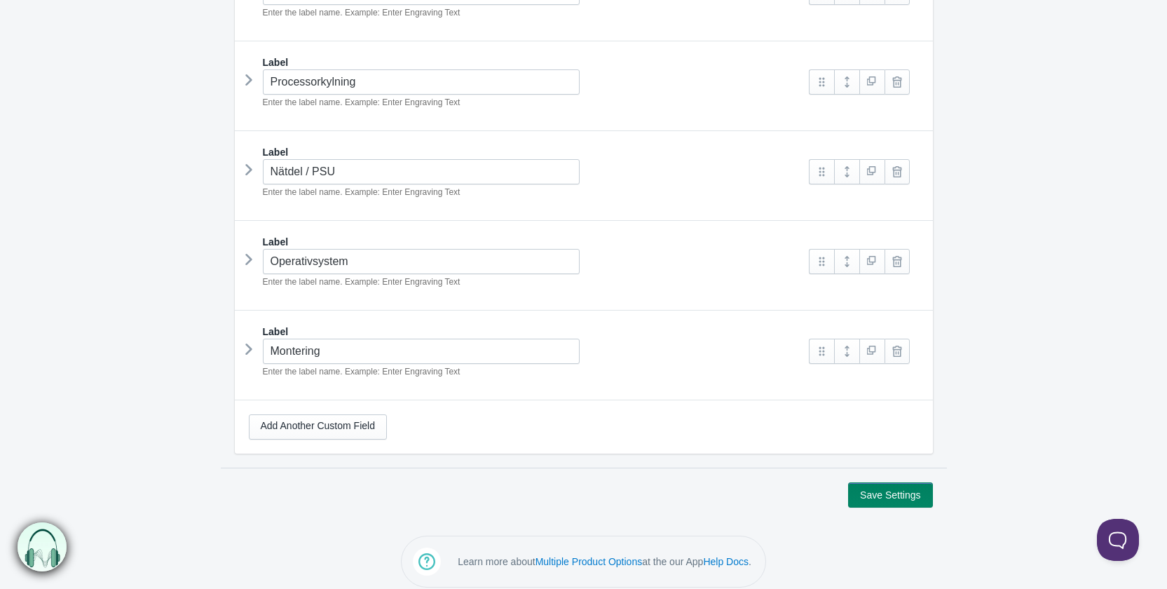
scroll to position [1216, 0]
type input"] "400"
click at [916, 482] on button "Save Settings" at bounding box center [890, 491] width 84 height 25
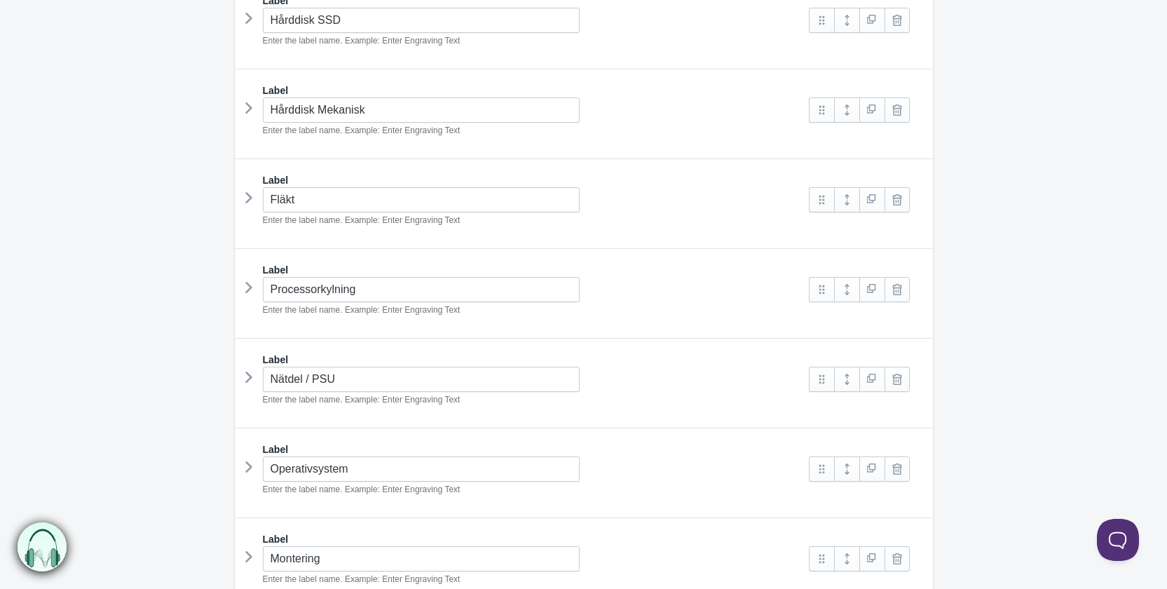
scroll to position [771, 0]
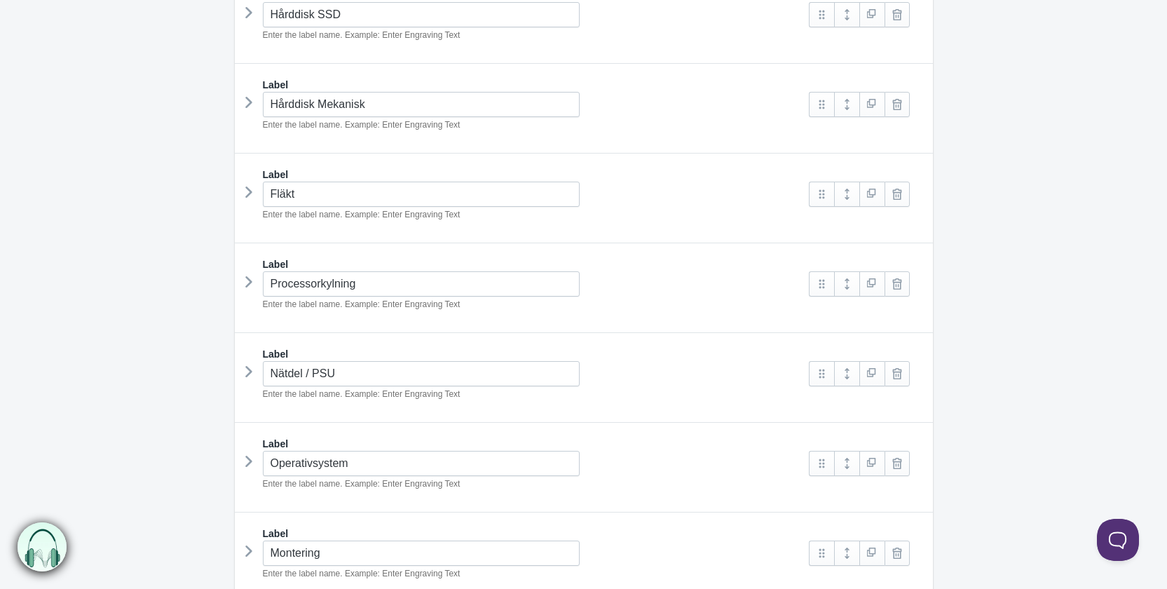
click at [249, 281] on icon at bounding box center [249, 281] width 0 height 21
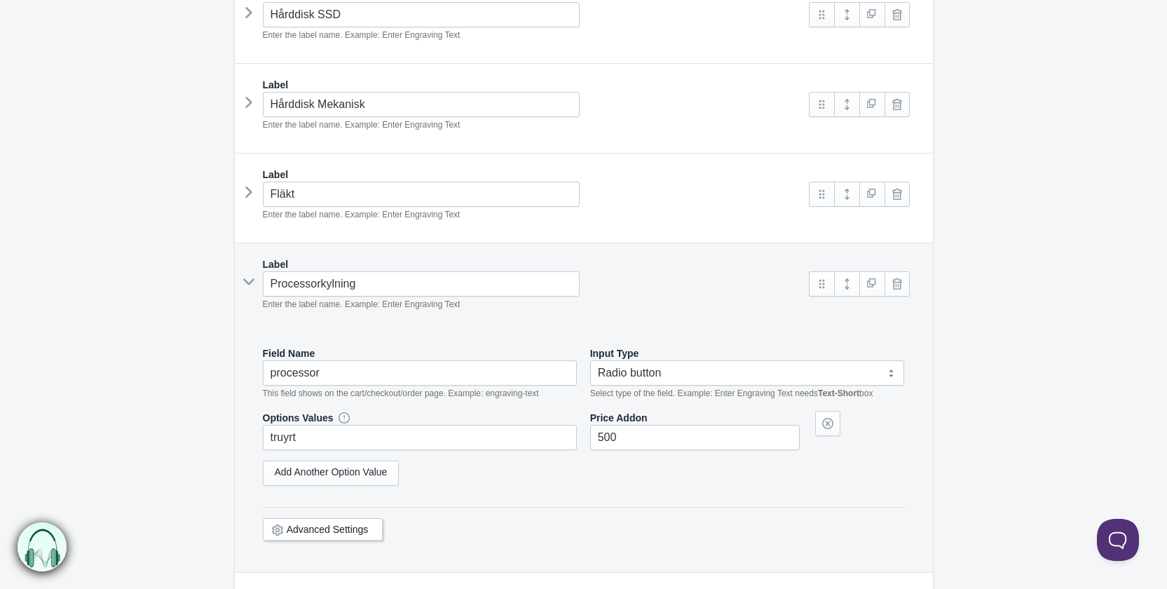
click at [248, 282] on icon at bounding box center [248, 282] width 21 height 0
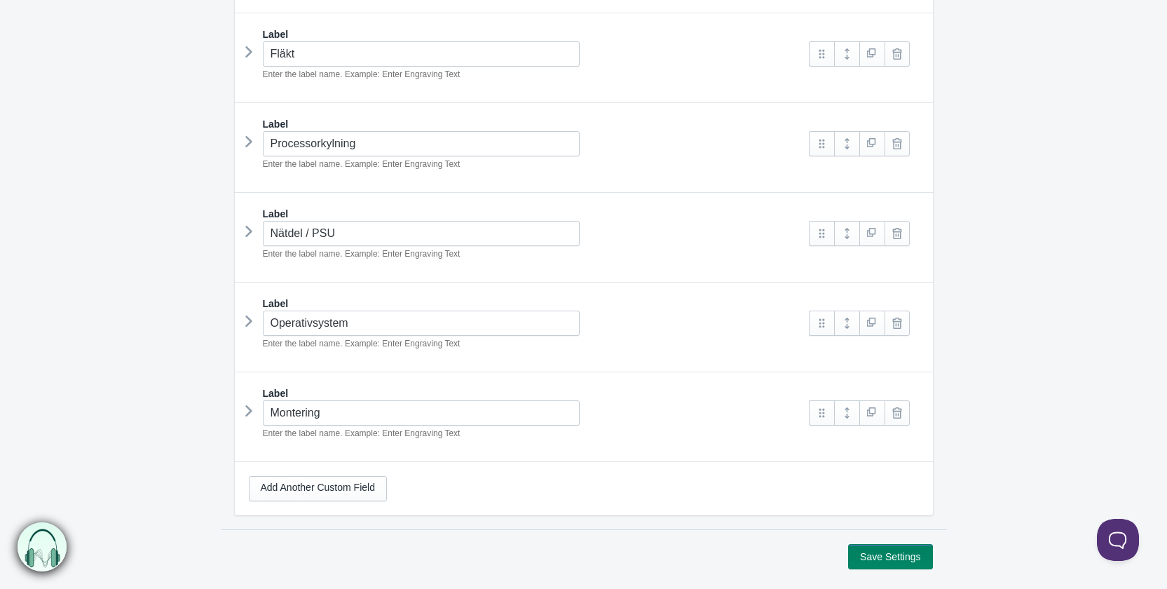
scroll to position [888, 0]
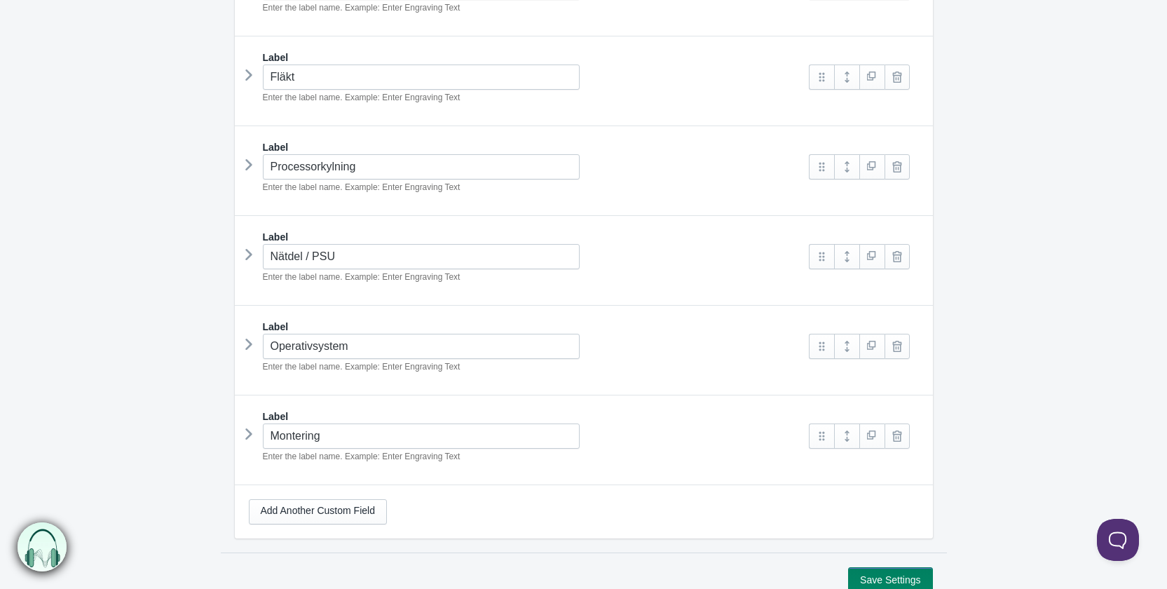
click at [242, 247] on div "Label Nätdel / PSU Enter the label name. Example: Enter Engraving Text psu" at bounding box center [584, 261] width 698 height 90
click at [249, 248] on icon at bounding box center [249, 254] width 0 height 21
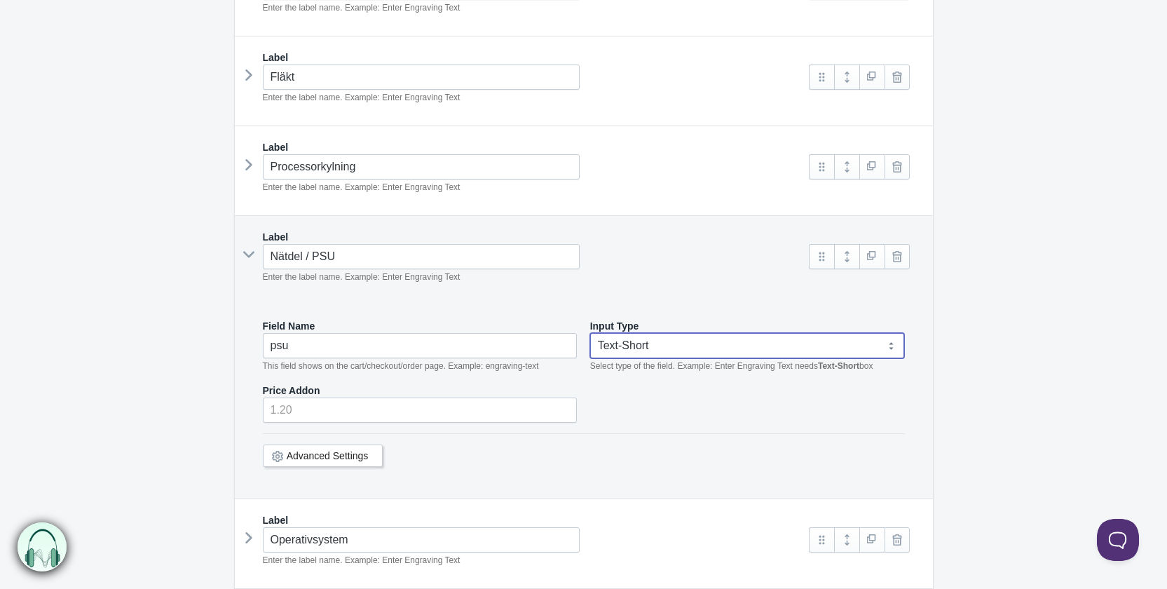
drag, startPoint x: 643, startPoint y: 334, endPoint x: 655, endPoint y: 346, distance: 17.4
click at [643, 334] on select "Text-Short Text-Long Radio button Drop-down select Image Checkbox Datepicker" at bounding box center [747, 345] width 315 height 25
select select "3"
click at [590, 333] on select "Text-Short Text-Long Radio button Drop-down select Image Checkbox Datepicker" at bounding box center [747, 345] width 315 height 25
click at [371, 391] on link "Add Another Option Value" at bounding box center [331, 395] width 137 height 25
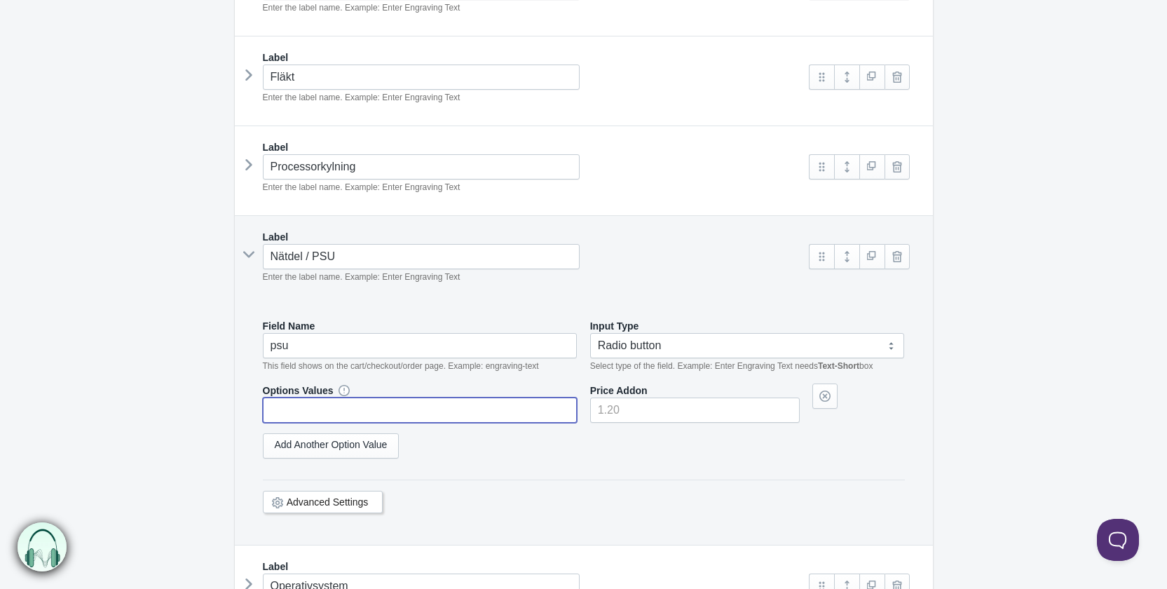
click at [366, 407] on input "text" at bounding box center [420, 409] width 315 height 25
paste input "test"
type input "test"
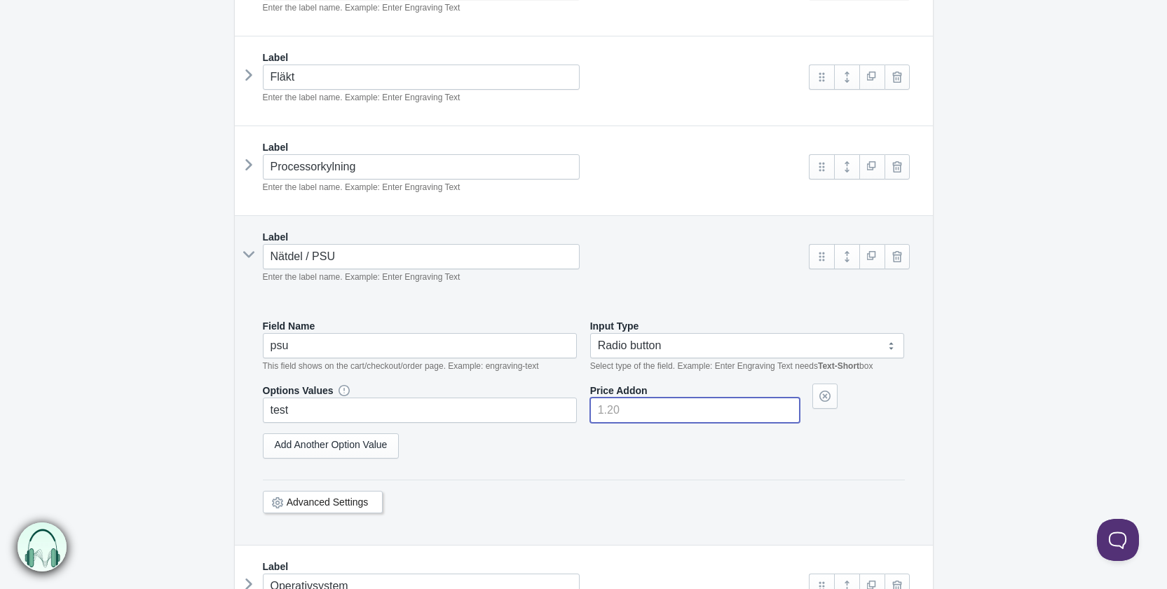
click at [636, 407] on input"] "number" at bounding box center [695, 409] width 210 height 25
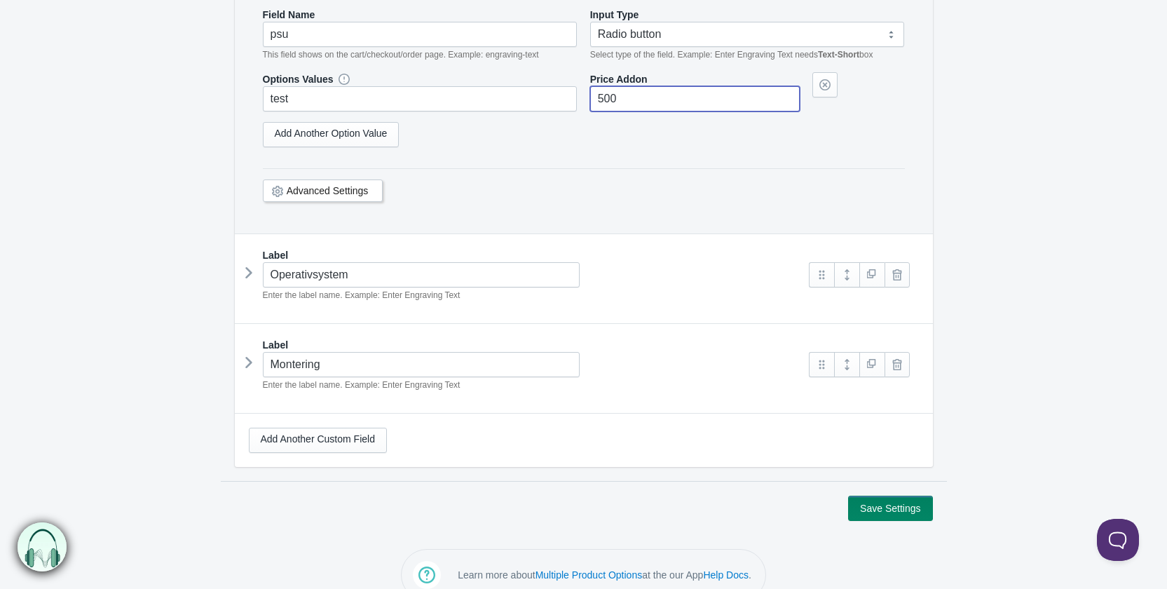
scroll to position [1216, 0]
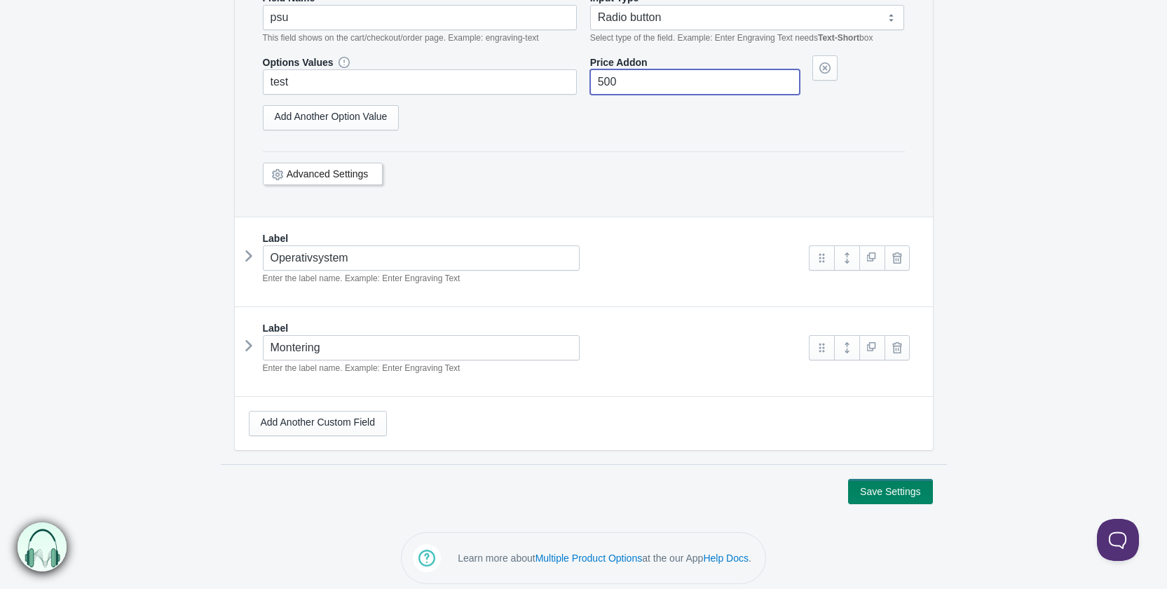
type input"] "500"
click at [880, 479] on button "Save Settings" at bounding box center [890, 491] width 84 height 25
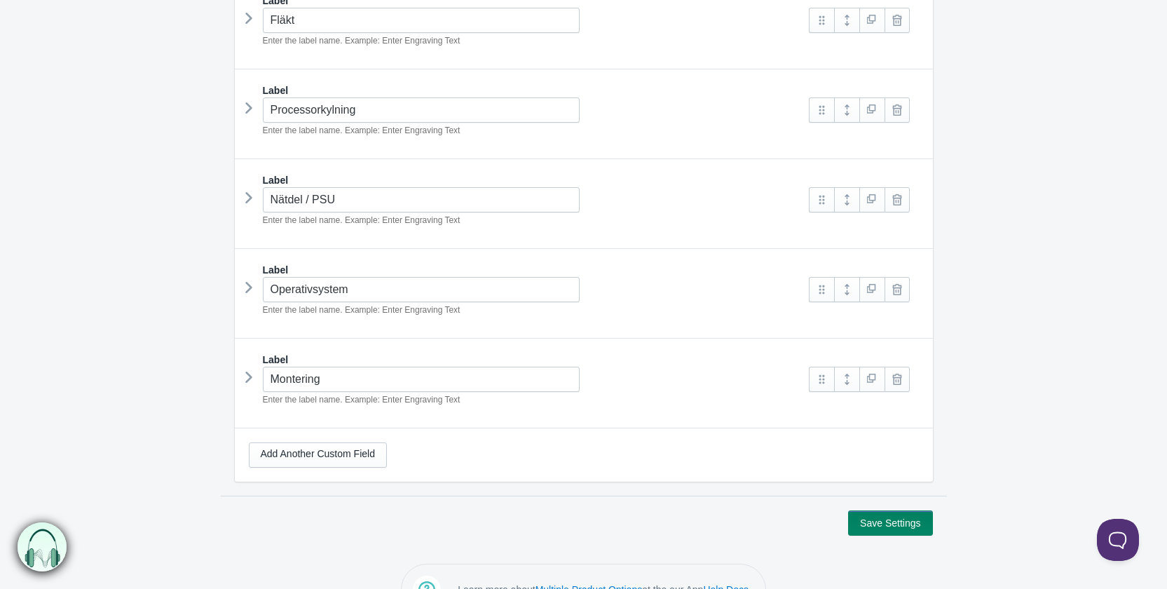
scroll to position [977, 0]
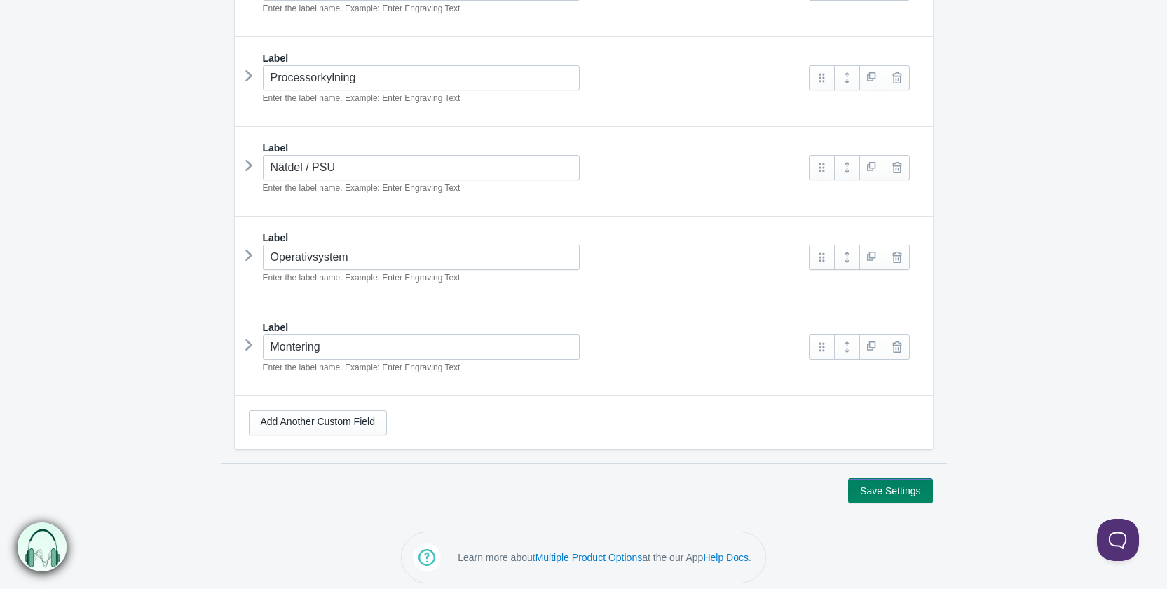
click at [254, 254] on div "Operativsystem Enter the label name. Example: Enter Engraving Text" at bounding box center [522, 265] width 547 height 40
click at [249, 252] on icon at bounding box center [249, 255] width 0 height 21
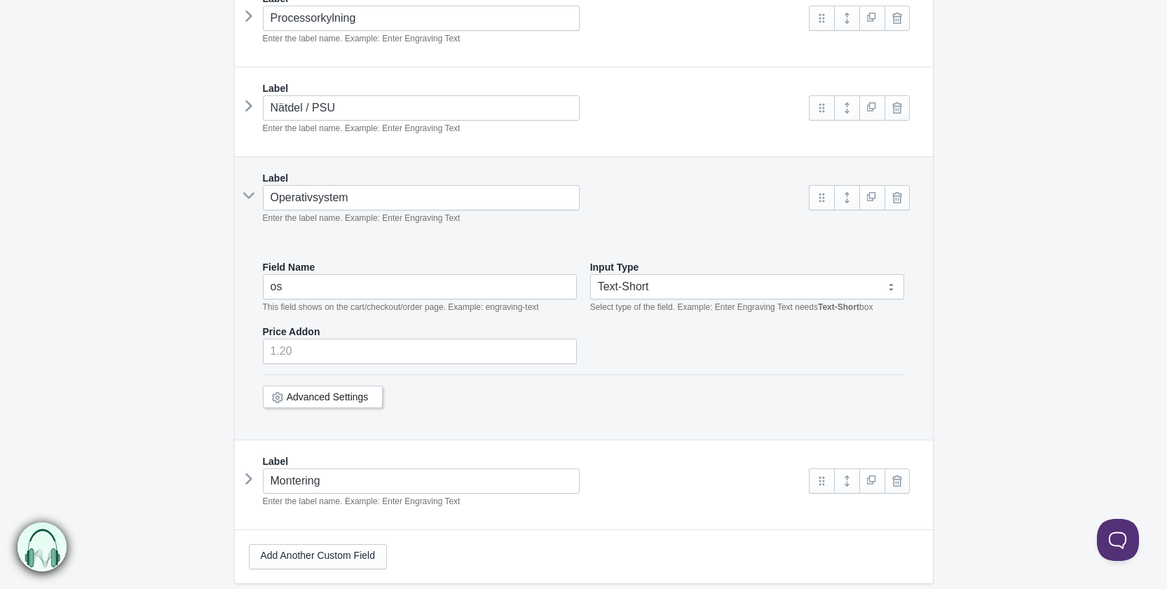
scroll to position [1117, 0]
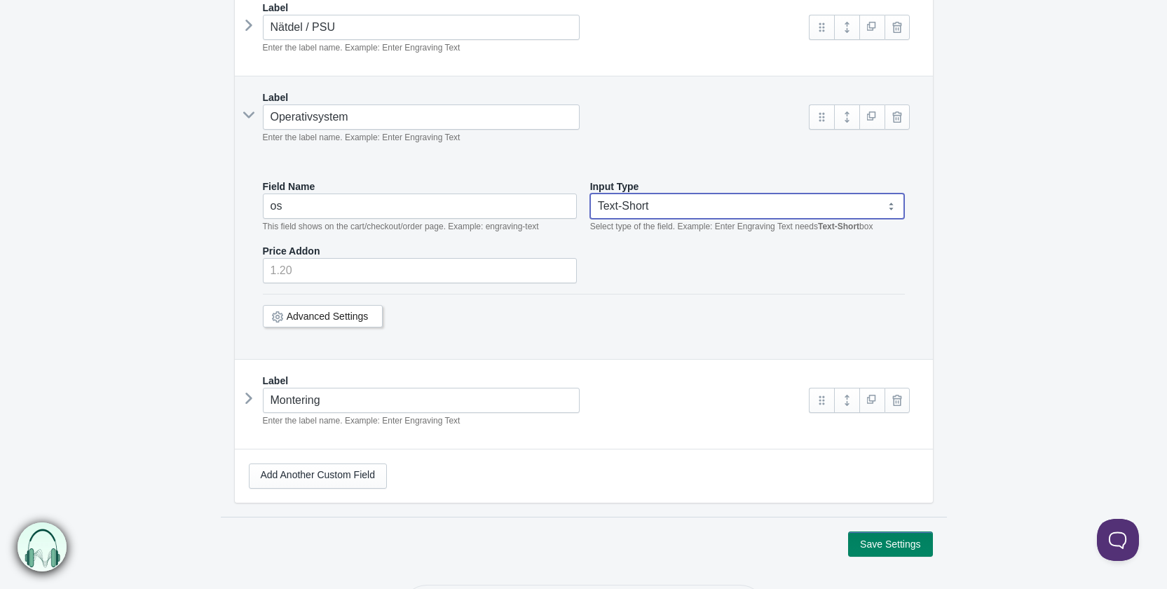
click at [702, 205] on select "Text-Short Text-Long Radio button Drop-down select Image Checkbox Datepicker" at bounding box center [747, 205] width 315 height 25
select select "3"
click at [590, 193] on select "Text-Short Text-Long Radio button Drop-down select Image Checkbox Datepicker" at bounding box center [747, 205] width 315 height 25
click at [244, 115] on icon at bounding box center [248, 115] width 21 height 0
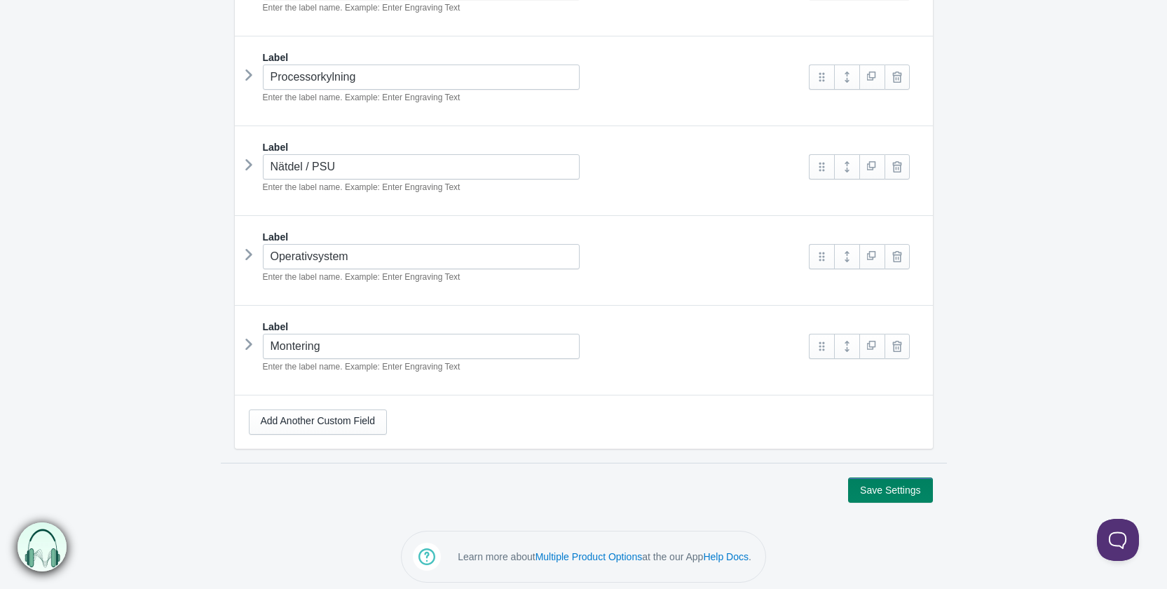
scroll to position [977, 0]
click at [241, 158] on div "Label Nätdel / PSU Enter the label name. Example: Enter Engraving Text psu" at bounding box center [584, 172] width 698 height 90
click at [249, 158] on icon at bounding box center [249, 165] width 0 height 21
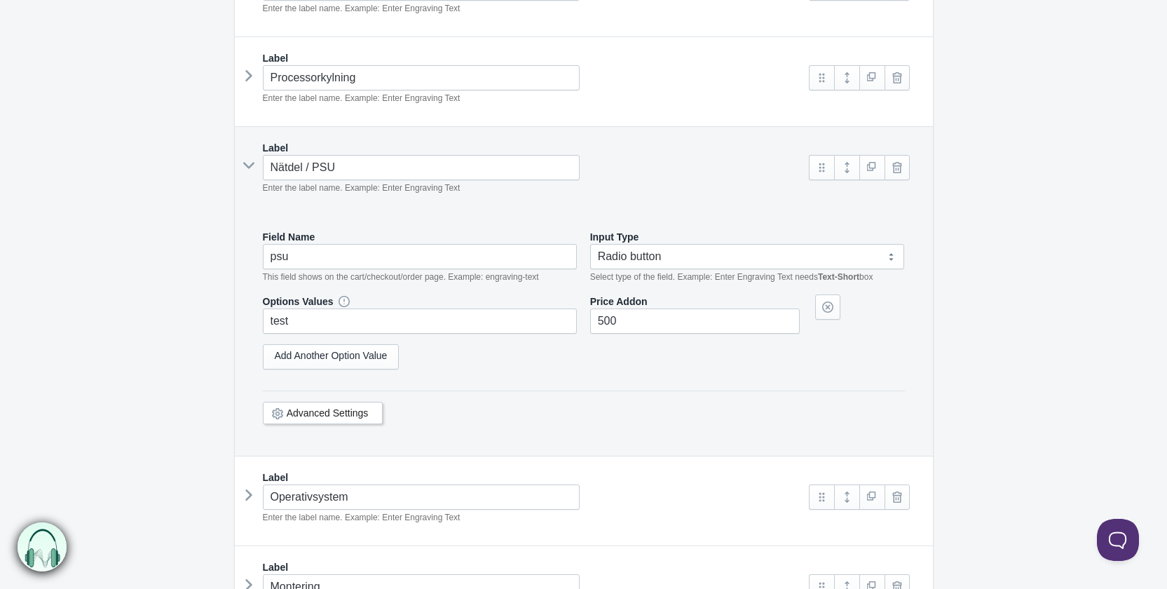
click at [250, 165] on icon at bounding box center [248, 165] width 21 height 0
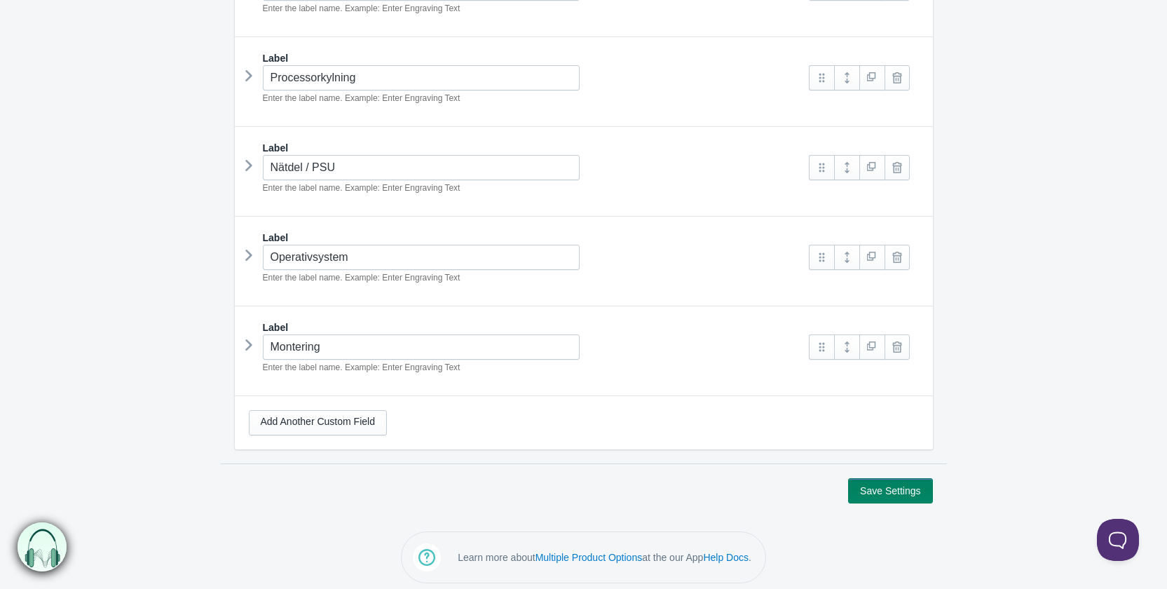
scroll to position [888, 0]
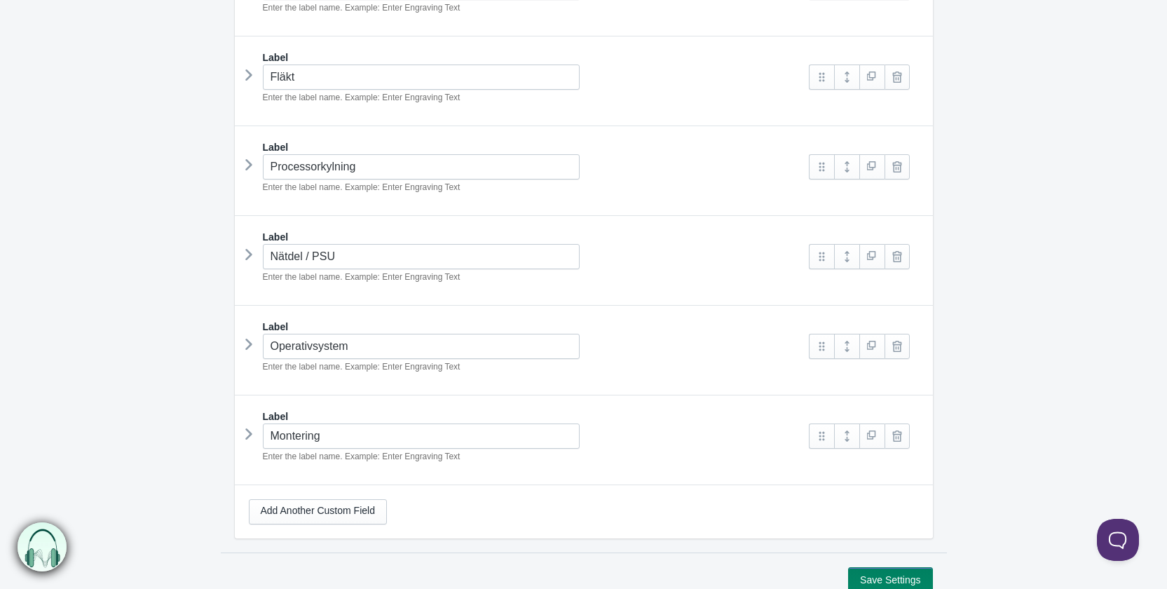
select select "3"
click at [249, 335] on icon at bounding box center [249, 344] width 0 height 21
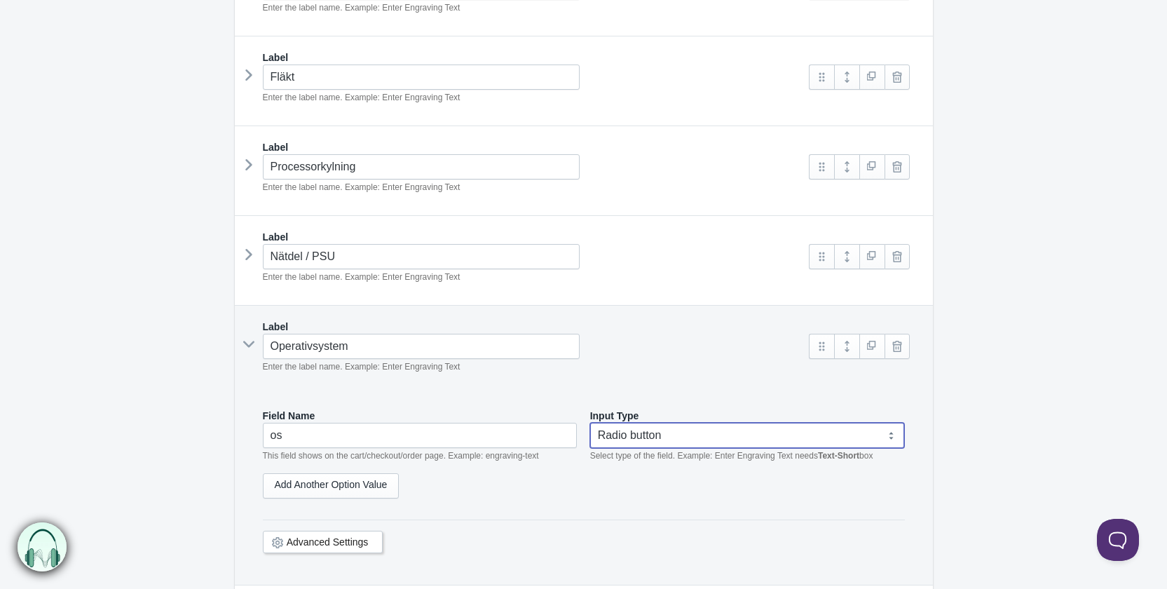
click at [677, 435] on select "Text-Short Text-Long Radio button Drop-down select Image Checkbox Datepicker" at bounding box center [747, 435] width 315 height 25
click at [672, 432] on select "Text-Short Text-Long Radio button Drop-down select Image Checkbox Datepicker" at bounding box center [747, 435] width 315 height 25
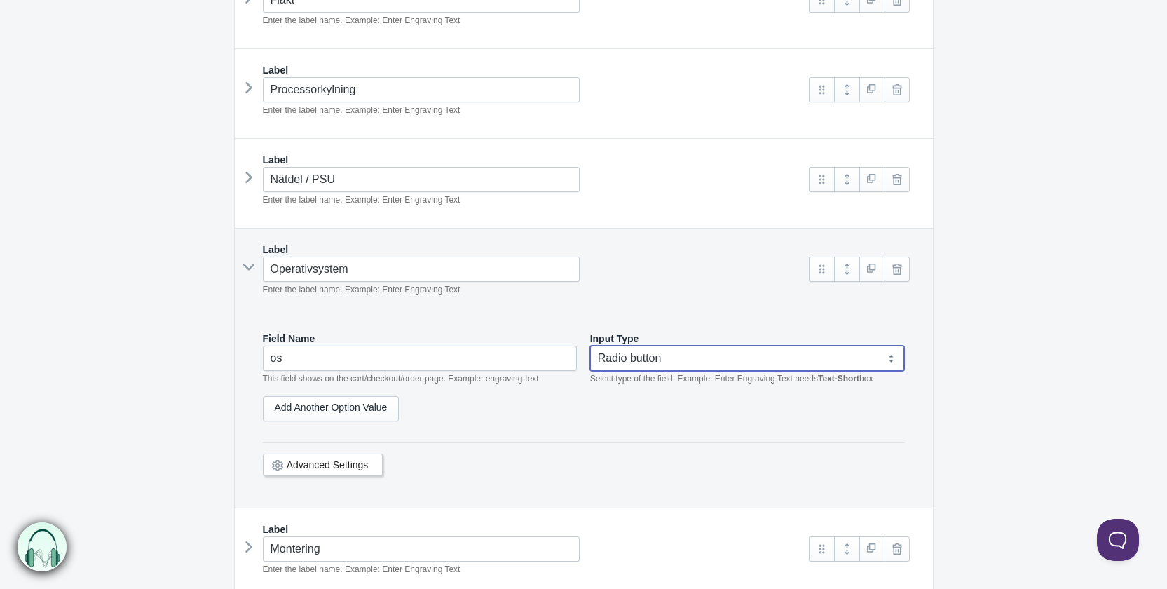
scroll to position [1098, 0]
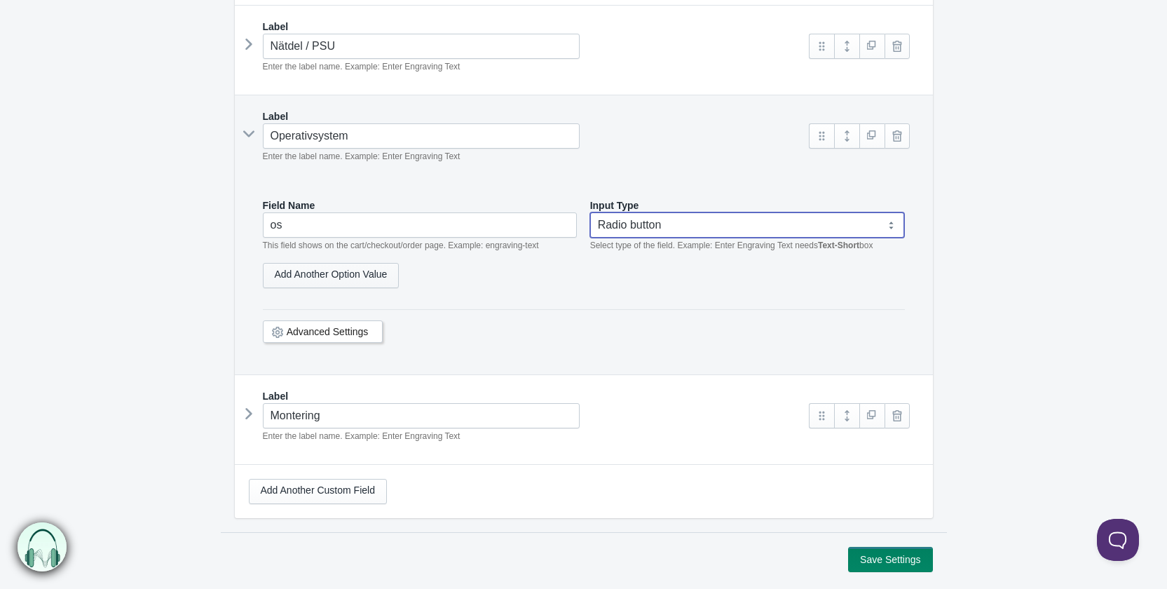
click at [359, 266] on link "Add Another Option Value" at bounding box center [331, 275] width 137 height 25
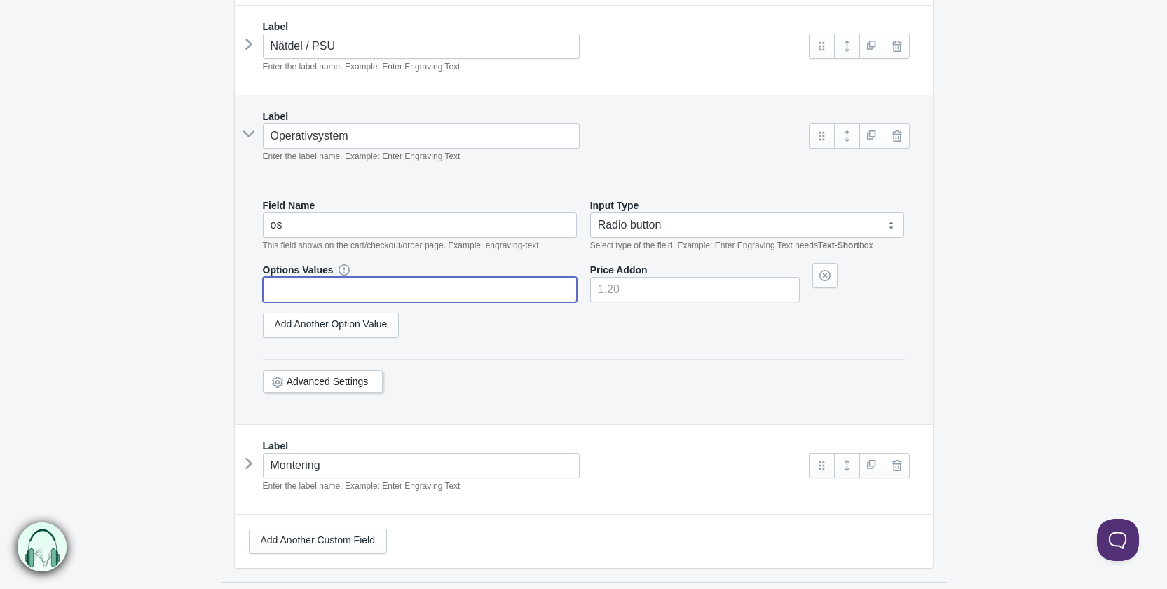
click at [337, 291] on input "text" at bounding box center [420, 289] width 315 height 25
paste input "test"
type input "test"
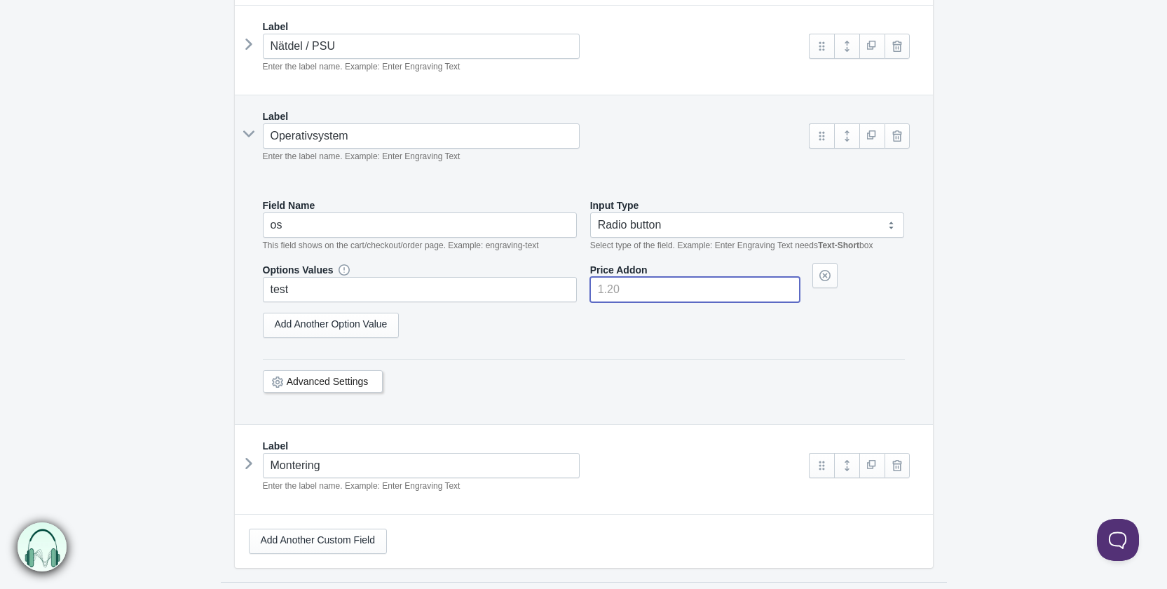
click at [627, 288] on input"] "number" at bounding box center [695, 289] width 210 height 25
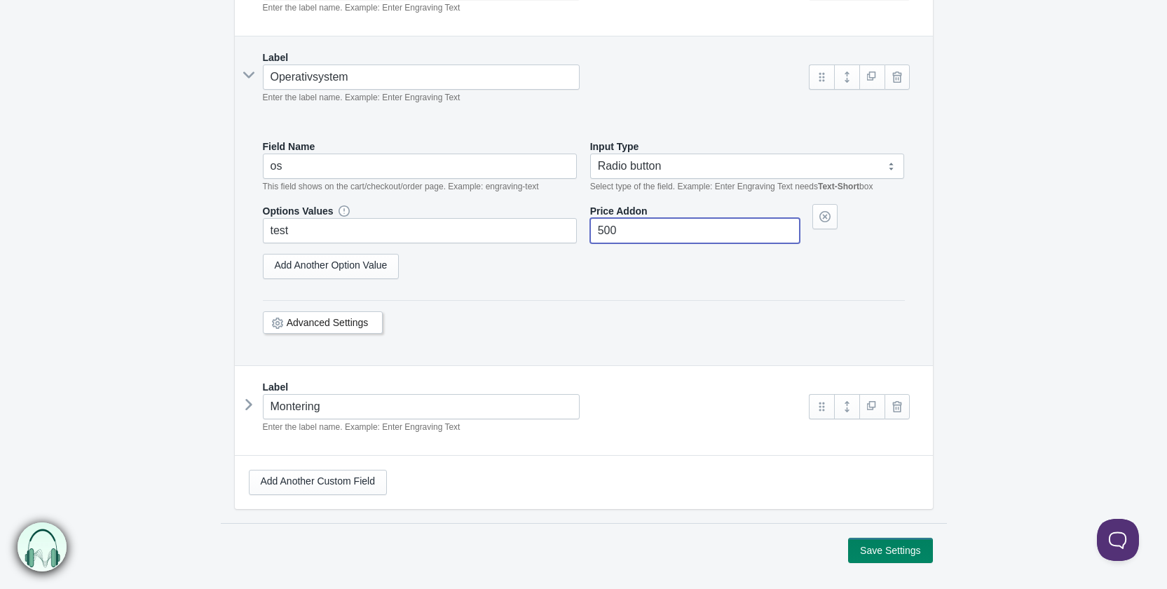
scroll to position [1216, 0]
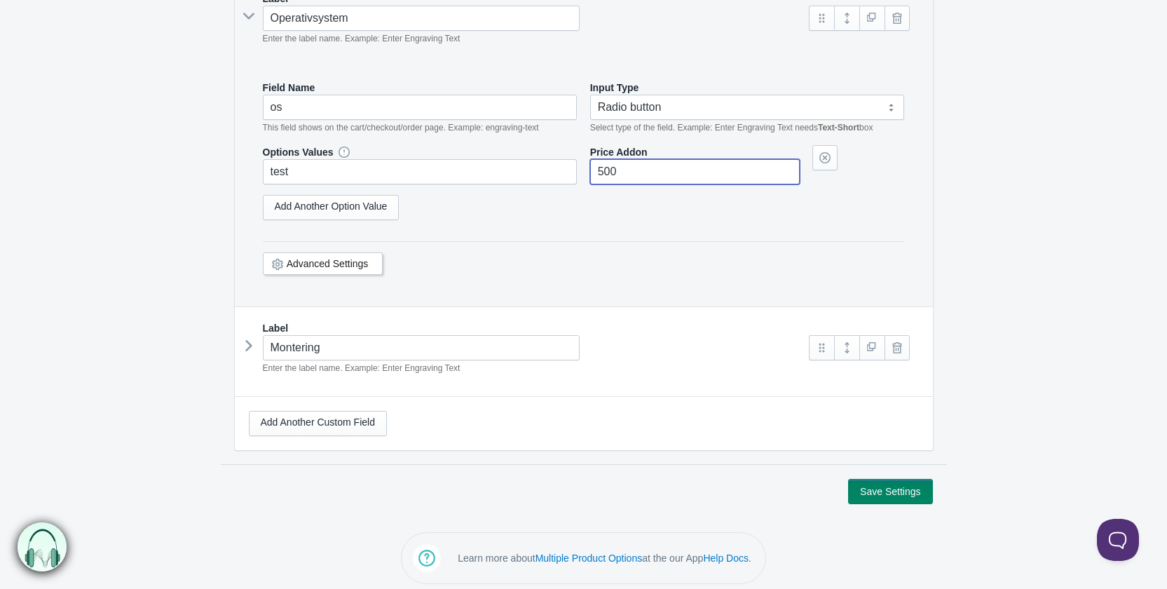
click at [249, 343] on icon at bounding box center [249, 345] width 0 height 21
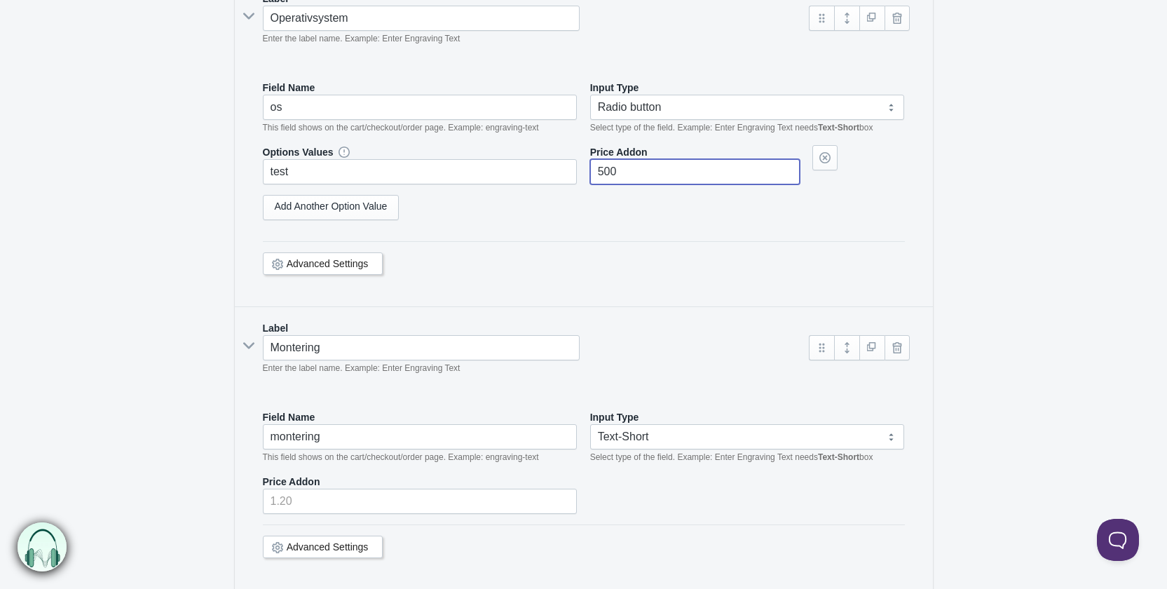
type input"] "500"
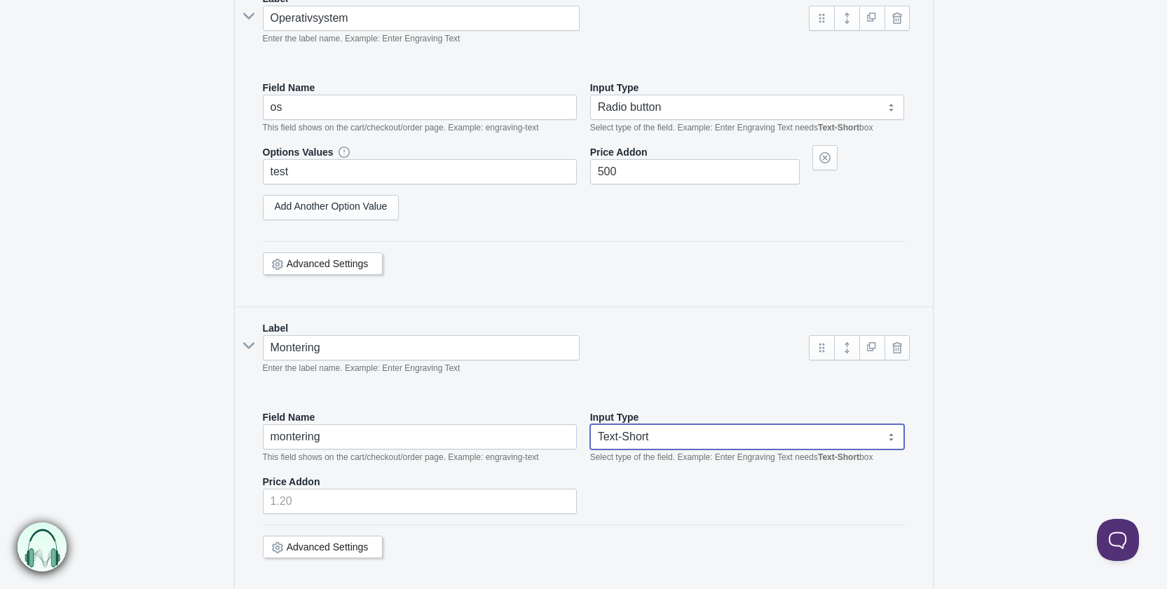
click at [662, 434] on select "Text-Short Text-Long Radio button Drop-down select Image Checkbox Datepicker" at bounding box center [747, 436] width 315 height 25
select select "3"
click at [590, 424] on select "Text-Short Text-Long Radio button Drop-down select Image Checkbox Datepicker" at bounding box center [747, 436] width 315 height 25
click at [362, 482] on link "Add Another Option Value" at bounding box center [331, 486] width 137 height 25
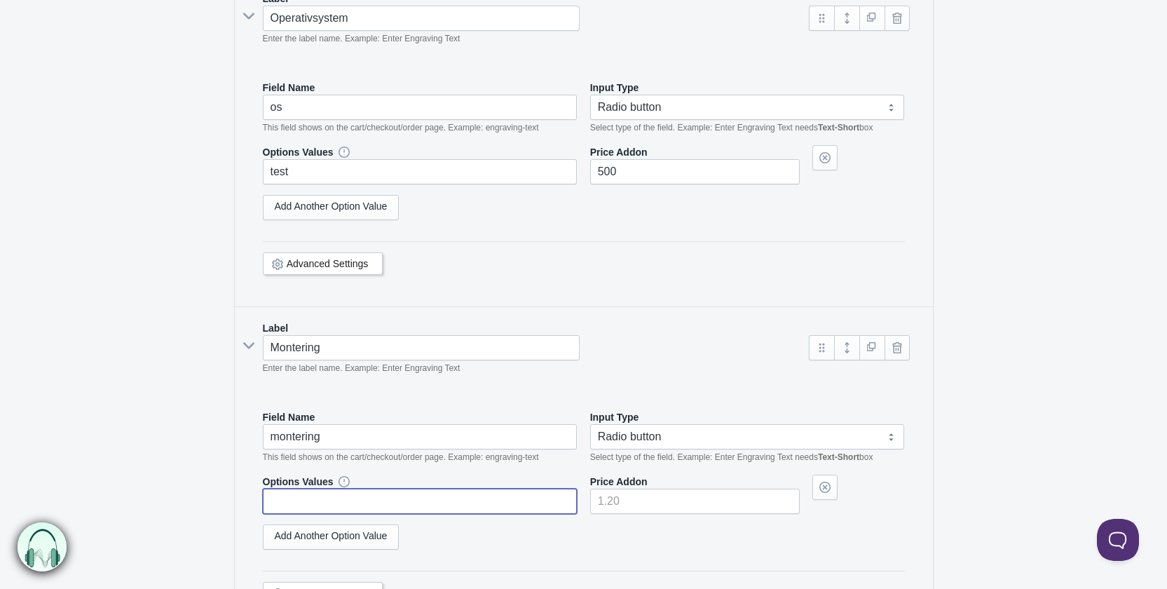
click at [343, 489] on input "text" at bounding box center [420, 501] width 315 height 25
paste input "test"
type input "test"
click at [644, 493] on input"] "number" at bounding box center [695, 501] width 210 height 25
type input"] "400"
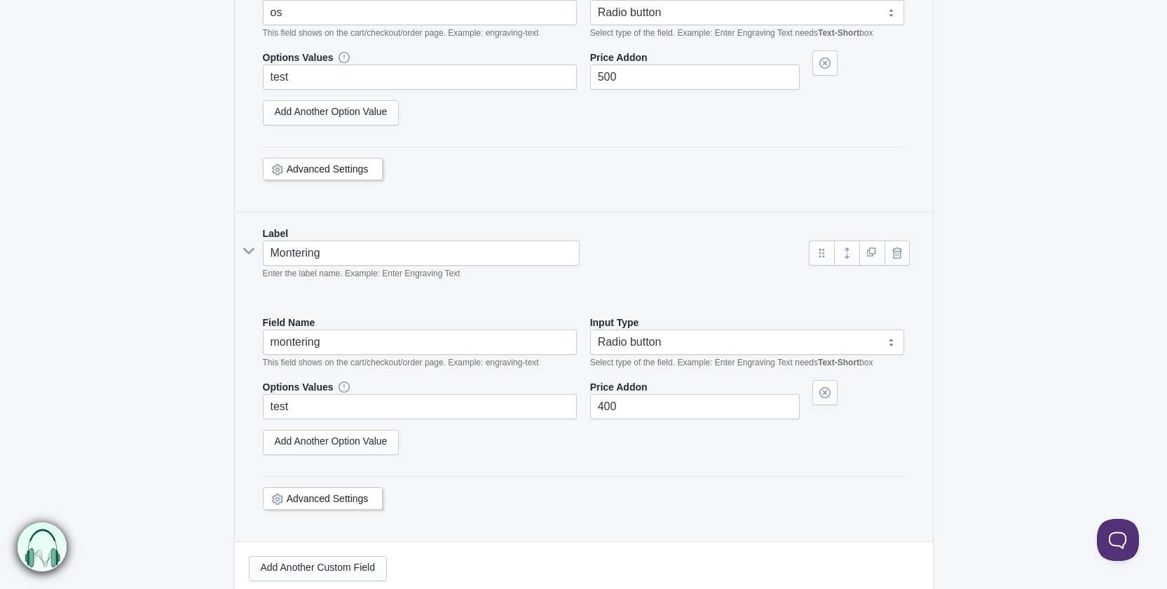
scroll to position [1455, 0]
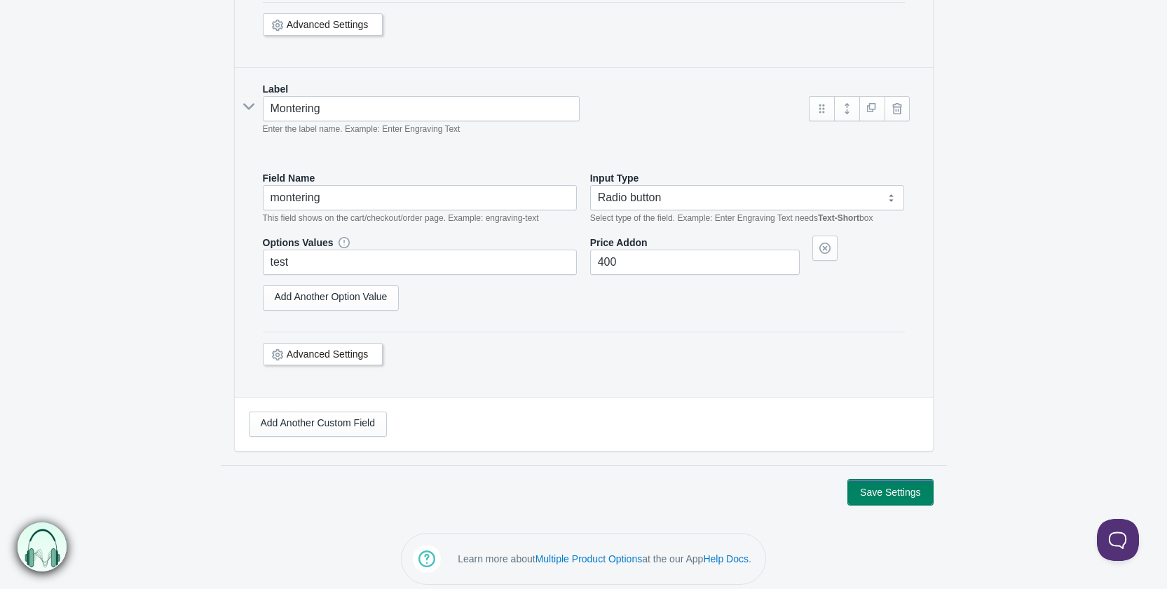
click at [887, 489] on button "Save Settings" at bounding box center [890, 491] width 84 height 25
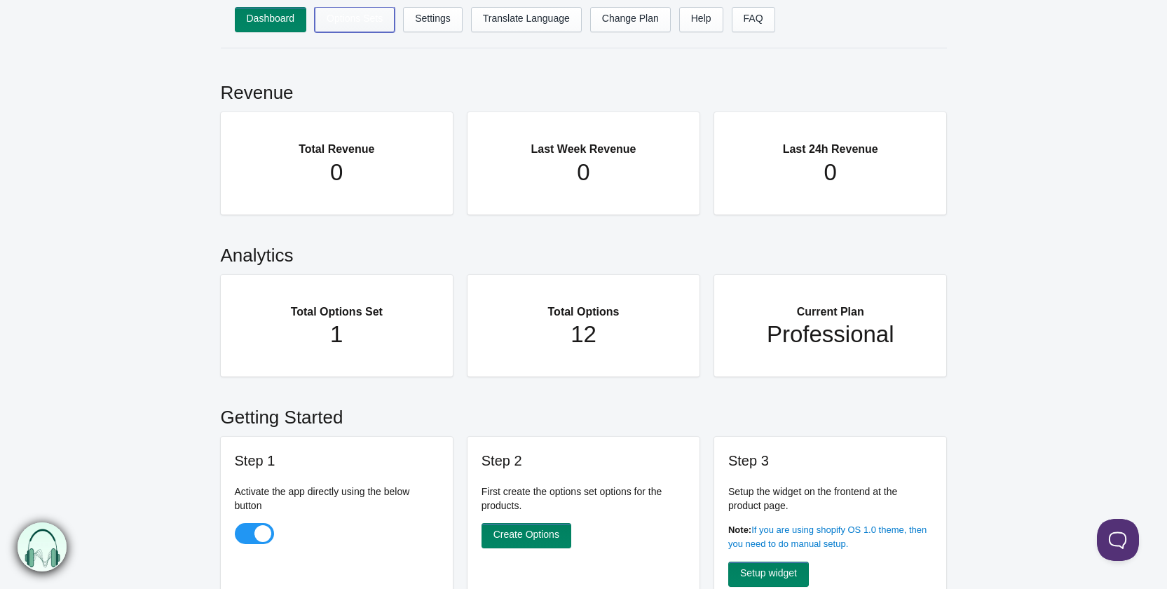
click at [353, 22] on link "Options Sets" at bounding box center [355, 19] width 80 height 25
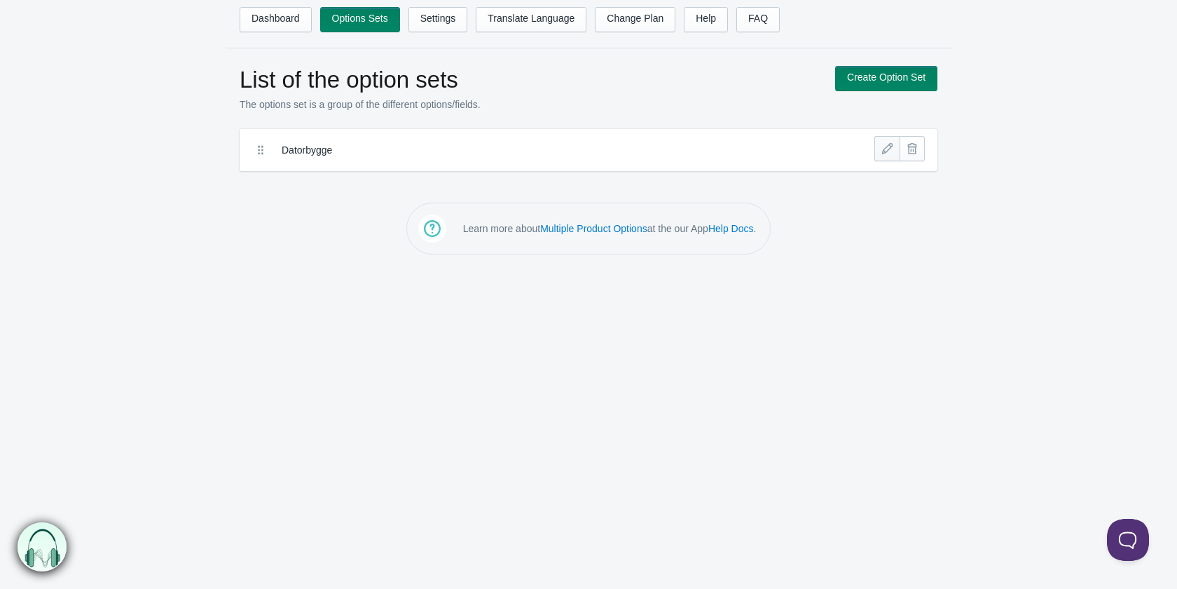
click at [881, 156] on link at bounding box center [887, 148] width 25 height 25
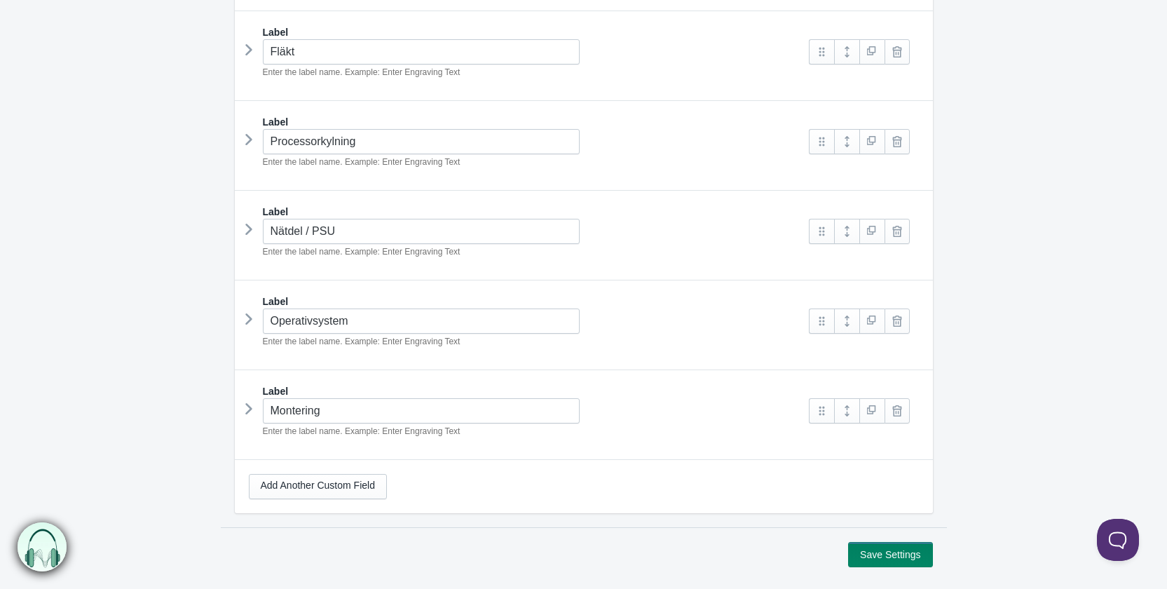
scroll to position [977, 0]
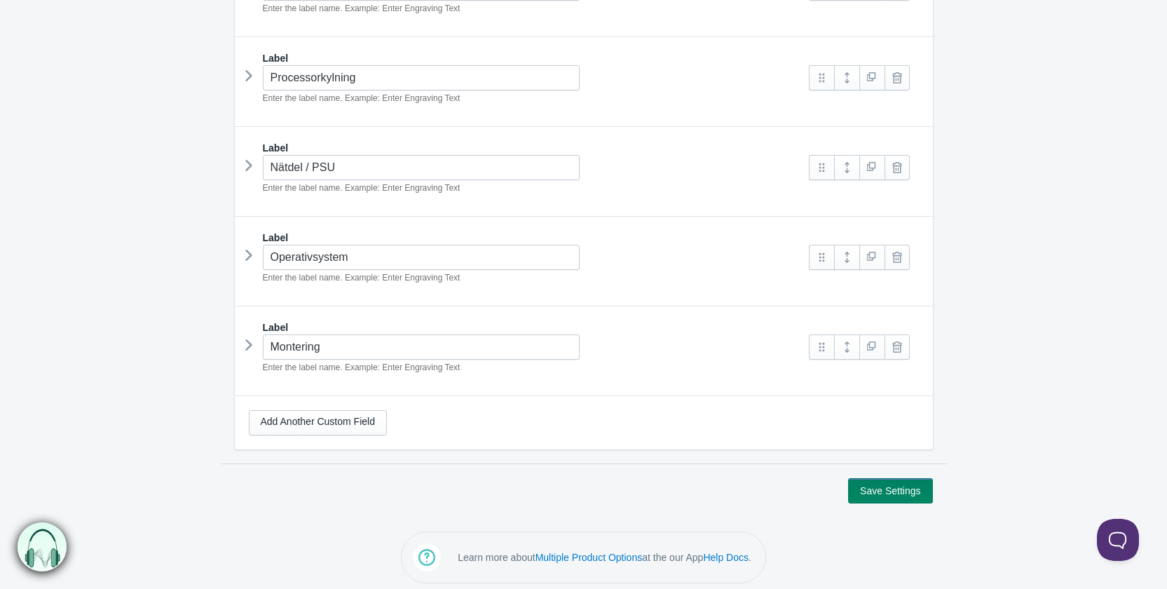
click at [240, 250] on div "Label Operativsystem Enter the label name. Example: Enter Engraving Text os" at bounding box center [584, 262] width 698 height 90
click at [249, 249] on icon at bounding box center [249, 255] width 0 height 21
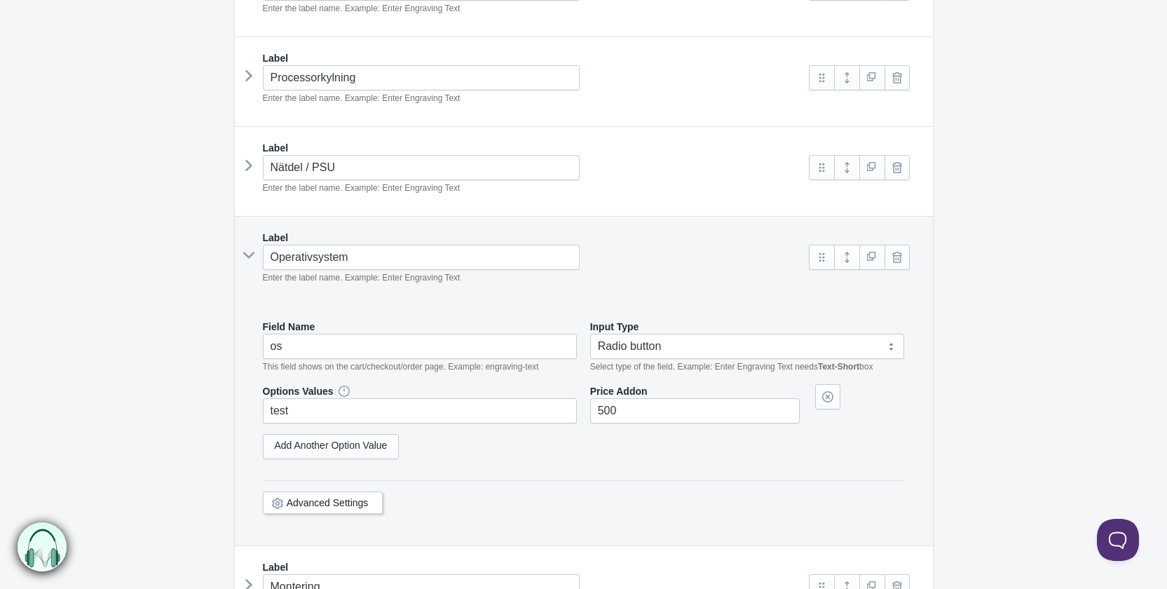
click at [247, 255] on icon at bounding box center [248, 255] width 21 height 0
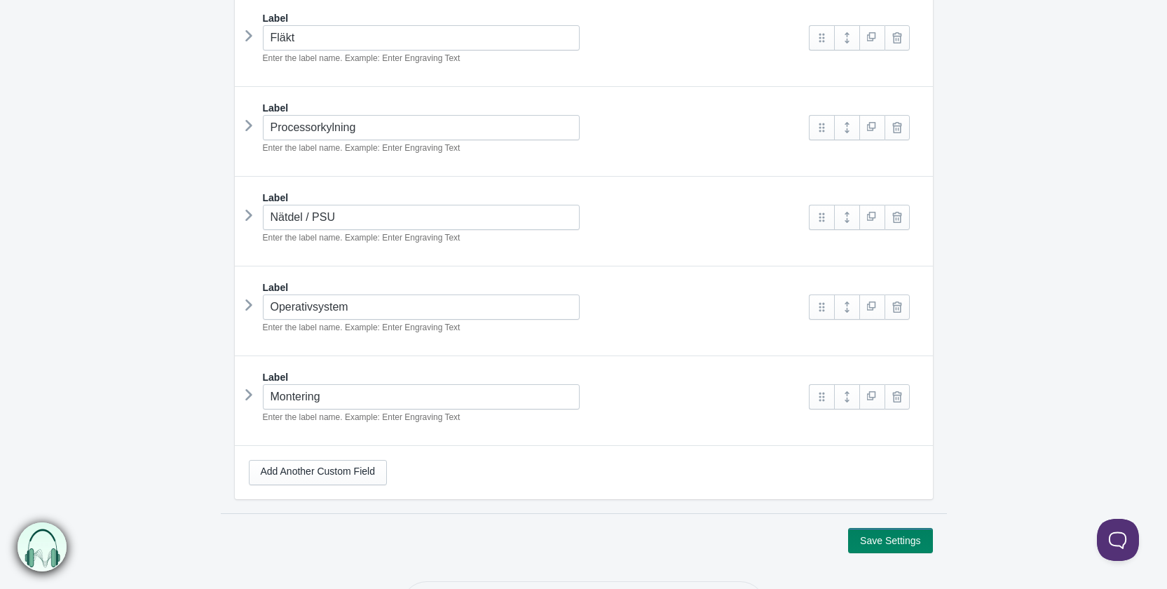
scroll to position [767, 0]
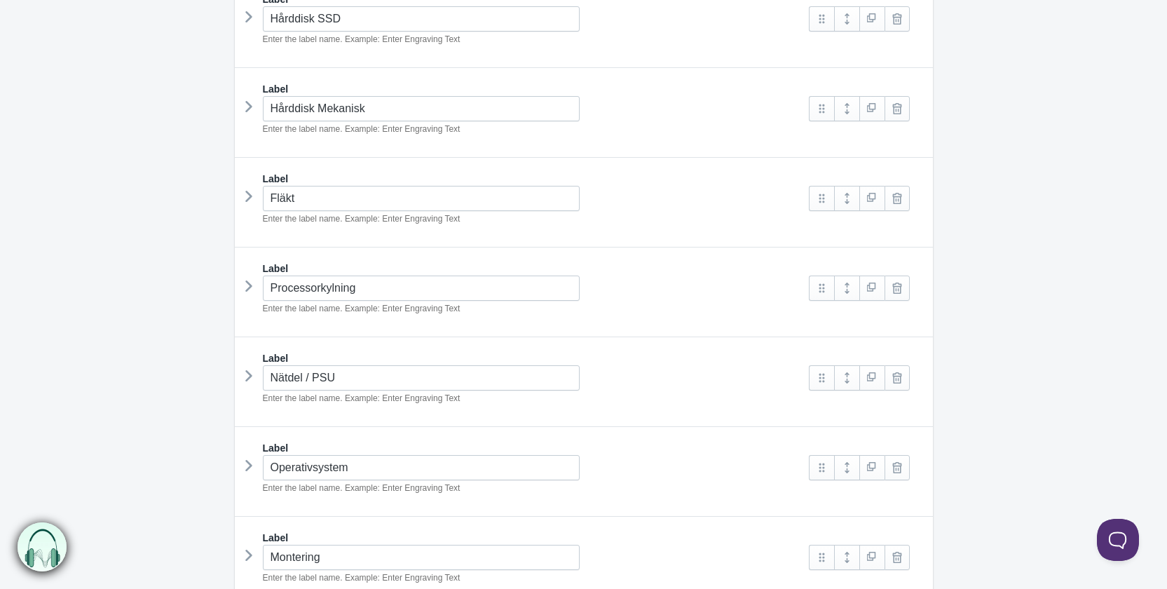
click at [249, 194] on icon at bounding box center [249, 196] width 0 height 21
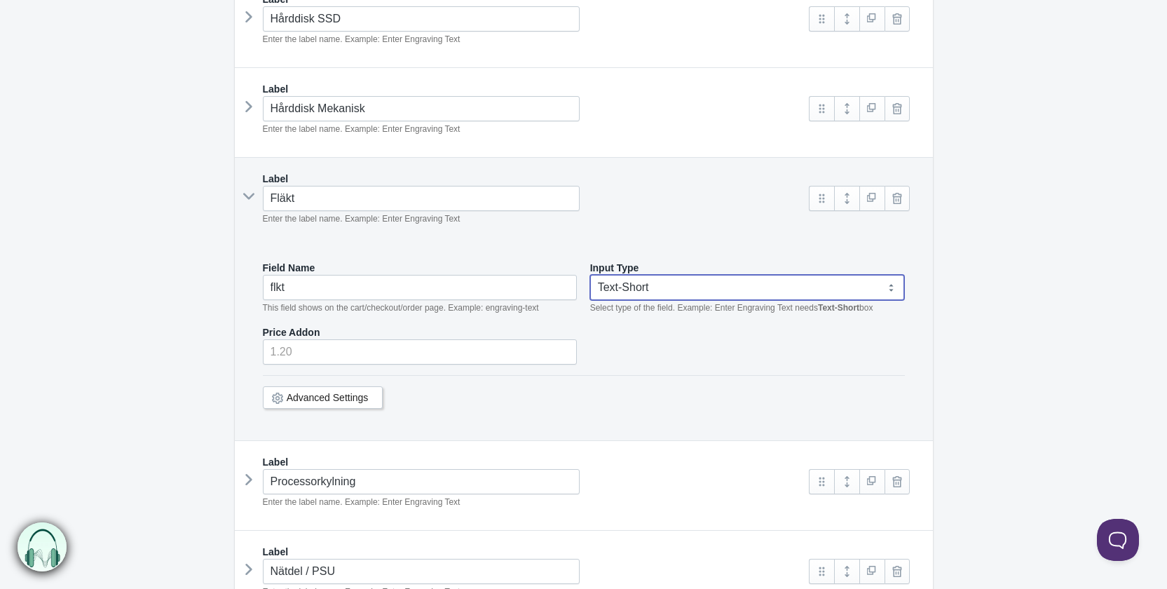
click at [689, 287] on select "Text-Short Text-Long Radio button Drop-down select Image Checkbox Datepicker" at bounding box center [747, 287] width 315 height 25
select select "3"
click at [590, 275] on select "Text-Short Text-Long Radio button Drop-down select Image Checkbox Datepicker" at bounding box center [747, 287] width 315 height 25
click at [335, 318] on div "Field Name flkt This field shows on the cart/checkout/order page. Example: engr…" at bounding box center [584, 342] width 670 height 190
click at [339, 332] on link "Add Another Option Value" at bounding box center [331, 337] width 137 height 25
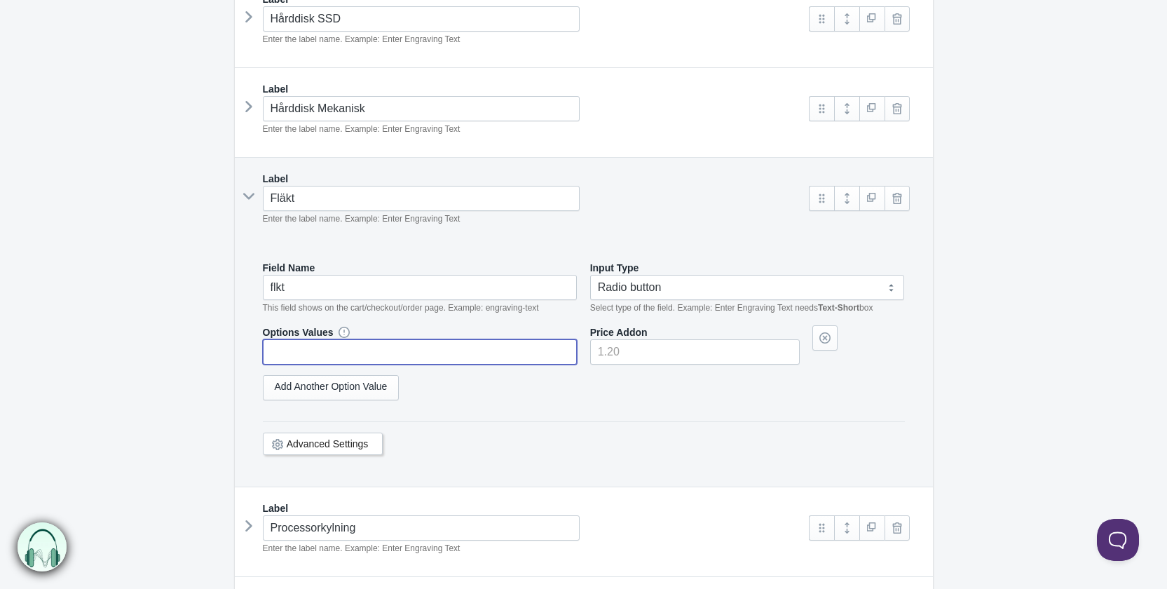
click at [334, 350] on input "text" at bounding box center [420, 351] width 315 height 25
paste input "test"
type input "test"
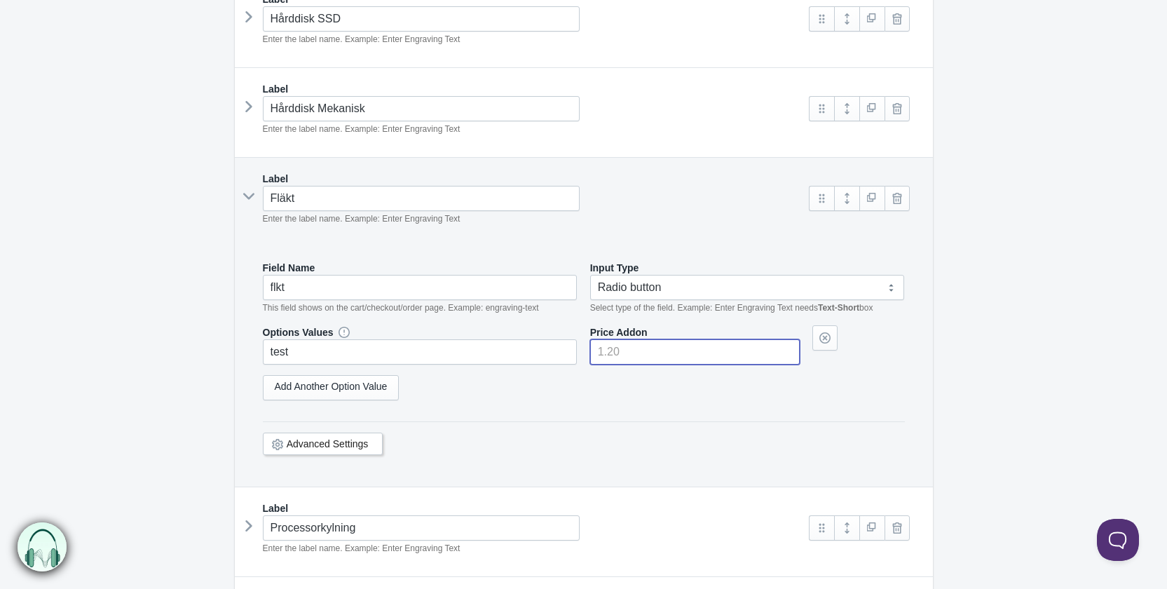
click at [644, 348] on input"] "number" at bounding box center [695, 351] width 210 height 25
type input"] "500"
click at [958, 362] on form "Datorbygge The product Tag Vendor Type URL Handle All Products is config-pc Lab…" at bounding box center [583, 159] width 1167 height 1587
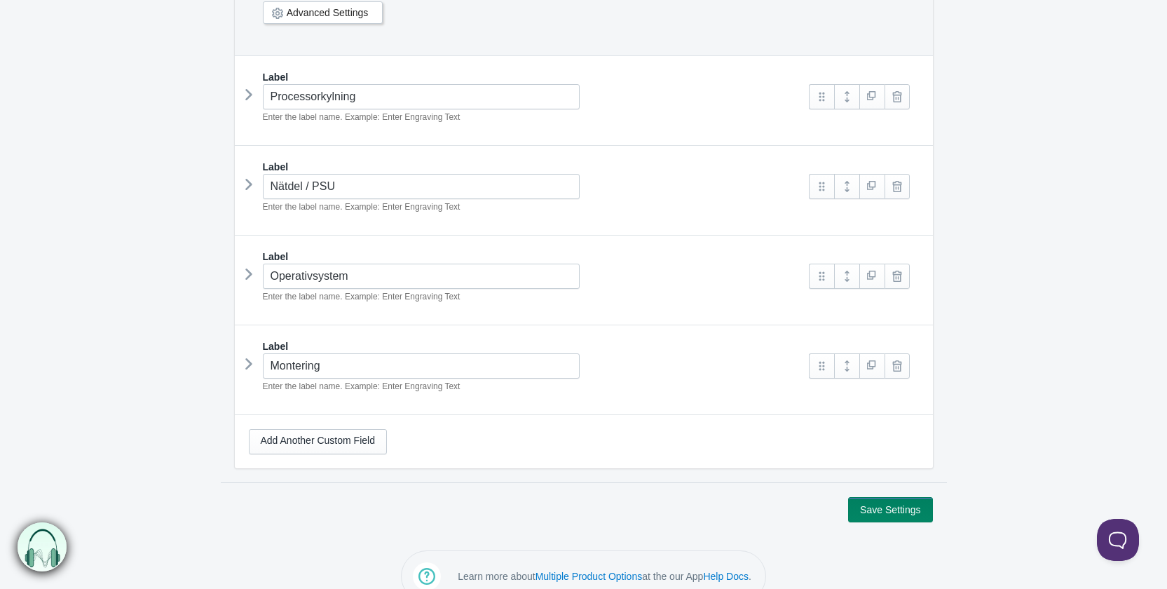
scroll to position [1216, 0]
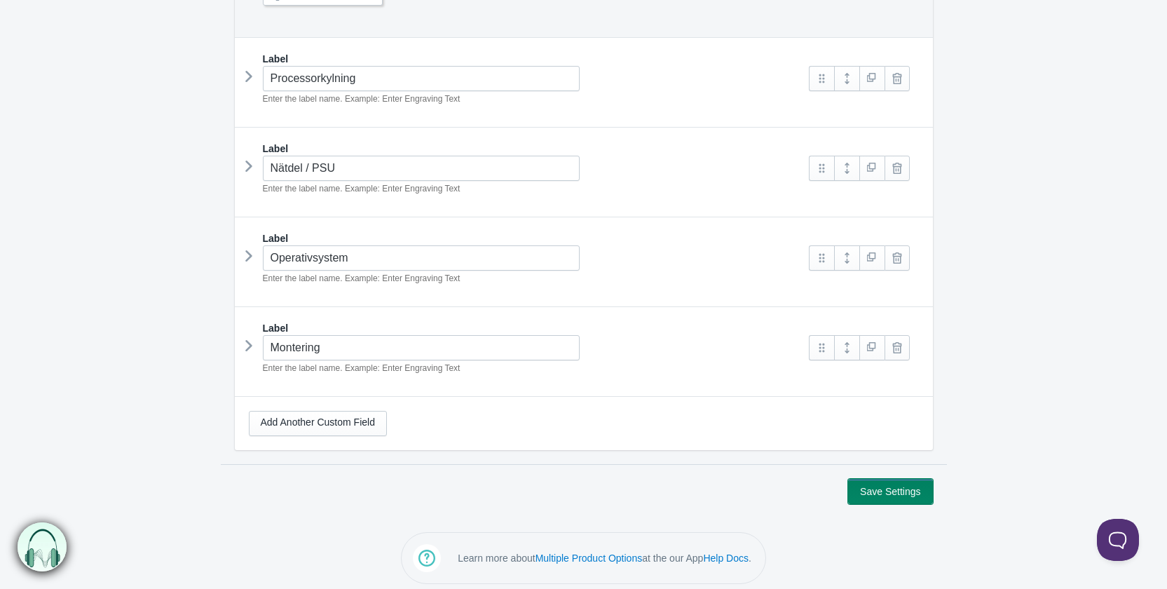
click at [898, 479] on button "Save Settings" at bounding box center [890, 491] width 84 height 25
